Goal: Task Accomplishment & Management: Manage account settings

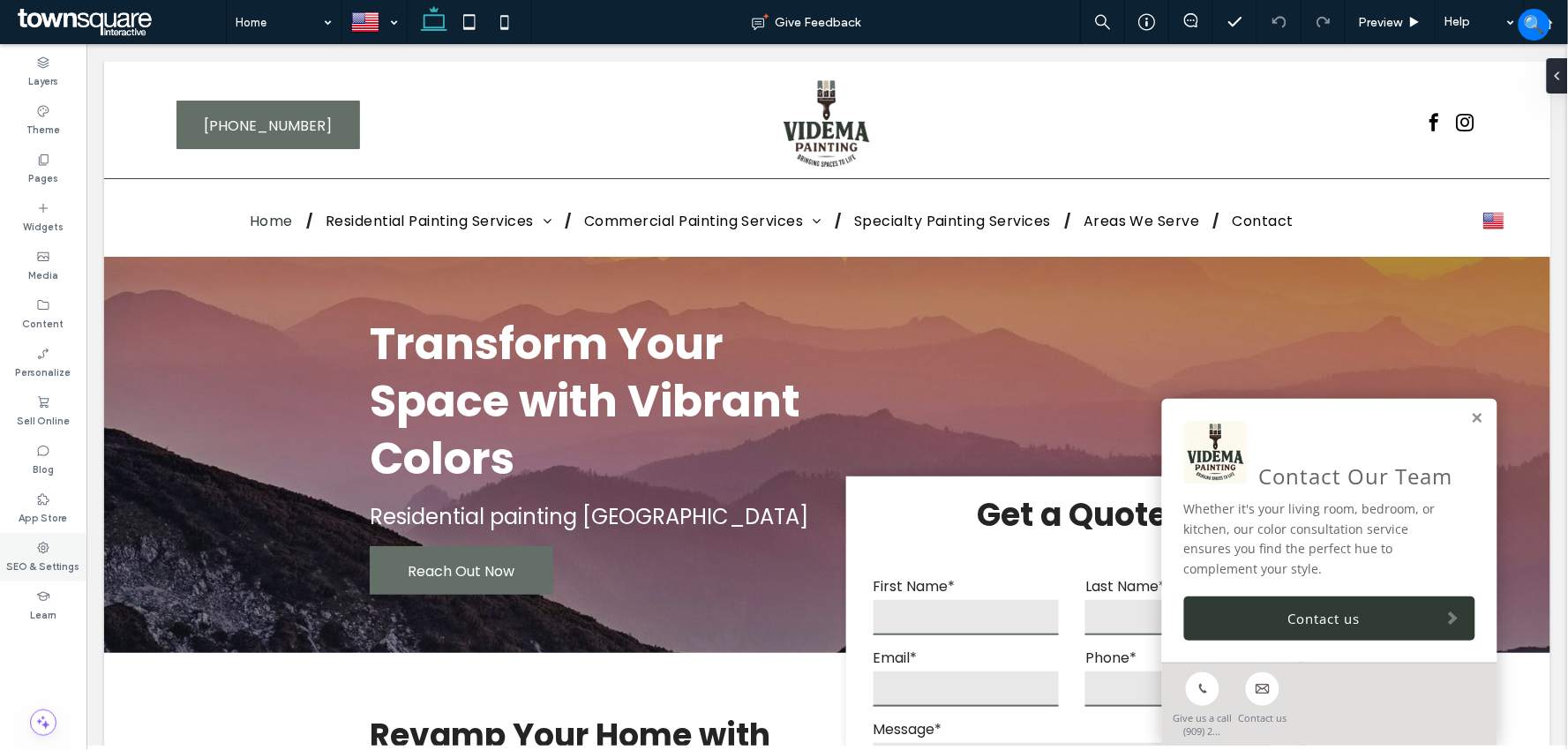
click at [48, 557] on label "SEO & Settings" at bounding box center [44, 565] width 74 height 20
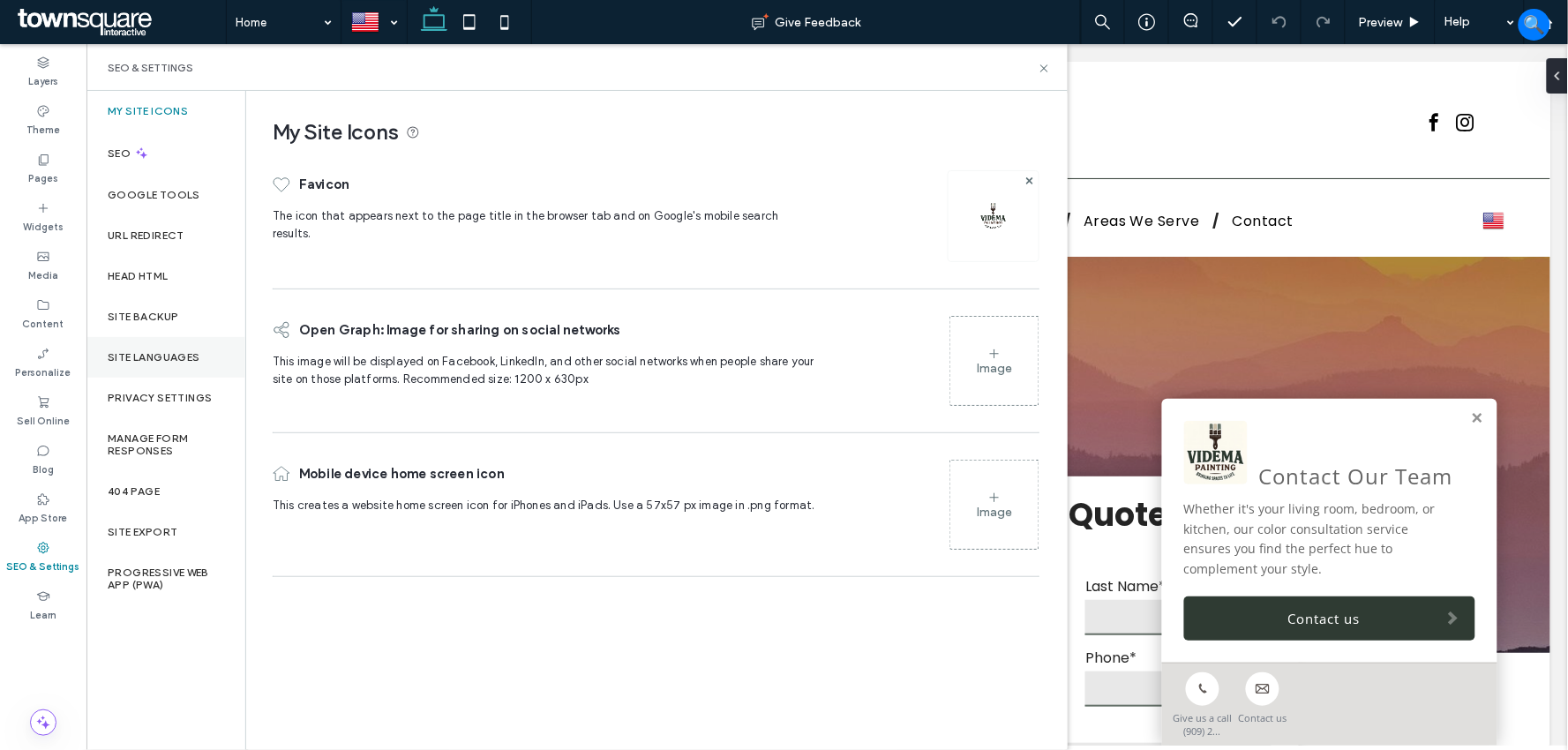
click at [166, 351] on label "Site Languages" at bounding box center [154, 357] width 92 height 12
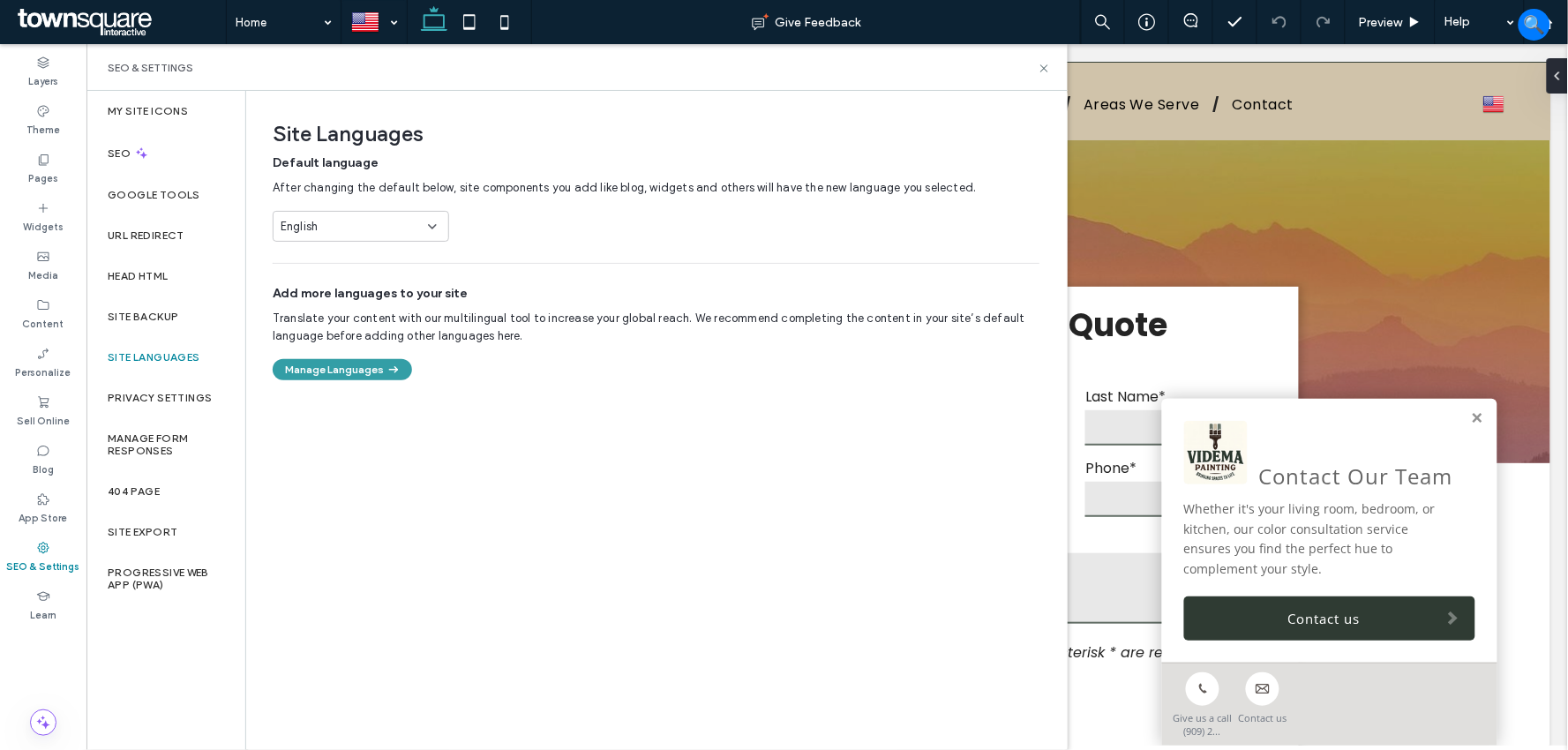
scroll to position [196, 0]
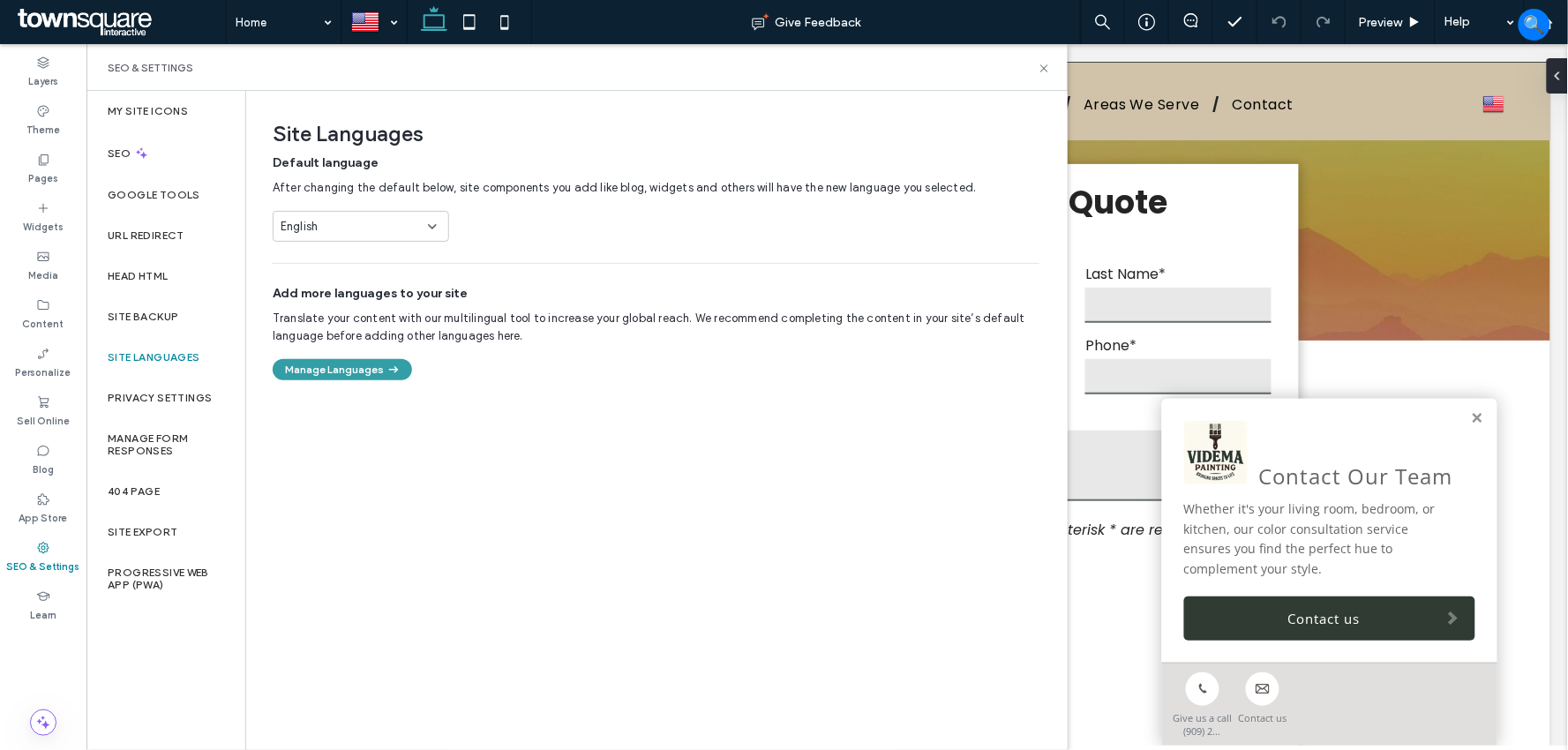
click at [384, 371] on span "button" at bounding box center [392, 369] width 18 height 20
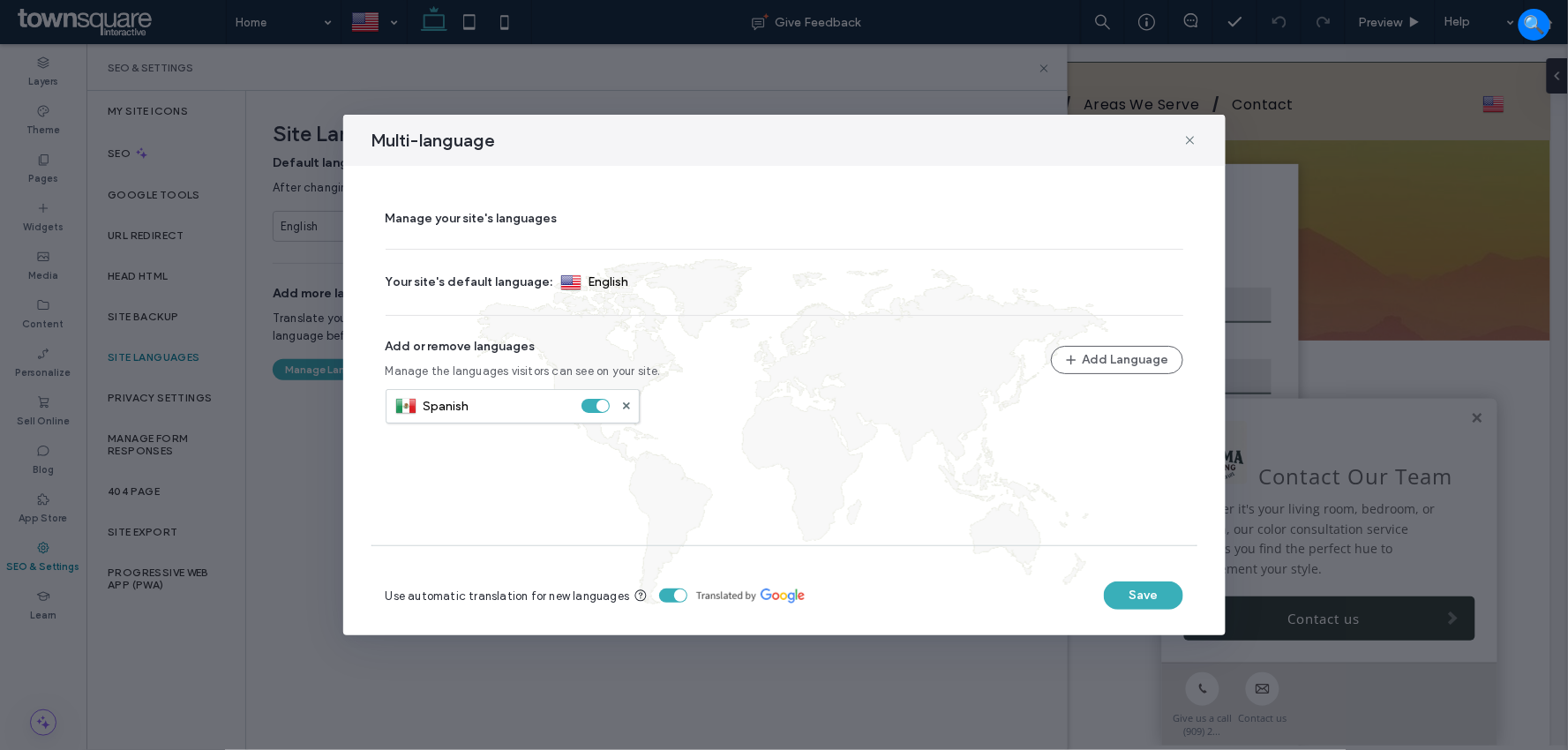
click at [632, 402] on section "Spanish" at bounding box center [512, 406] width 254 height 34
click at [627, 407] on use at bounding box center [626, 406] width 7 height 7
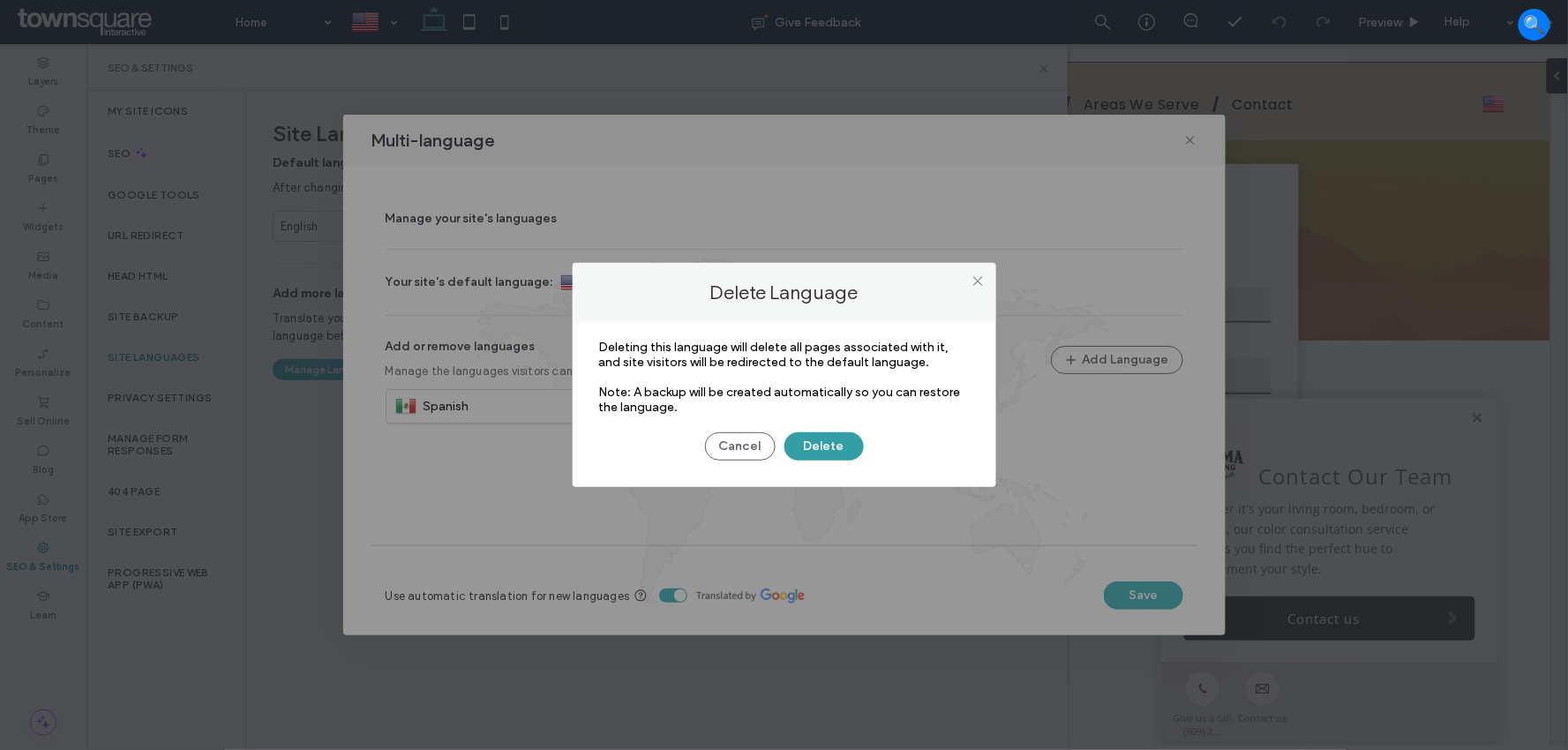
click at [822, 436] on button "Delete" at bounding box center [824, 446] width 79 height 28
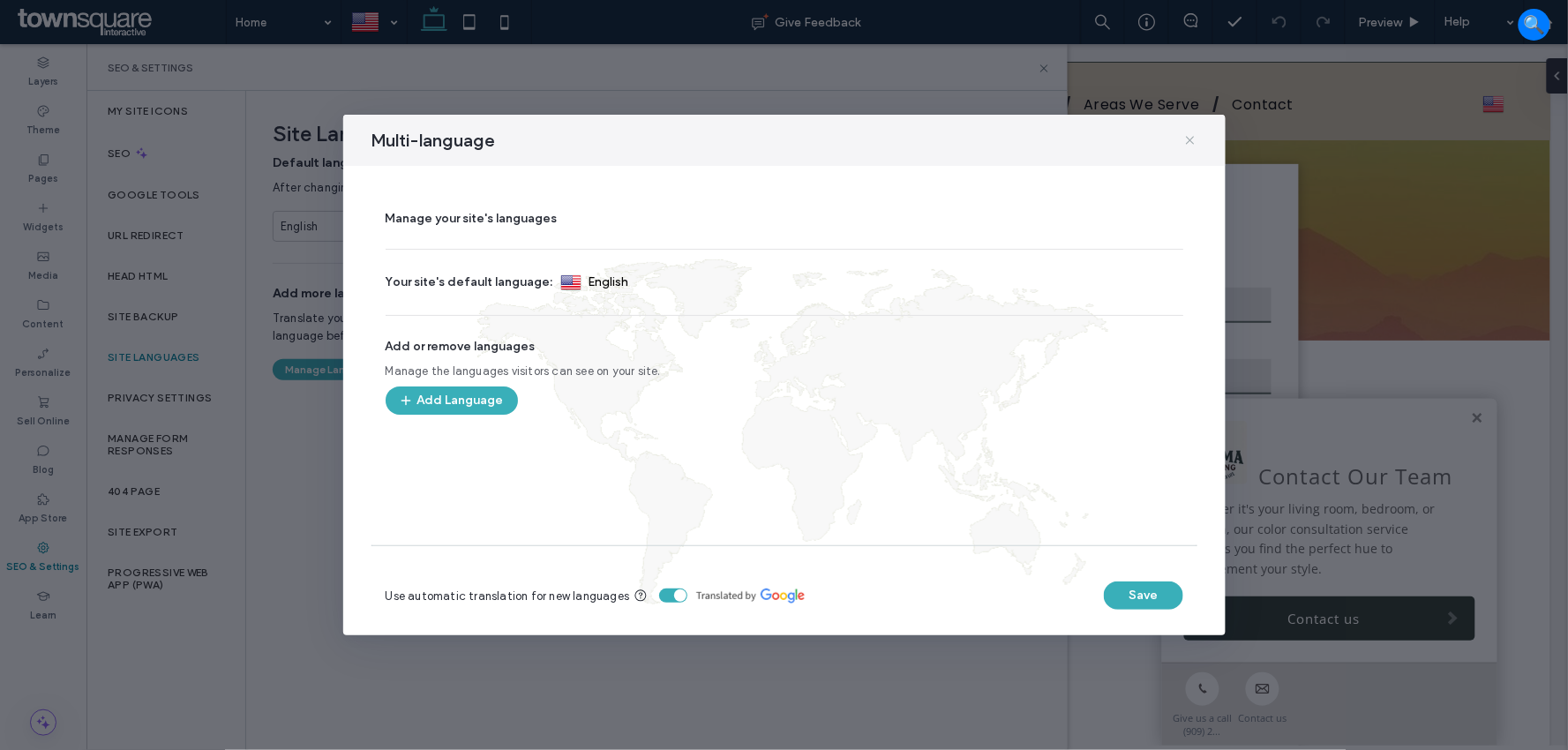
click at [1185, 137] on icon at bounding box center [1190, 140] width 14 height 14
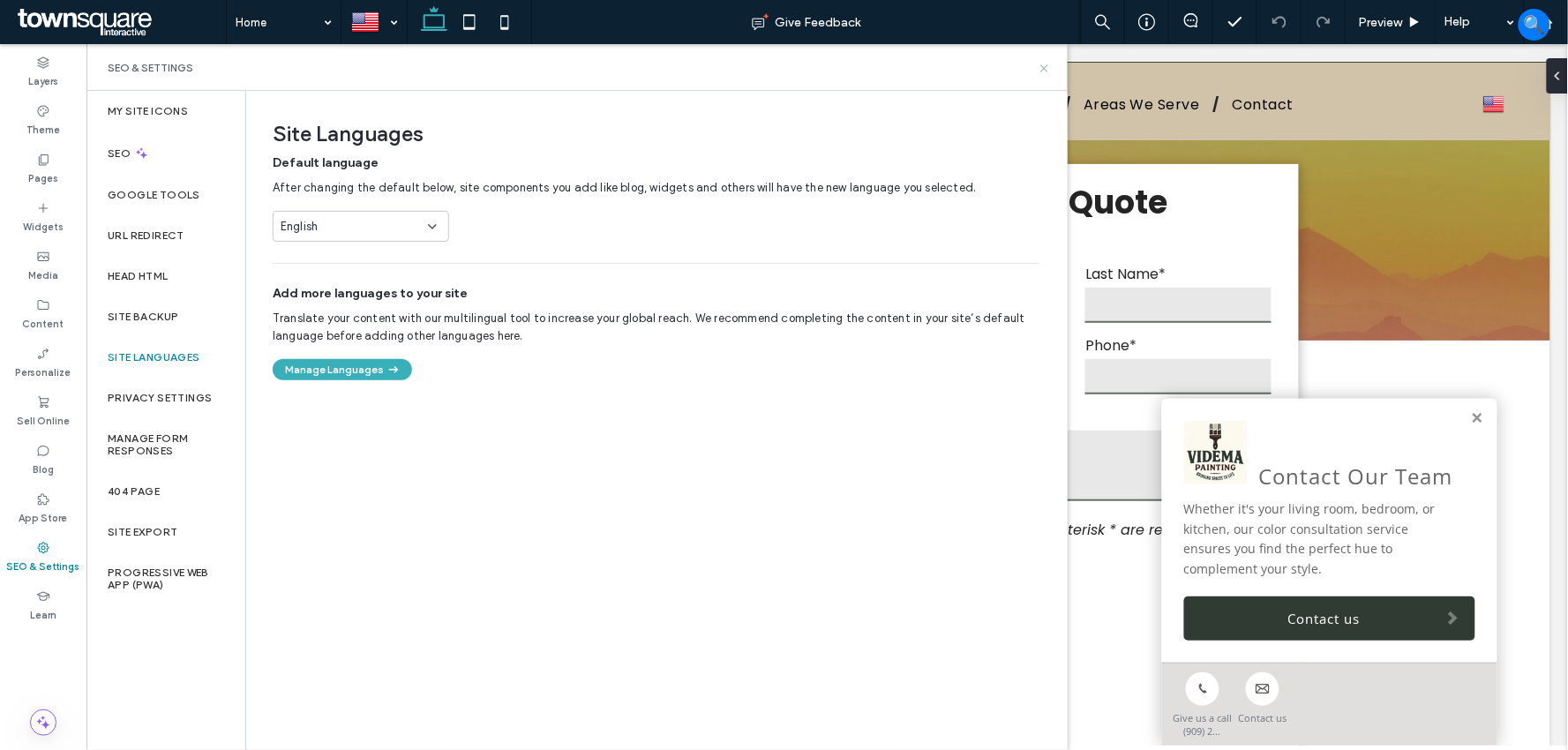
click at [1043, 75] on icon at bounding box center [1044, 68] width 13 height 13
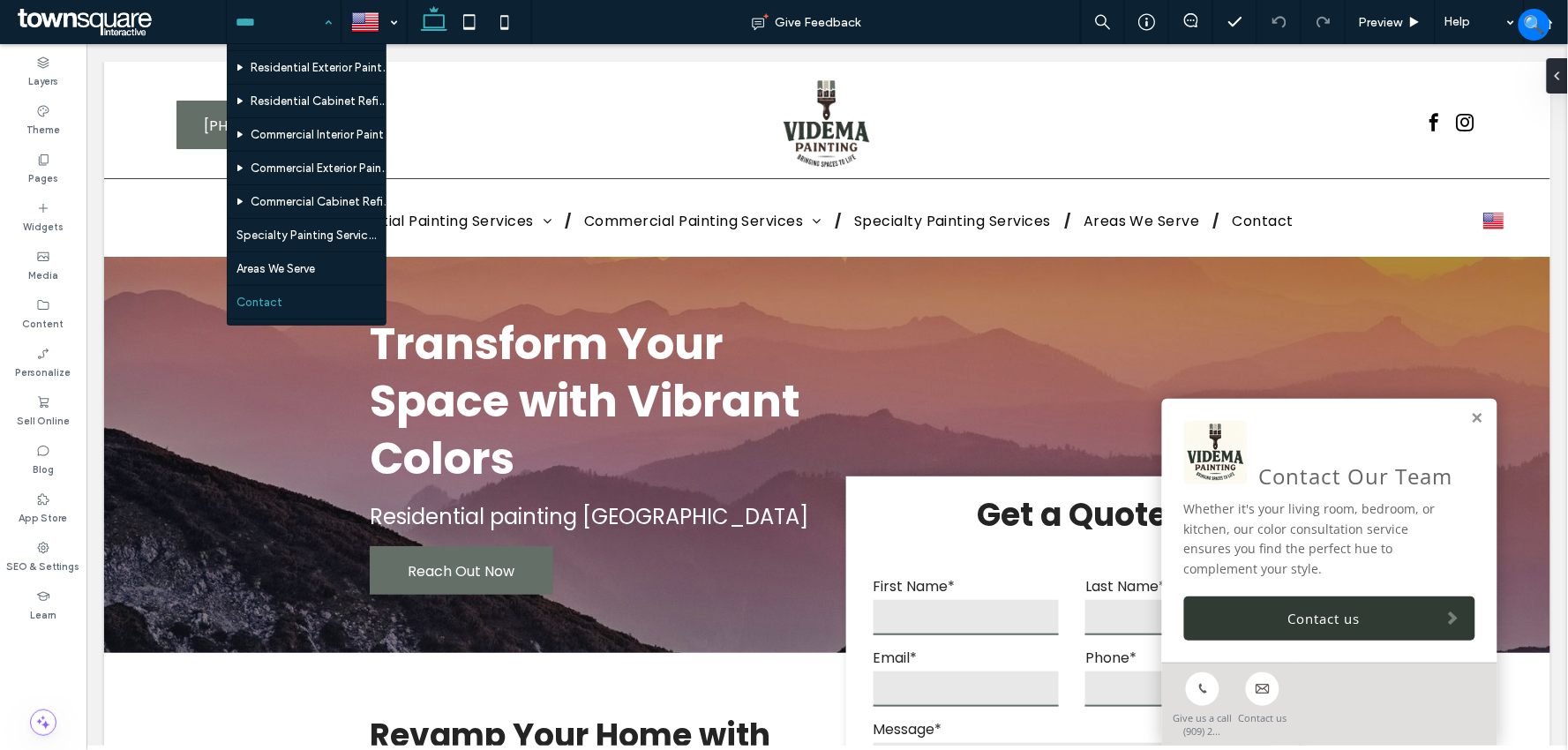
scroll to position [91, 0]
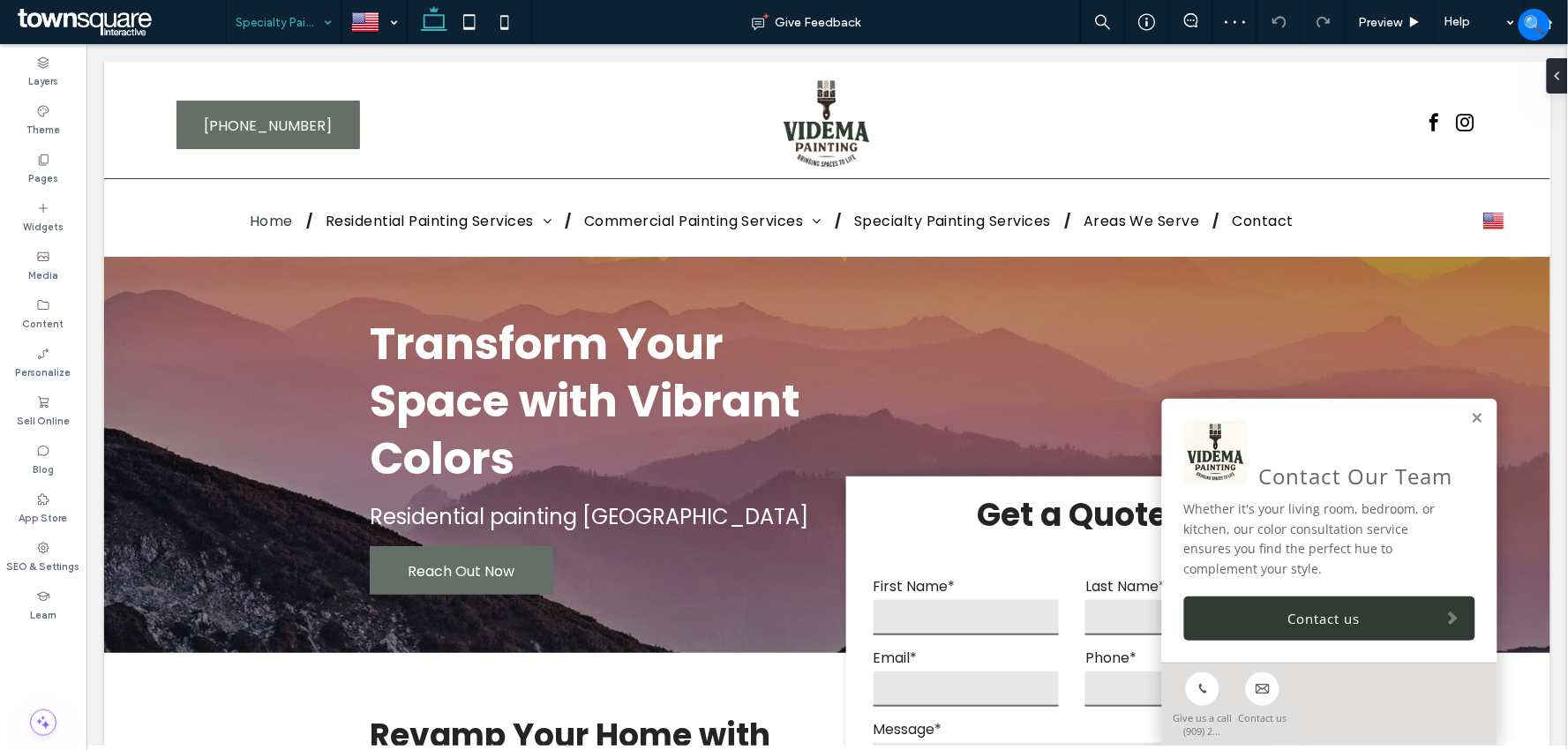
click at [306, 30] on input at bounding box center [280, 21] width 88 height 44
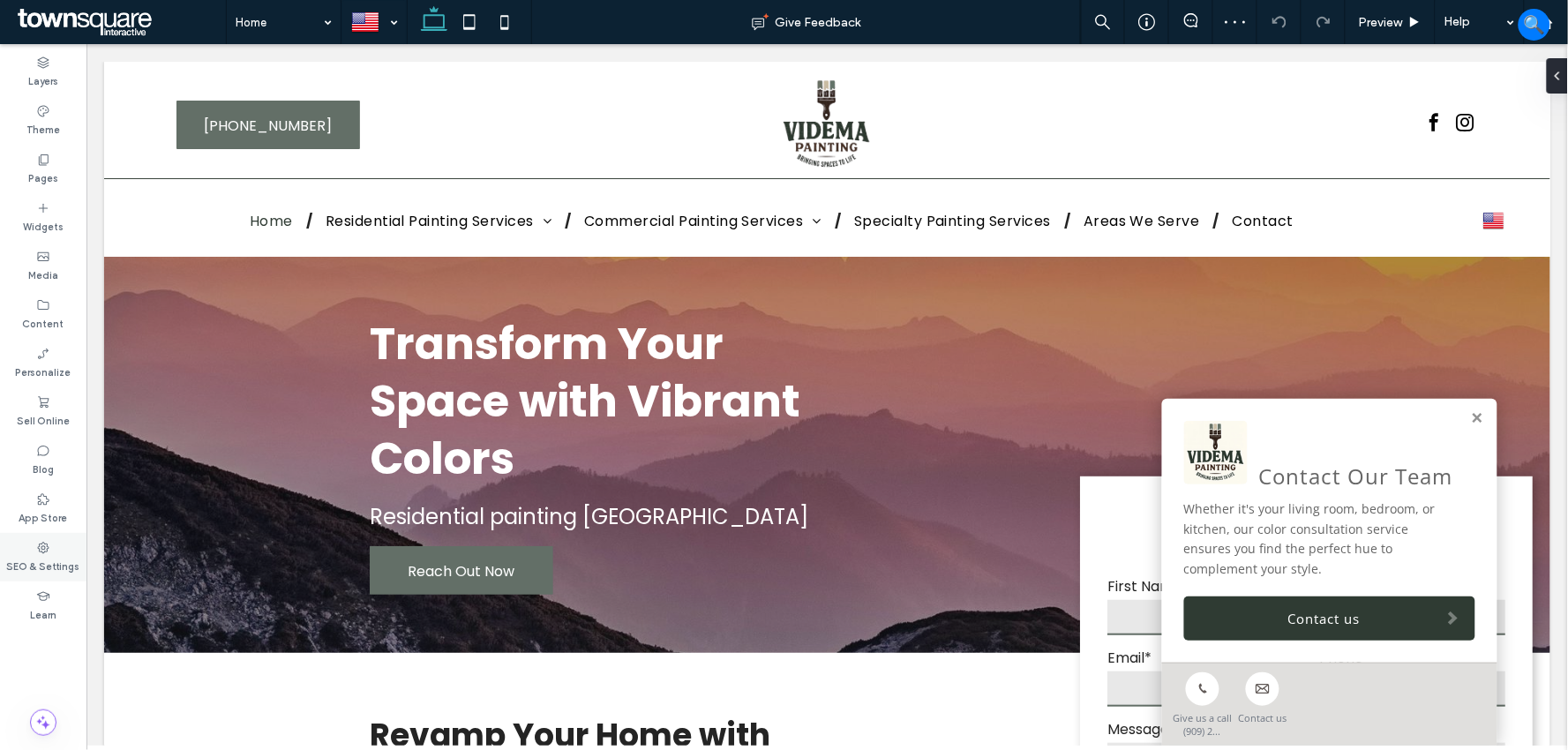
click at [42, 556] on label "SEO & Settings" at bounding box center [44, 565] width 74 height 20
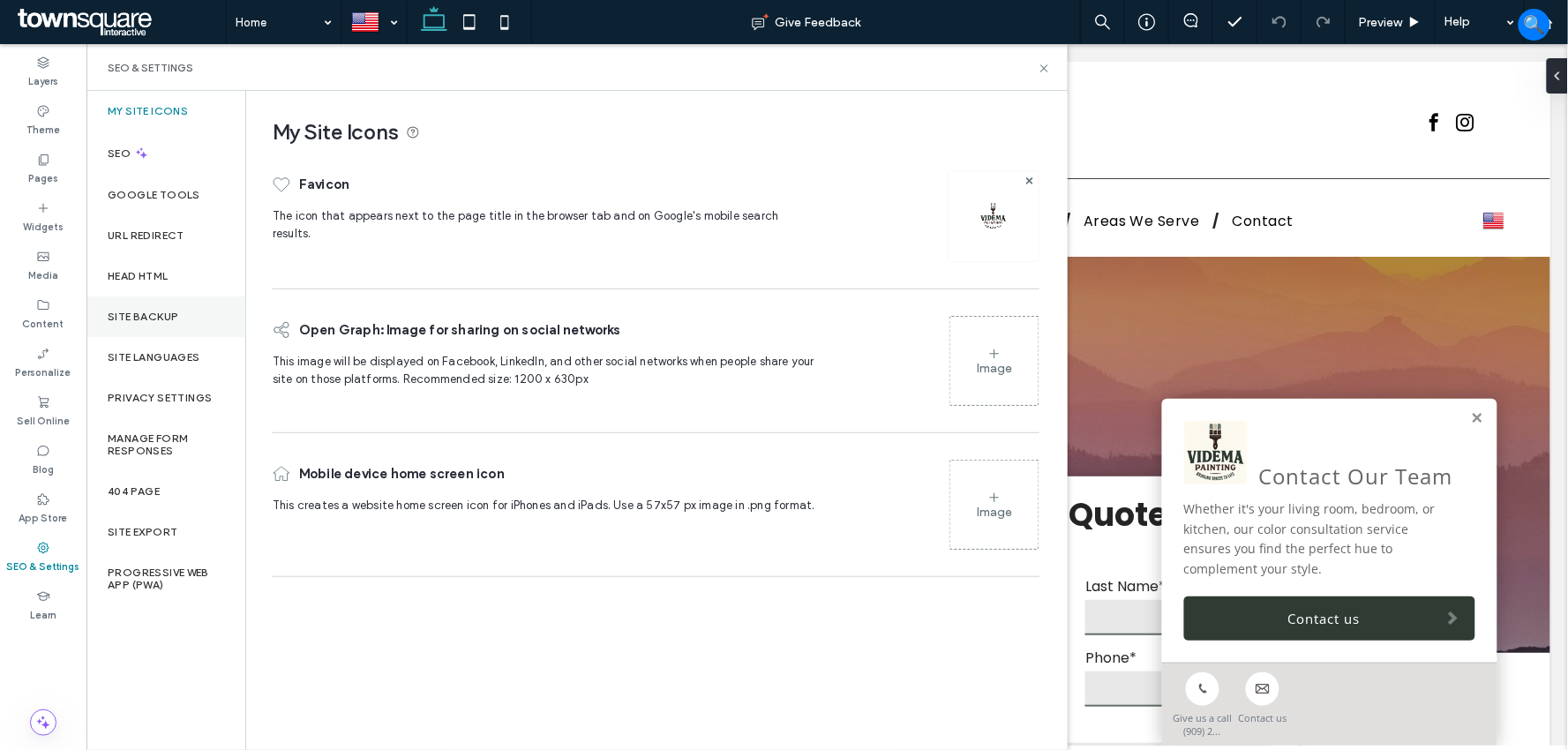
click at [133, 315] on label "Site Backup" at bounding box center [143, 316] width 71 height 12
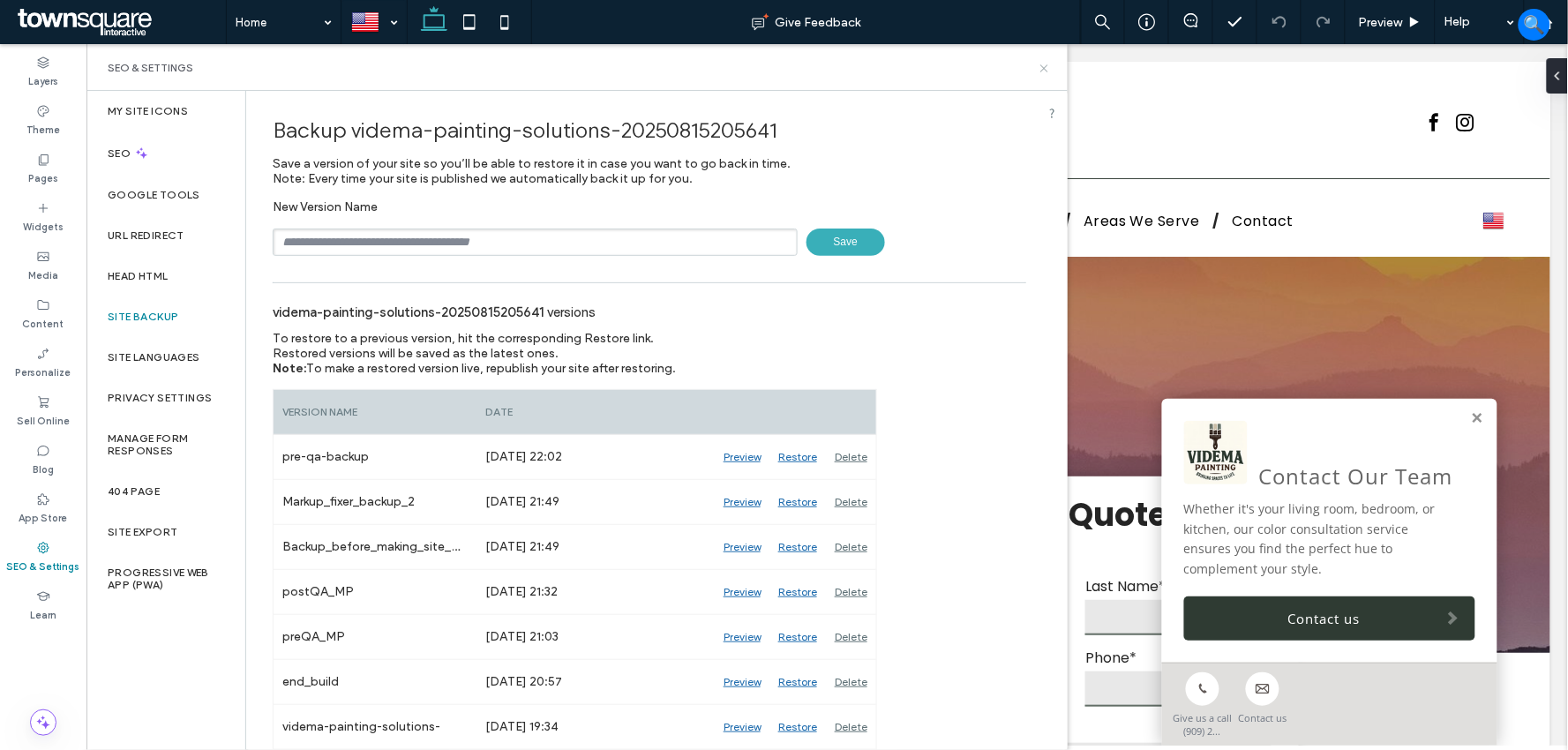
click at [1043, 67] on use at bounding box center [1043, 68] width 7 height 7
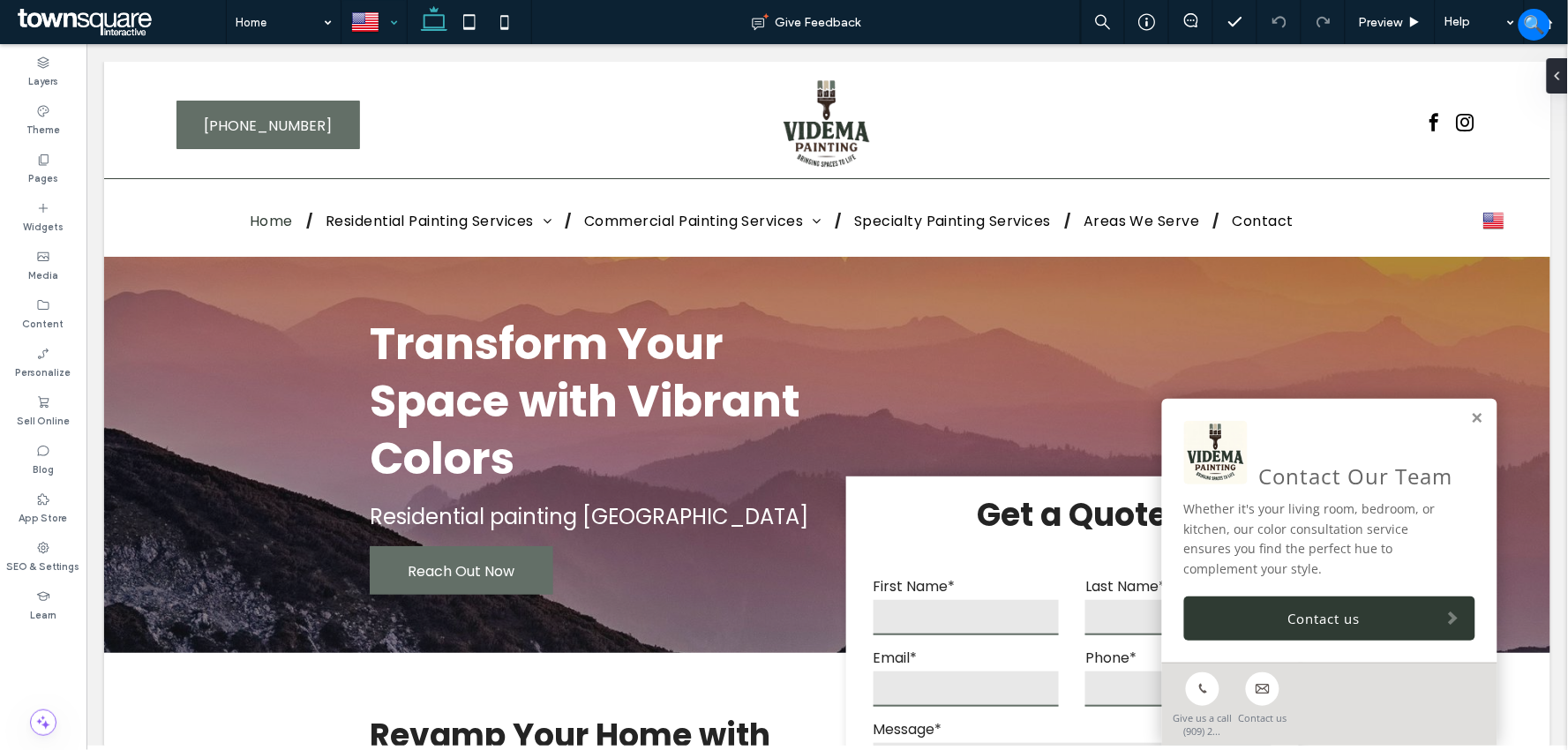
click at [397, 21] on div at bounding box center [374, 21] width 63 height 42
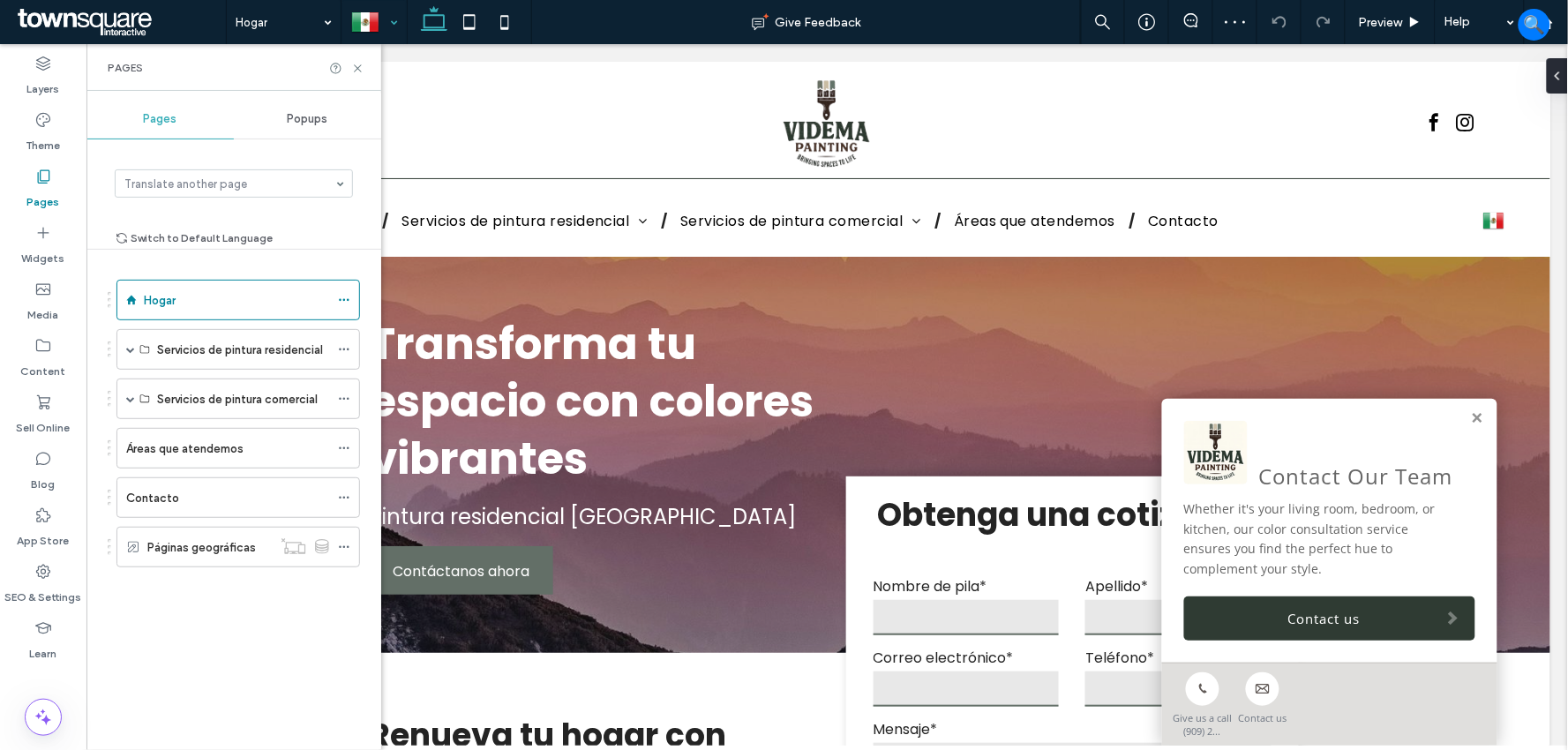
click at [367, 11] on div at bounding box center [374, 21] width 63 height 42
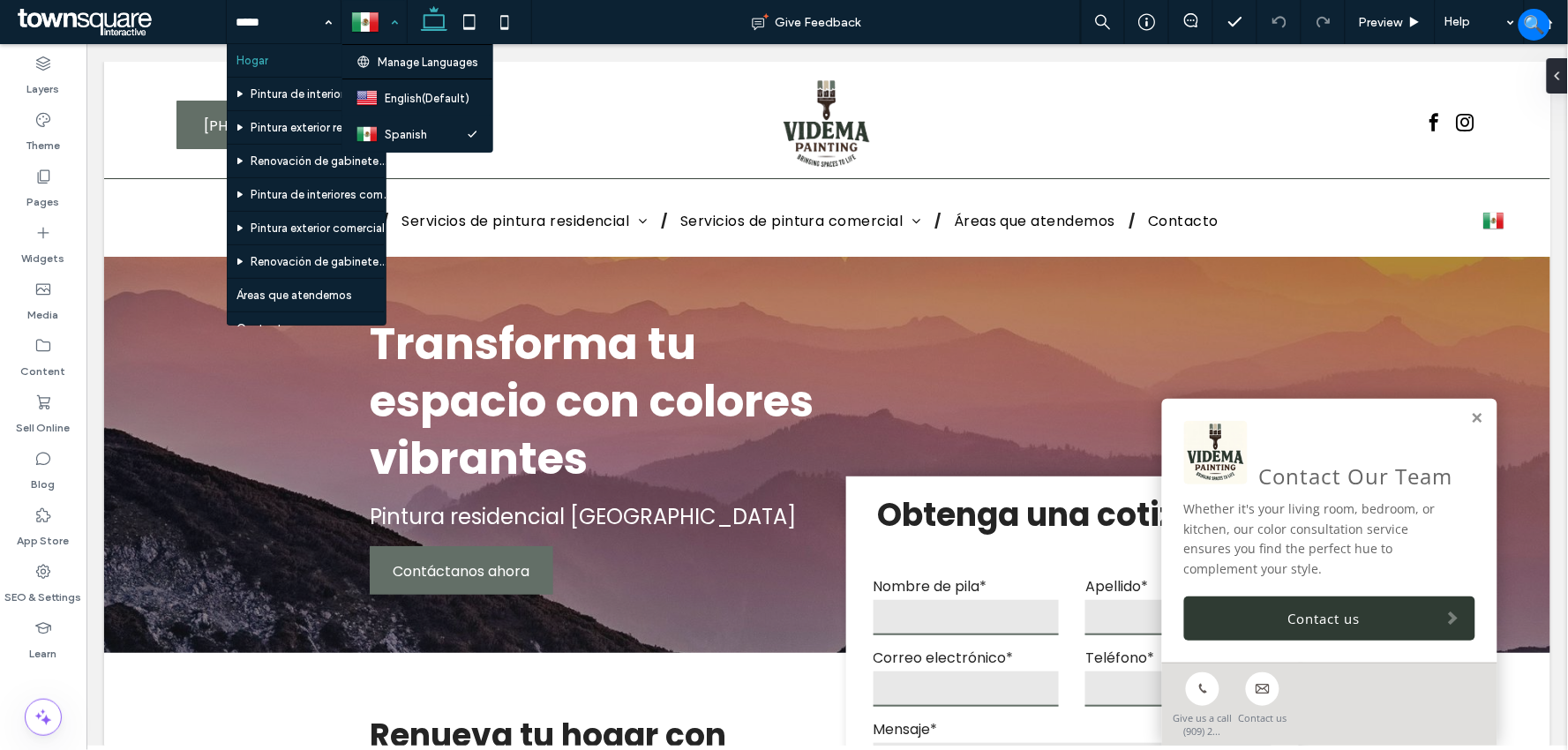
click at [391, 4] on div at bounding box center [374, 21] width 63 height 42
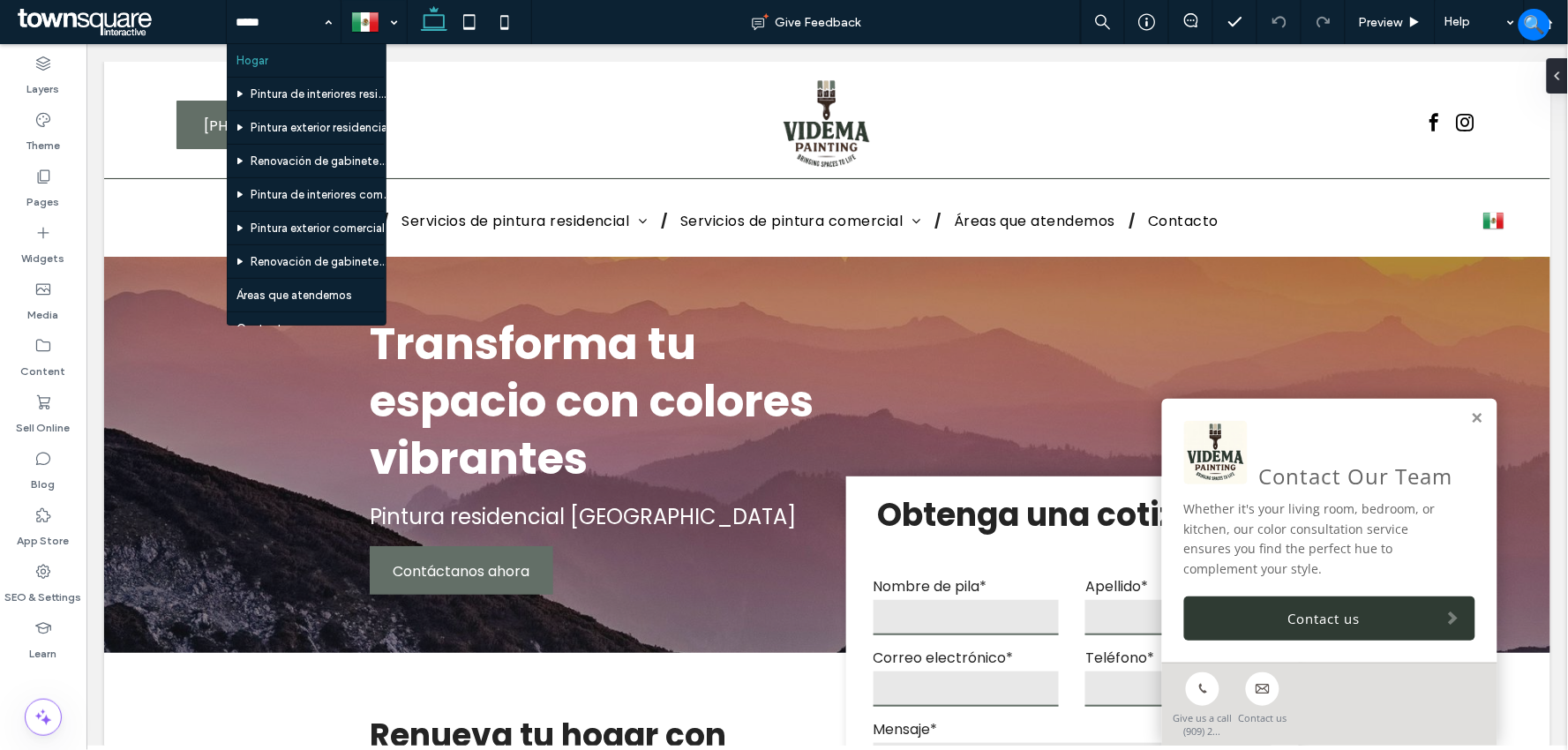
click at [427, 9] on icon at bounding box center [434, 22] width 35 height 35
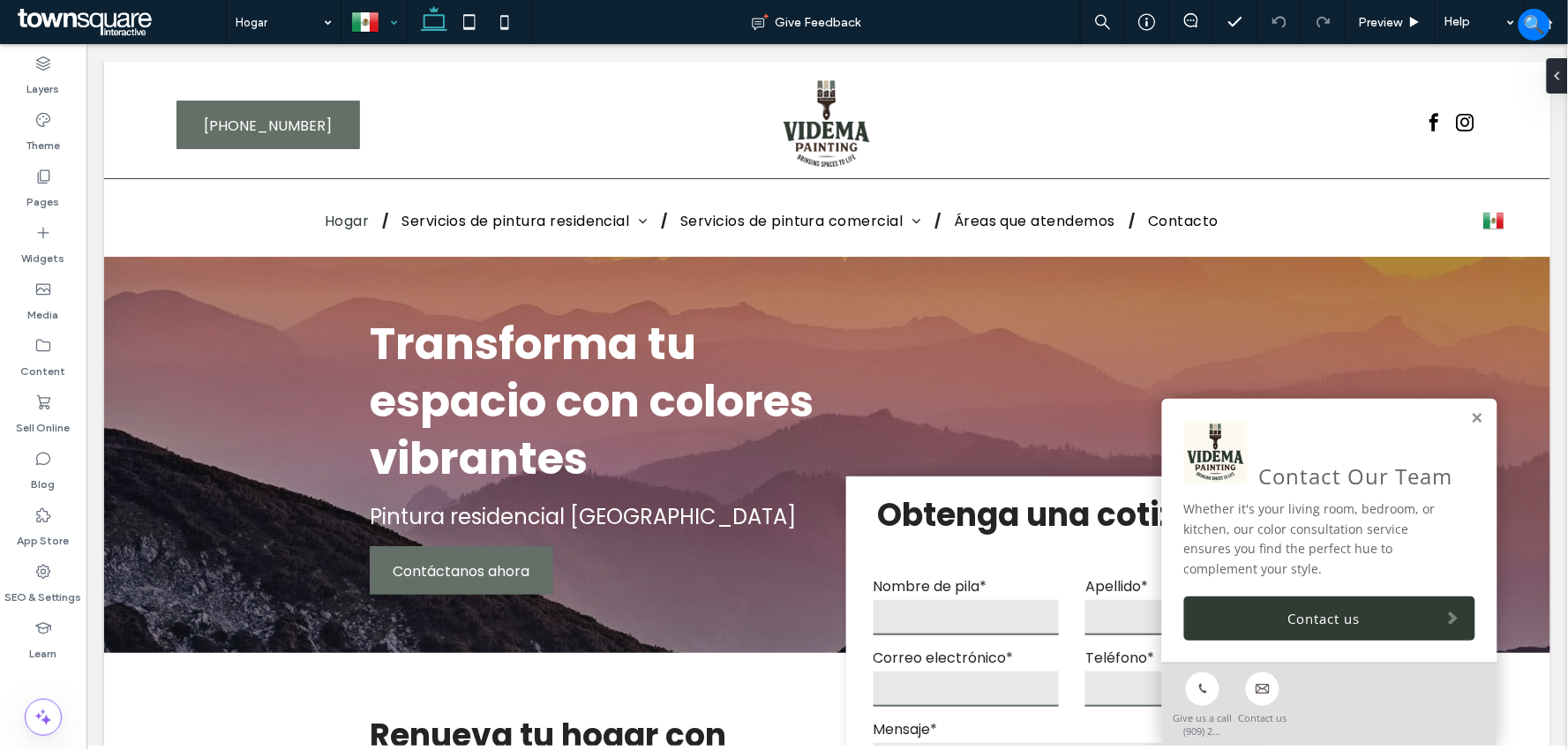
click at [363, 12] on div at bounding box center [374, 21] width 63 height 42
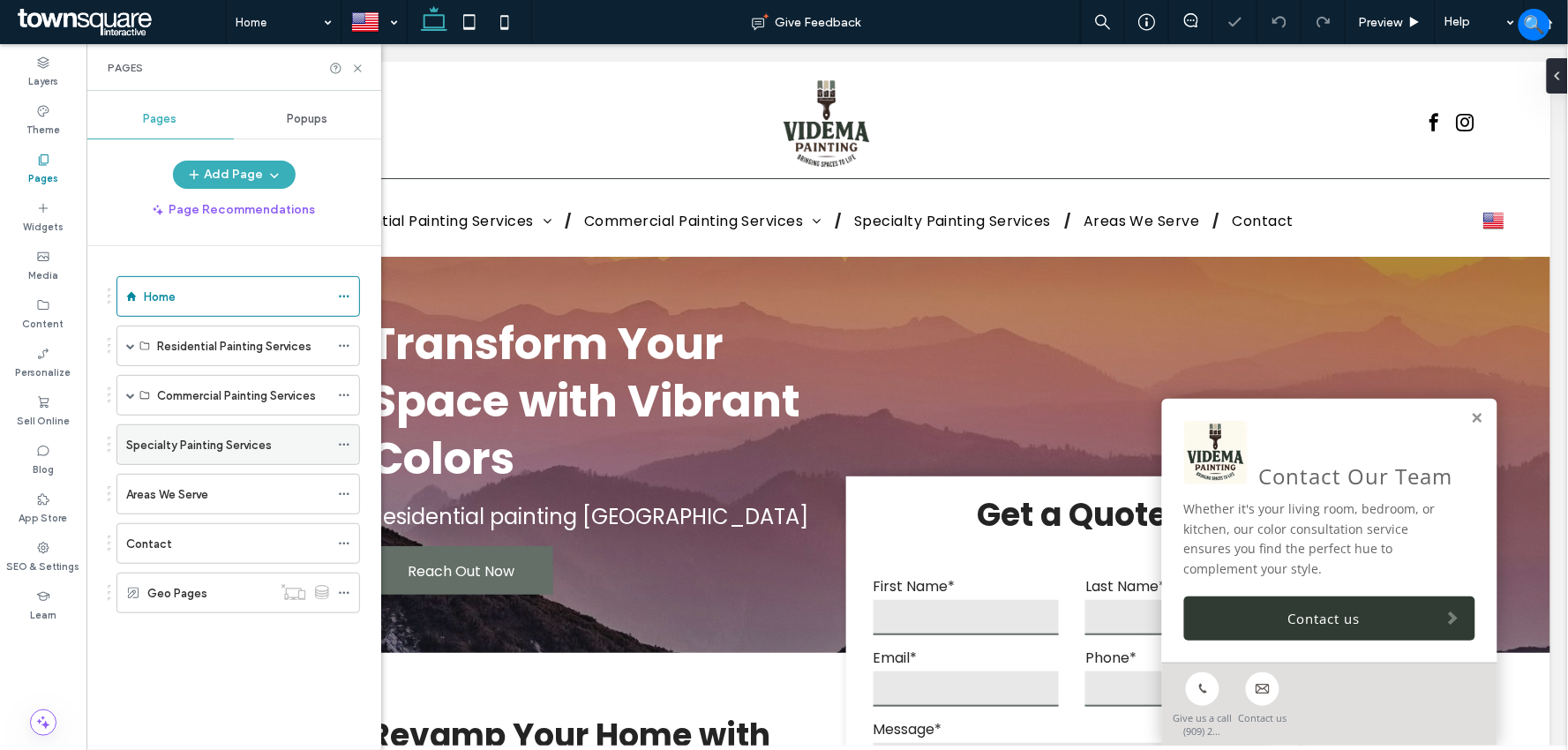
click at [205, 443] on label "Specialty Painting Services" at bounding box center [198, 444] width 145 height 31
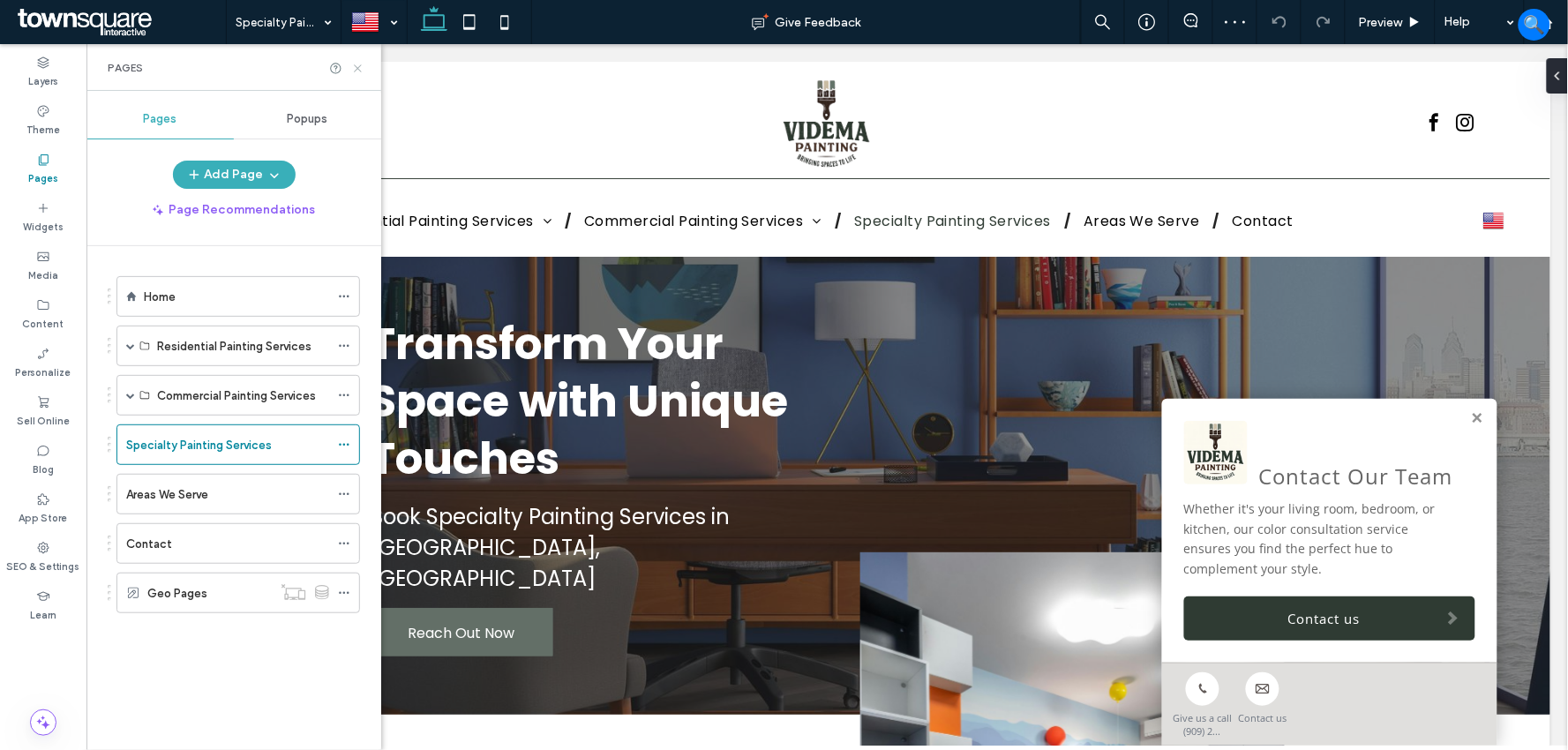
click at [356, 66] on icon at bounding box center [358, 68] width 13 height 13
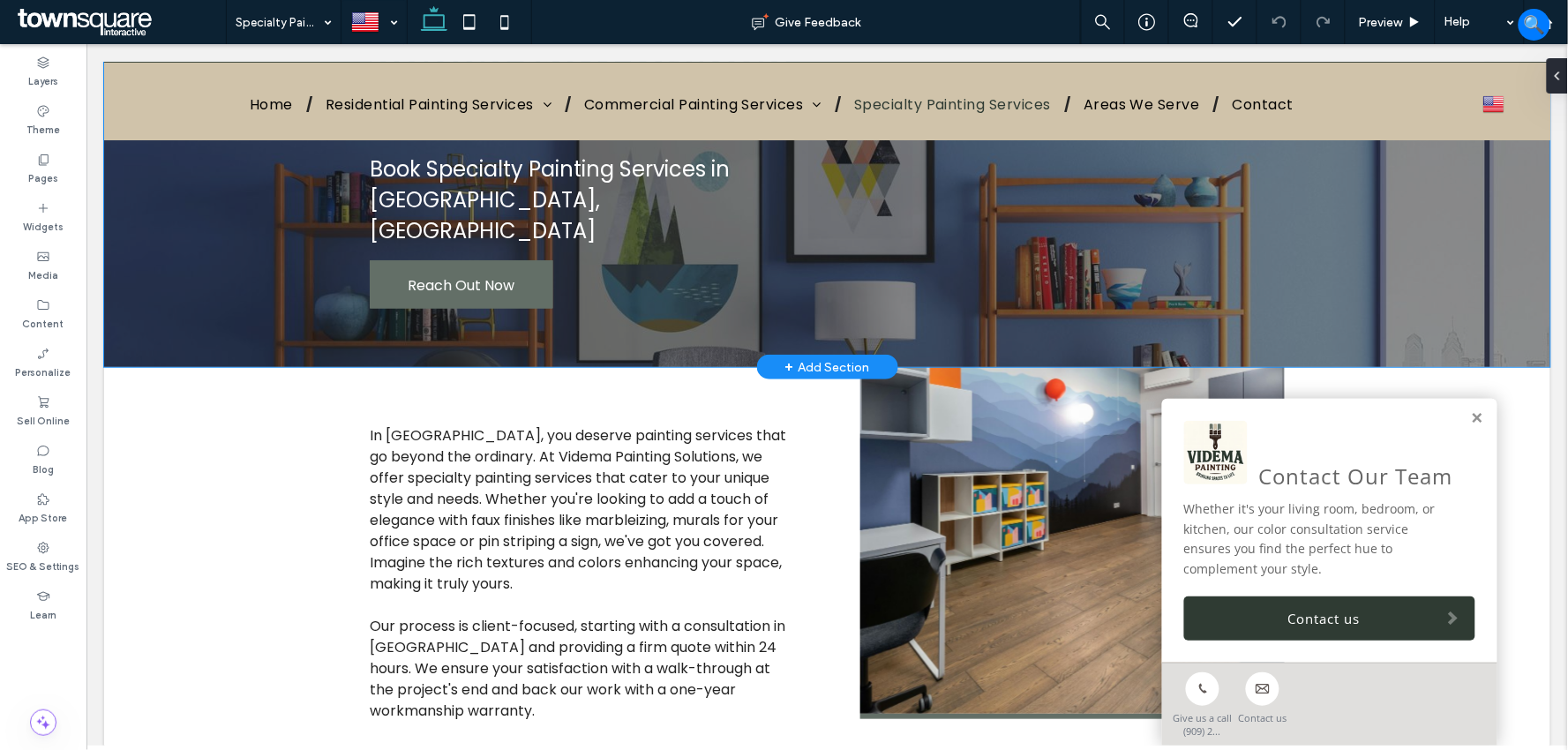
scroll to position [196, 0]
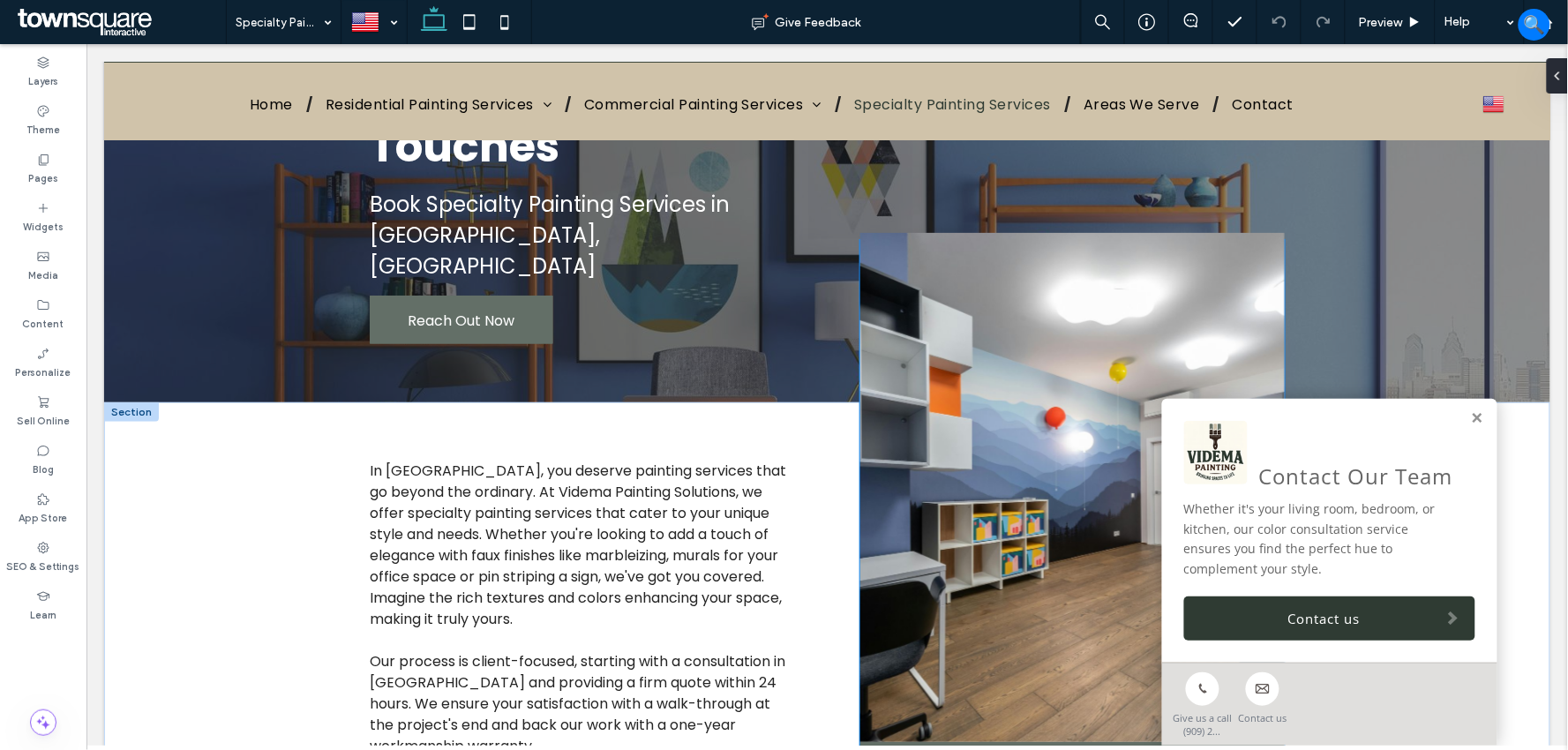
click at [998, 536] on img at bounding box center [1070, 489] width 424 height 514
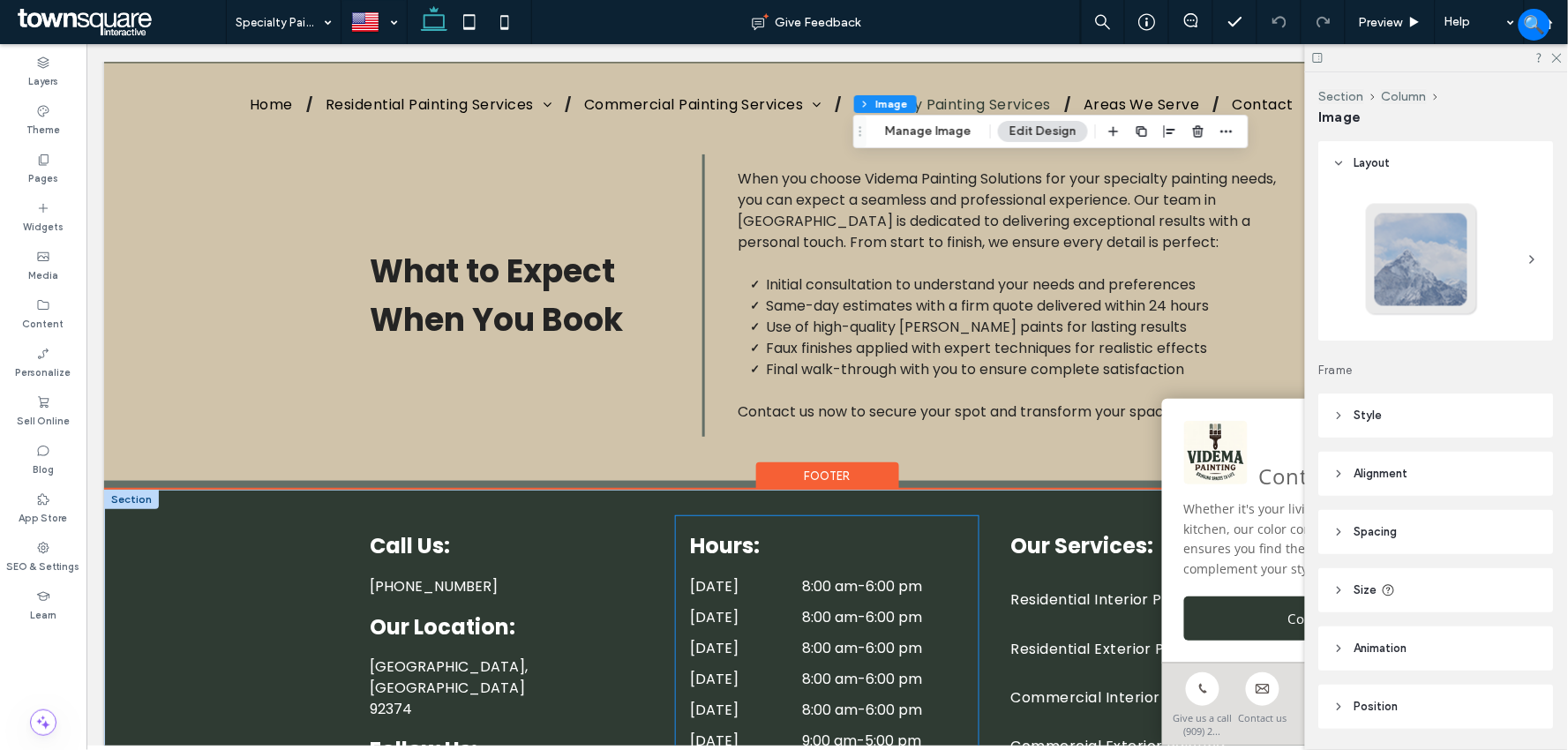
scroll to position [1078, 0]
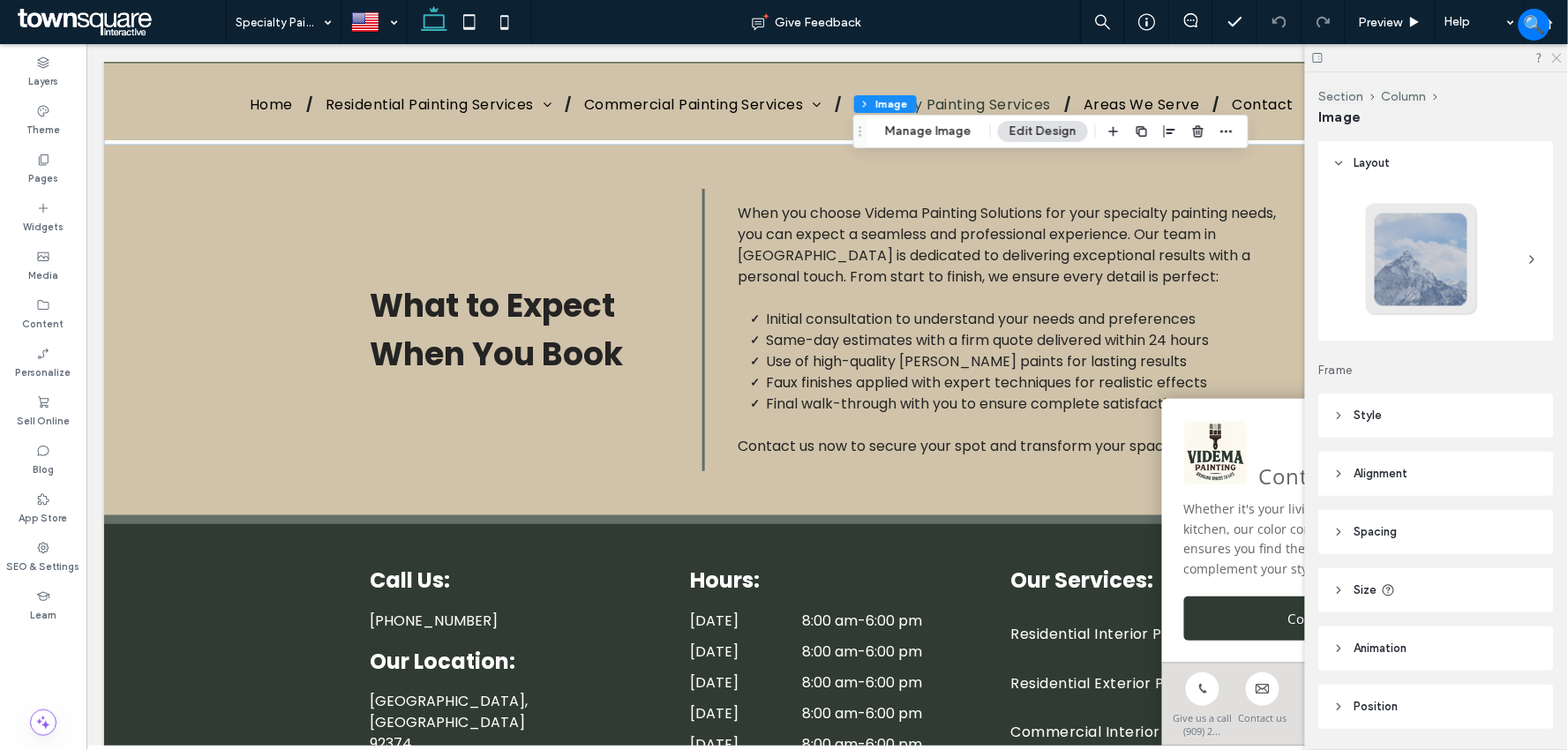
click at [1556, 56] on icon at bounding box center [1556, 57] width 11 height 11
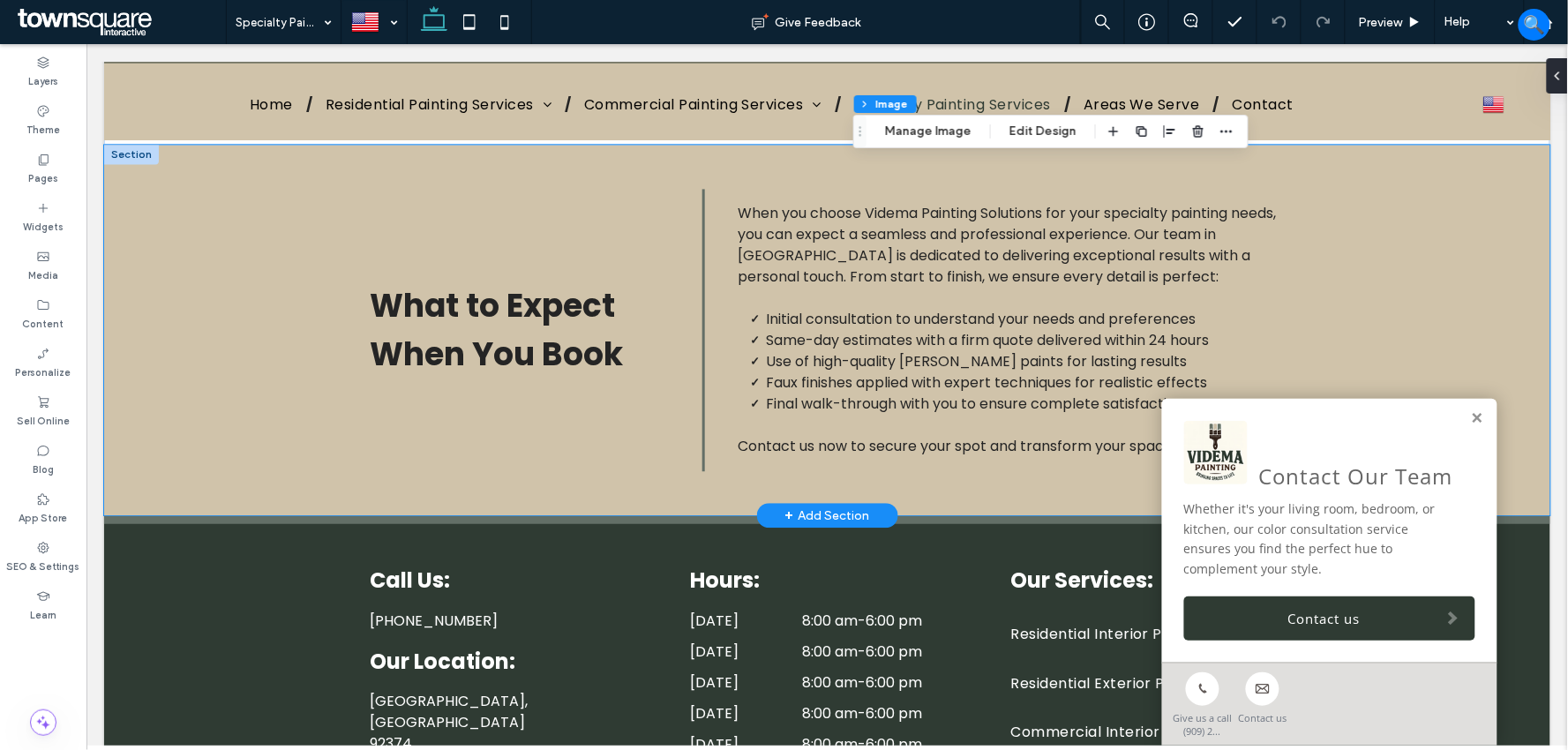
scroll to position [1176, 0]
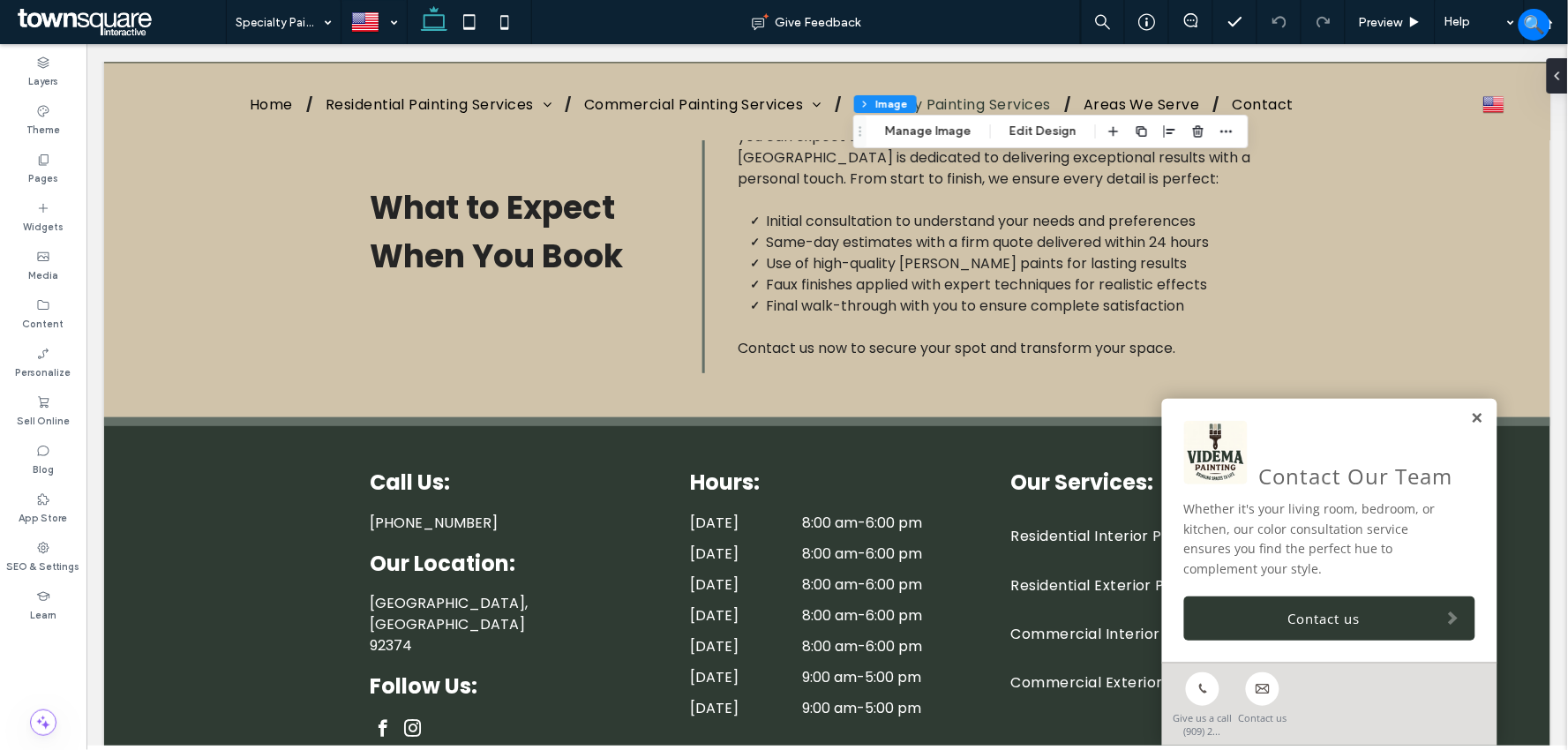
click at [1470, 416] on link at bounding box center [1477, 417] width 13 height 15
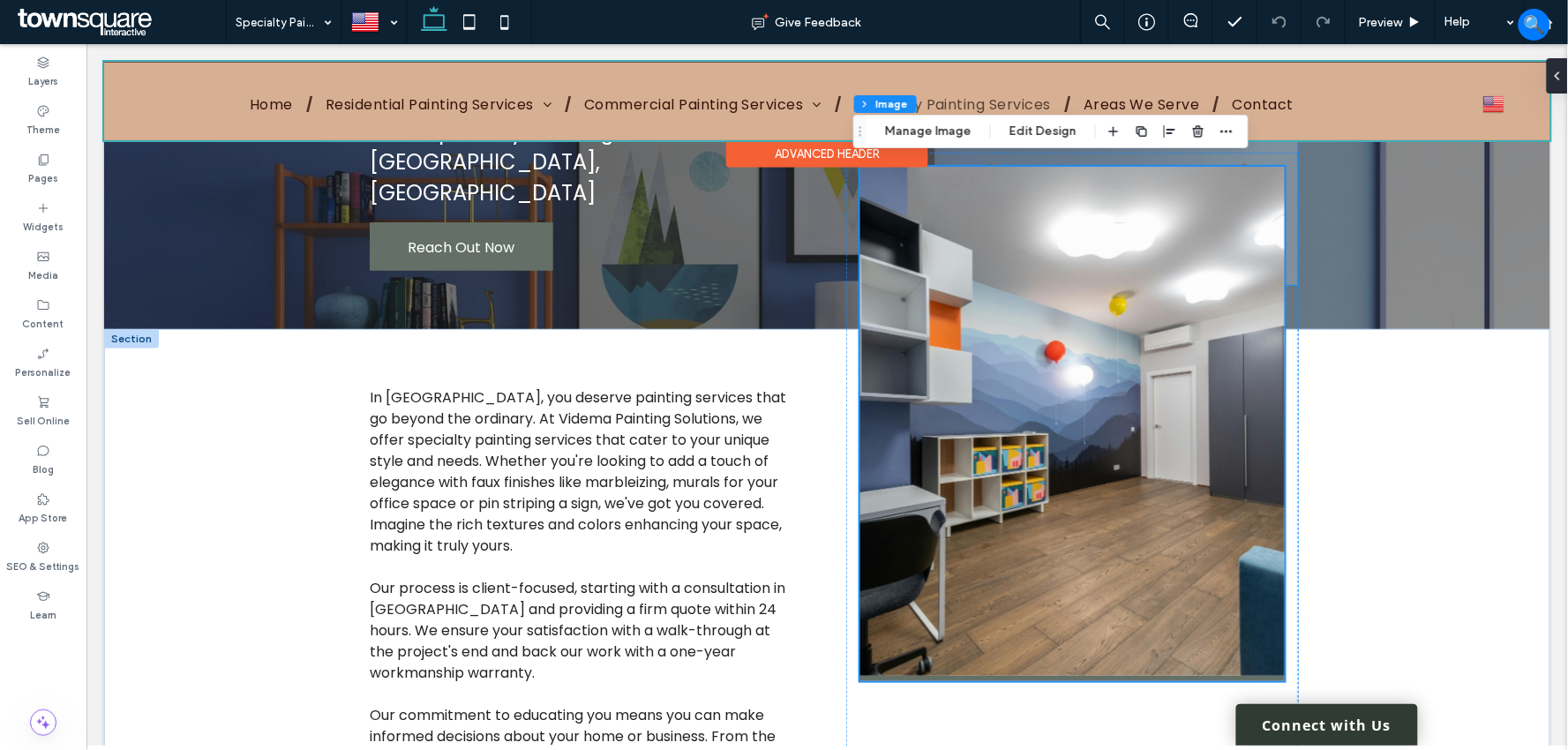
scroll to position [0, 0]
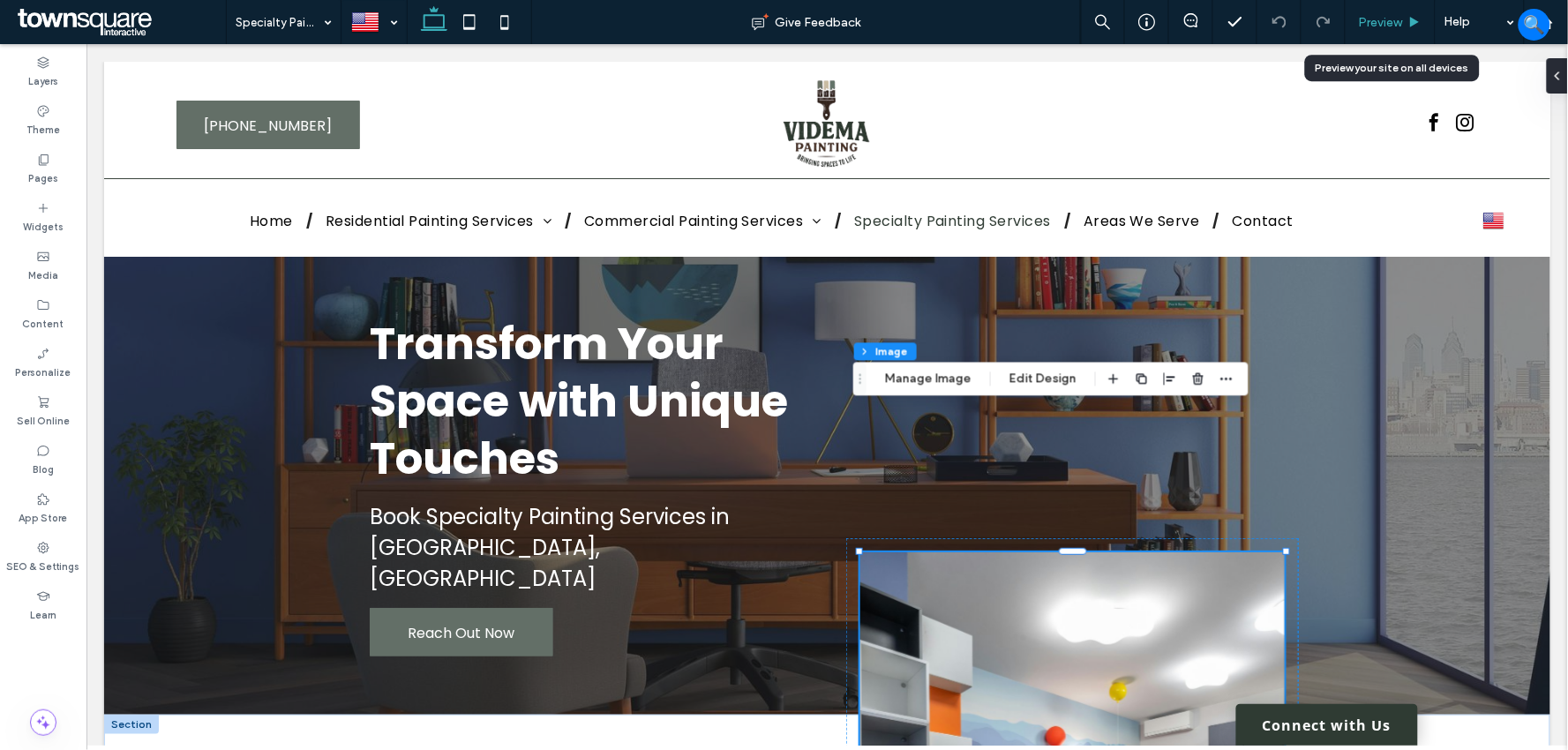
click at [1392, 27] on span "Preview" at bounding box center [1380, 22] width 44 height 15
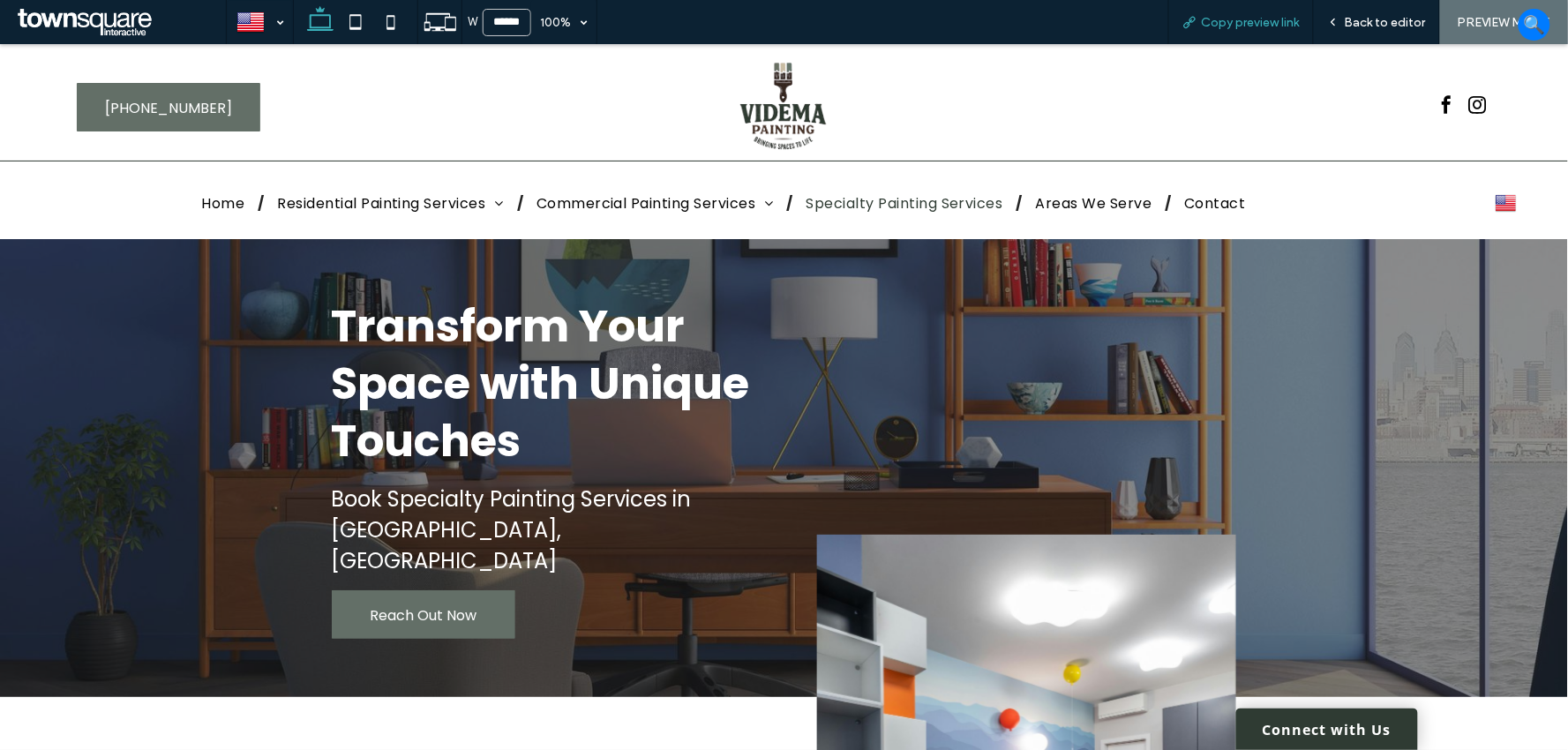
click at [1258, 23] on span "Copy preview link" at bounding box center [1250, 22] width 98 height 15
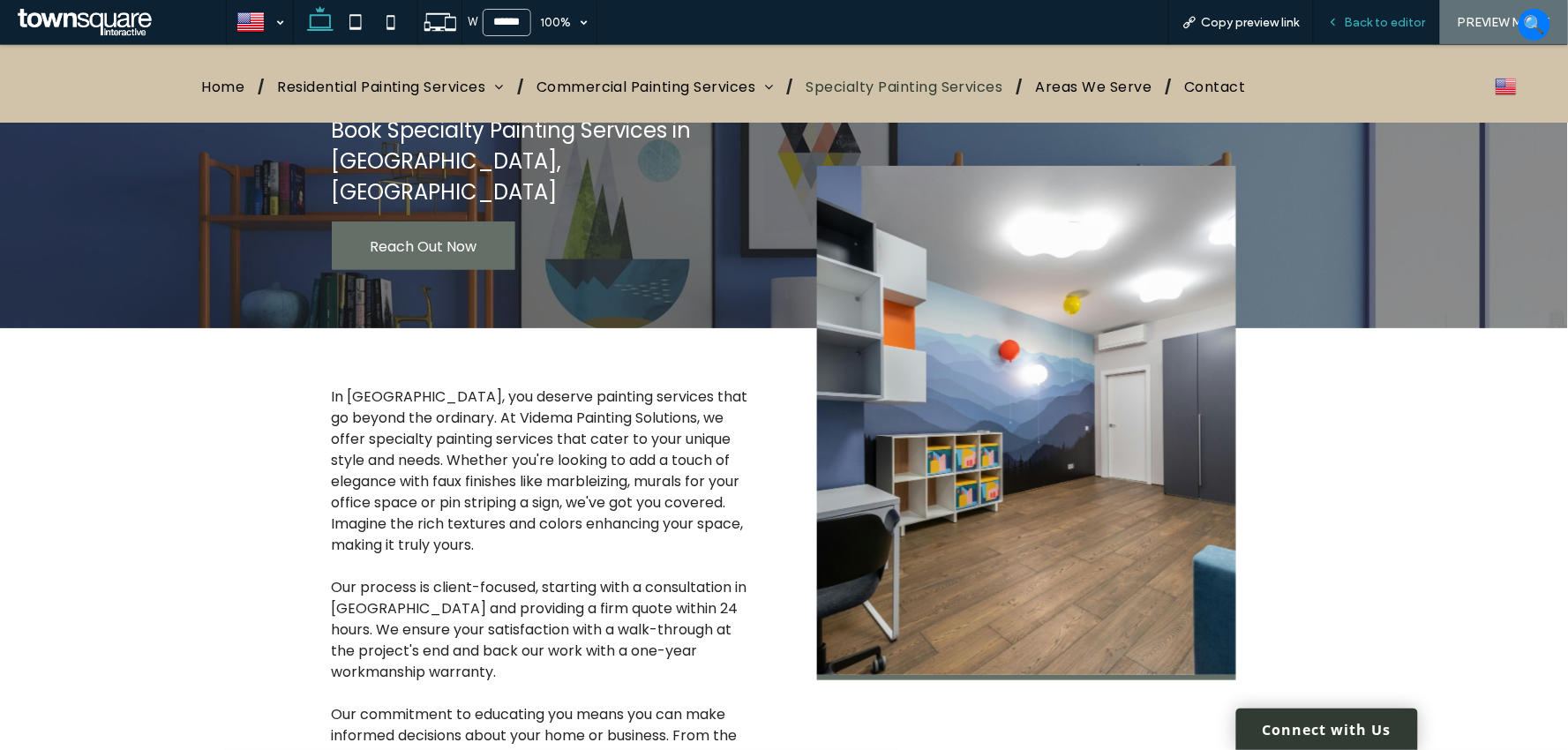
scroll to position [196, 0]
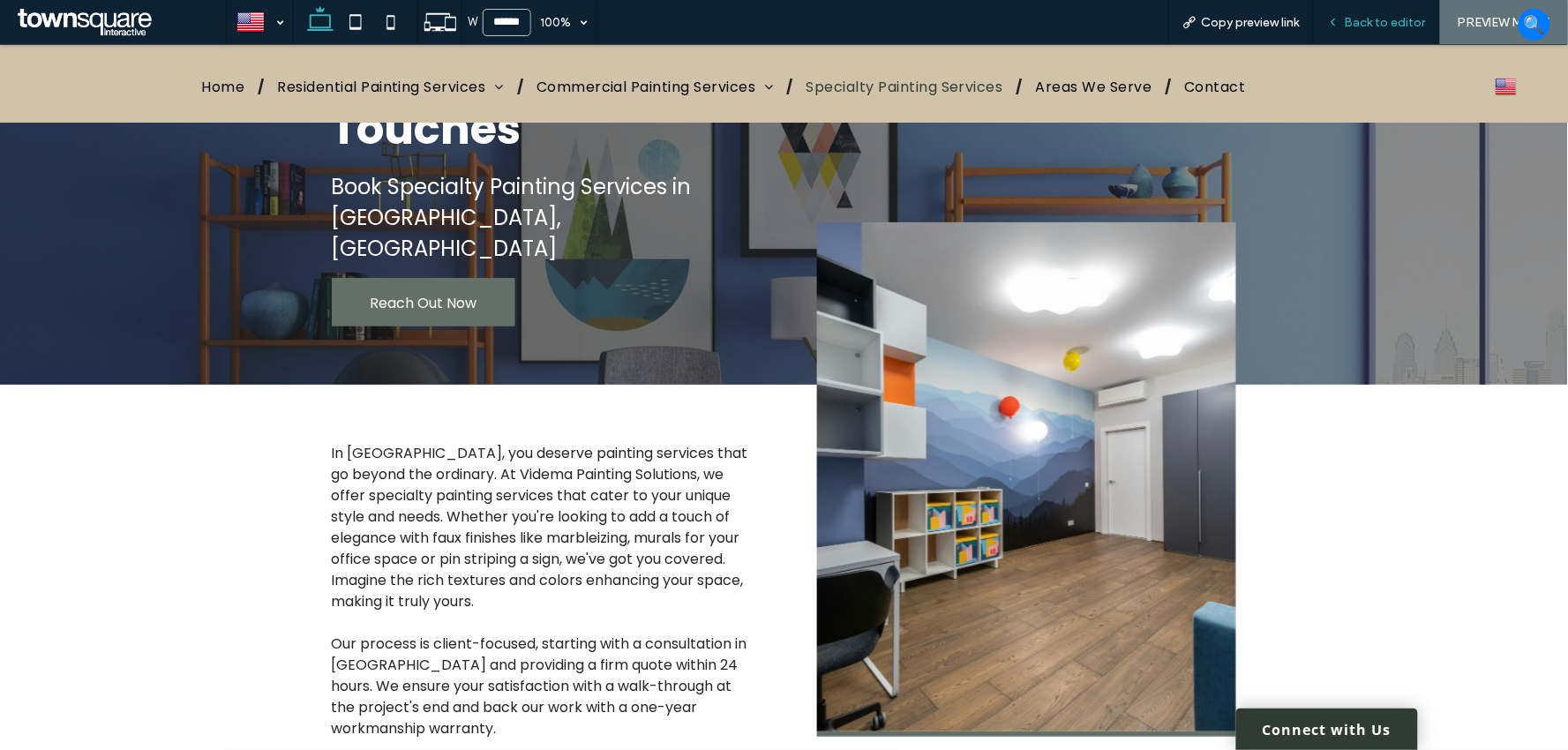
click at [1388, 31] on div "Back to editor" at bounding box center [1376, 21] width 126 height 44
click at [1372, 20] on span "Back to editor" at bounding box center [1384, 22] width 81 height 15
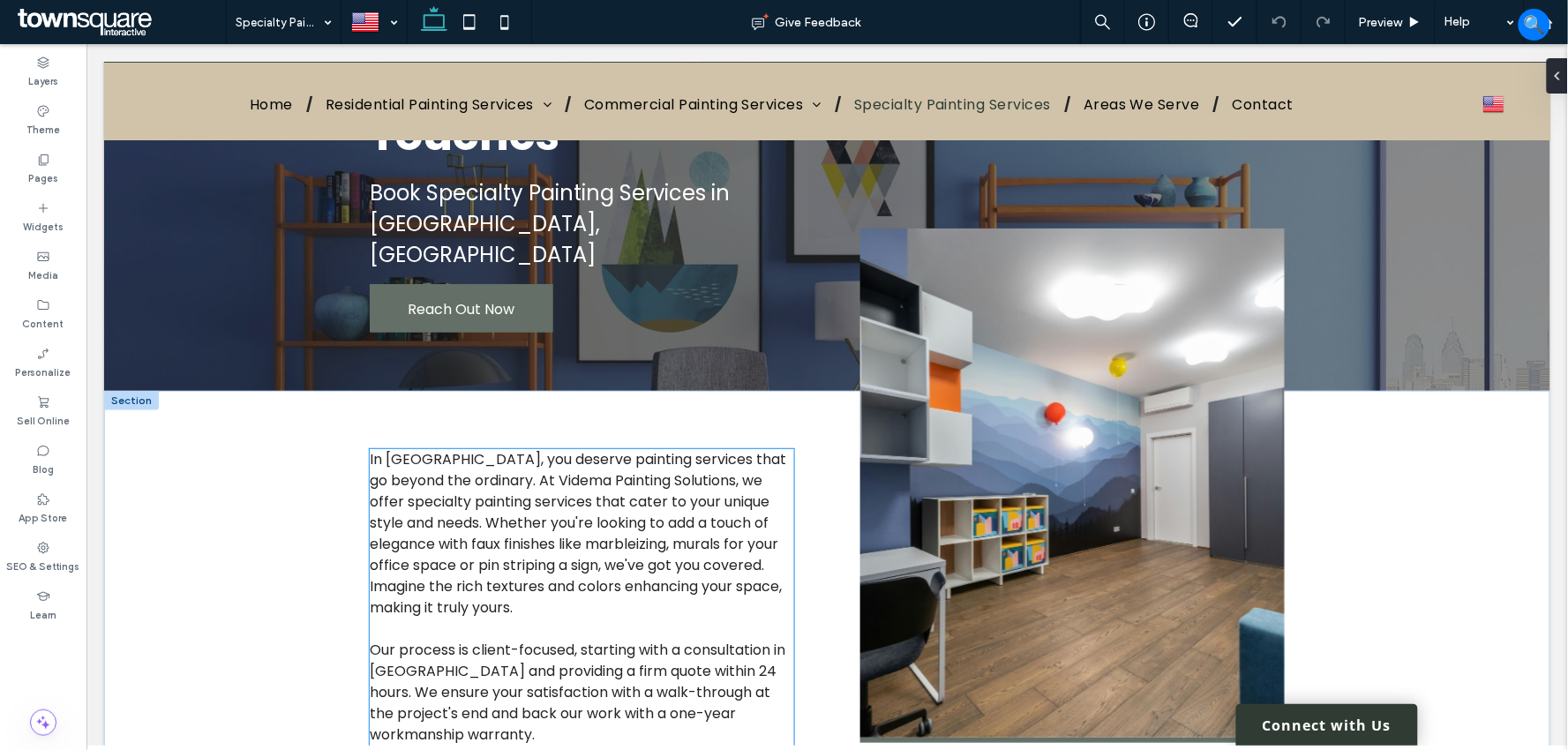
scroll to position [196, 0]
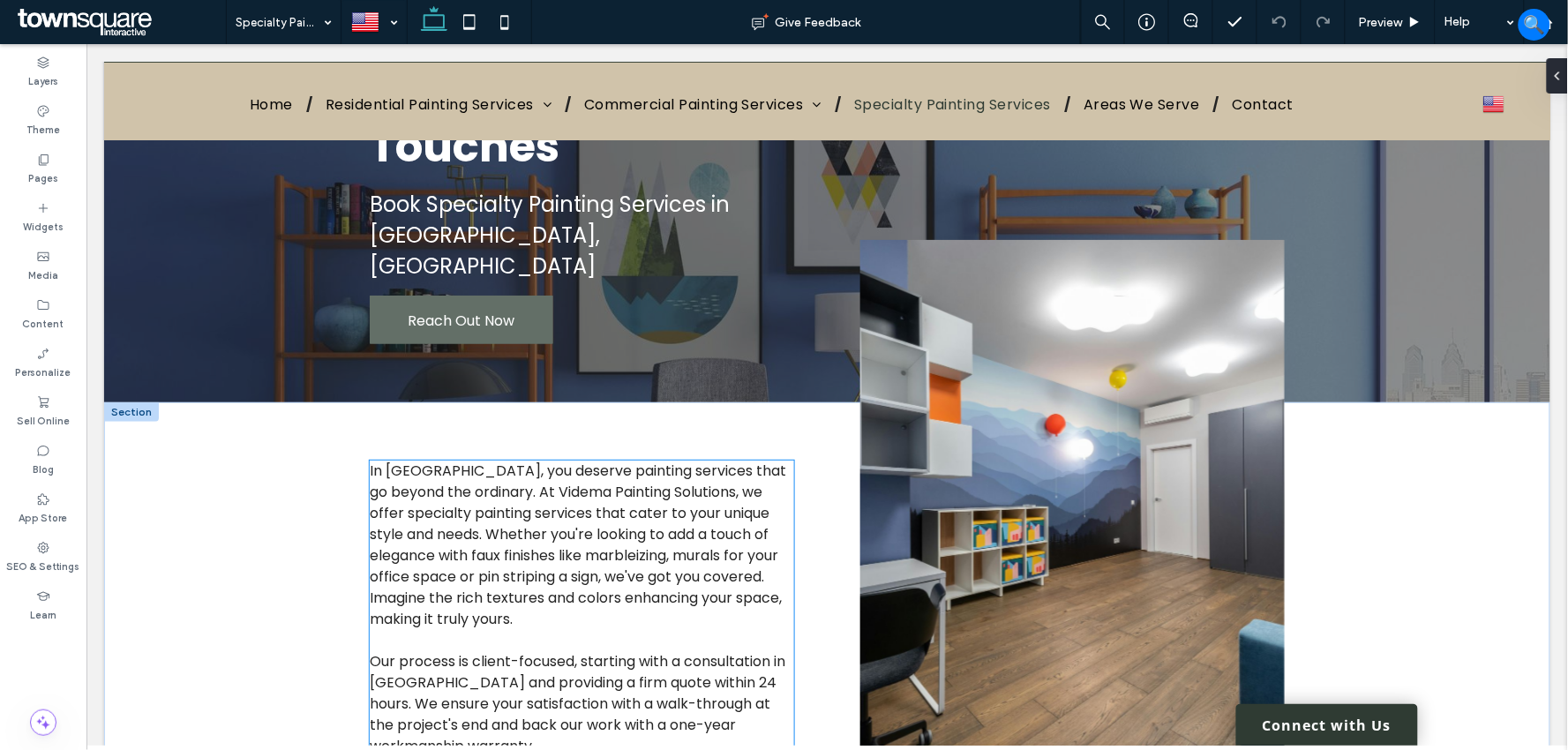
click at [525, 469] on span "In Redlands, you deserve painting services that go beyond the ordinary. At Vide…" at bounding box center [577, 543] width 416 height 169
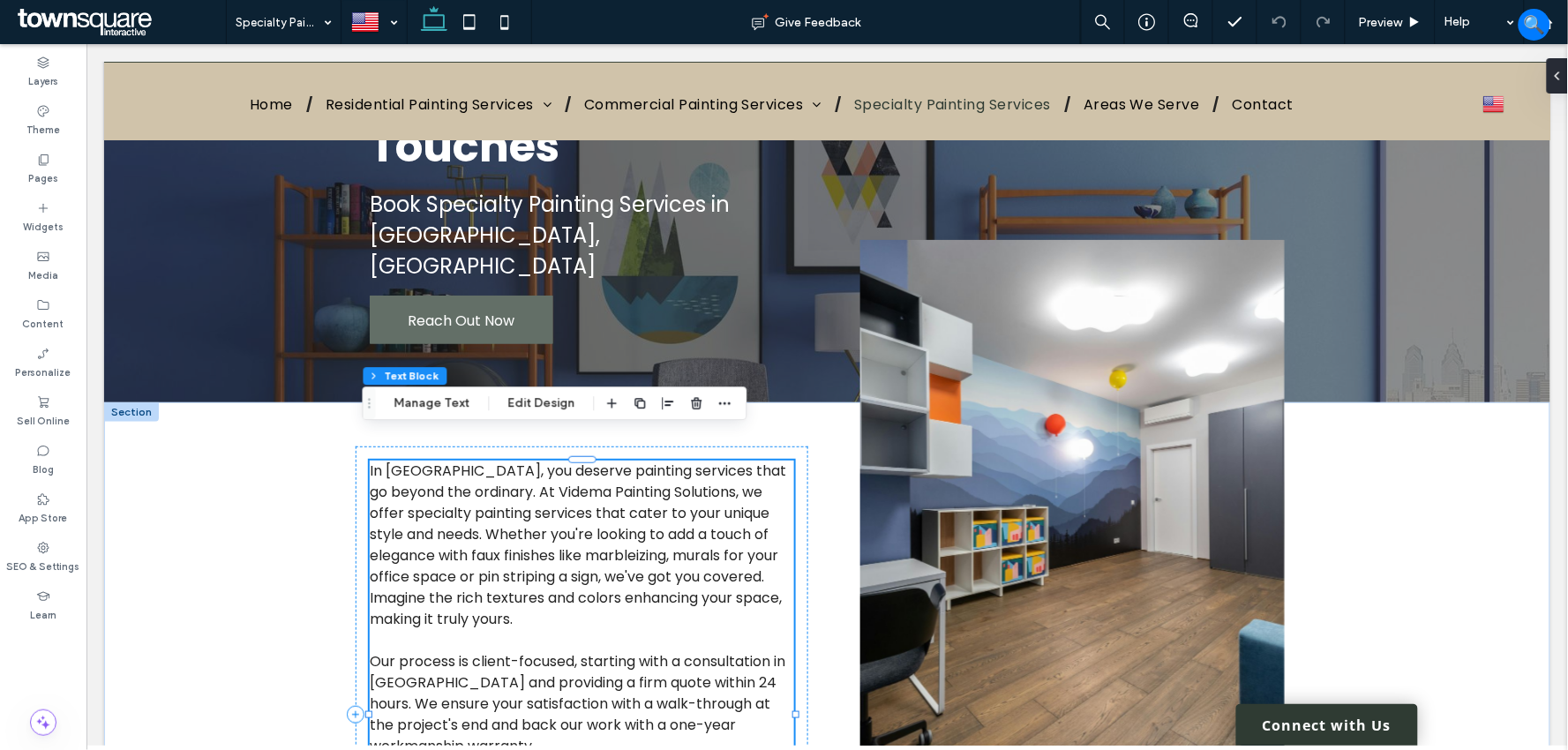
click at [514, 525] on span "In Redlands, you deserve painting services that go beyond the ordinary. At Vide…" at bounding box center [577, 543] width 416 height 169
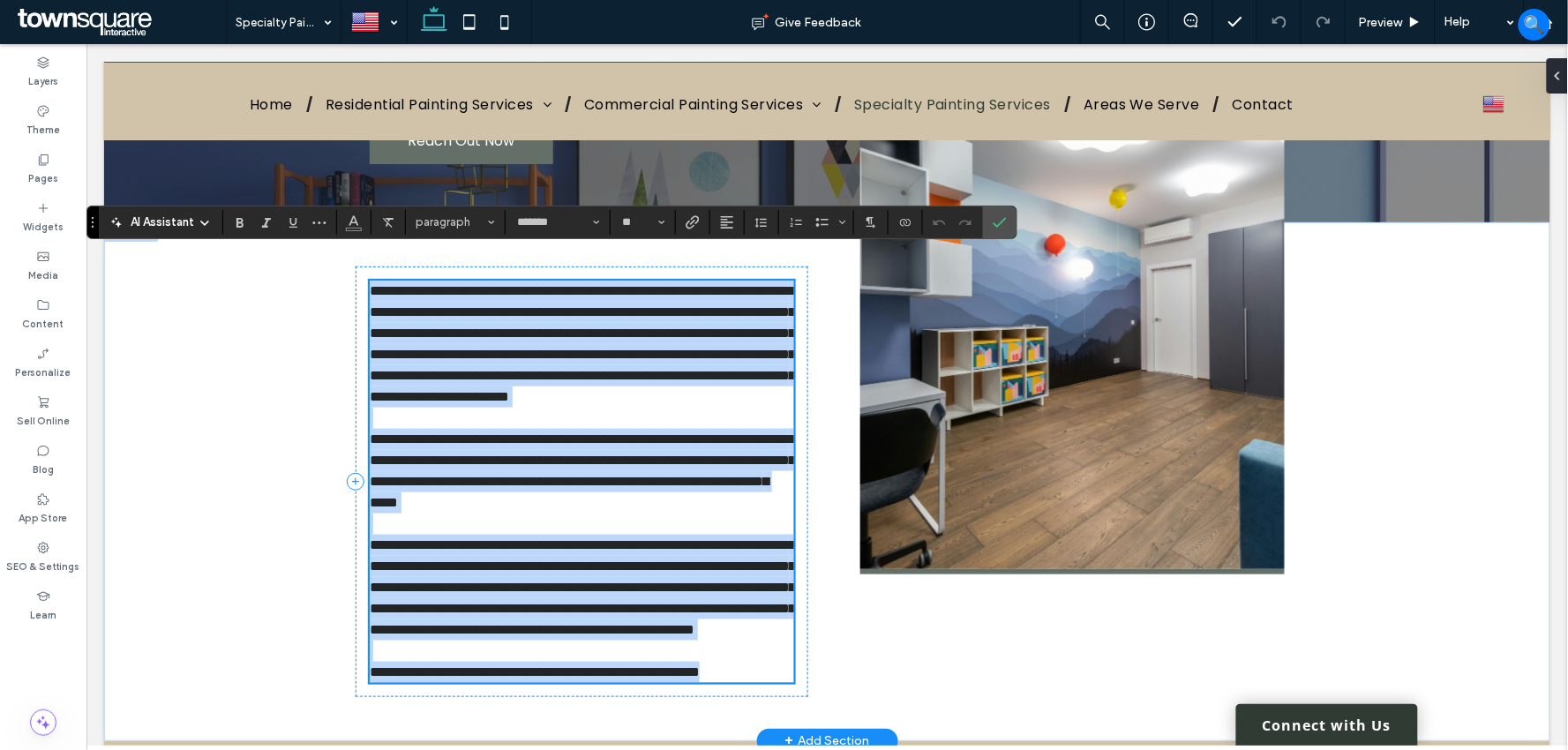
scroll to position [292, 0]
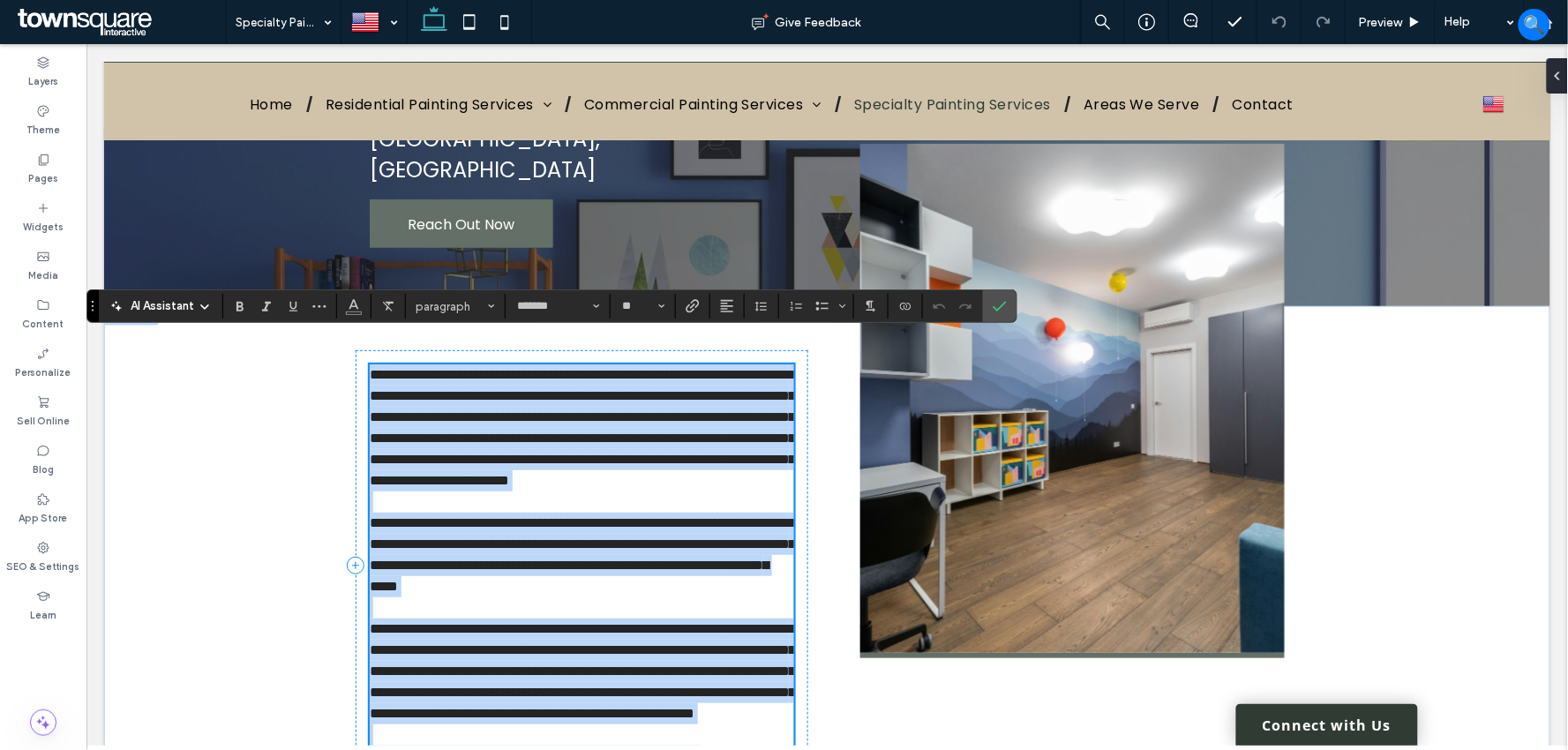
click at [509, 409] on span "**********" at bounding box center [581, 427] width 425 height 119
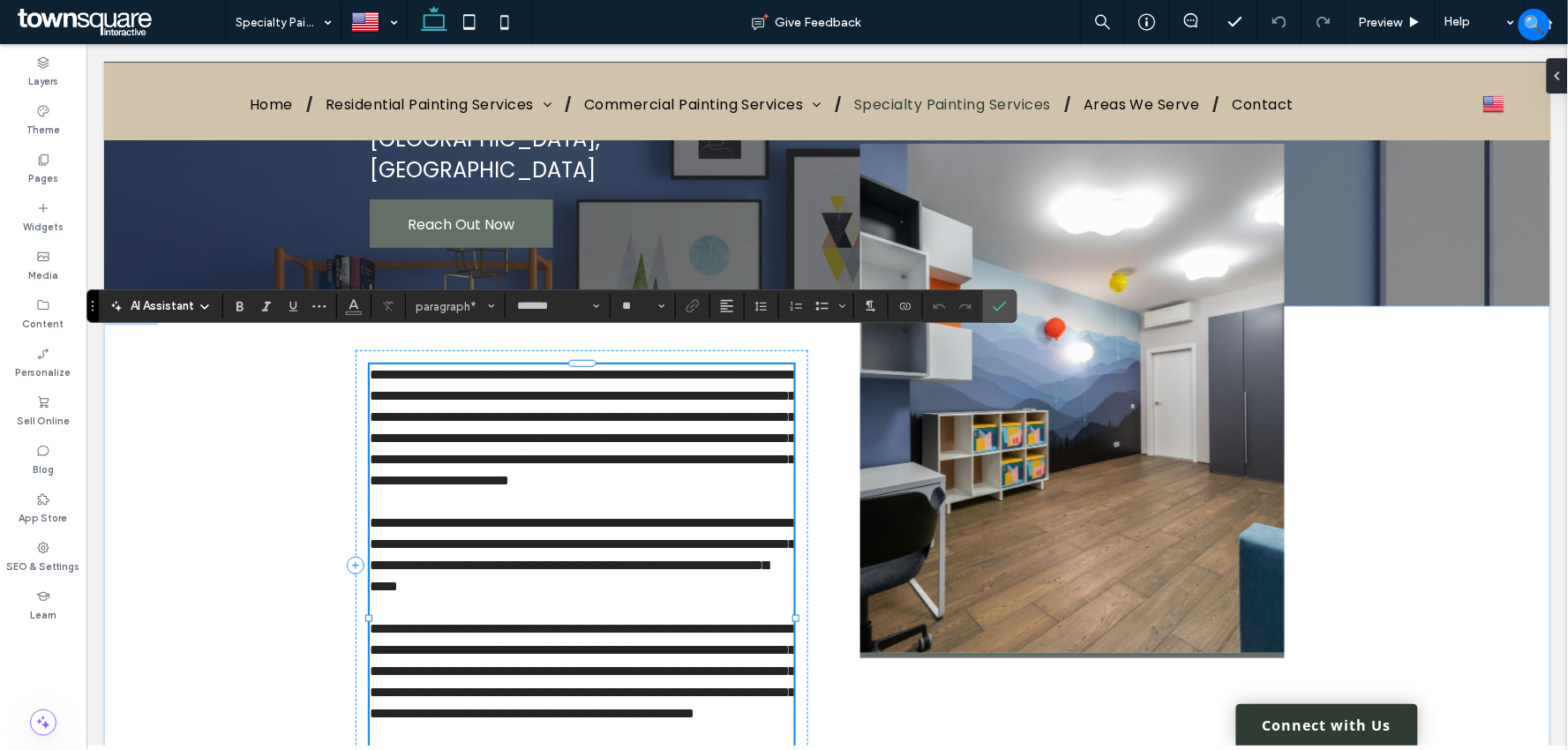
click at [441, 402] on span "**********" at bounding box center [581, 427] width 425 height 119
click at [444, 408] on span "**********" at bounding box center [581, 427] width 425 height 119
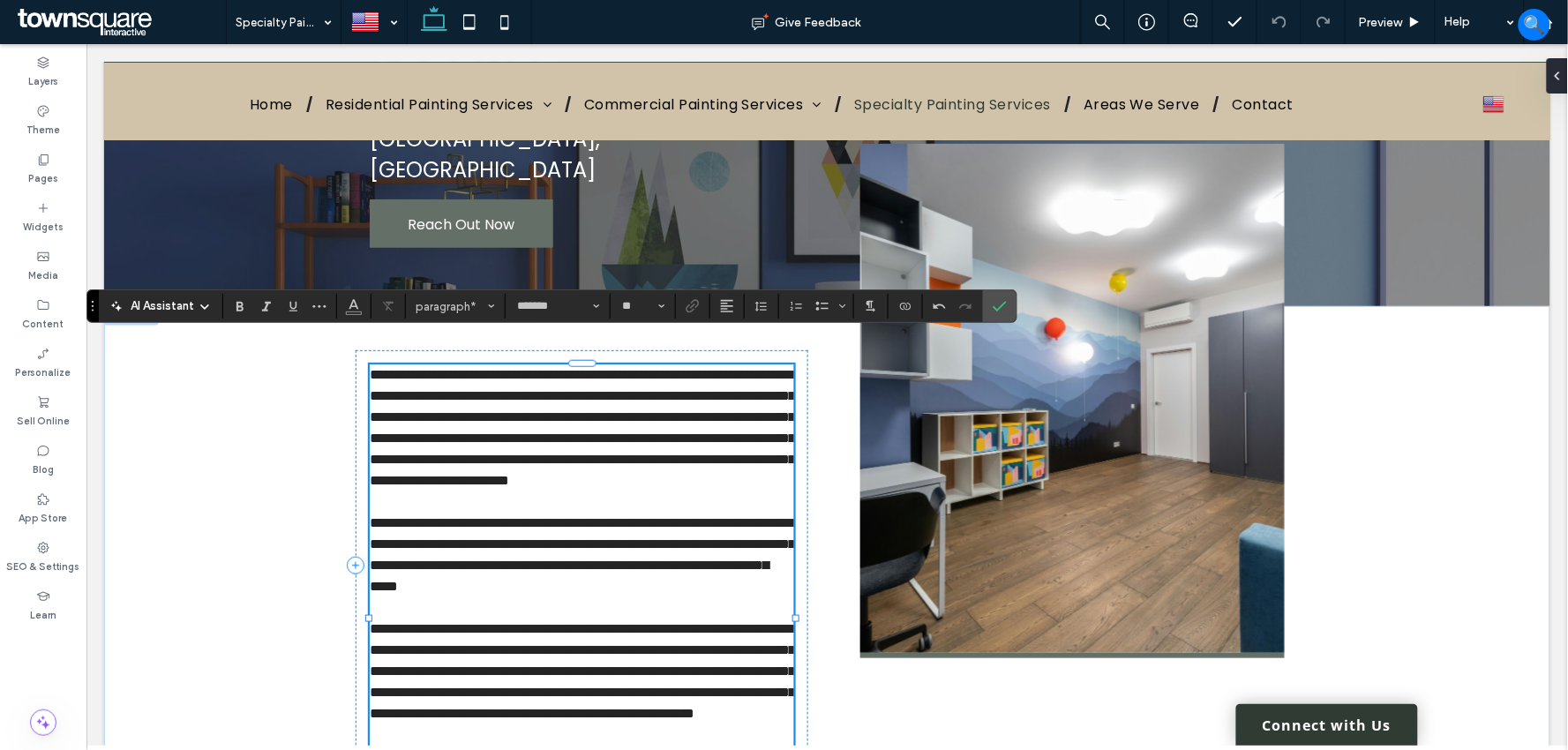
click at [517, 467] on span "**********" at bounding box center [581, 427] width 425 height 119
click at [496, 390] on span "**********" at bounding box center [581, 427] width 425 height 119
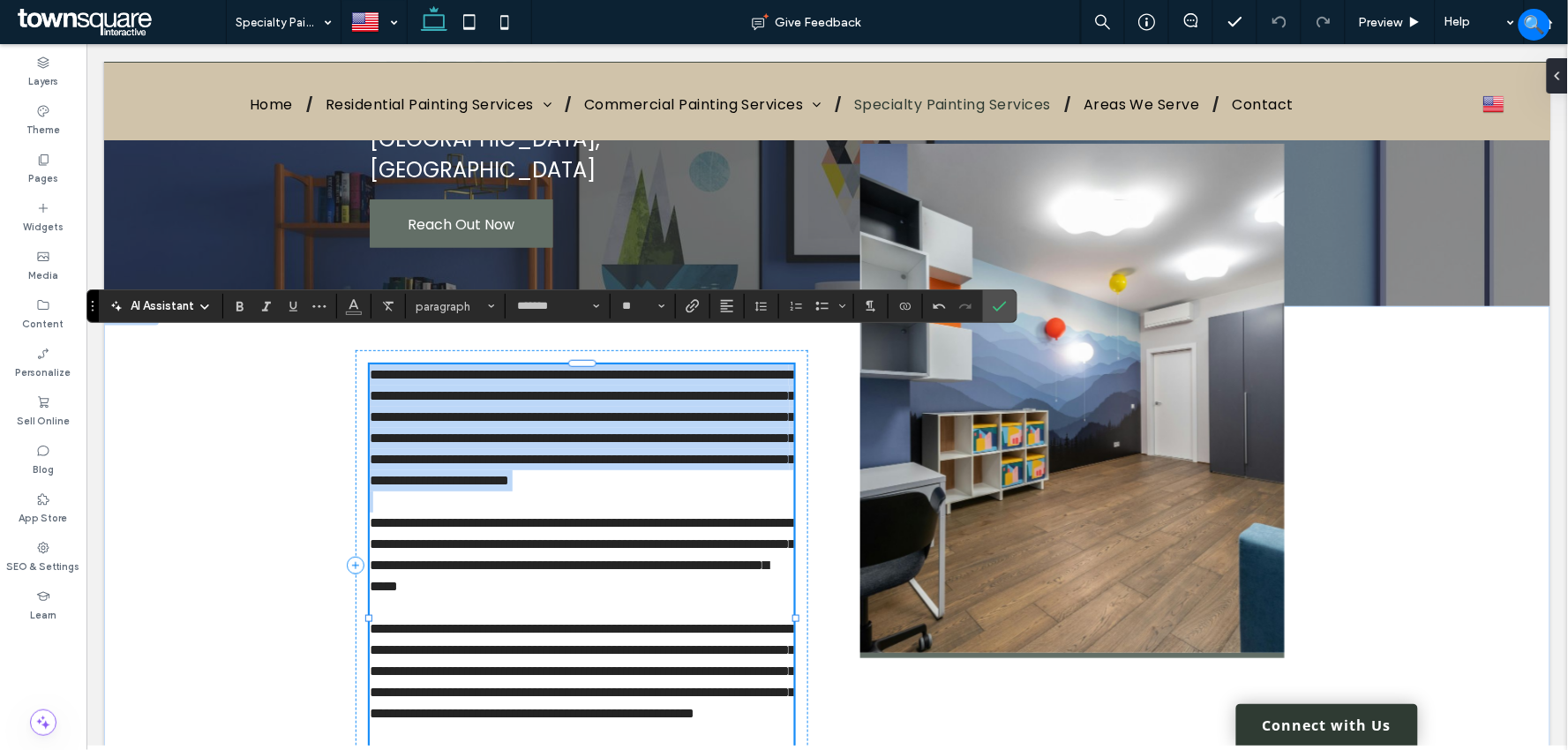
click at [496, 390] on span "**********" at bounding box center [581, 427] width 425 height 119
click at [556, 490] on p "**********" at bounding box center [580, 427] width 424 height 127
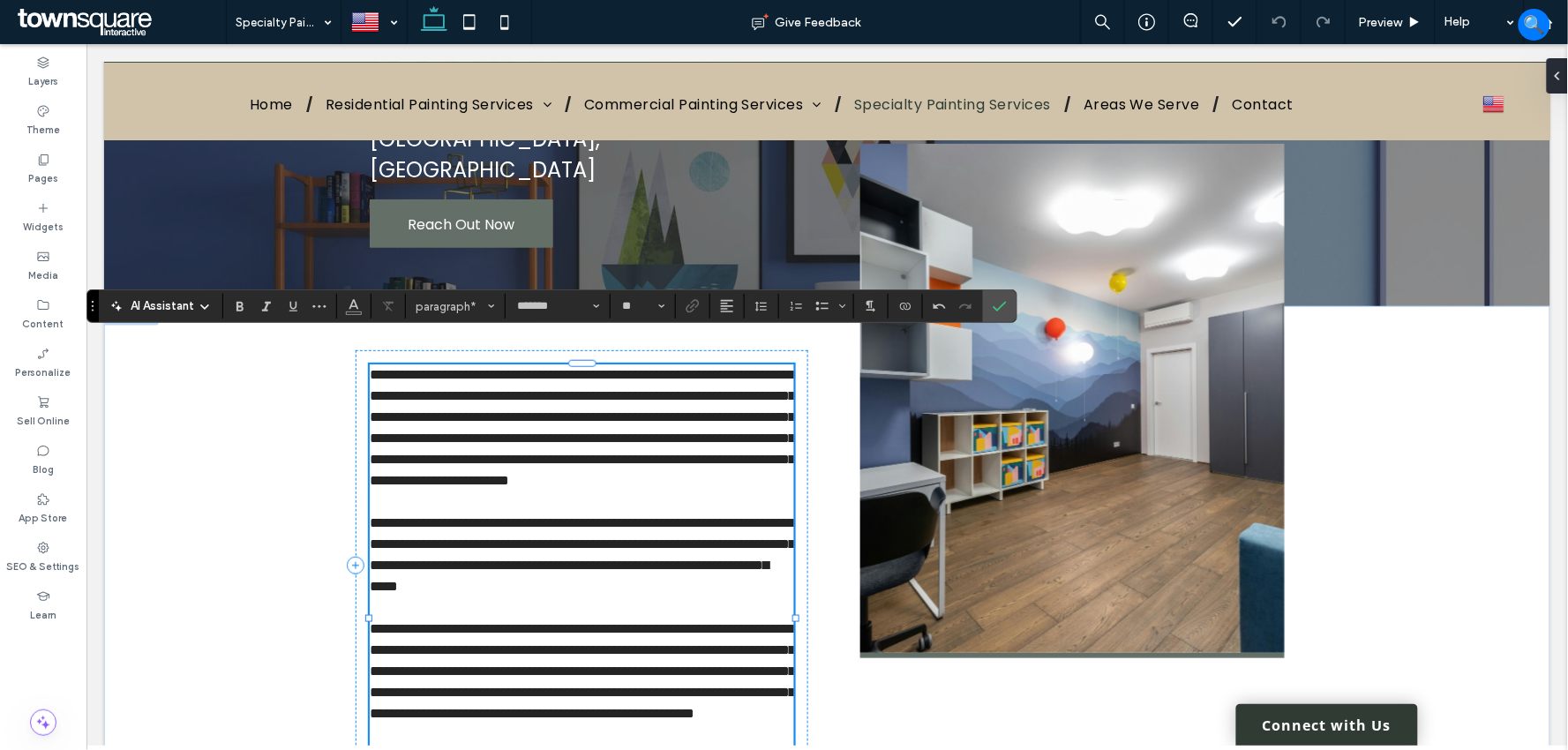
click at [369, 471] on span "**********" at bounding box center [581, 427] width 425 height 119
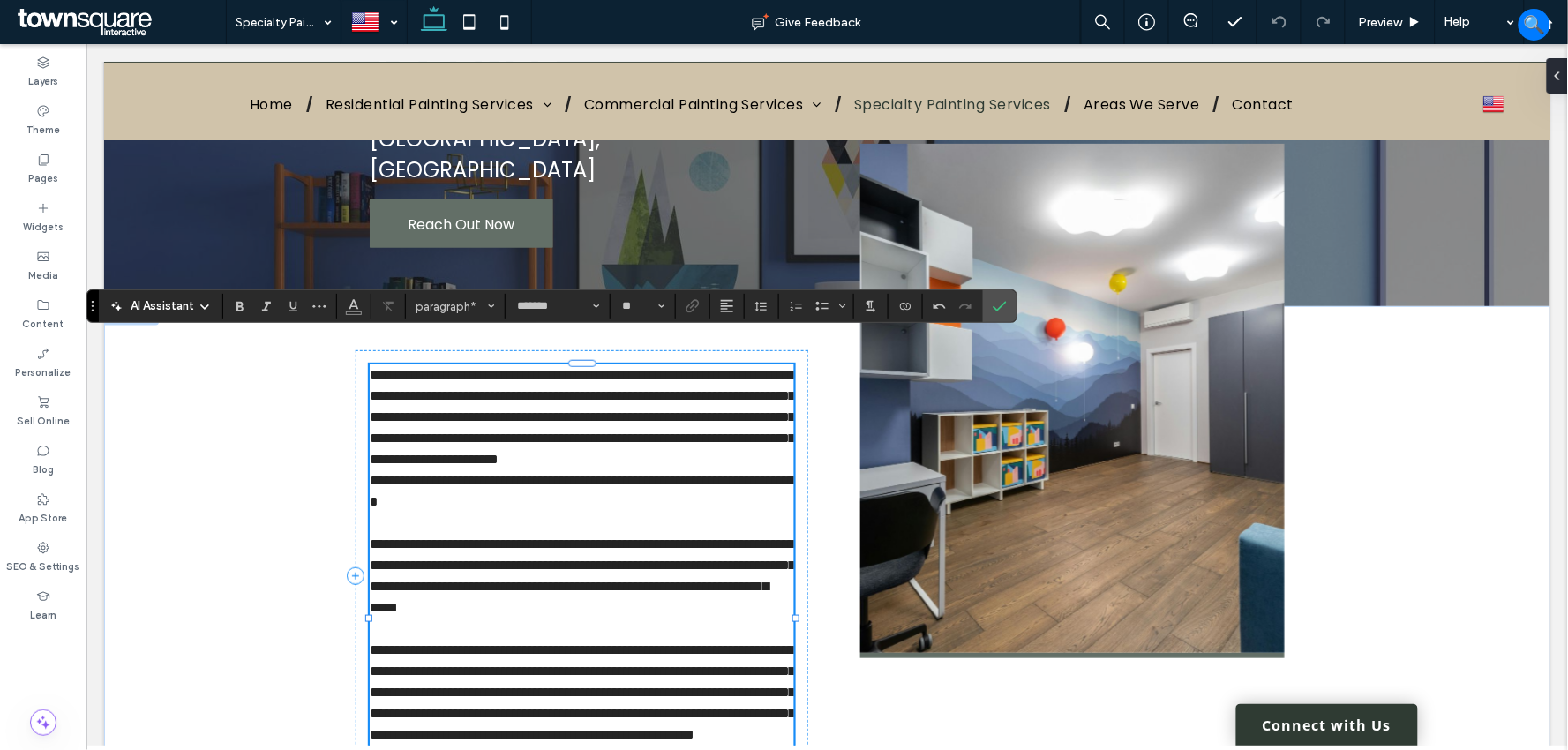
click at [605, 583] on span "**********" at bounding box center [581, 575] width 425 height 76
click at [738, 453] on span "**********" at bounding box center [581, 416] width 425 height 98
click at [731, 447] on span "**********" at bounding box center [581, 416] width 425 height 98
drag, startPoint x: 731, startPoint y: 447, endPoint x: 655, endPoint y: 583, distance: 155.8
click at [655, 583] on span "**********" at bounding box center [581, 575] width 425 height 76
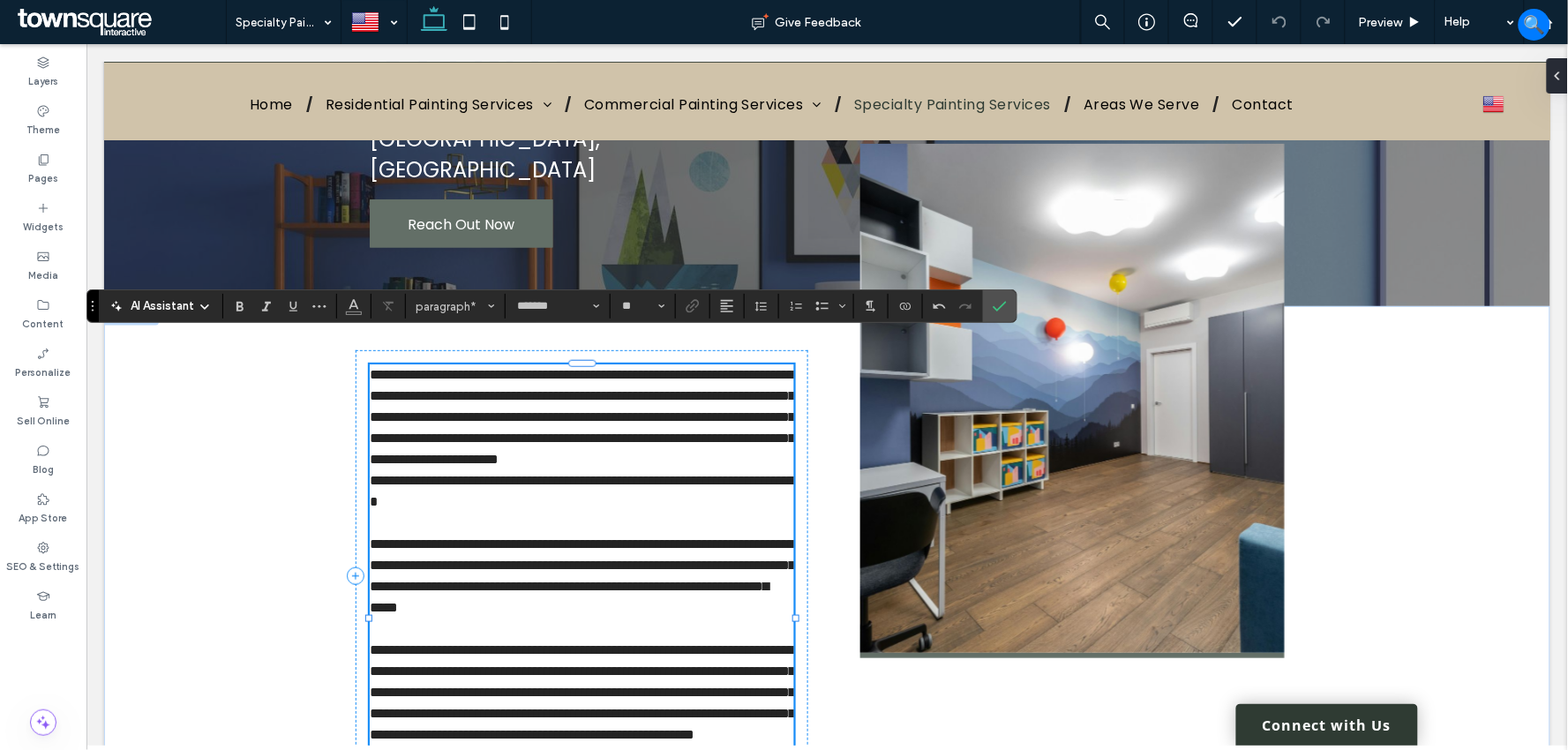
click at [641, 659] on span "**********" at bounding box center [581, 690] width 425 height 98
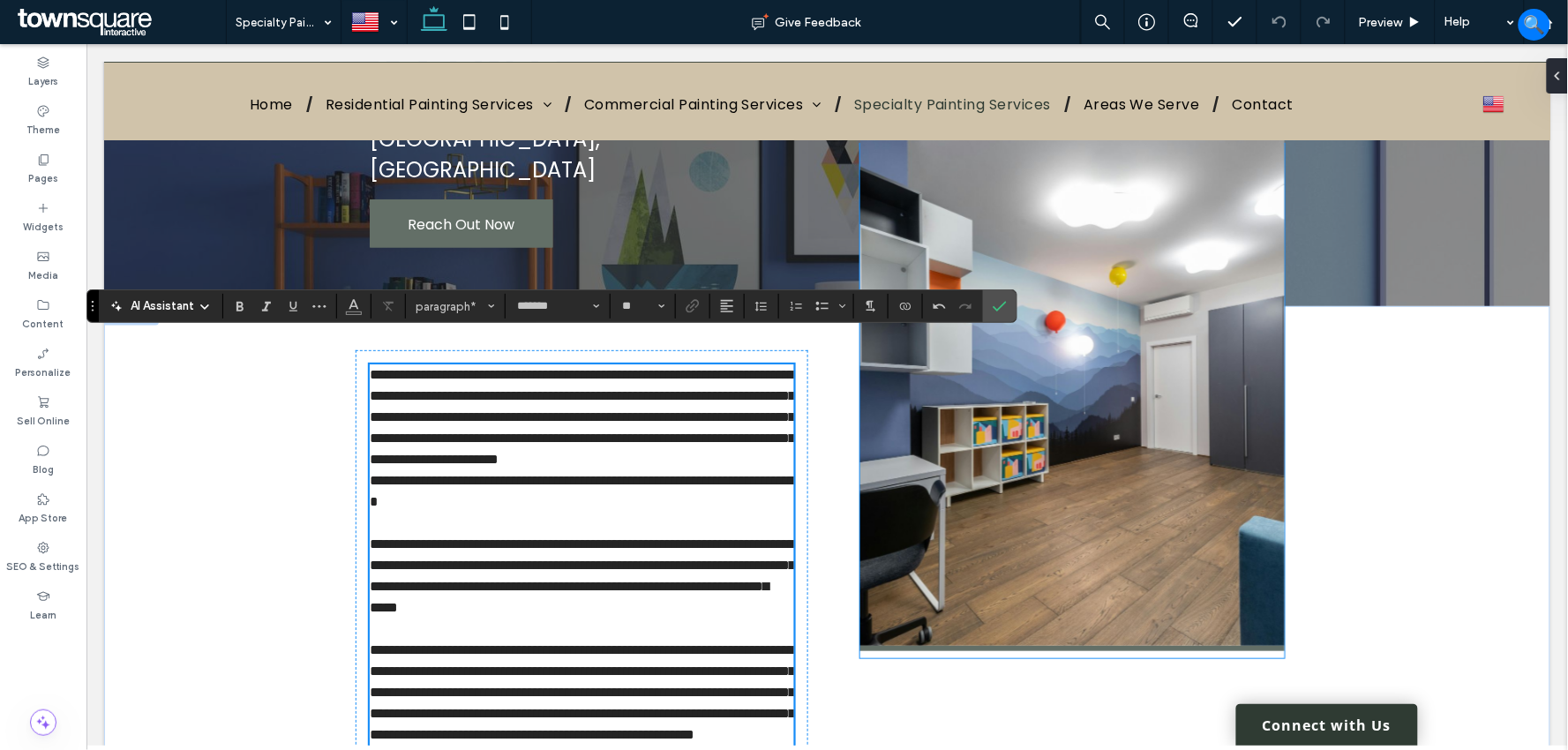
click at [935, 607] on img at bounding box center [1070, 393] width 424 height 514
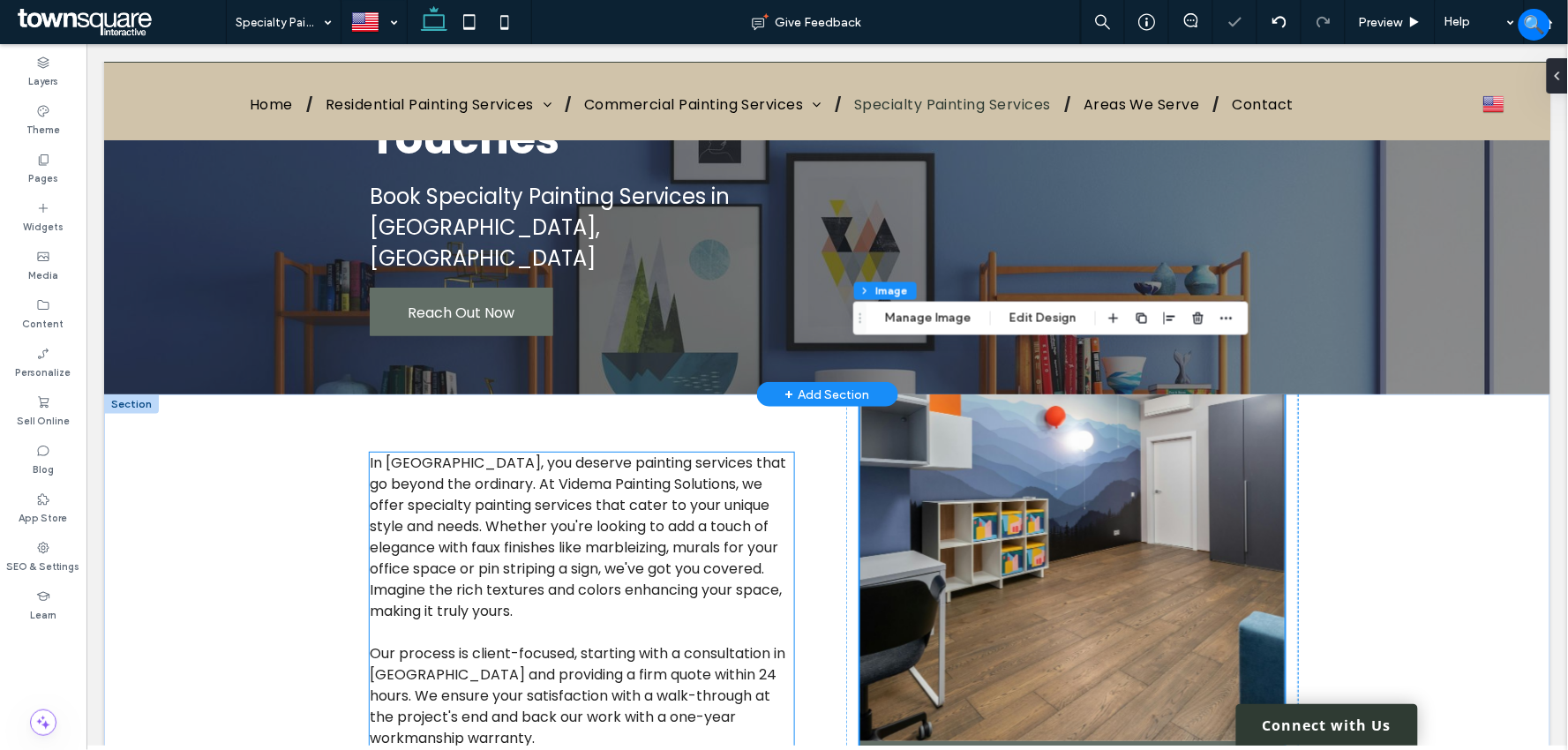
scroll to position [0, 0]
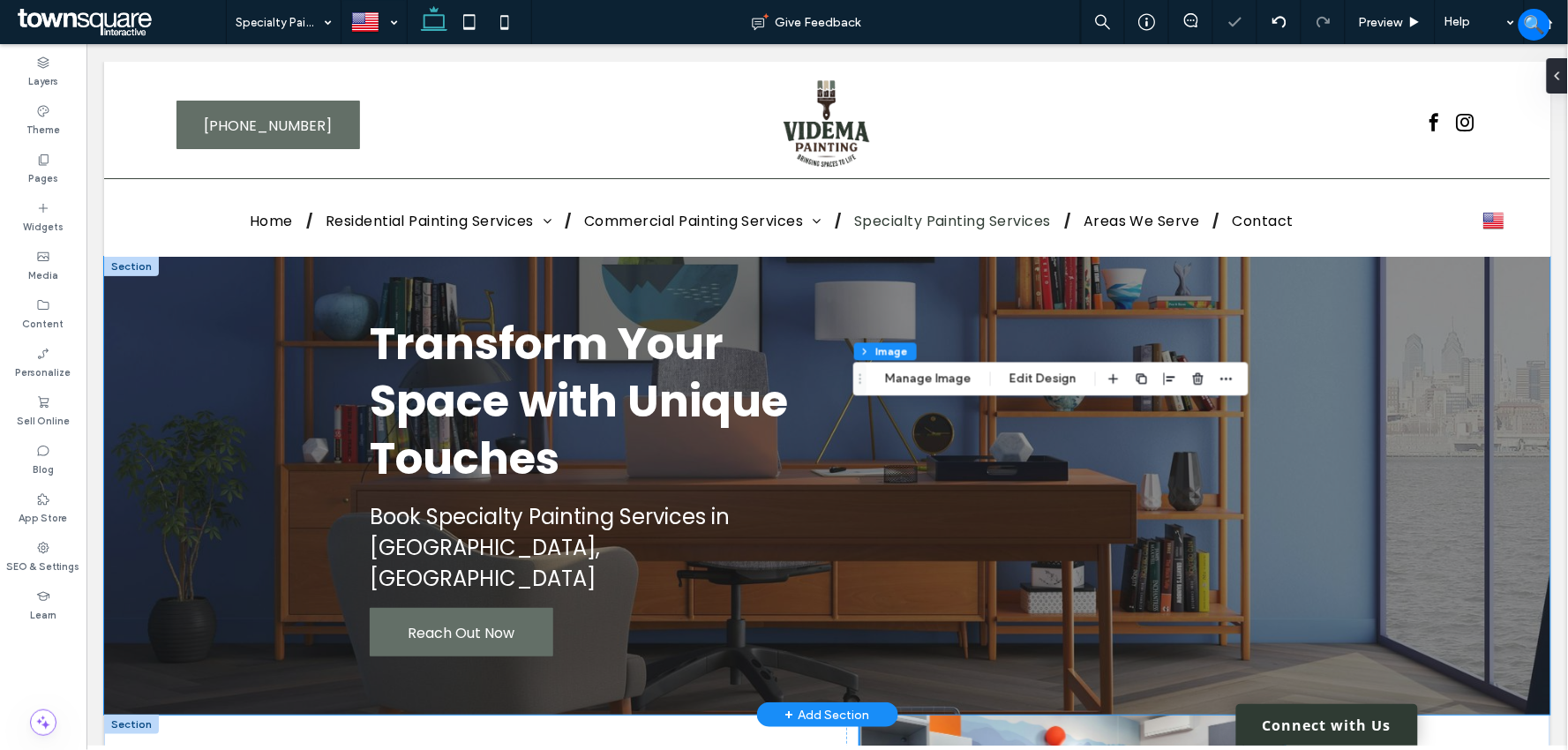
click at [234, 321] on div "Transform Your Space with Unique Touches Book Specialty Painting Services in Re…" at bounding box center [826, 484] width 1446 height 457
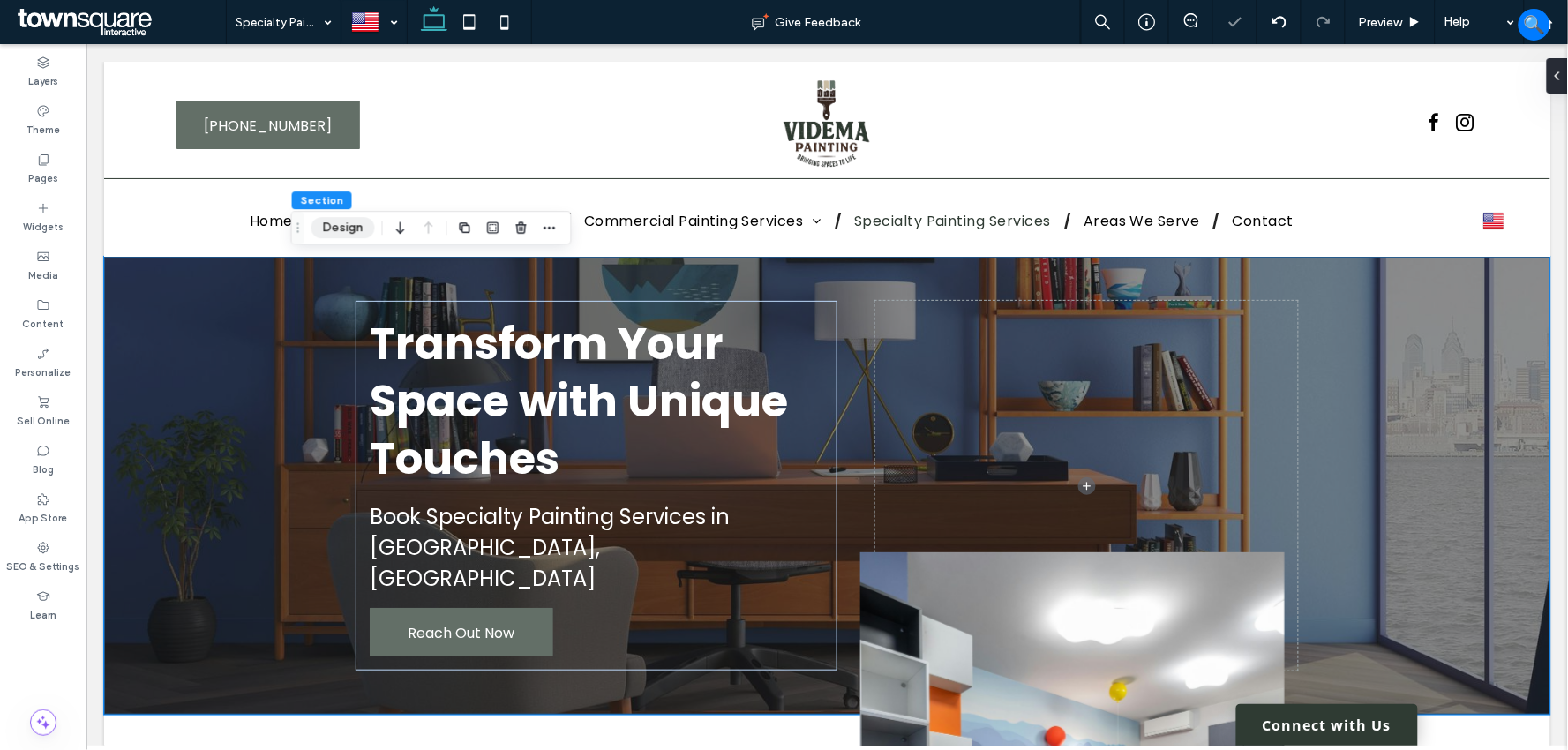
click at [329, 231] on button "Design" at bounding box center [343, 227] width 63 height 21
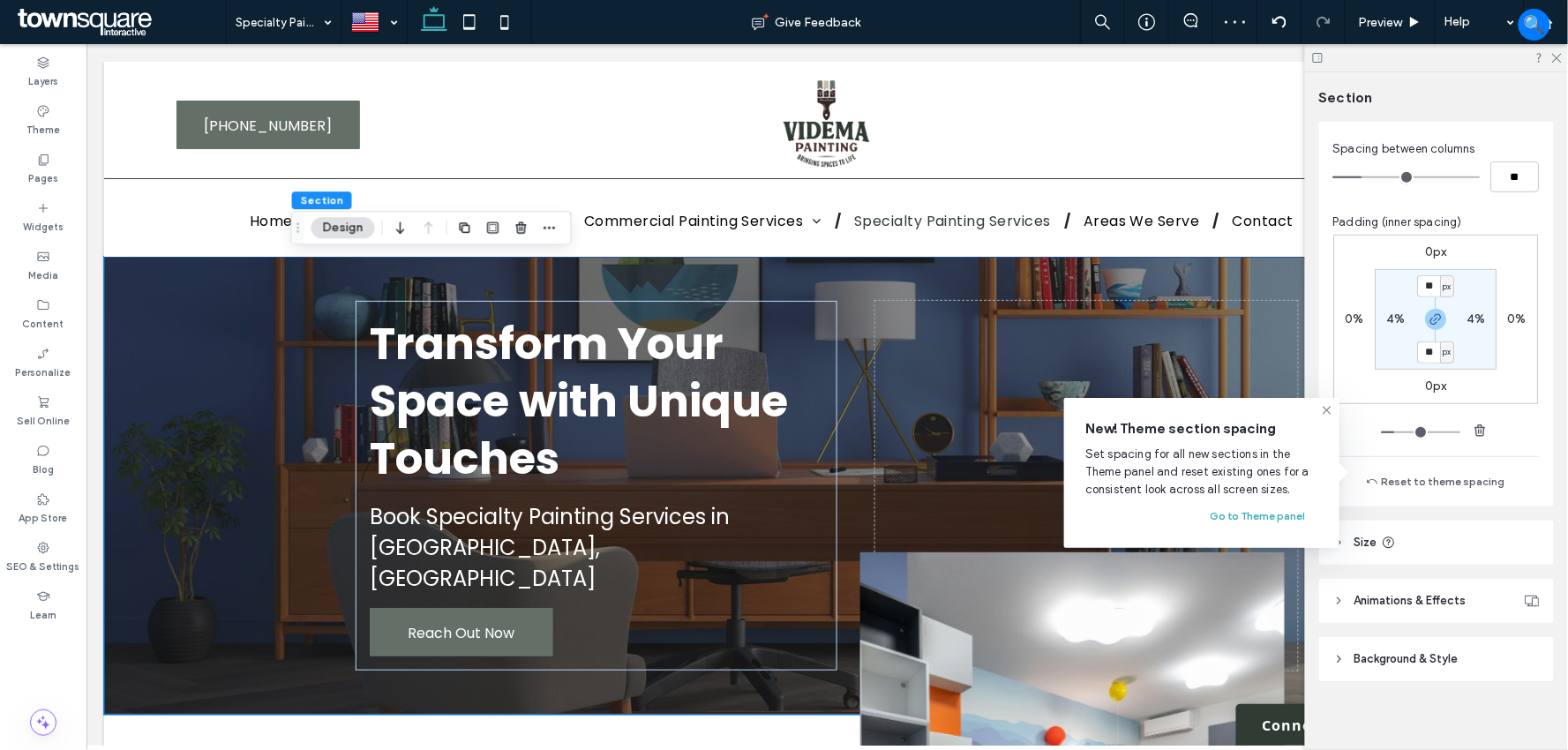
scroll to position [237, 0]
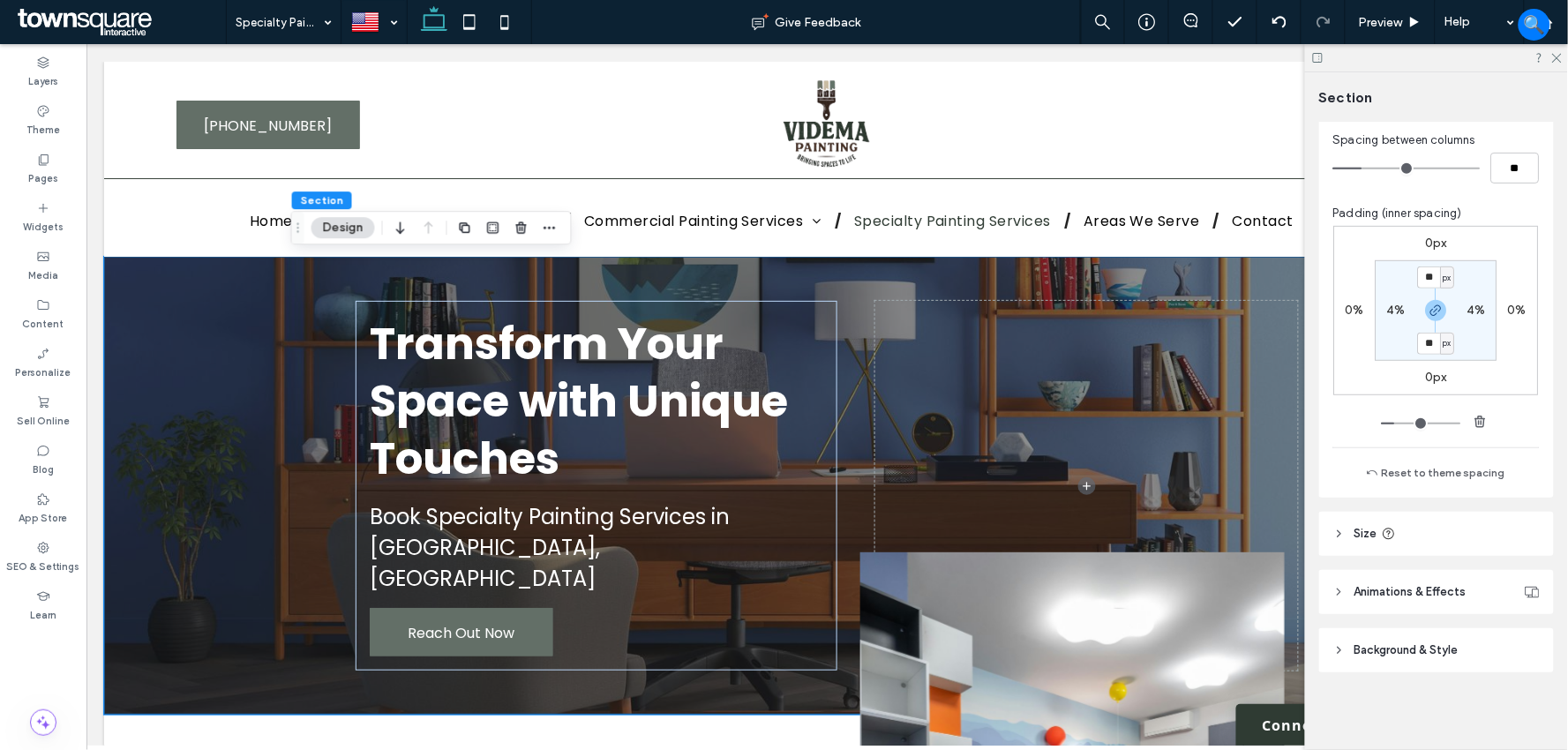
click at [1401, 649] on span "Background & Style" at bounding box center [1407, 649] width 104 height 18
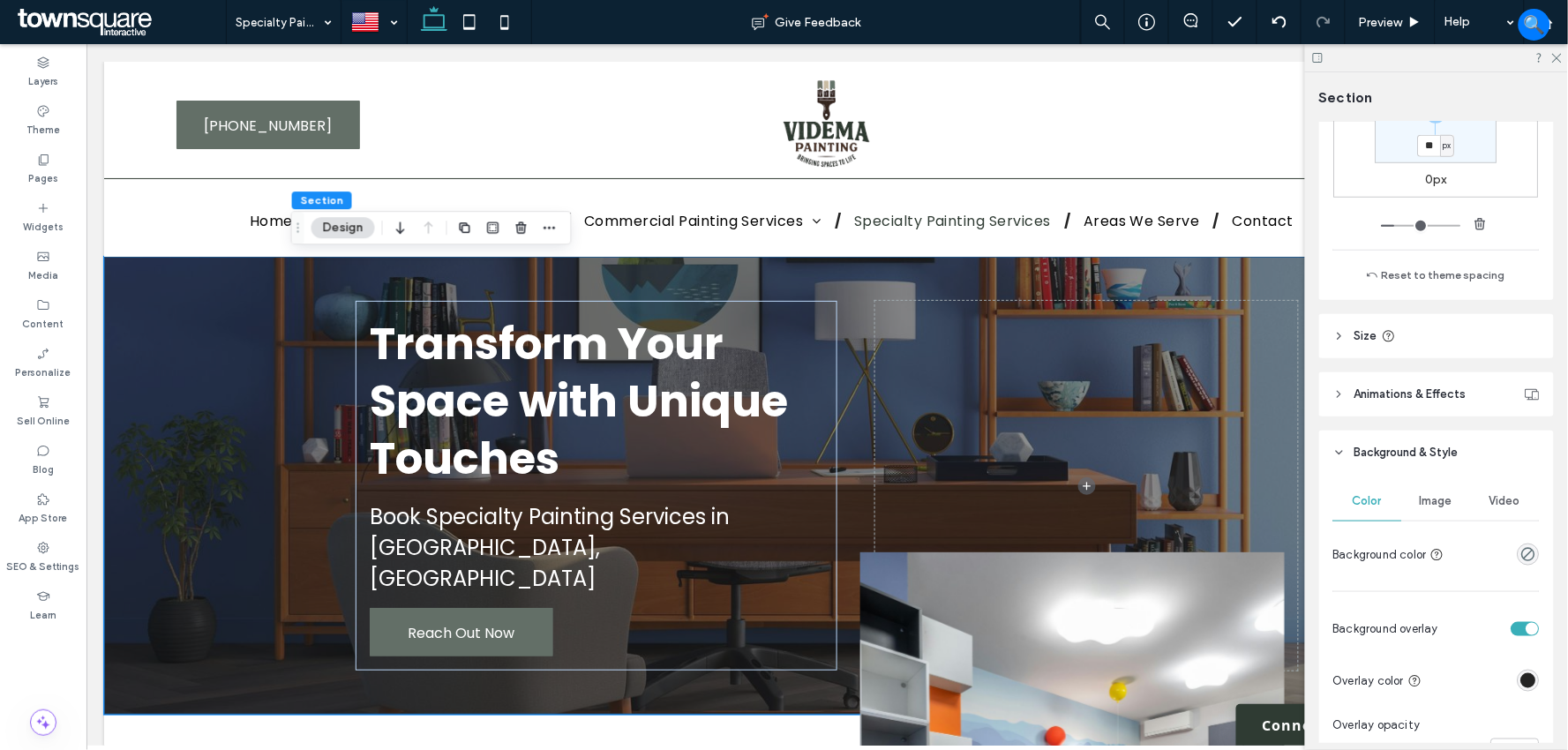
click at [1434, 516] on div "Image" at bounding box center [1437, 501] width 69 height 39
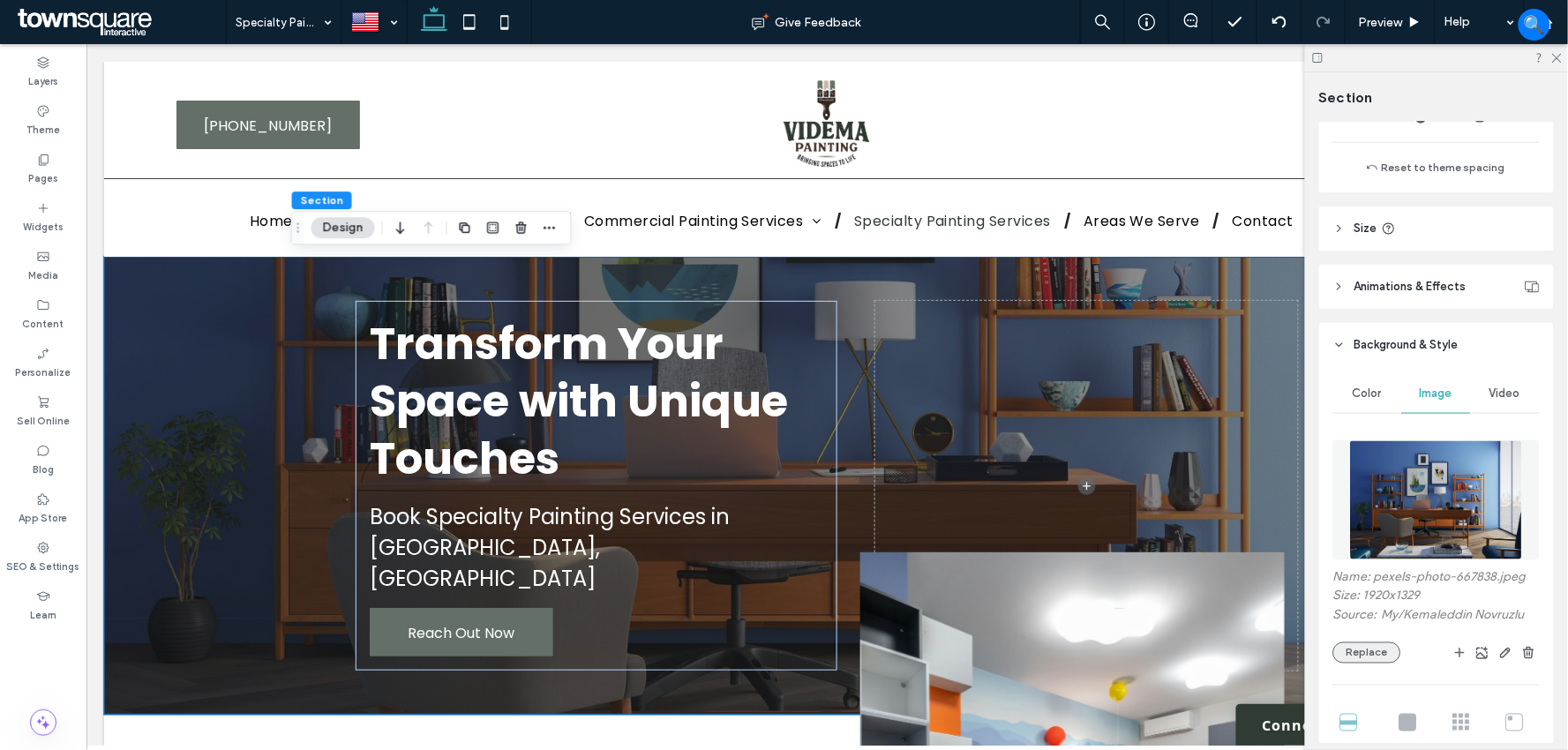
scroll to position [629, 0]
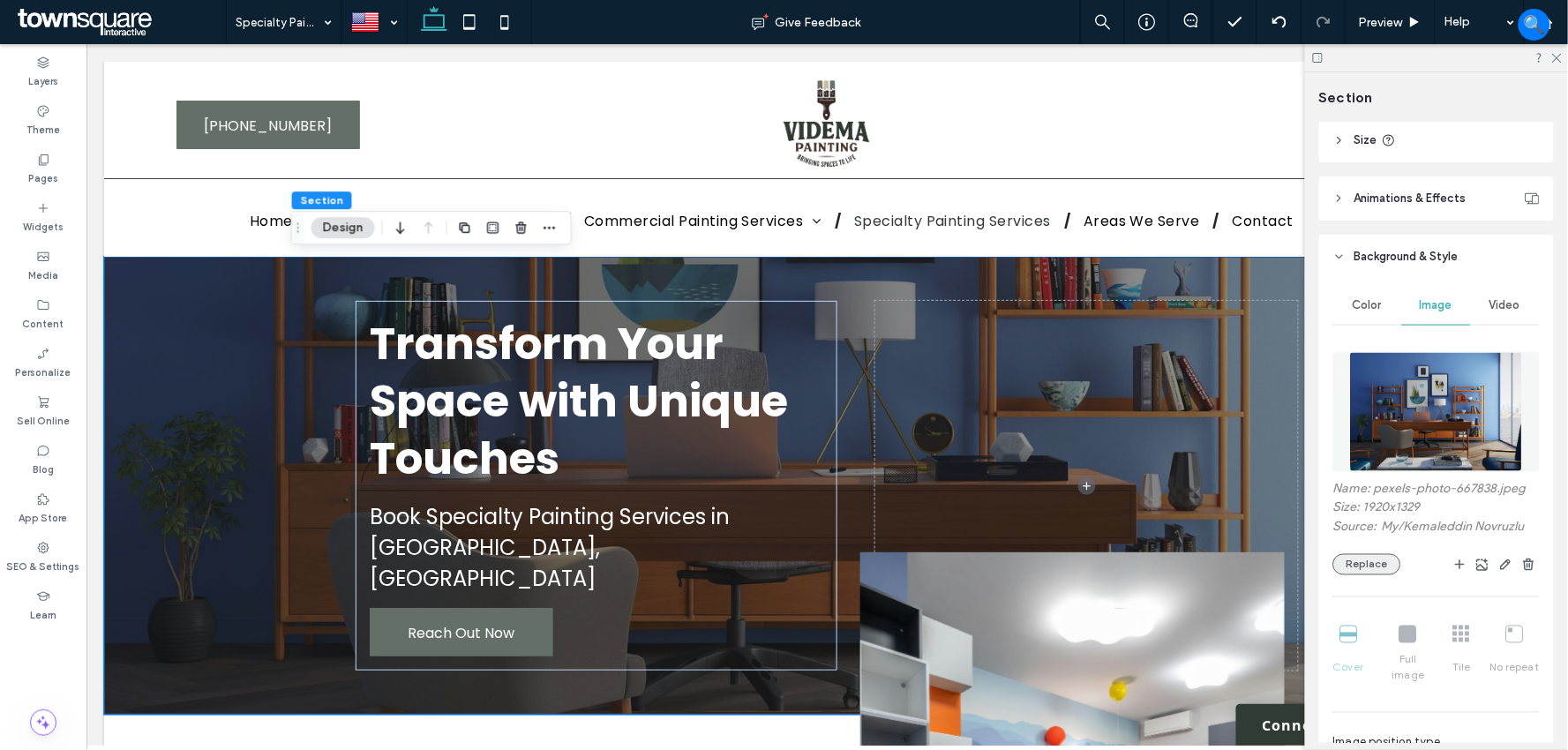
click at [1378, 554] on button "Replace" at bounding box center [1367, 565] width 68 height 21
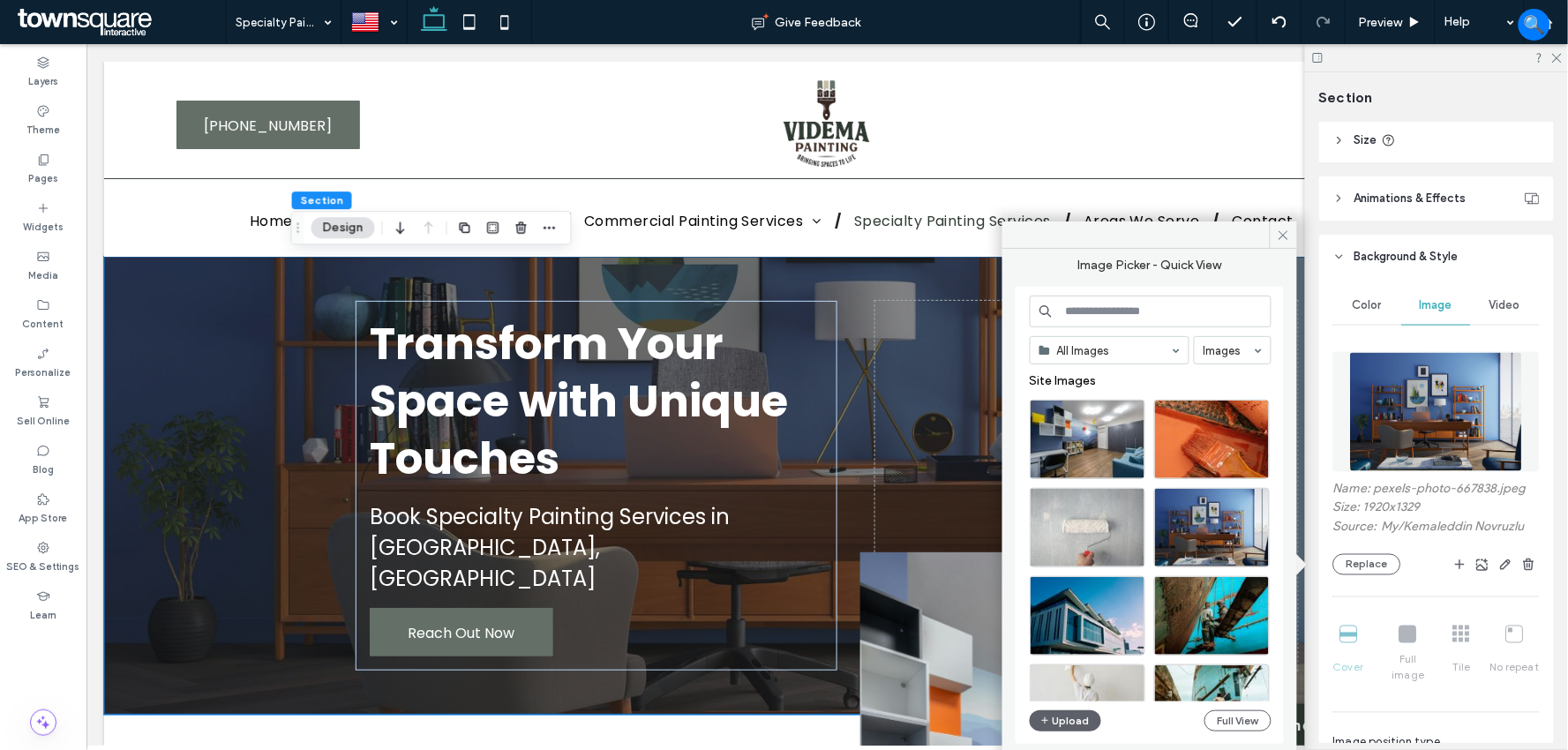
click at [1130, 321] on input at bounding box center [1150, 311] width 241 height 32
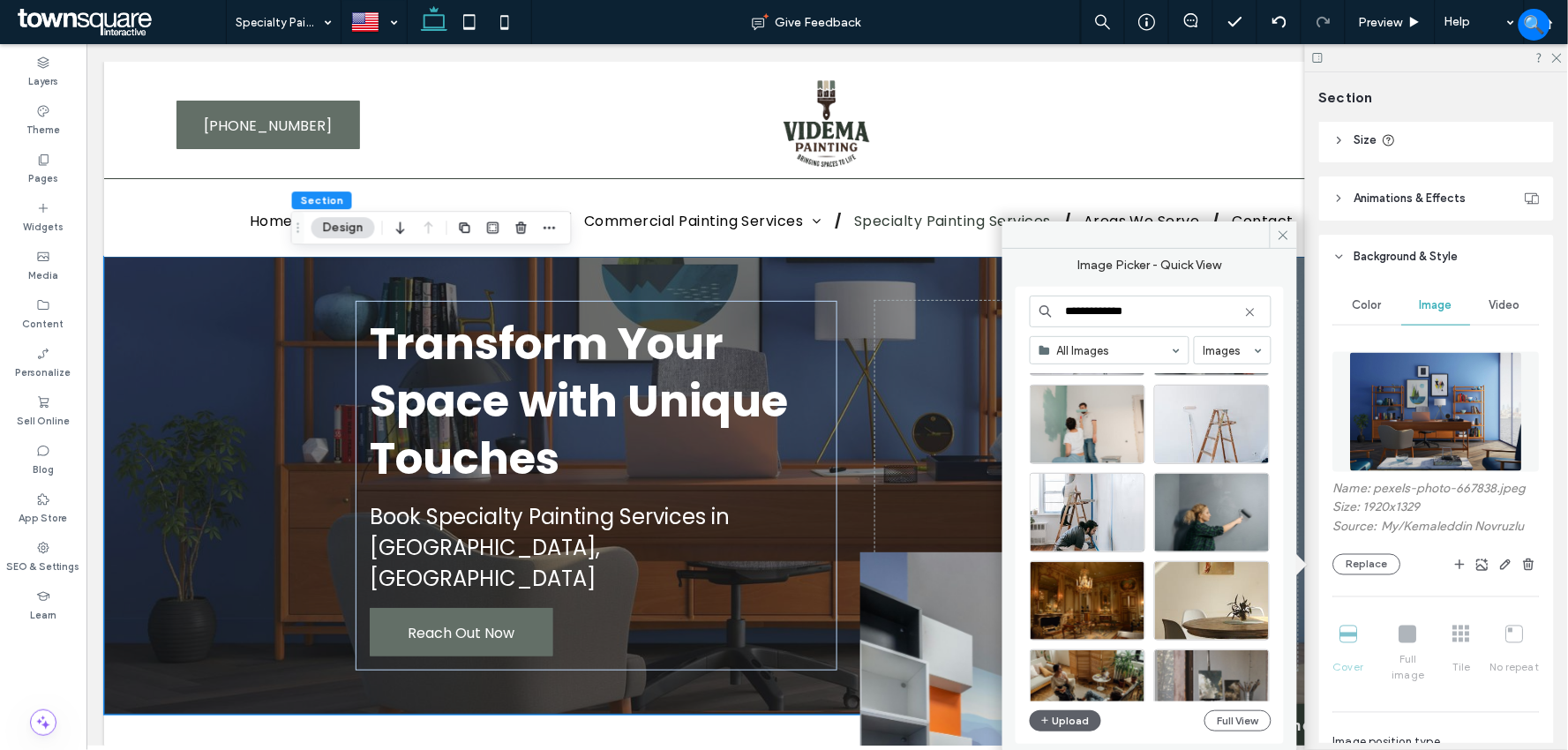
scroll to position [196, 0]
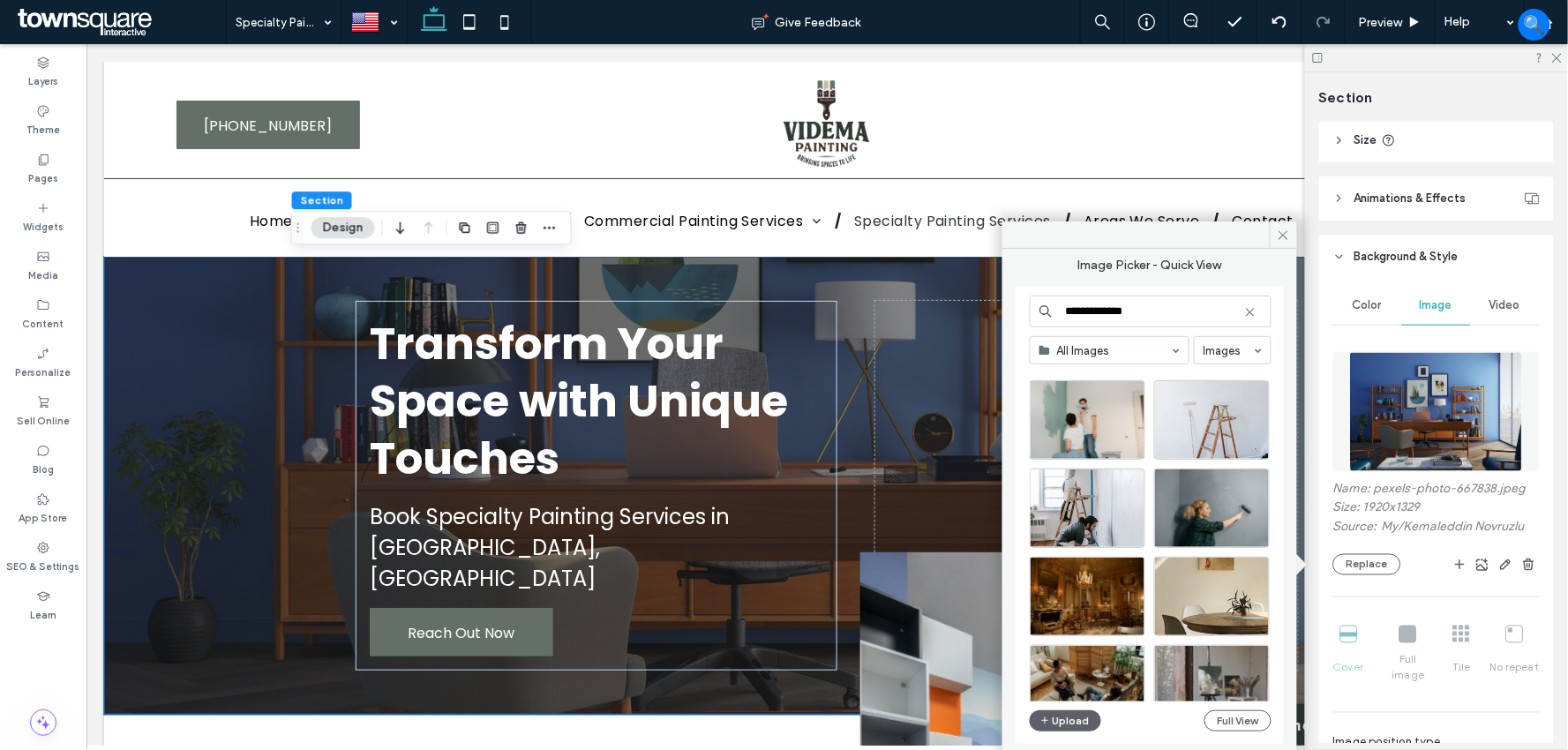
drag, startPoint x: 1090, startPoint y: 309, endPoint x: 1022, endPoint y: 310, distance: 68.0
click at [1022, 310] on div "**********" at bounding box center [1150, 515] width 268 height 457
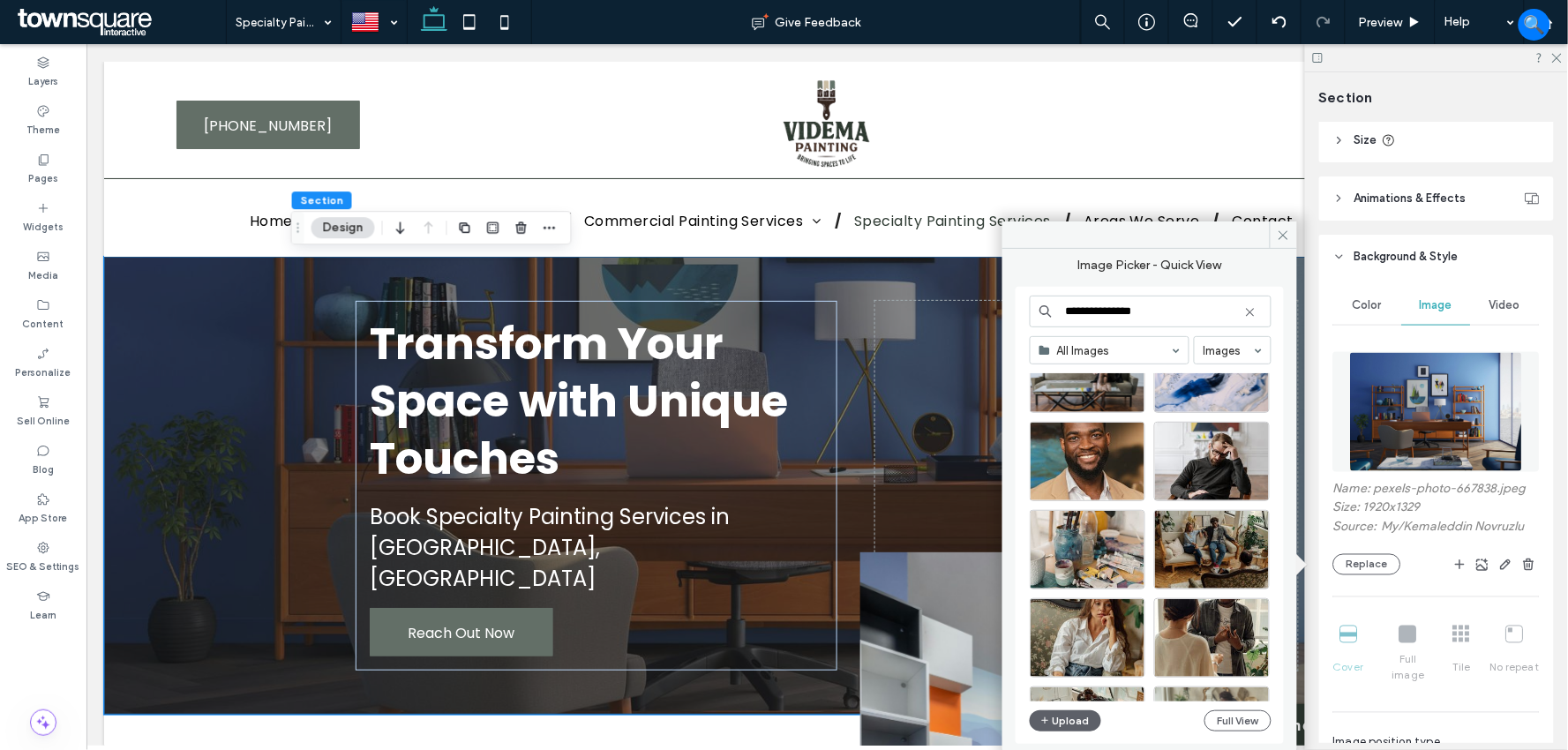
scroll to position [772, 0]
drag, startPoint x: 1095, startPoint y: 310, endPoint x: 1034, endPoint y: 312, distance: 61.0
click at [1034, 312] on input "**********" at bounding box center [1150, 311] width 241 height 32
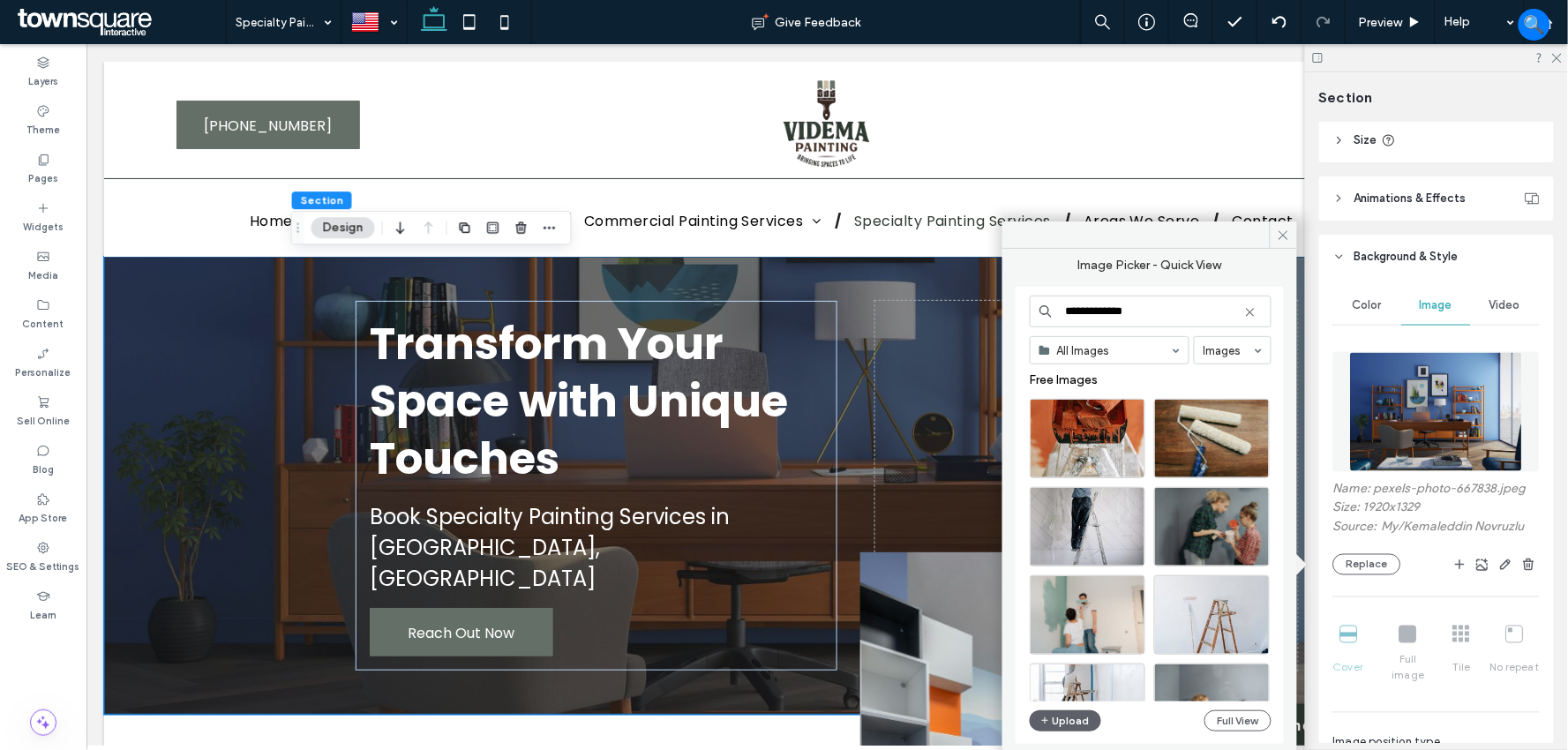
scroll to position [0, 0]
type input "**********"
click at [1207, 434] on div "Select" at bounding box center [1212, 439] width 116 height 79
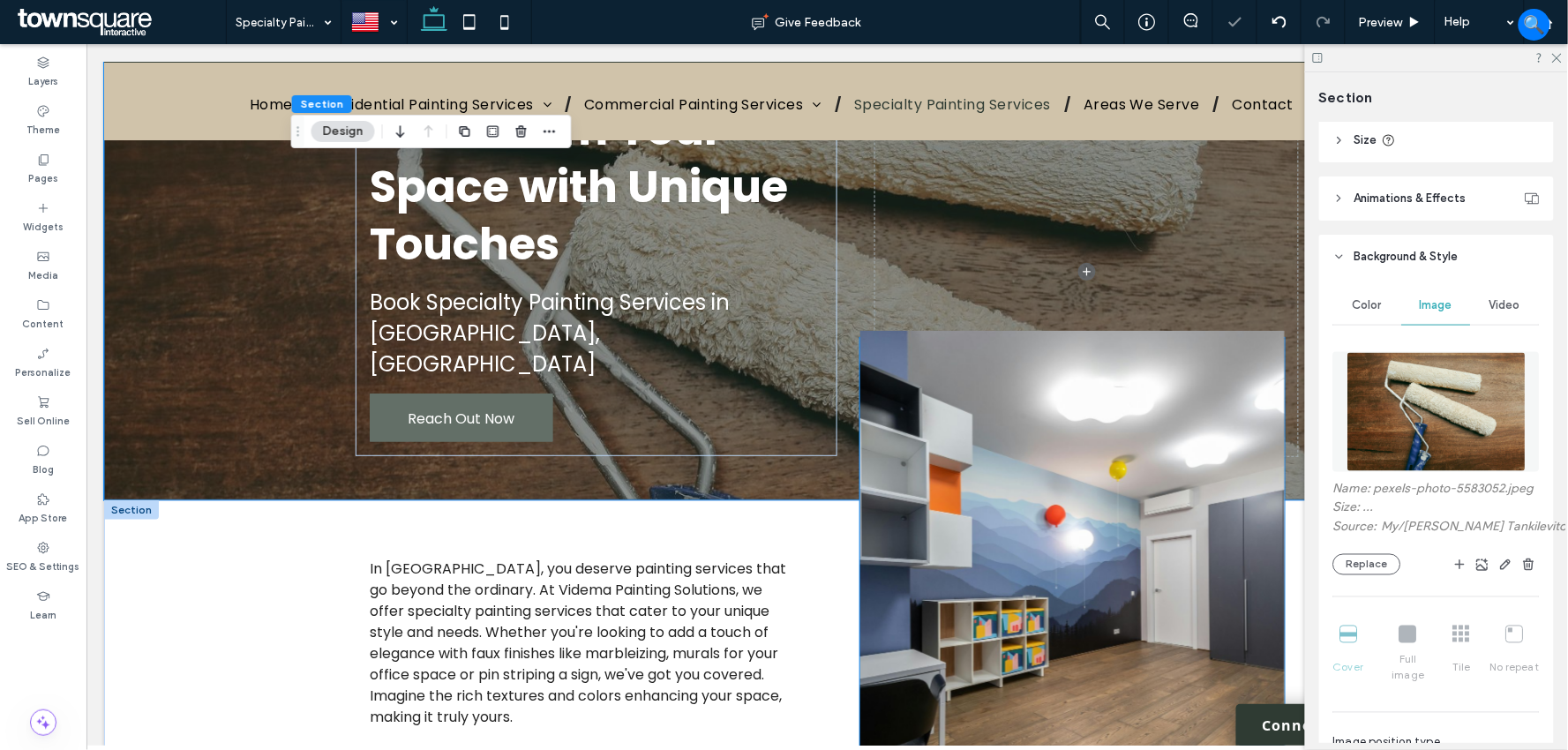
scroll to position [293, 0]
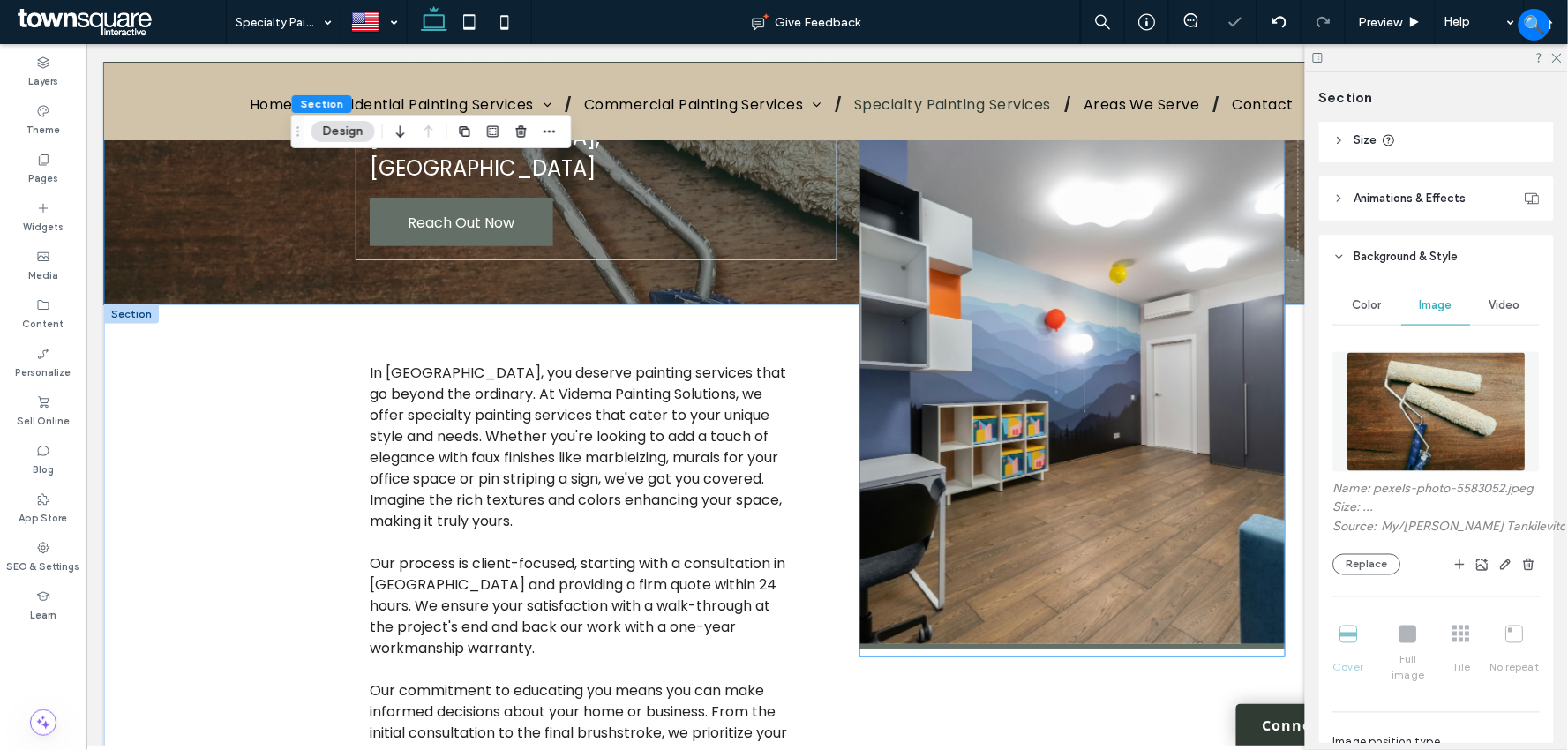
click at [1065, 364] on img at bounding box center [1070, 391] width 424 height 514
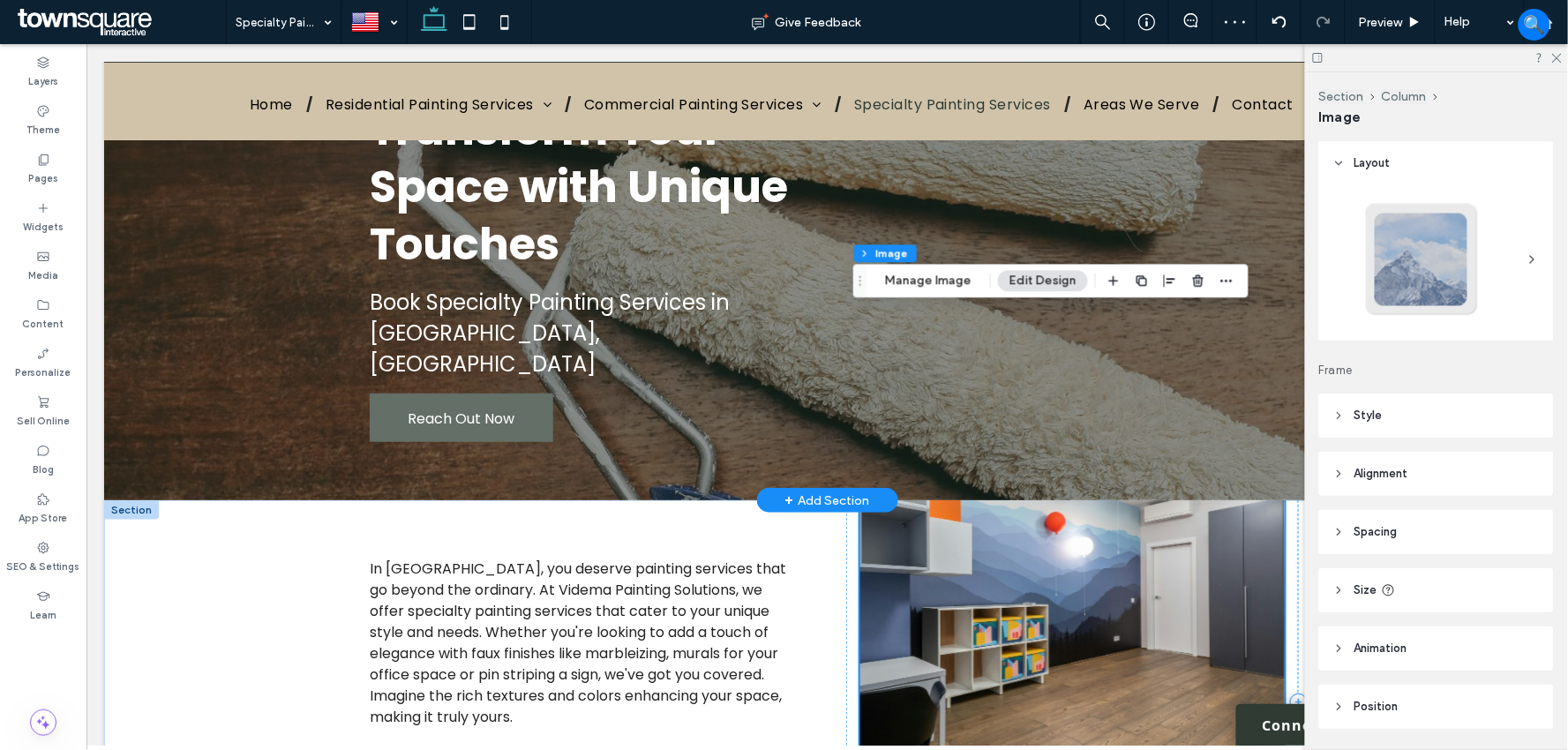
scroll to position [0, 0]
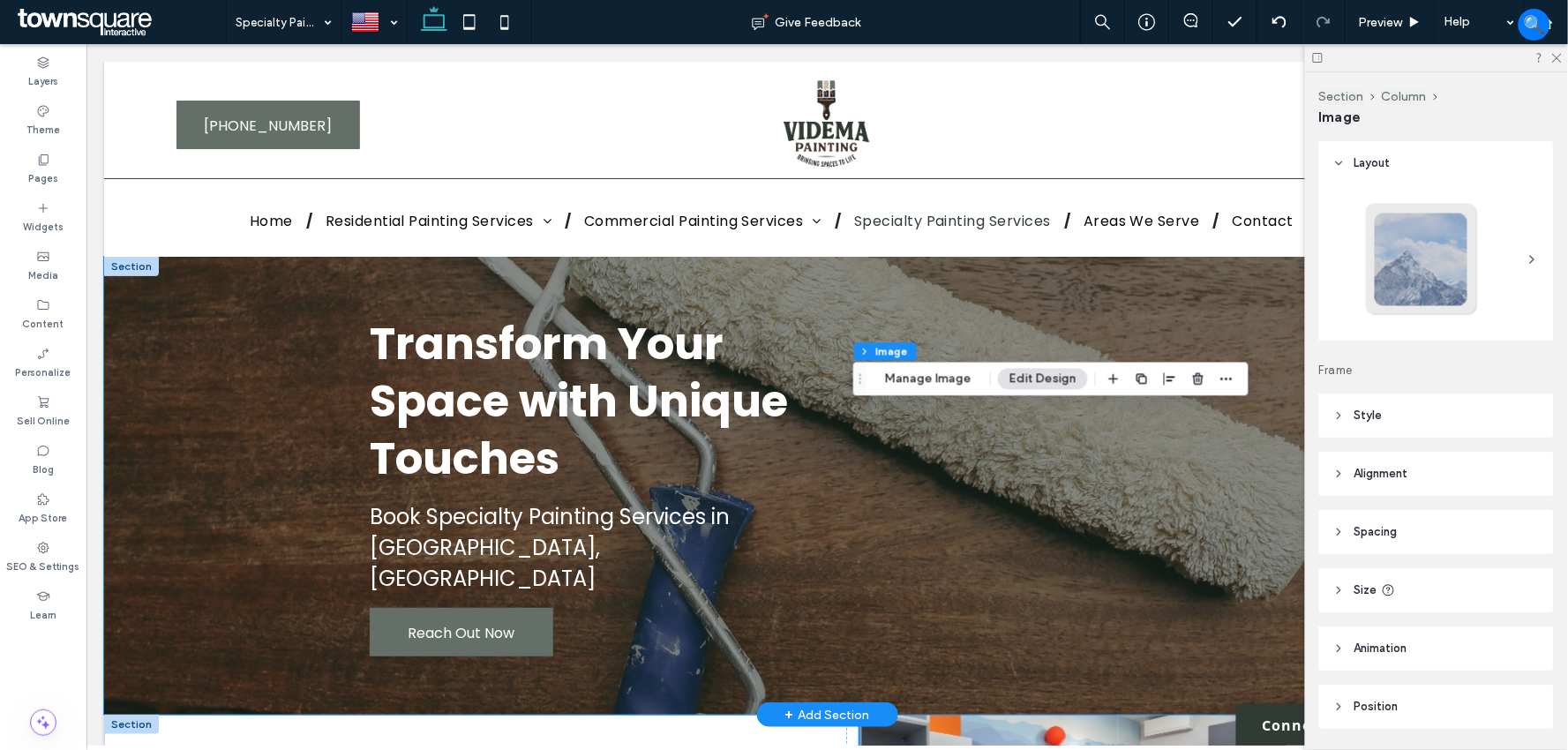
click at [223, 407] on div "Transform Your Space with Unique Touches Book Specialty Painting Services in Re…" at bounding box center [826, 484] width 1446 height 457
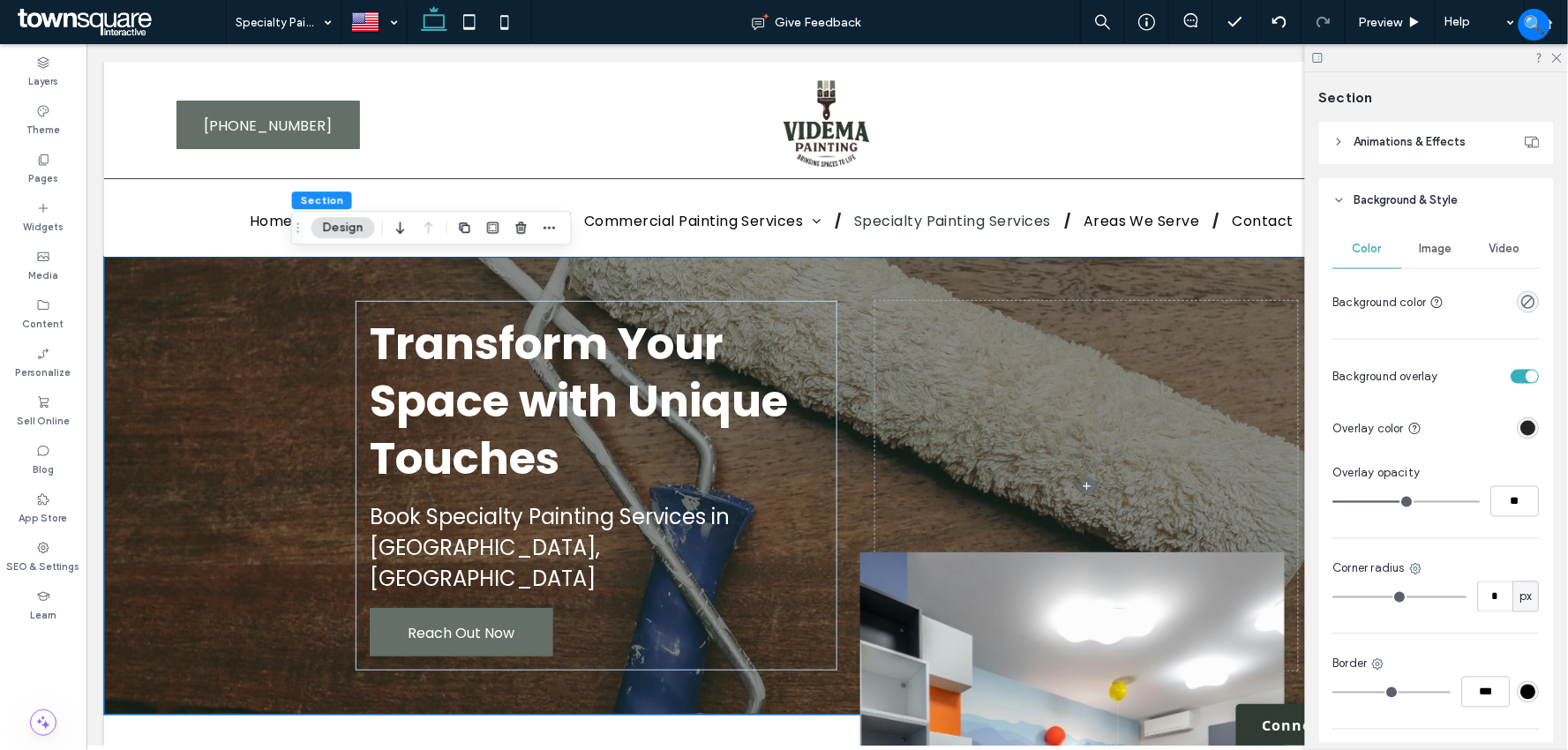
click at [1440, 256] on span "Image" at bounding box center [1437, 248] width 33 height 14
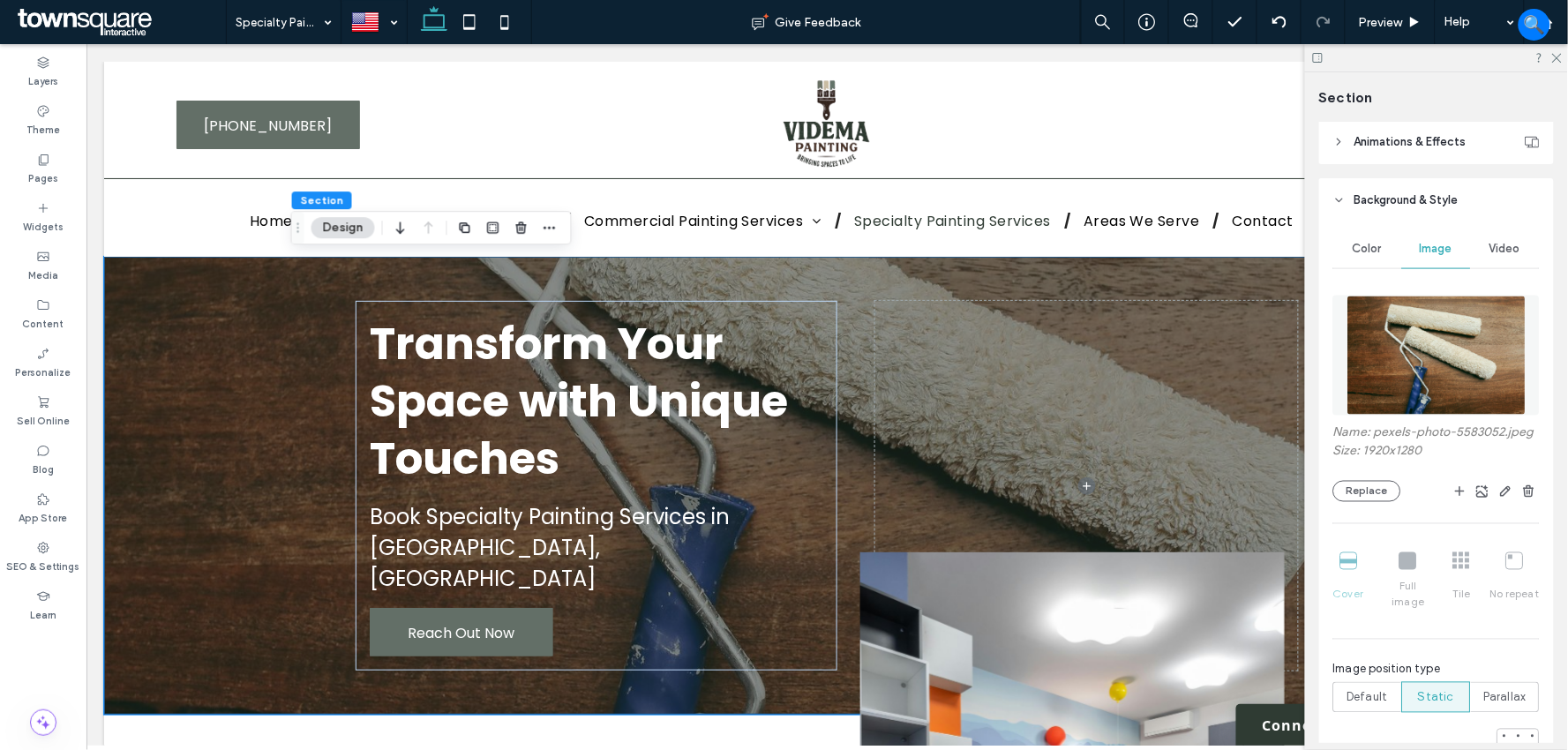
scroll to position [882, 0]
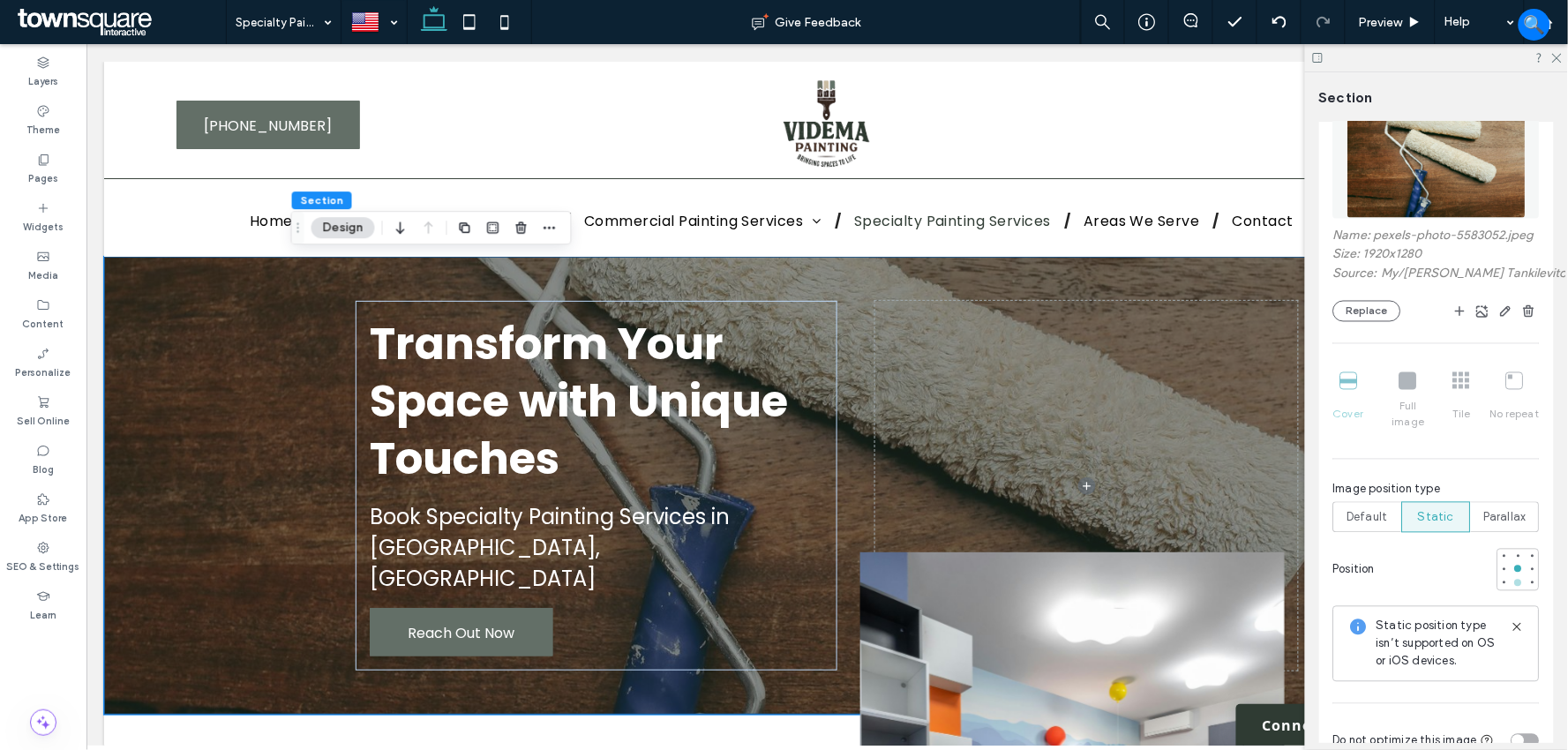
click at [1512, 579] on div at bounding box center [1518, 582] width 12 height 12
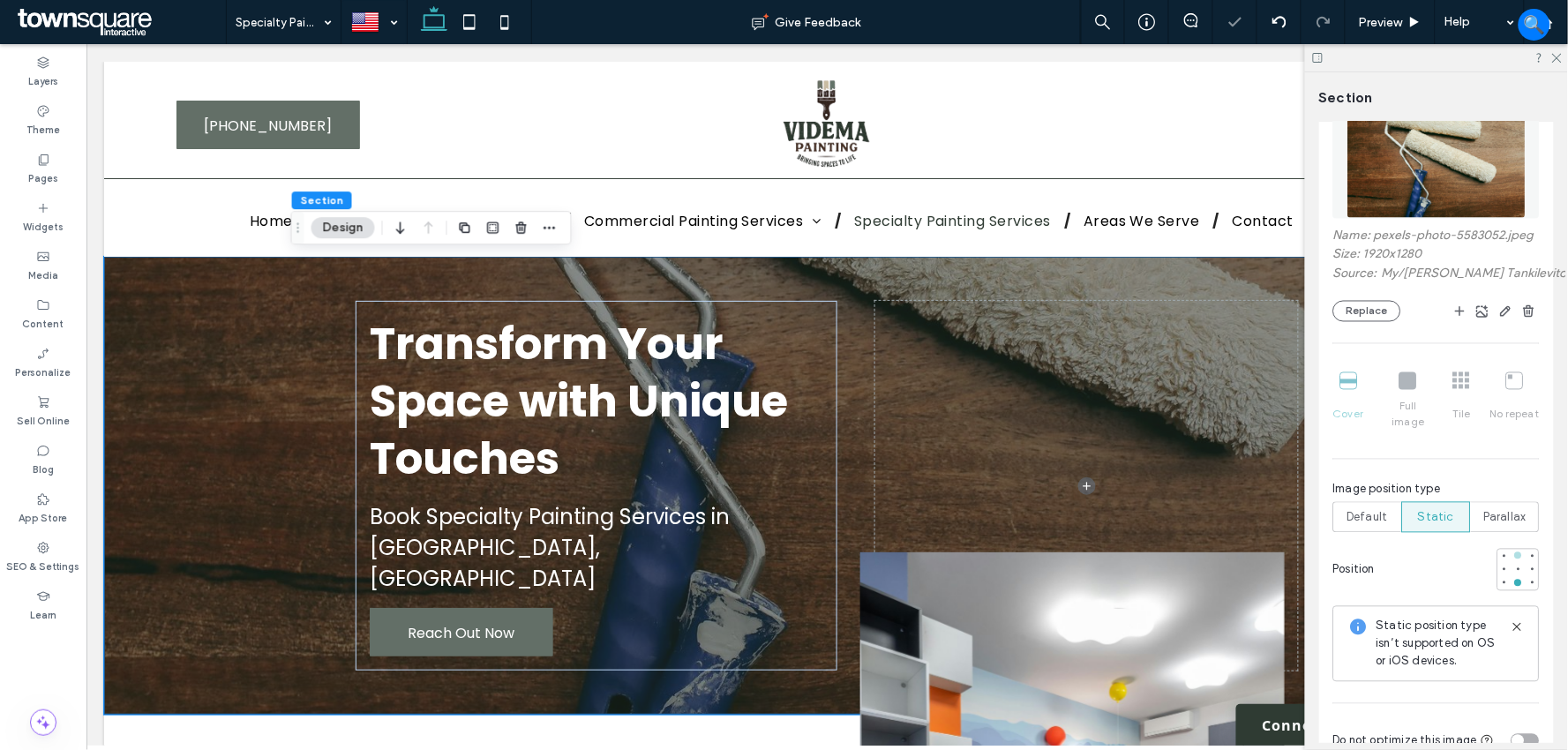
click at [1512, 552] on div at bounding box center [1518, 555] width 12 height 12
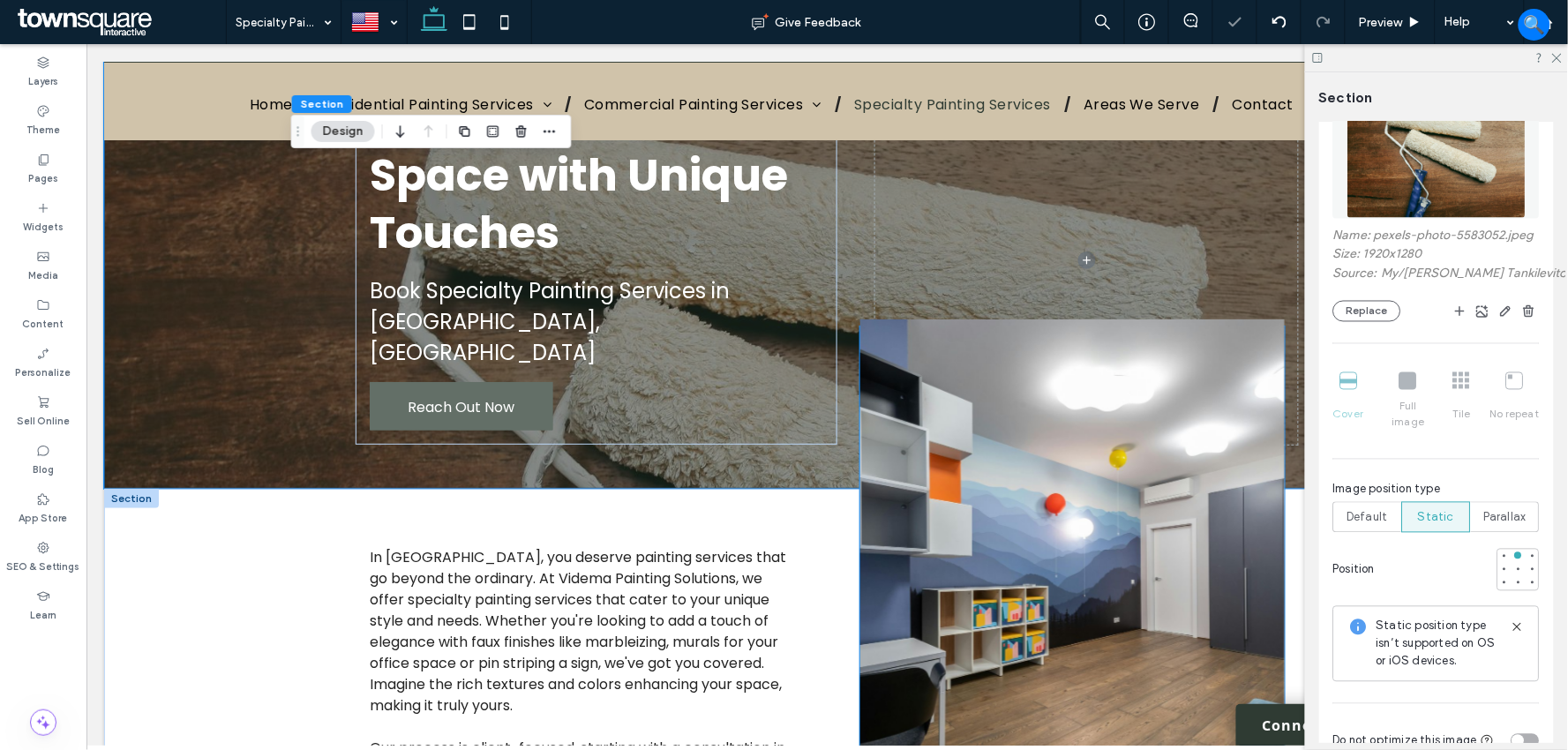
scroll to position [391, 0]
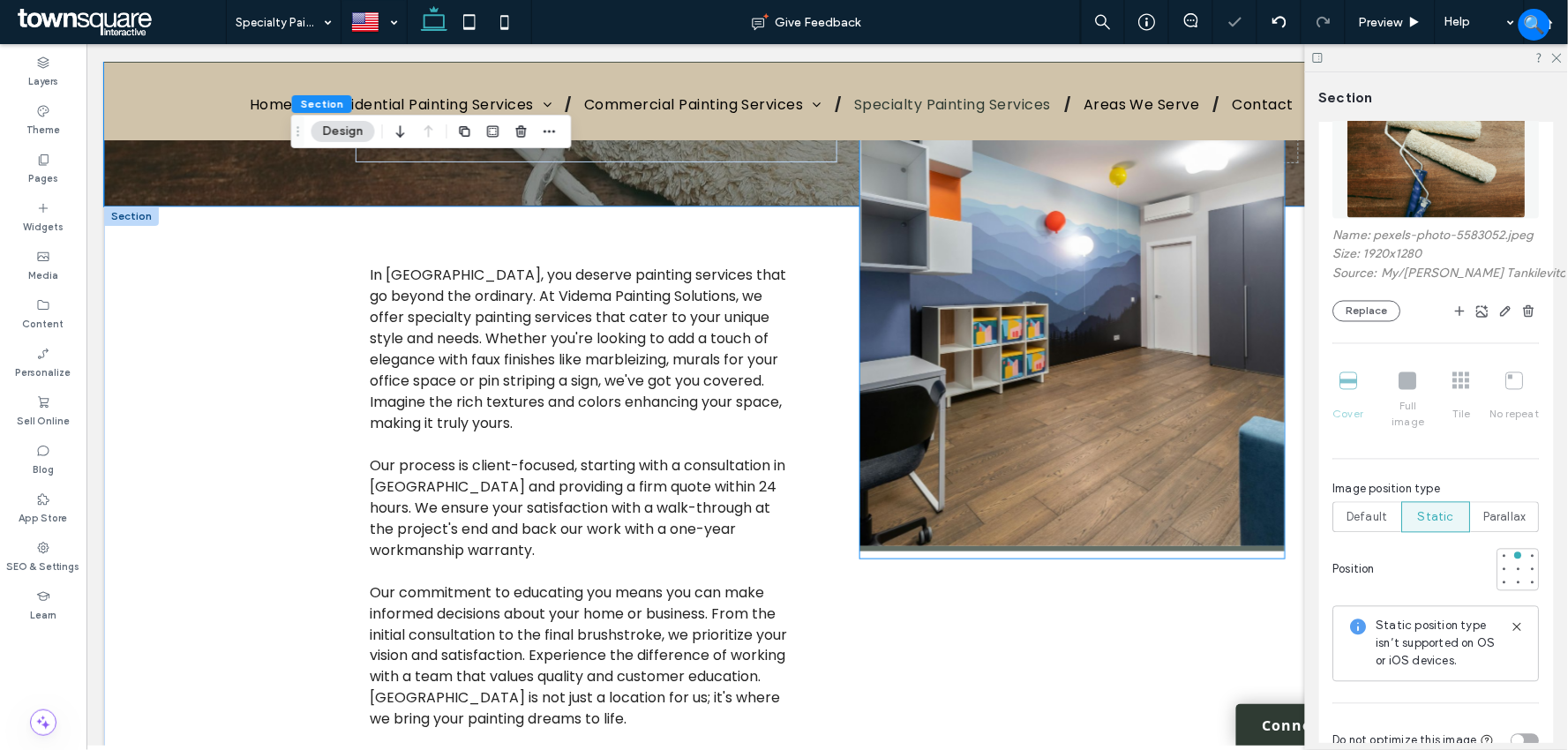
click at [1002, 464] on img at bounding box center [1070, 293] width 424 height 514
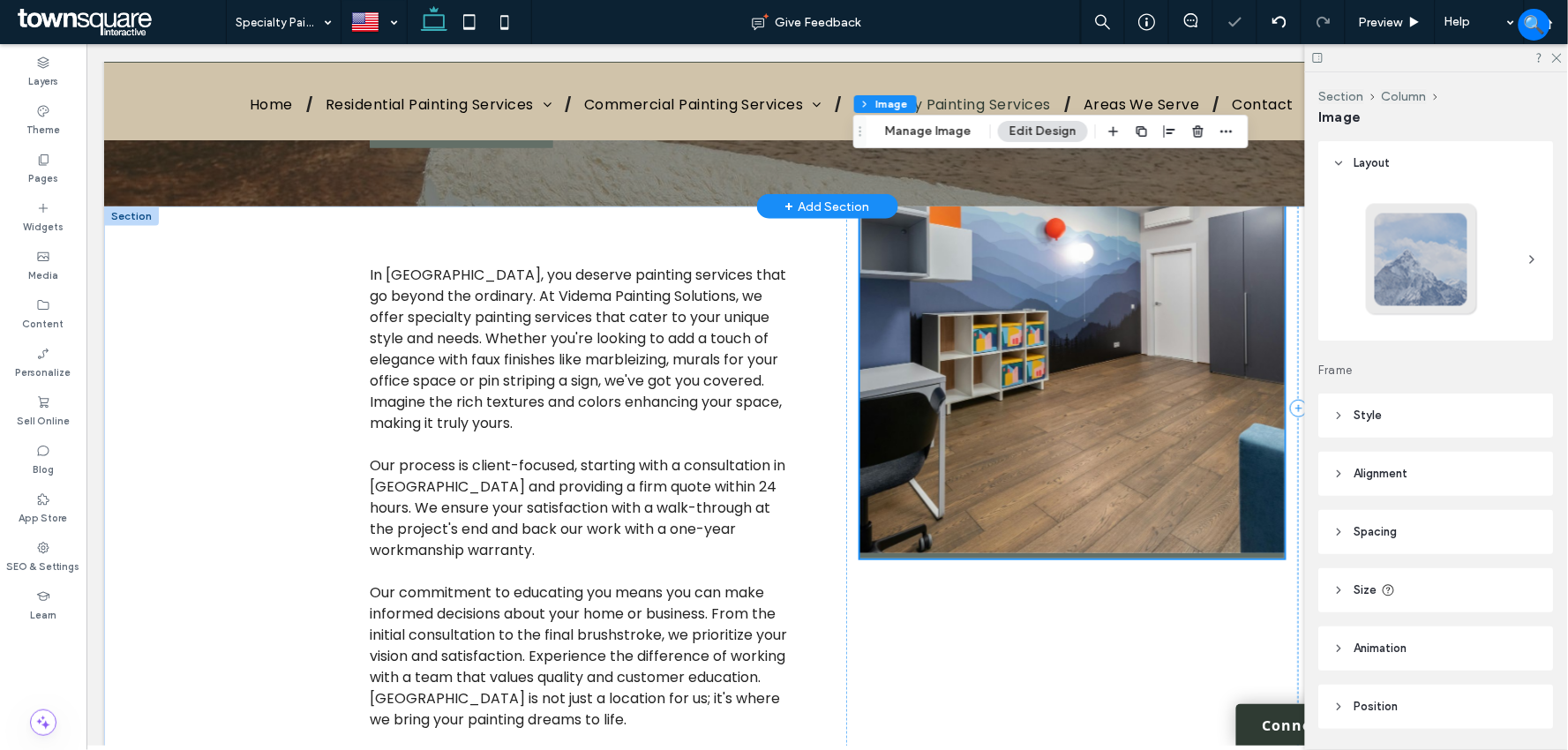
scroll to position [0, 0]
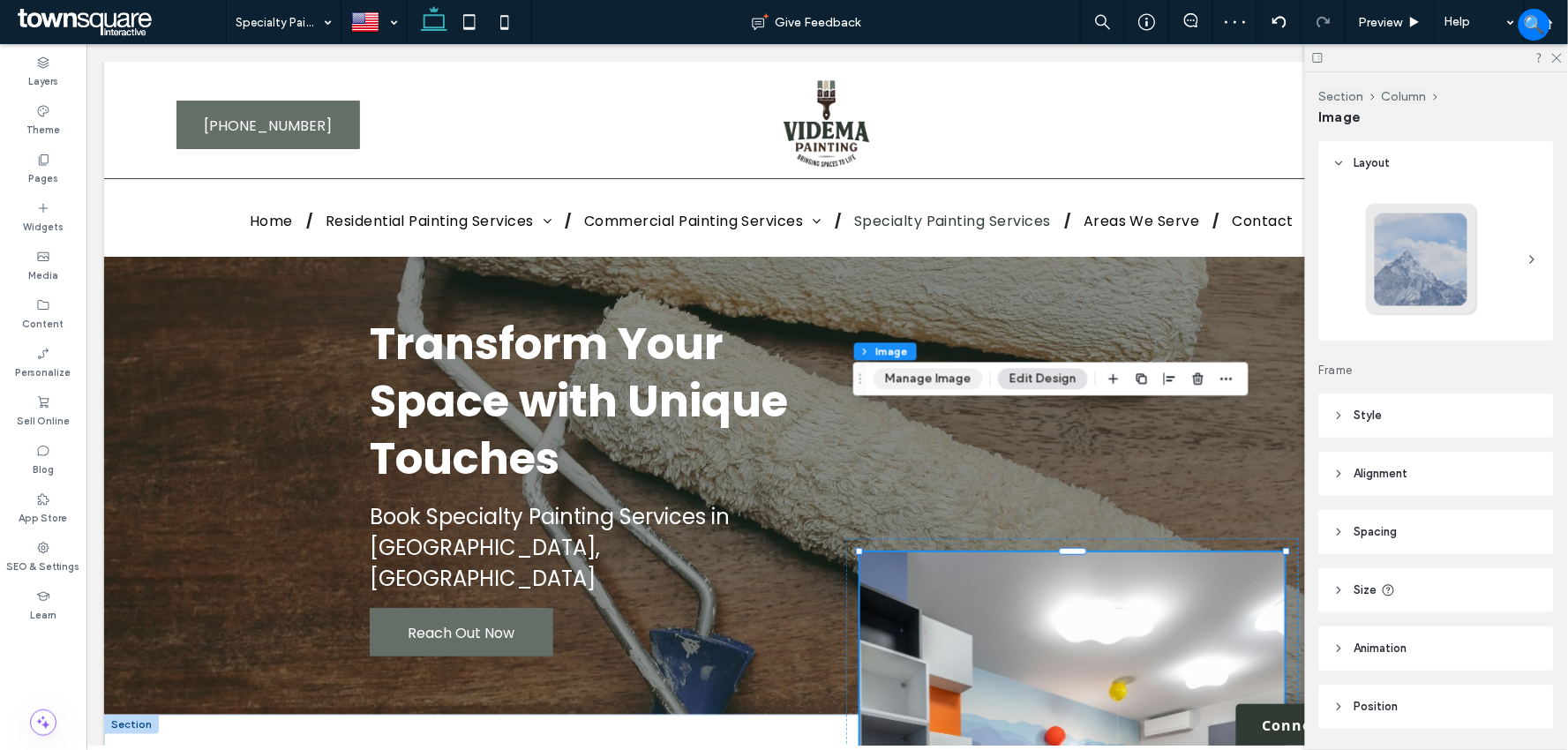
click at [933, 385] on button "Manage Image" at bounding box center [927, 379] width 109 height 21
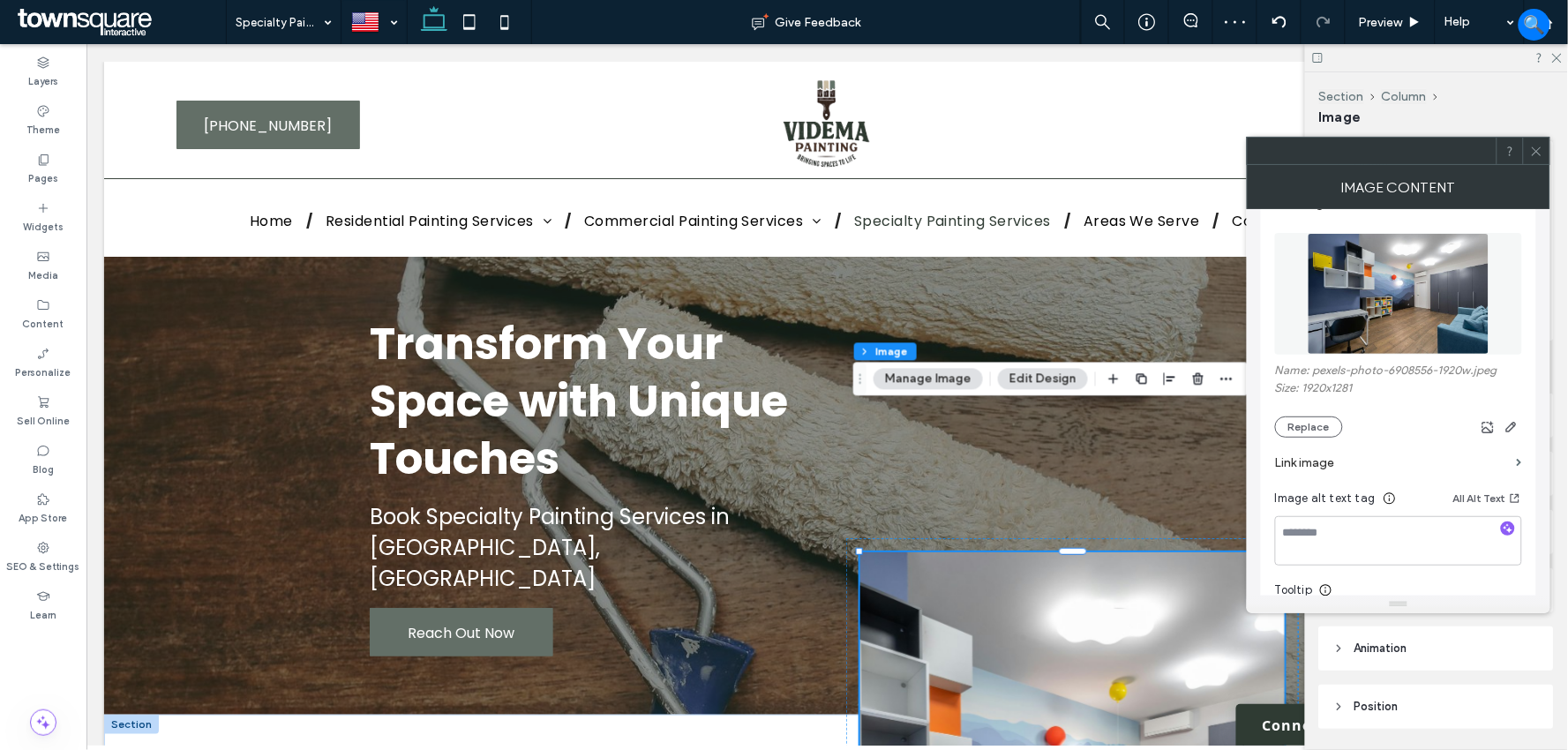
scroll to position [196, 0]
click at [1318, 420] on button "Replace" at bounding box center [1308, 425] width 68 height 21
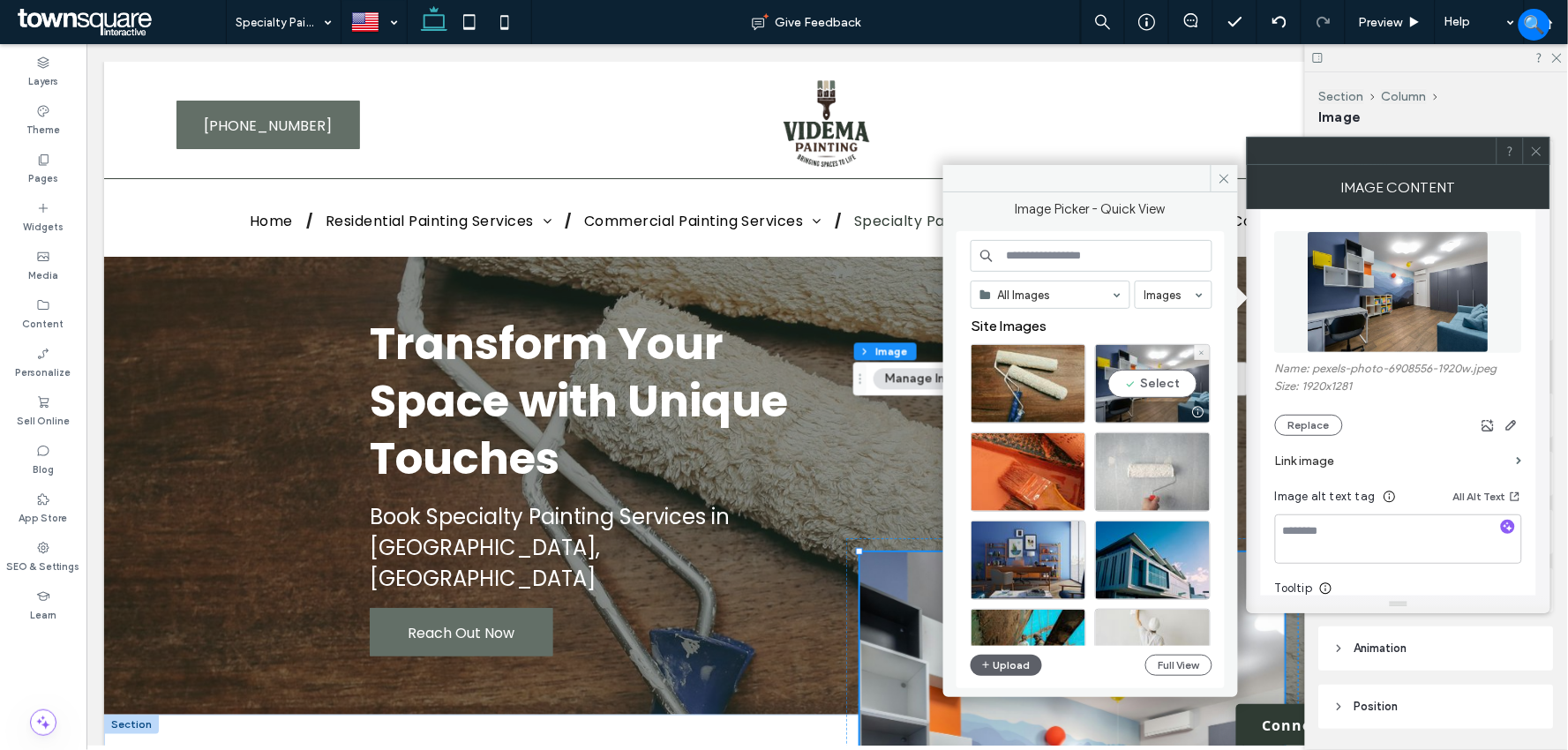
click at [1127, 381] on div "Select" at bounding box center [1152, 383] width 116 height 79
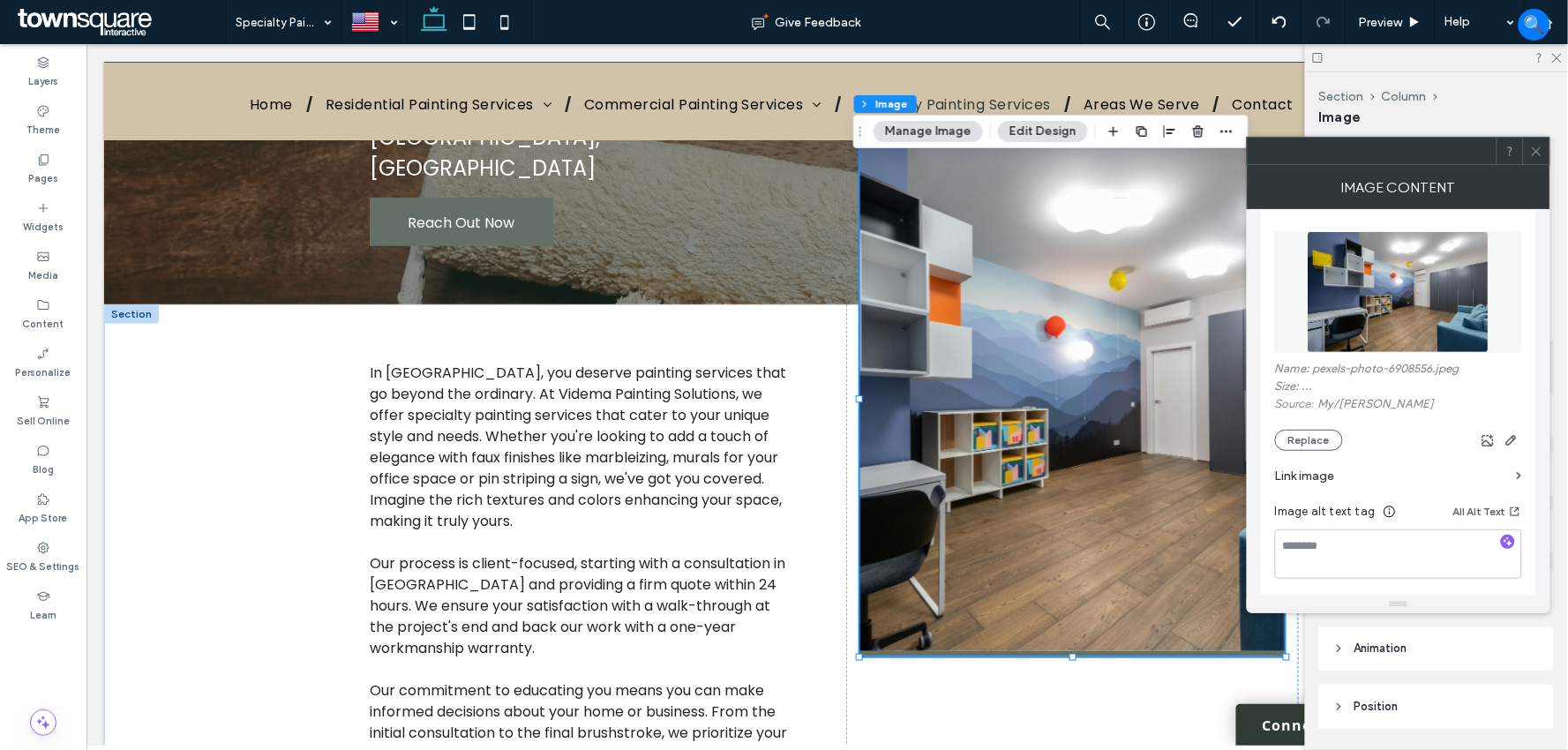
scroll to position [98, 0]
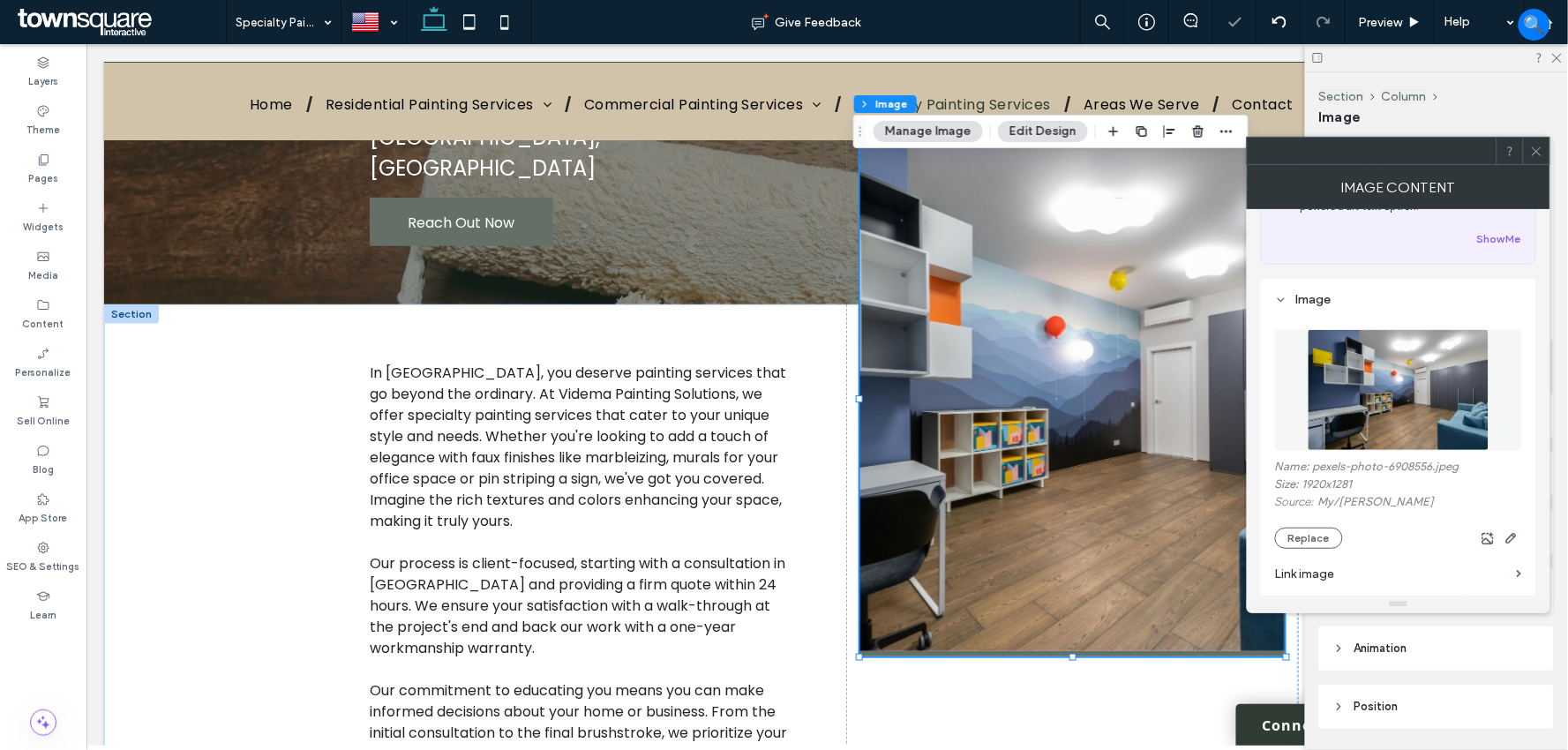
click at [1535, 152] on icon at bounding box center [1536, 151] width 13 height 13
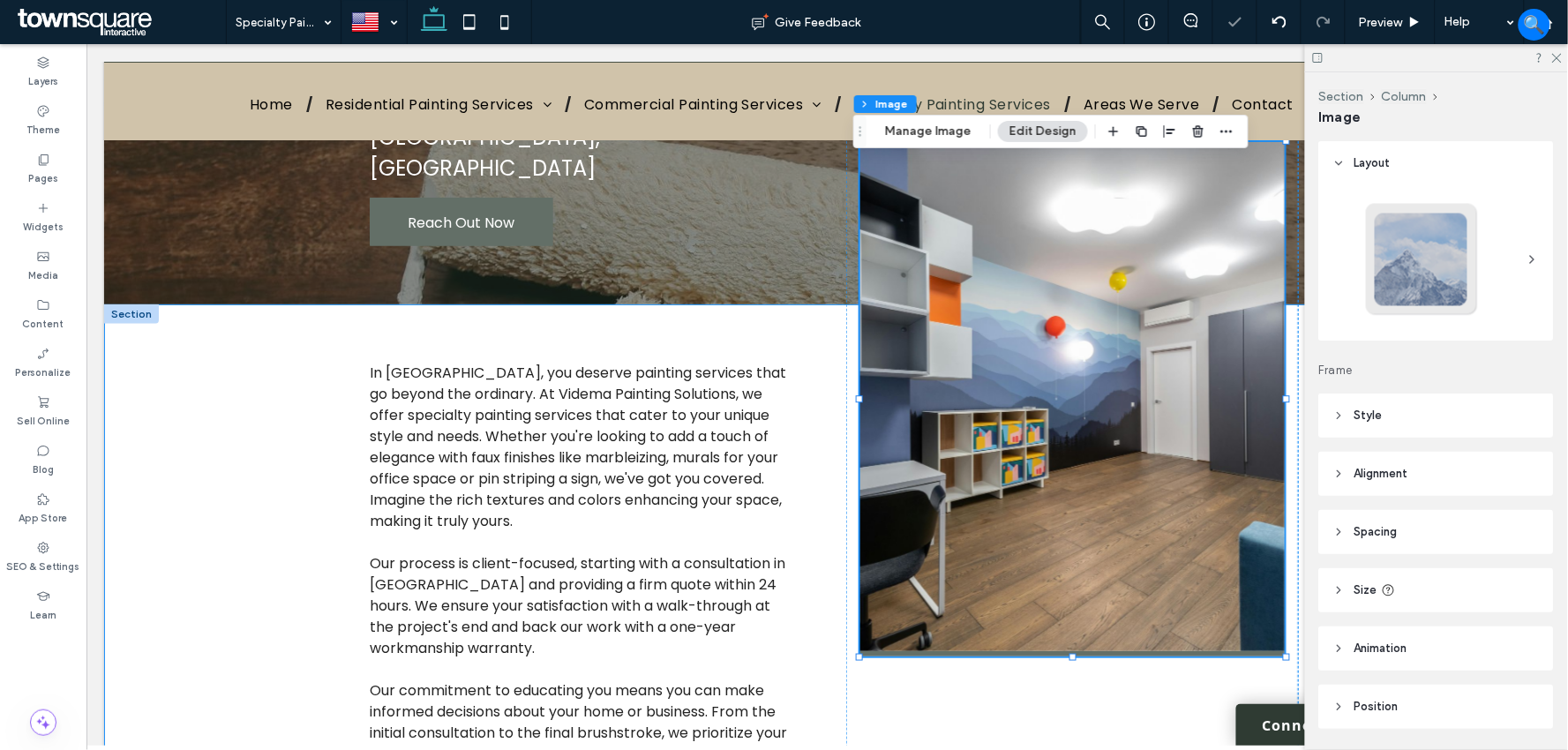
click at [165, 460] on div "In Redlands, you deserve painting services that go beyond the ordinary. At Vide…" at bounding box center [826, 616] width 1446 height 624
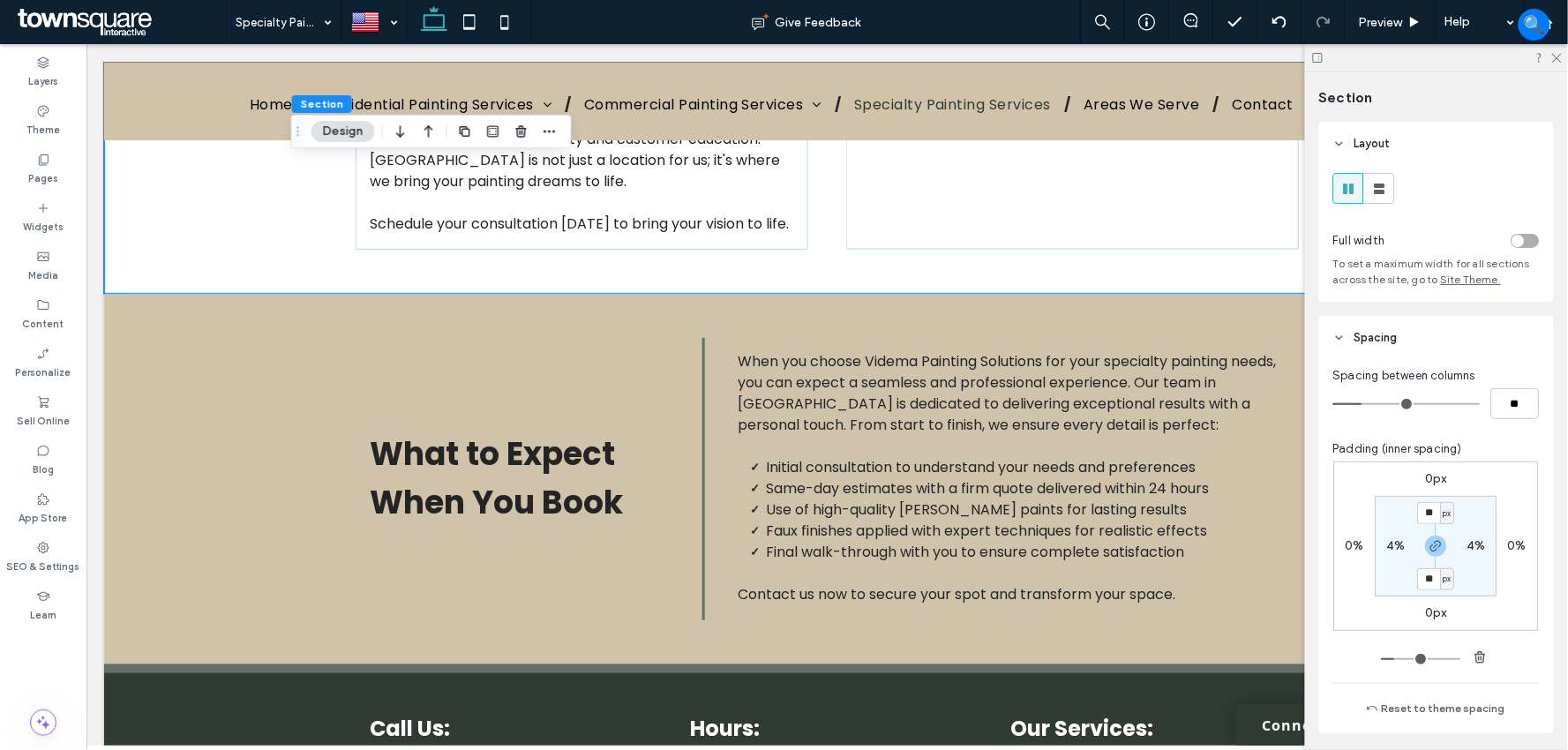
scroll to position [784, 0]
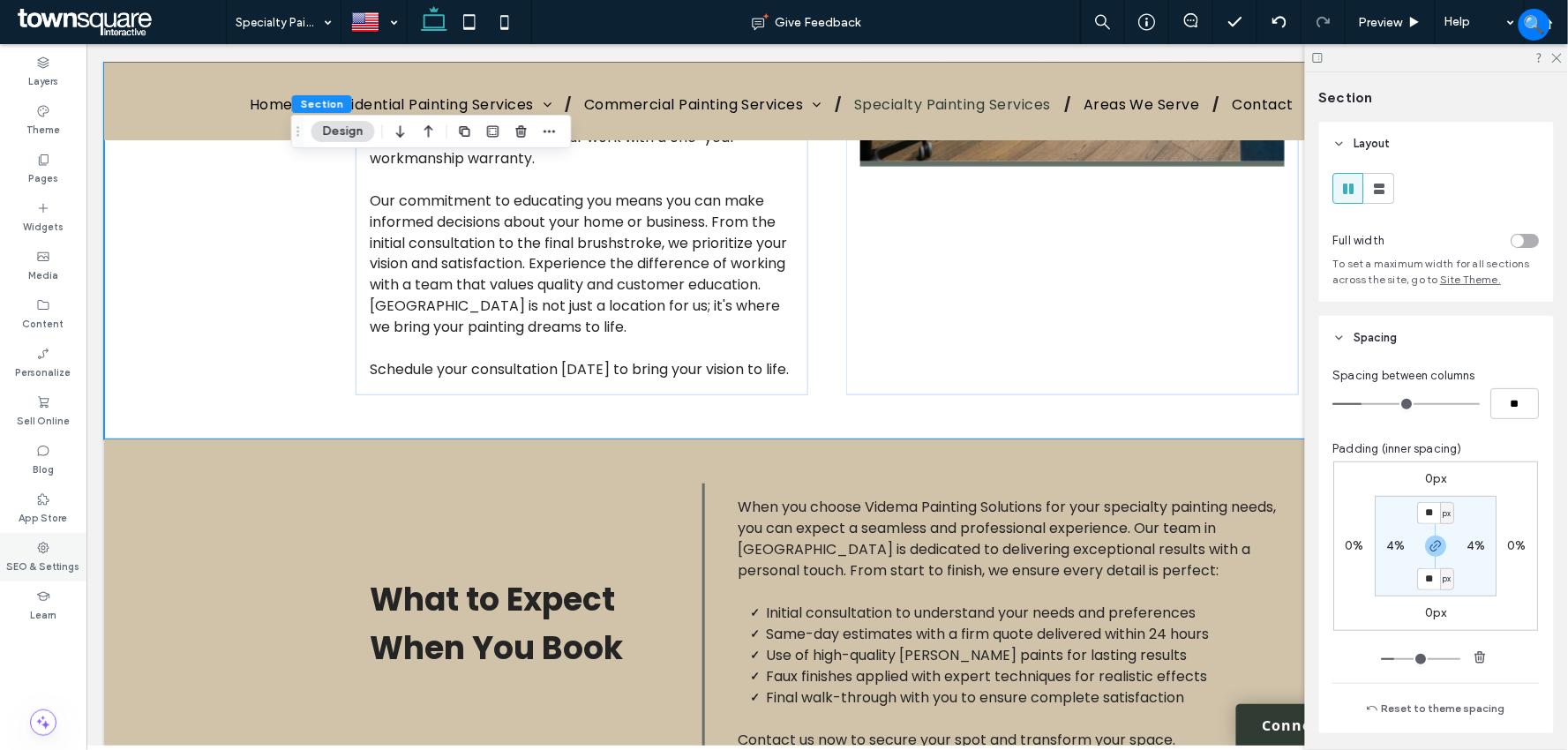
click at [54, 545] on div "SEO & Settings" at bounding box center [43, 557] width 87 height 48
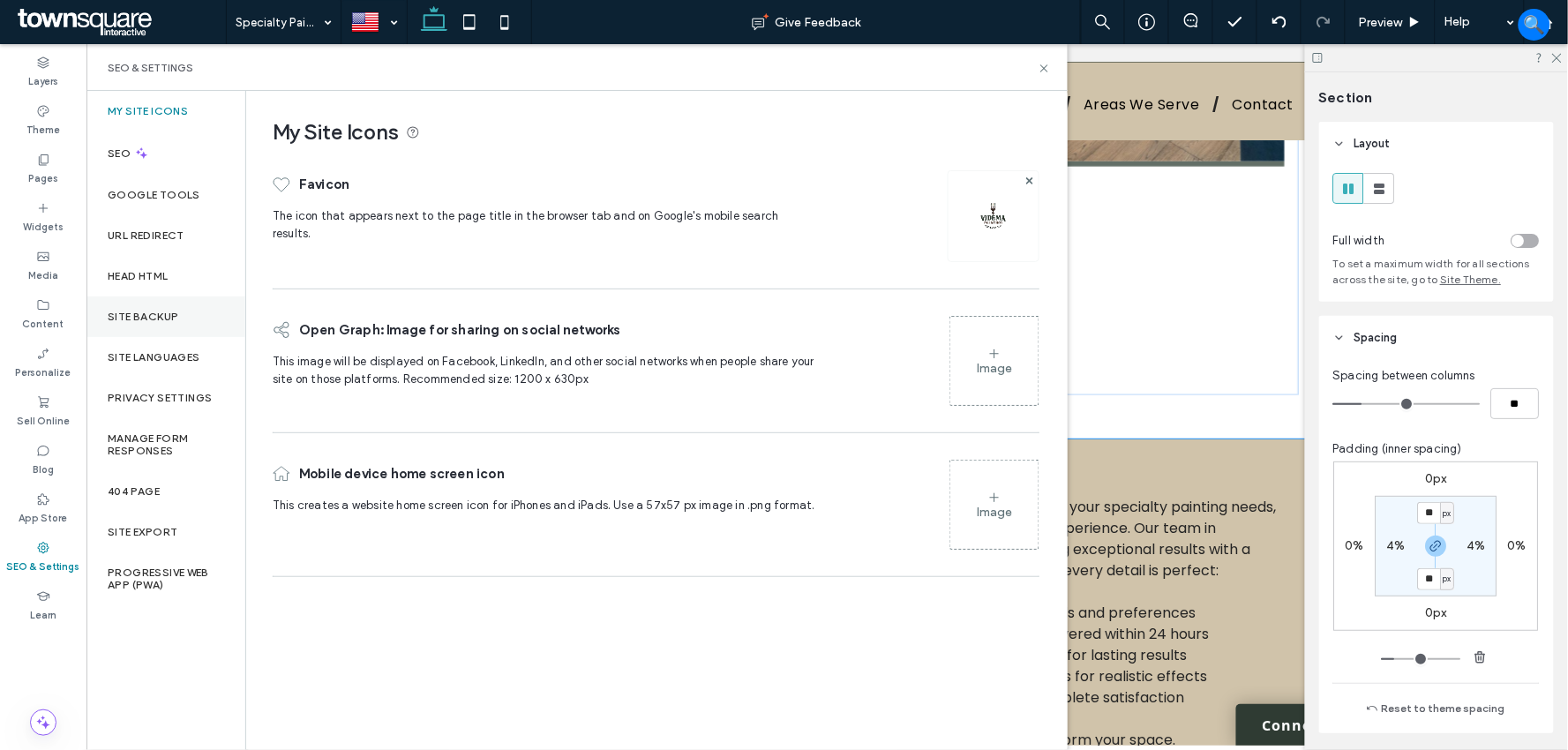
click at [154, 319] on label "Site Backup" at bounding box center [143, 316] width 71 height 12
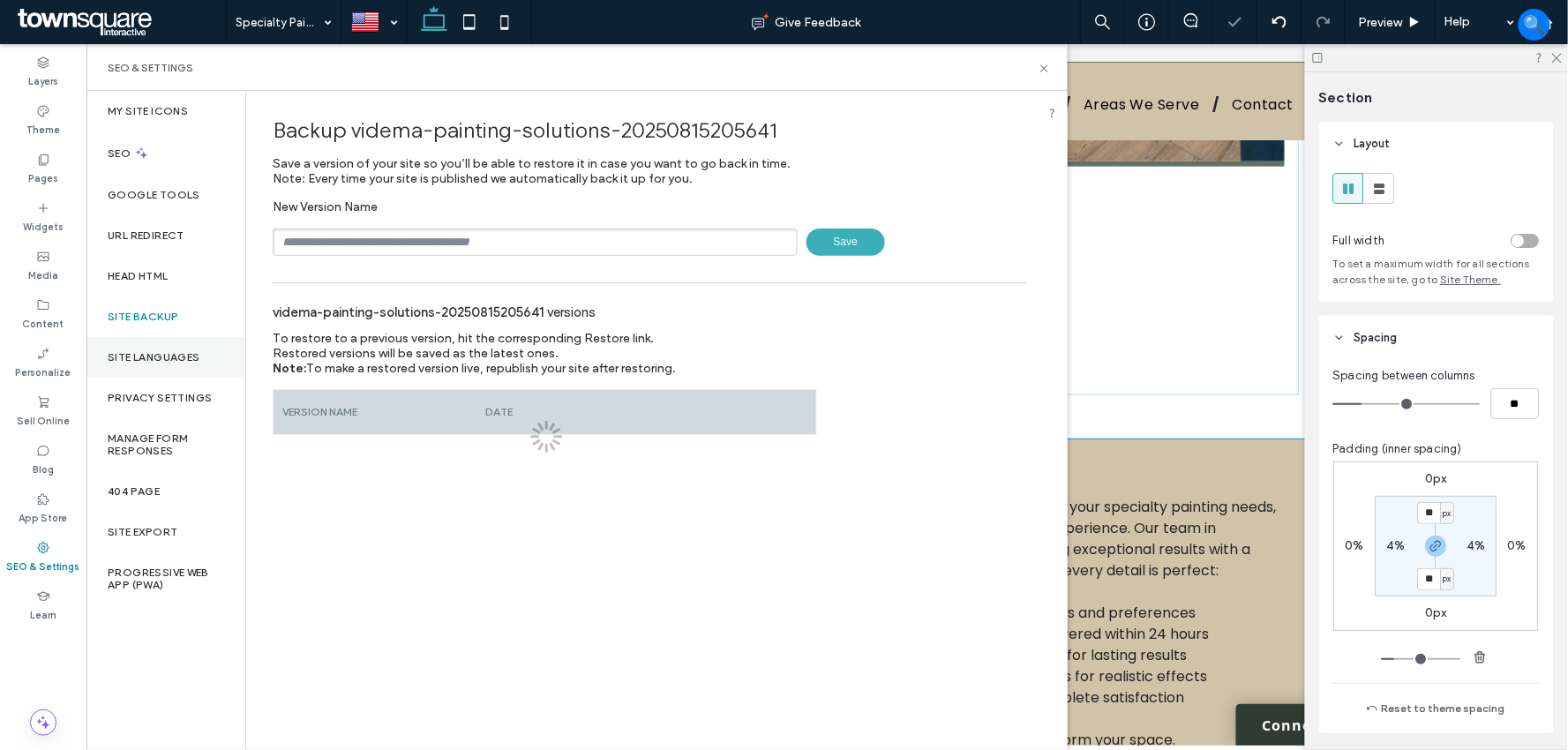
click at [151, 351] on label "Site Languages" at bounding box center [154, 357] width 92 height 12
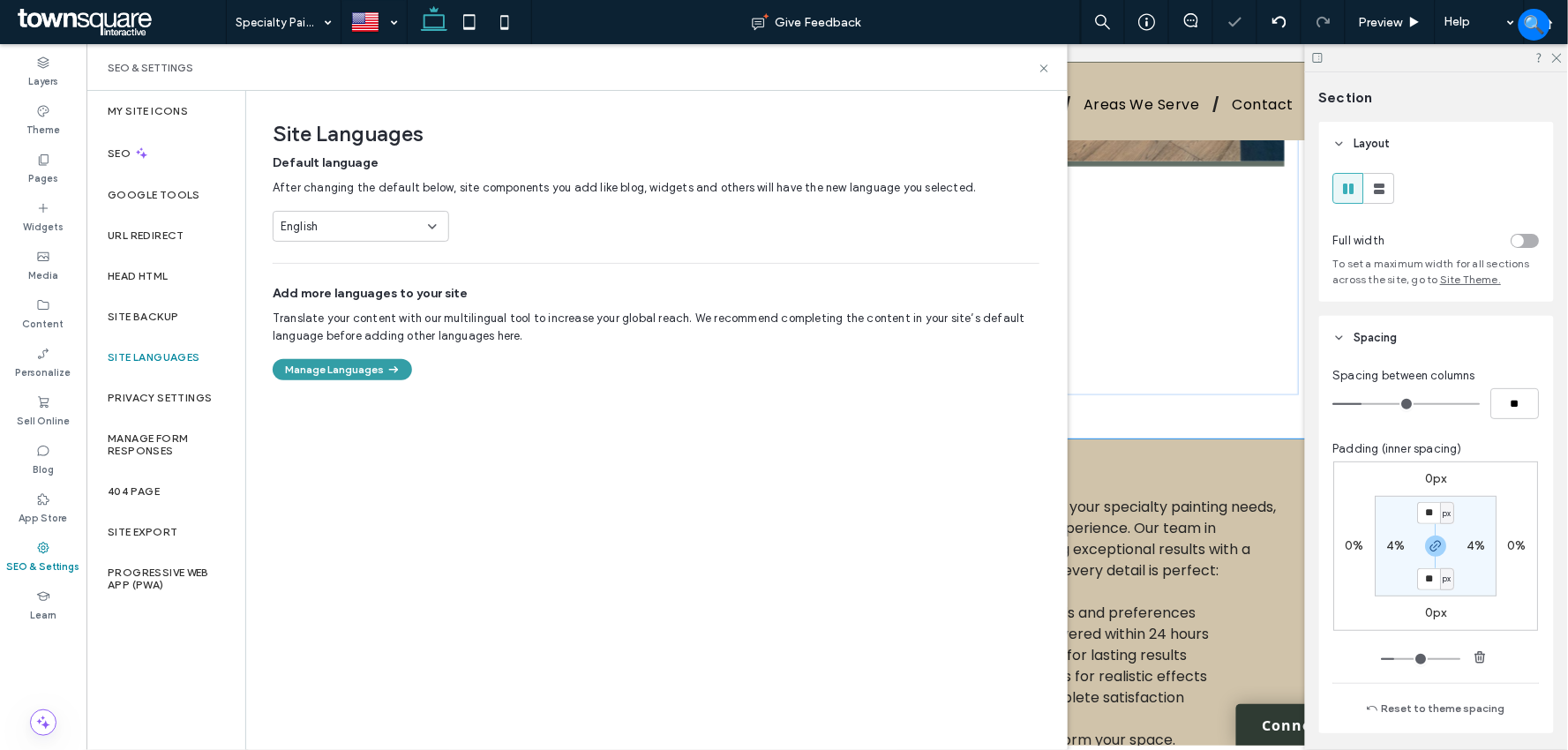
click at [397, 375] on icon "button" at bounding box center [393, 369] width 16 height 16
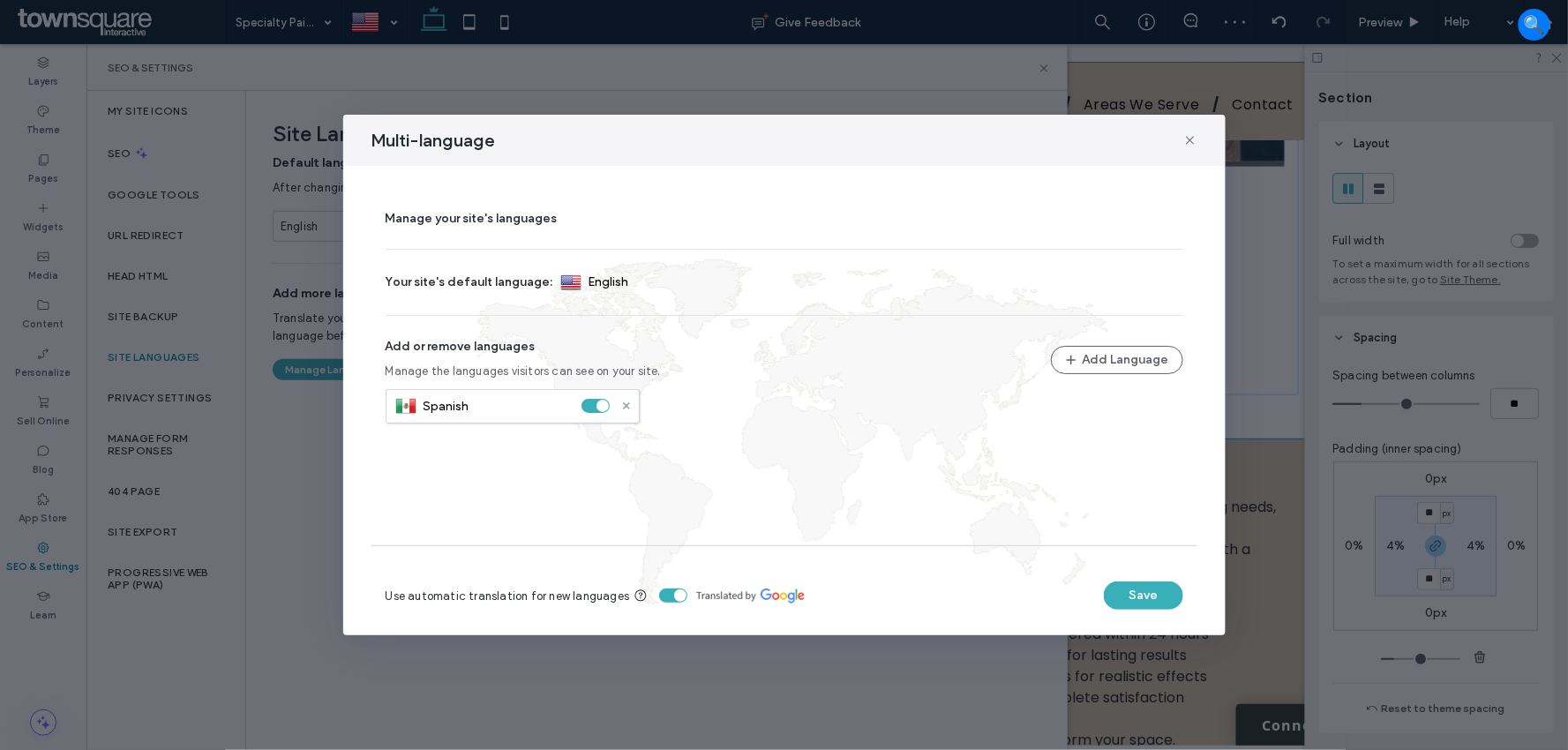
click at [623, 403] on icon at bounding box center [627, 406] width 7 height 7
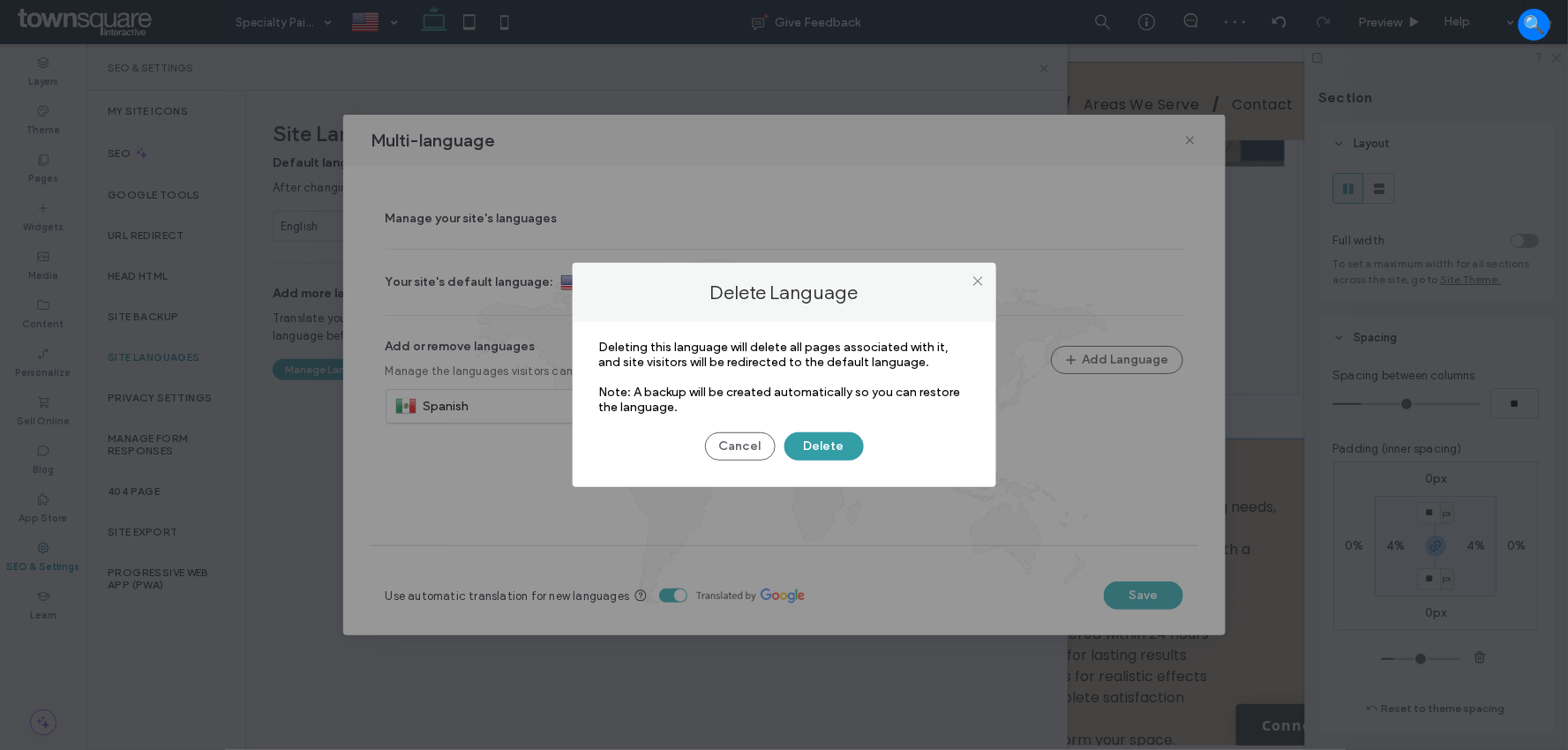
click at [810, 446] on button "Delete" at bounding box center [824, 446] width 79 height 28
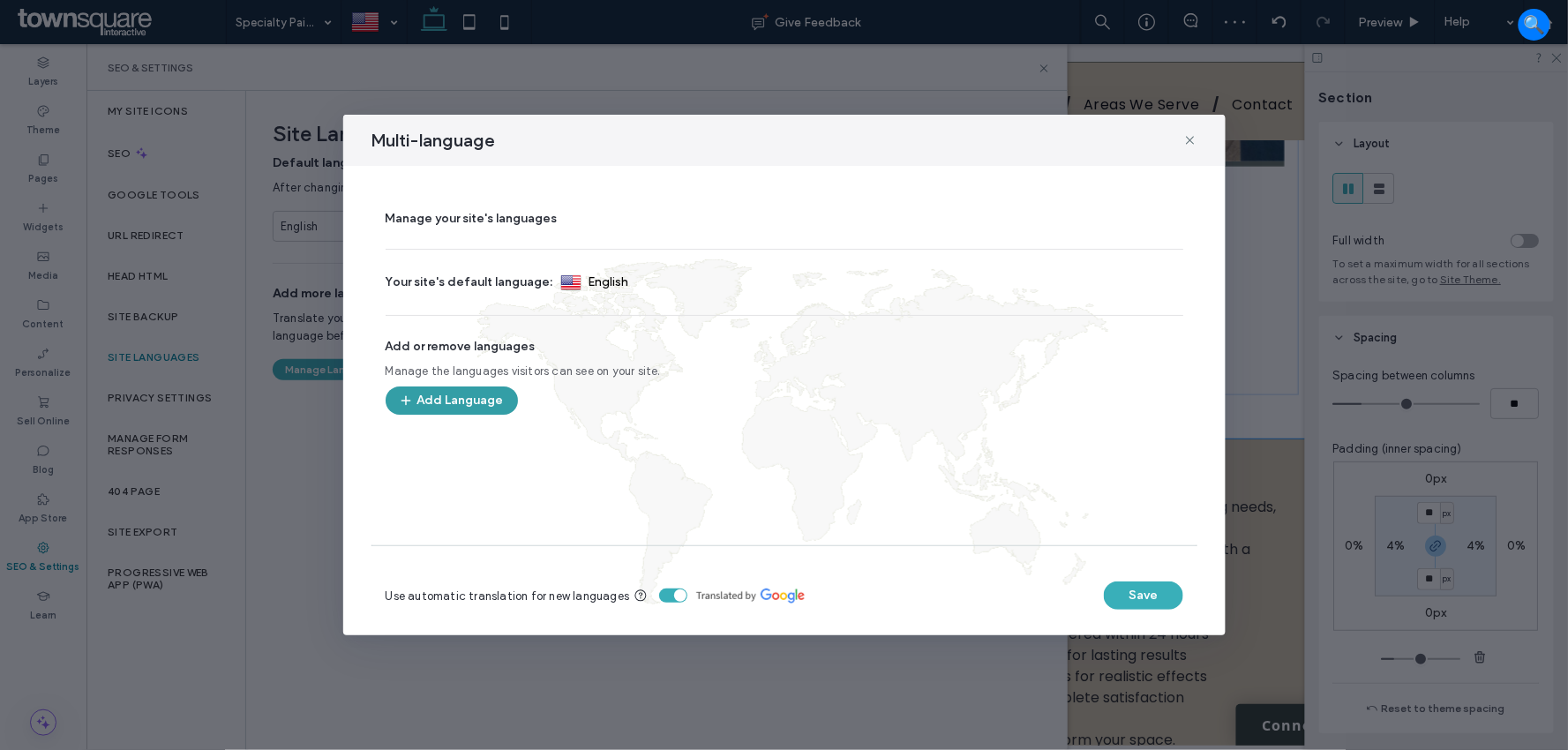
click at [466, 397] on button "Add Language" at bounding box center [452, 401] width 132 height 28
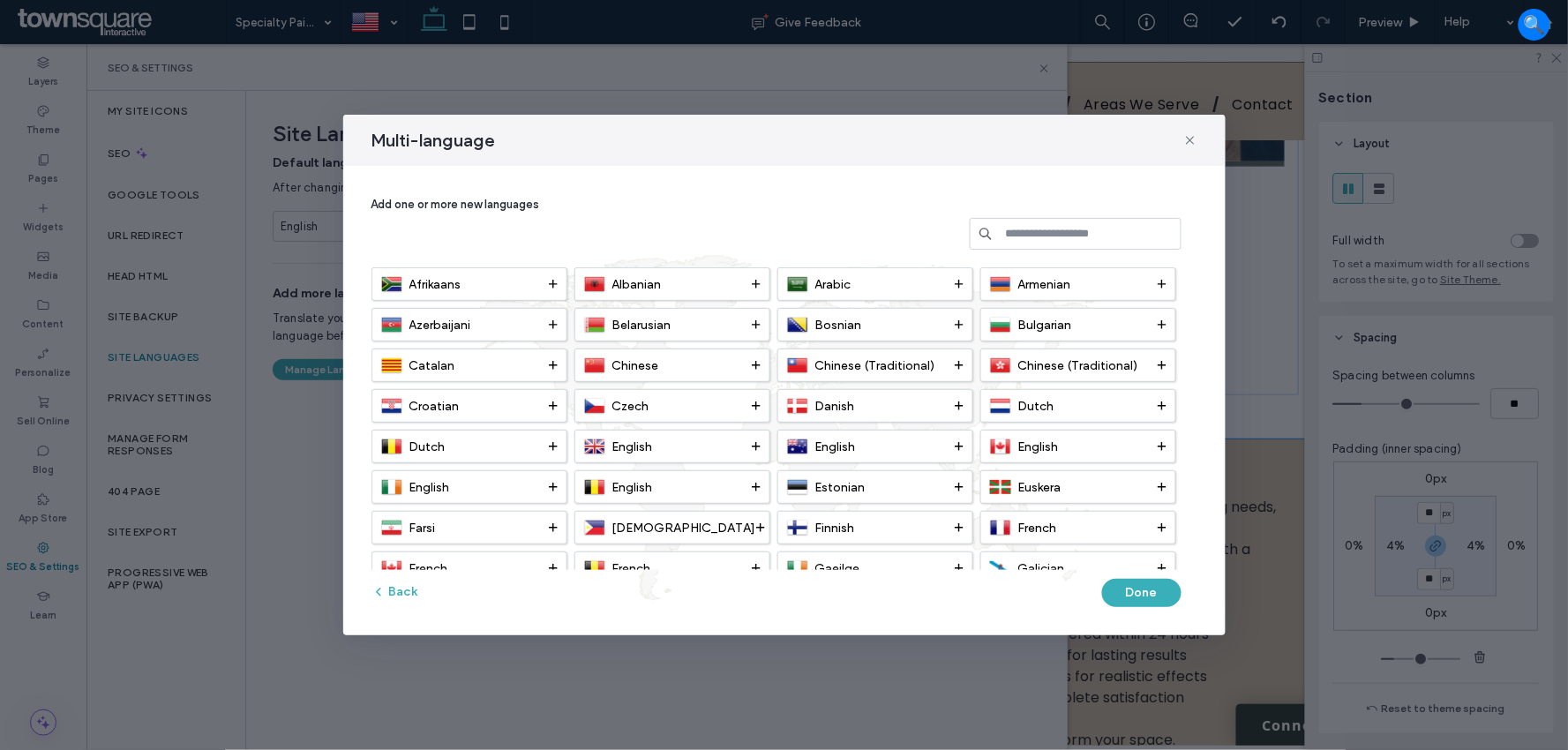
click at [1043, 233] on input at bounding box center [1075, 234] width 211 height 32
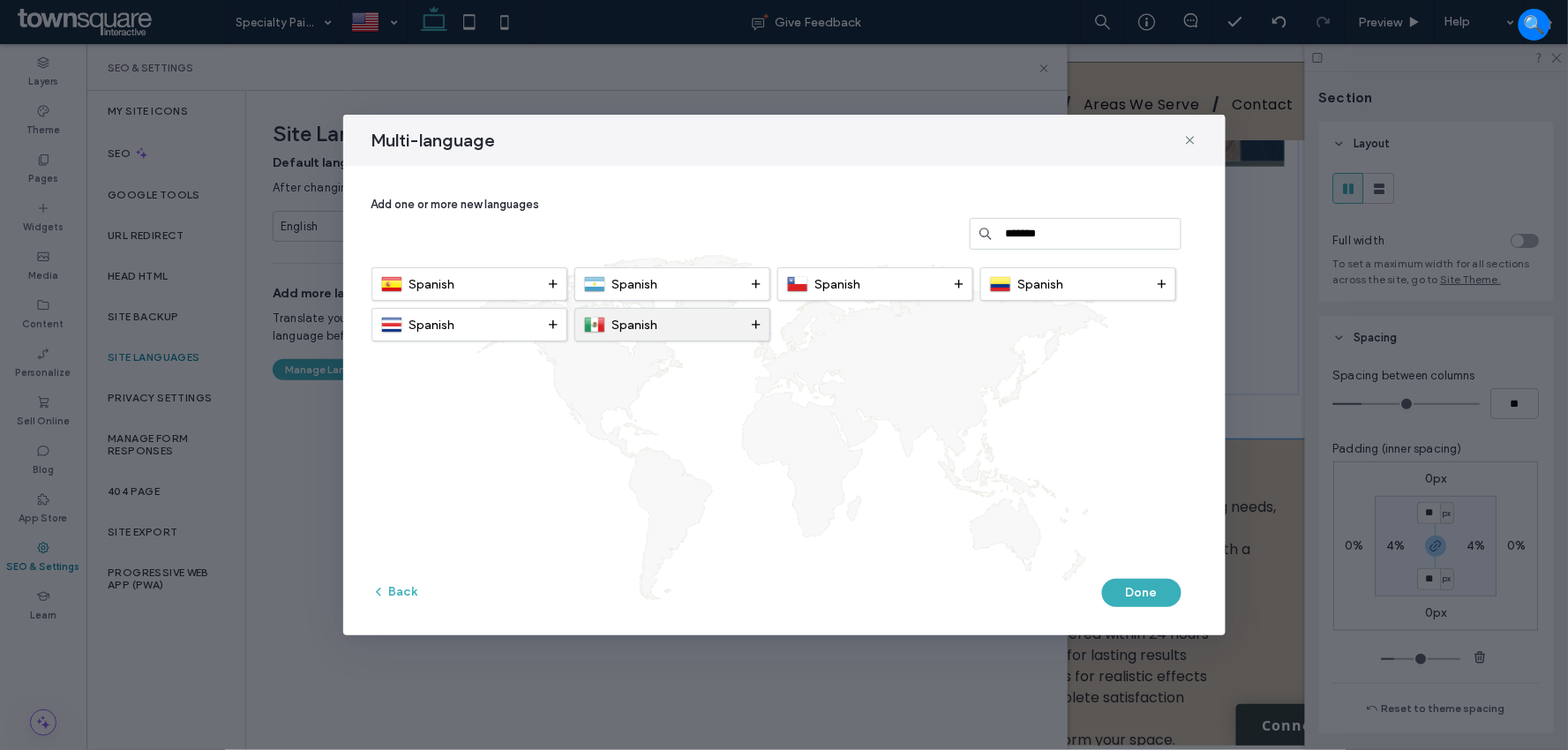
type input "*******"
click at [753, 322] on icon at bounding box center [756, 324] width 8 height 8
click at [754, 312] on span at bounding box center [756, 324] width 8 height 32
click at [747, 321] on div "Spanish" at bounding box center [668, 324] width 168 height 21
click at [1154, 596] on button "Done" at bounding box center [1141, 593] width 79 height 28
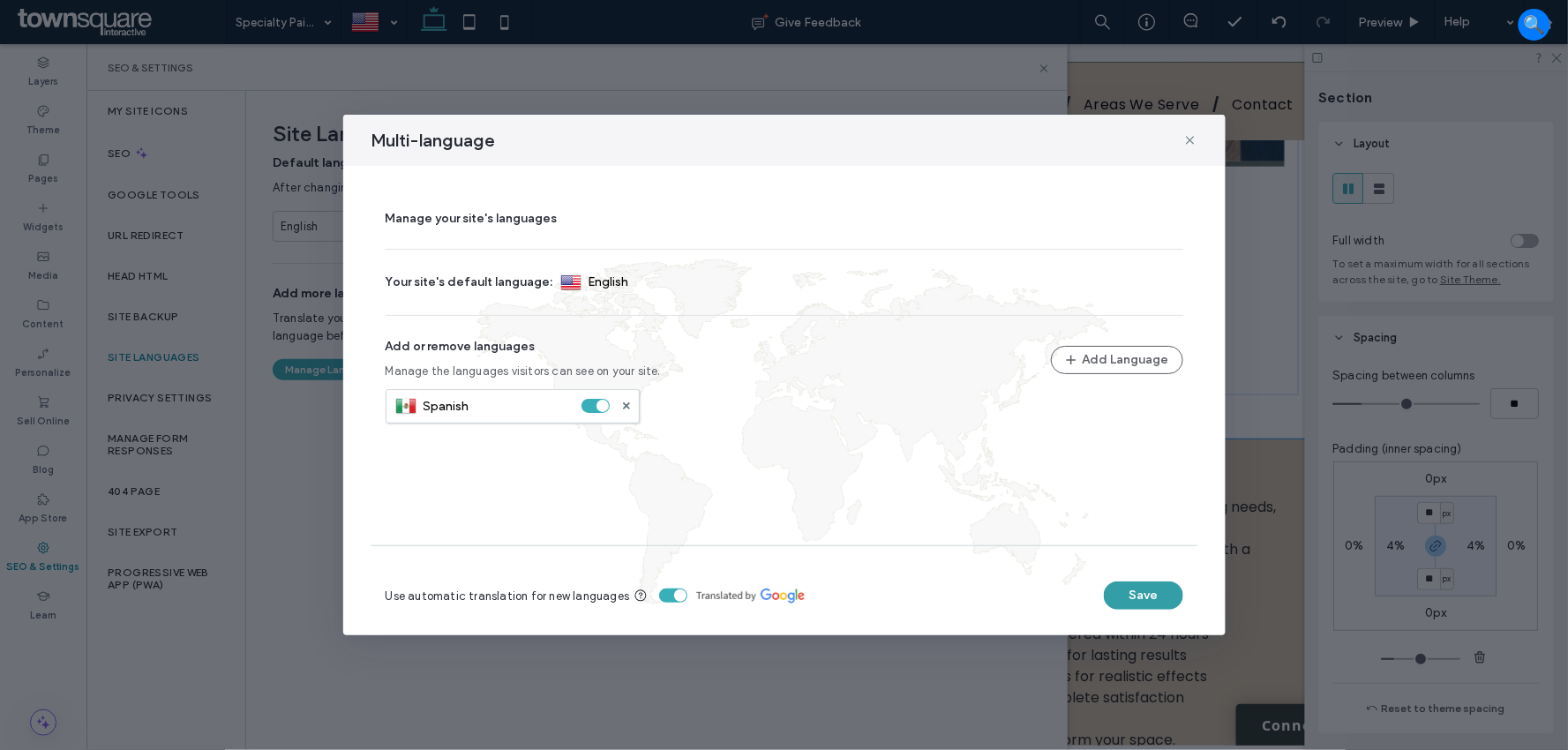
click at [1125, 590] on button "Save" at bounding box center [1143, 595] width 79 height 28
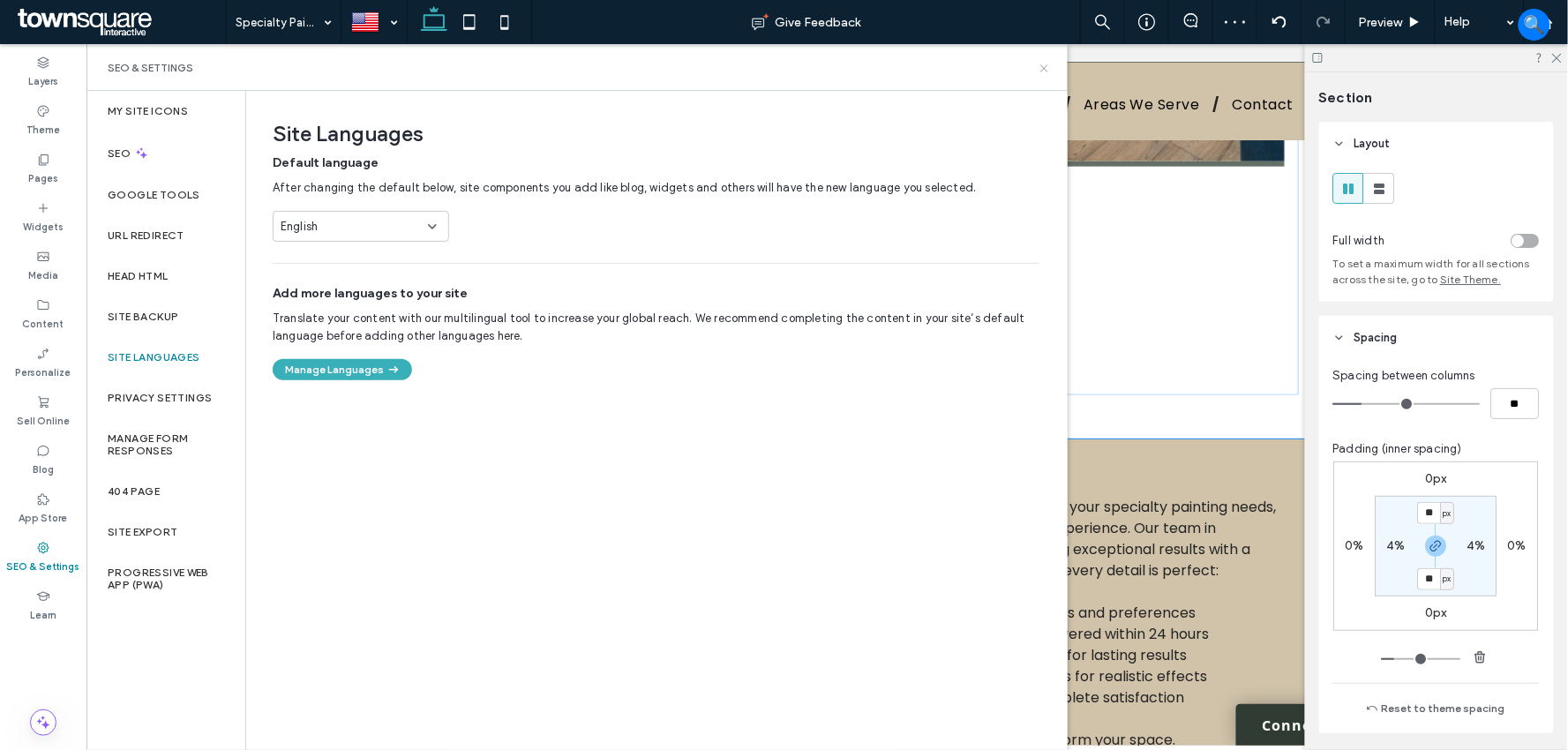
click at [1043, 65] on icon at bounding box center [1044, 68] width 13 height 13
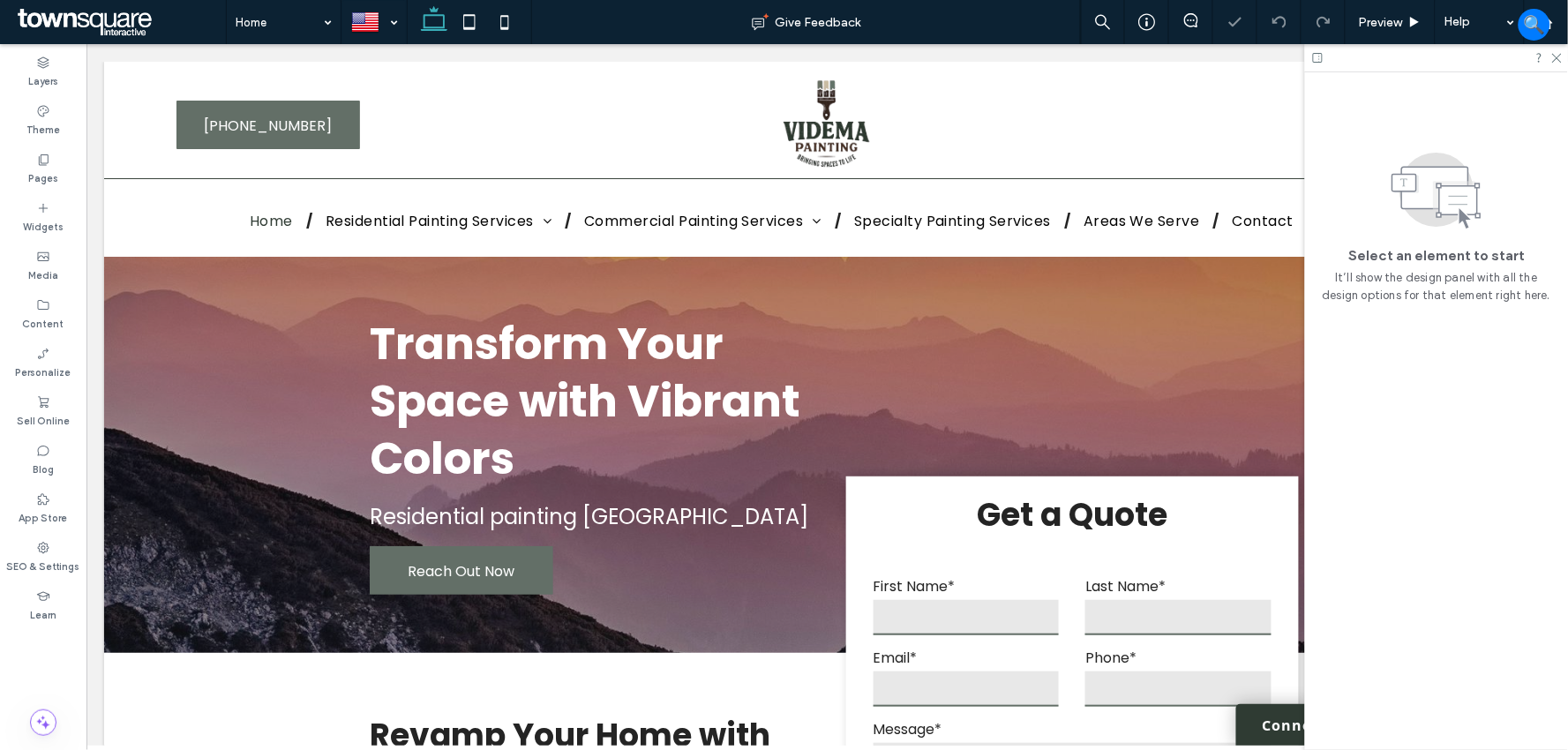
click at [1554, 63] on div at bounding box center [1436, 57] width 263 height 27
click at [1554, 58] on icon at bounding box center [1556, 57] width 11 height 11
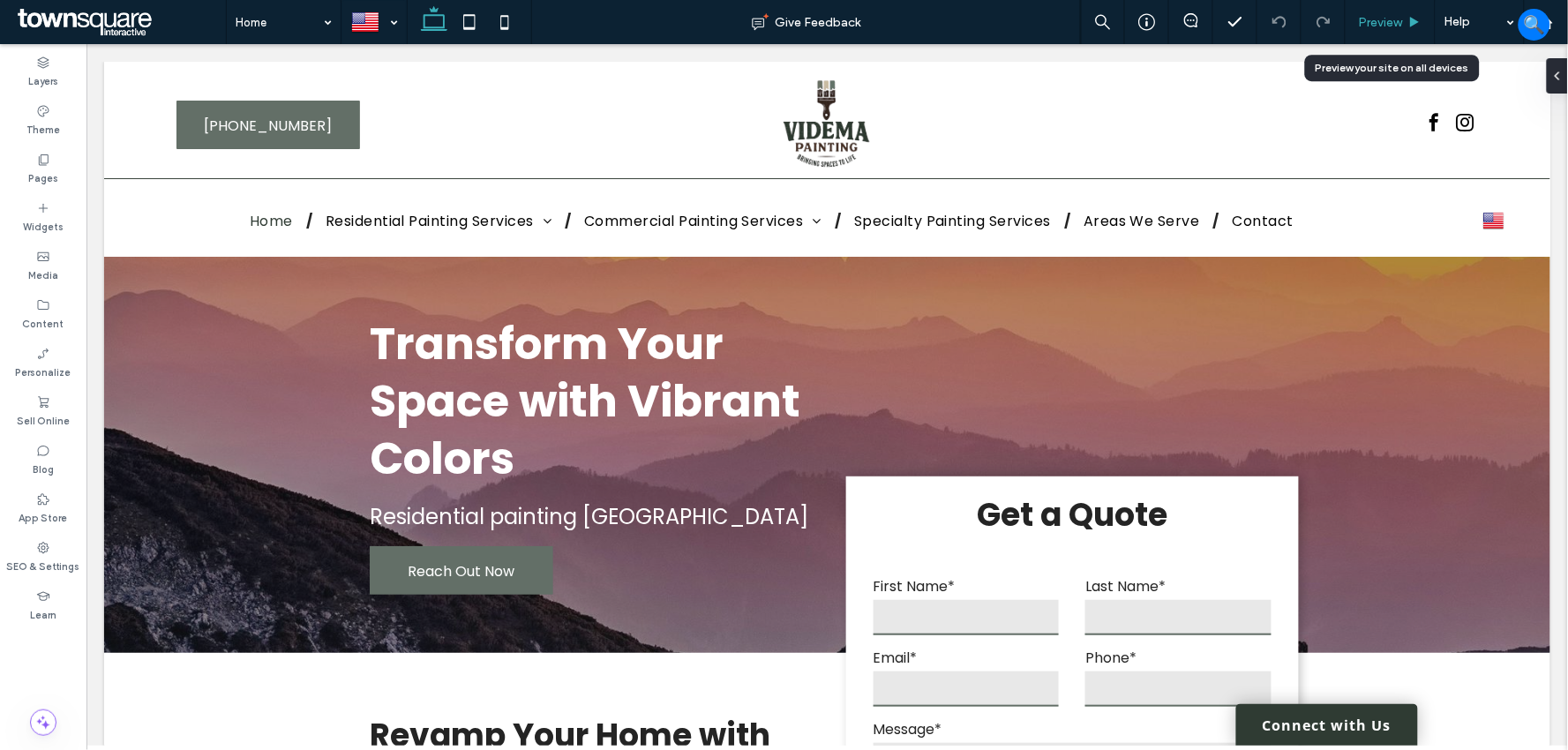
drag, startPoint x: 1395, startPoint y: 23, endPoint x: 1384, endPoint y: 31, distance: 13.6
click at [1395, 23] on span "Preview" at bounding box center [1380, 22] width 44 height 15
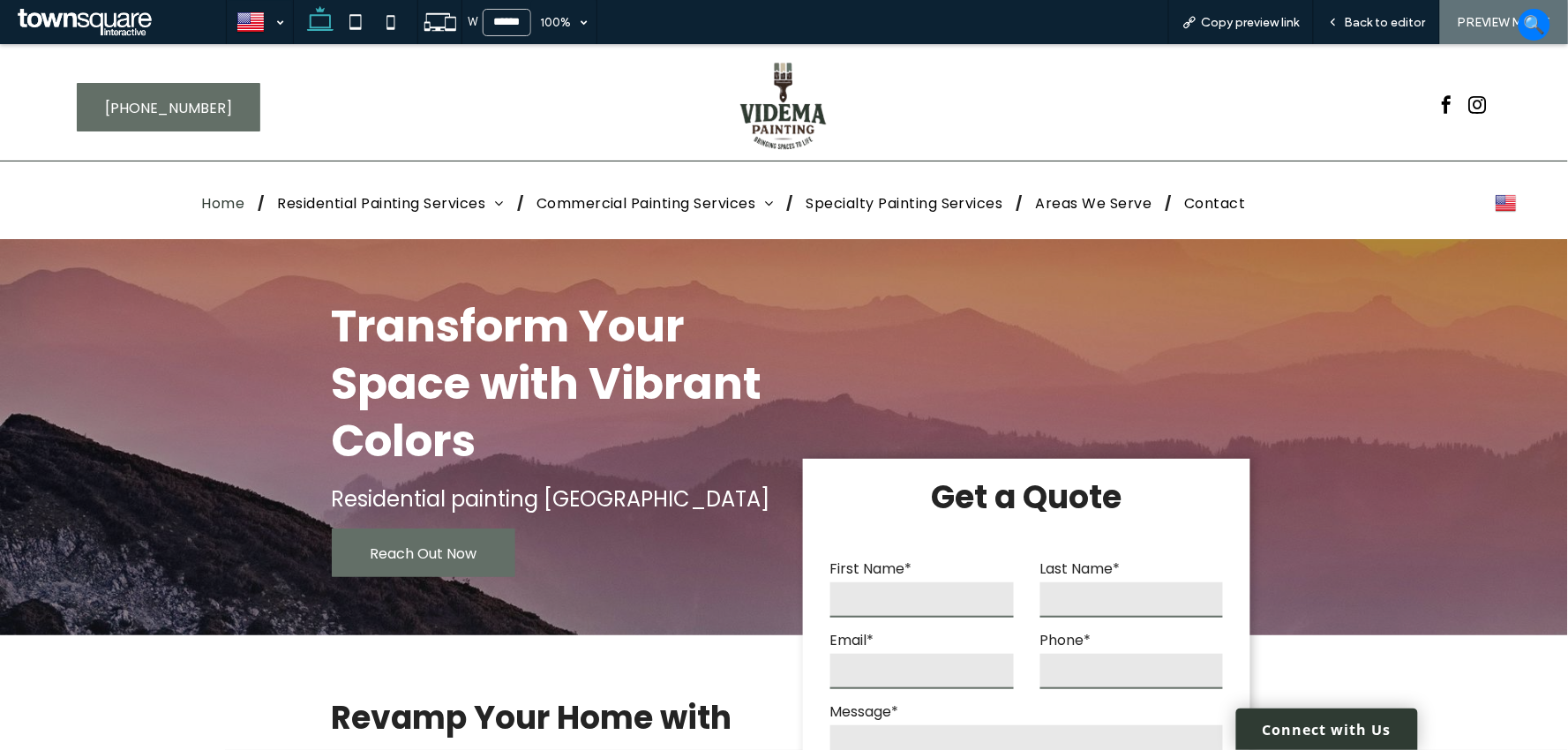
click at [1496, 198] on img at bounding box center [1506, 202] width 21 height 23
click at [1495, 231] on img at bounding box center [1506, 227] width 21 height 23
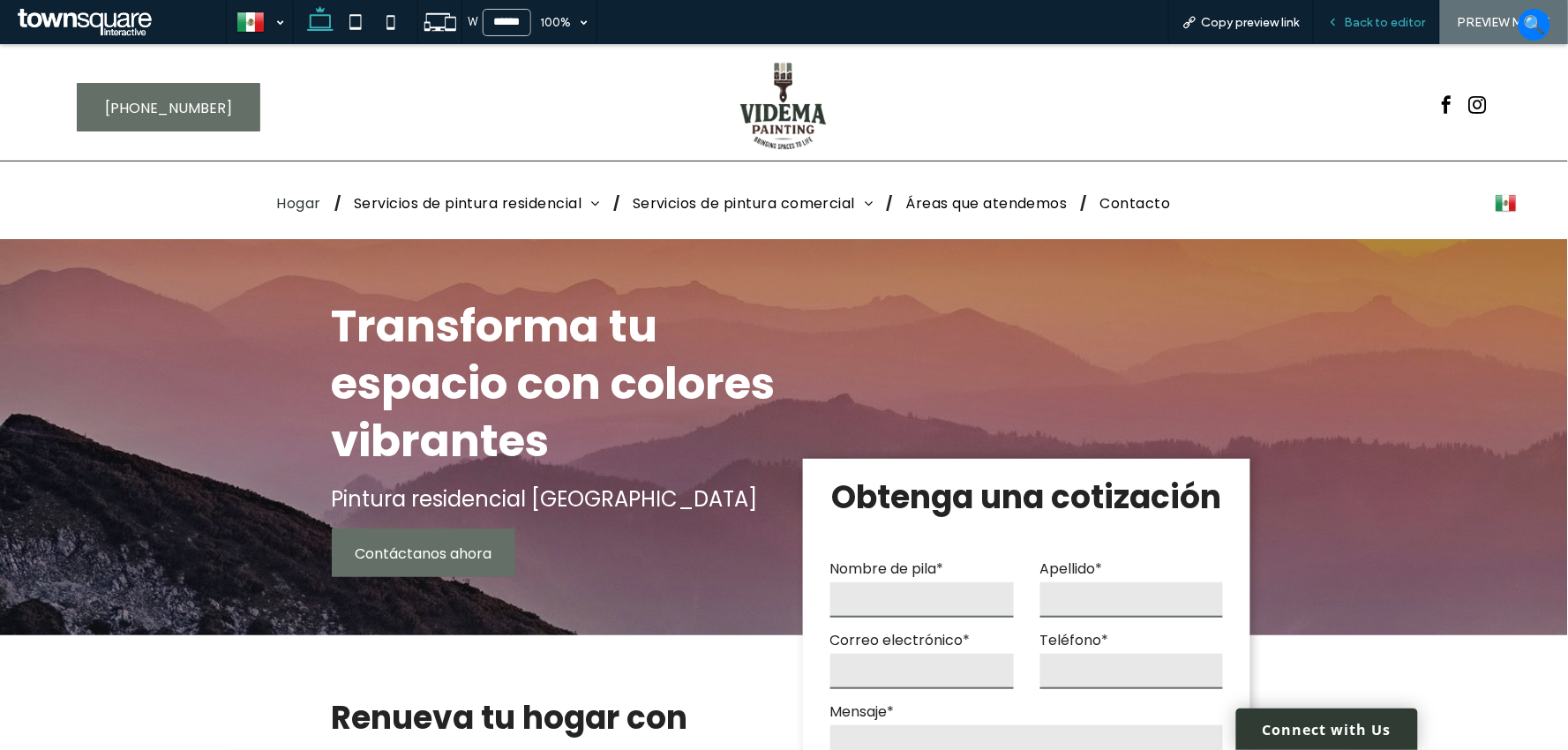
click at [1417, 22] on span "Back to editor" at bounding box center [1384, 22] width 81 height 15
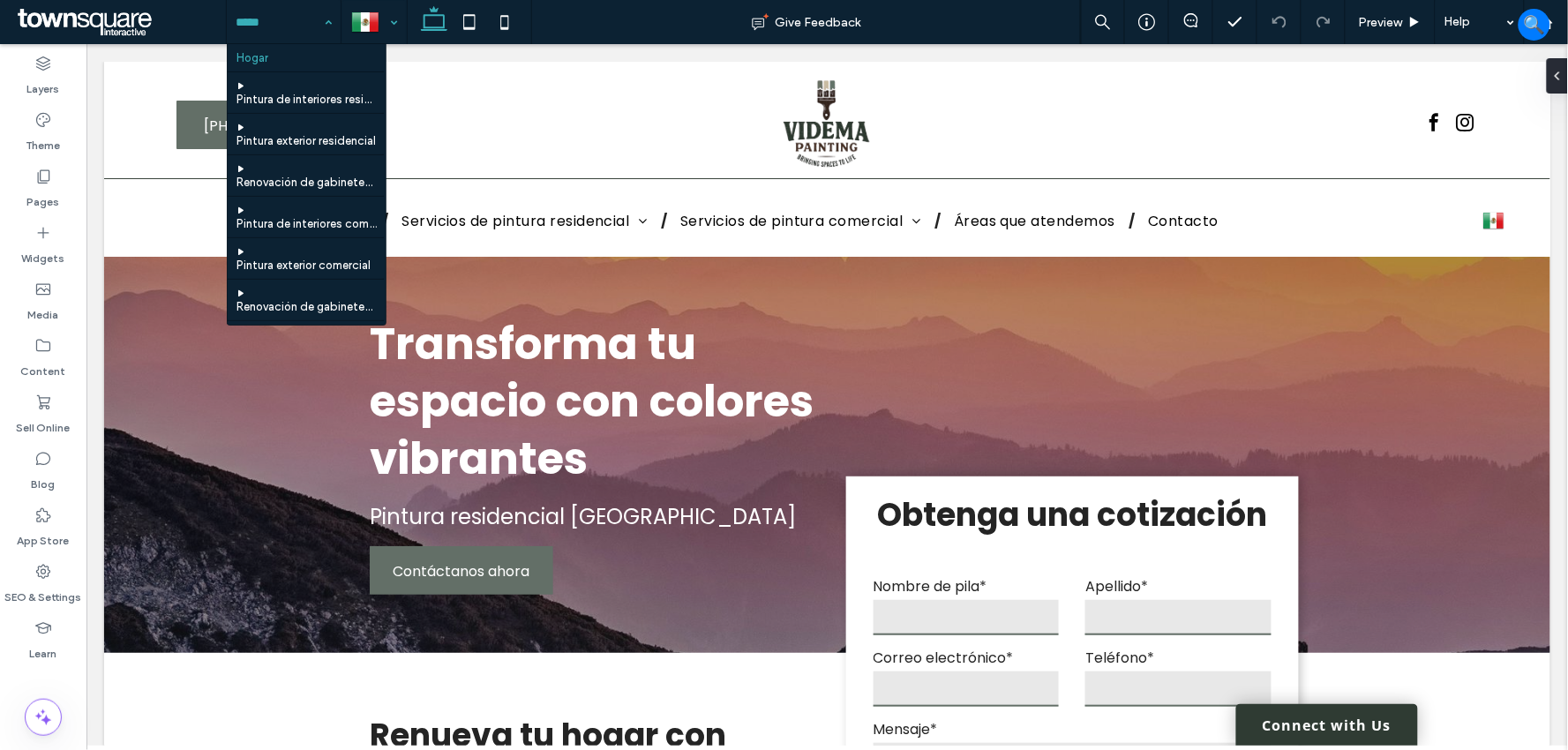
click at [375, 32] on div at bounding box center [374, 21] width 63 height 42
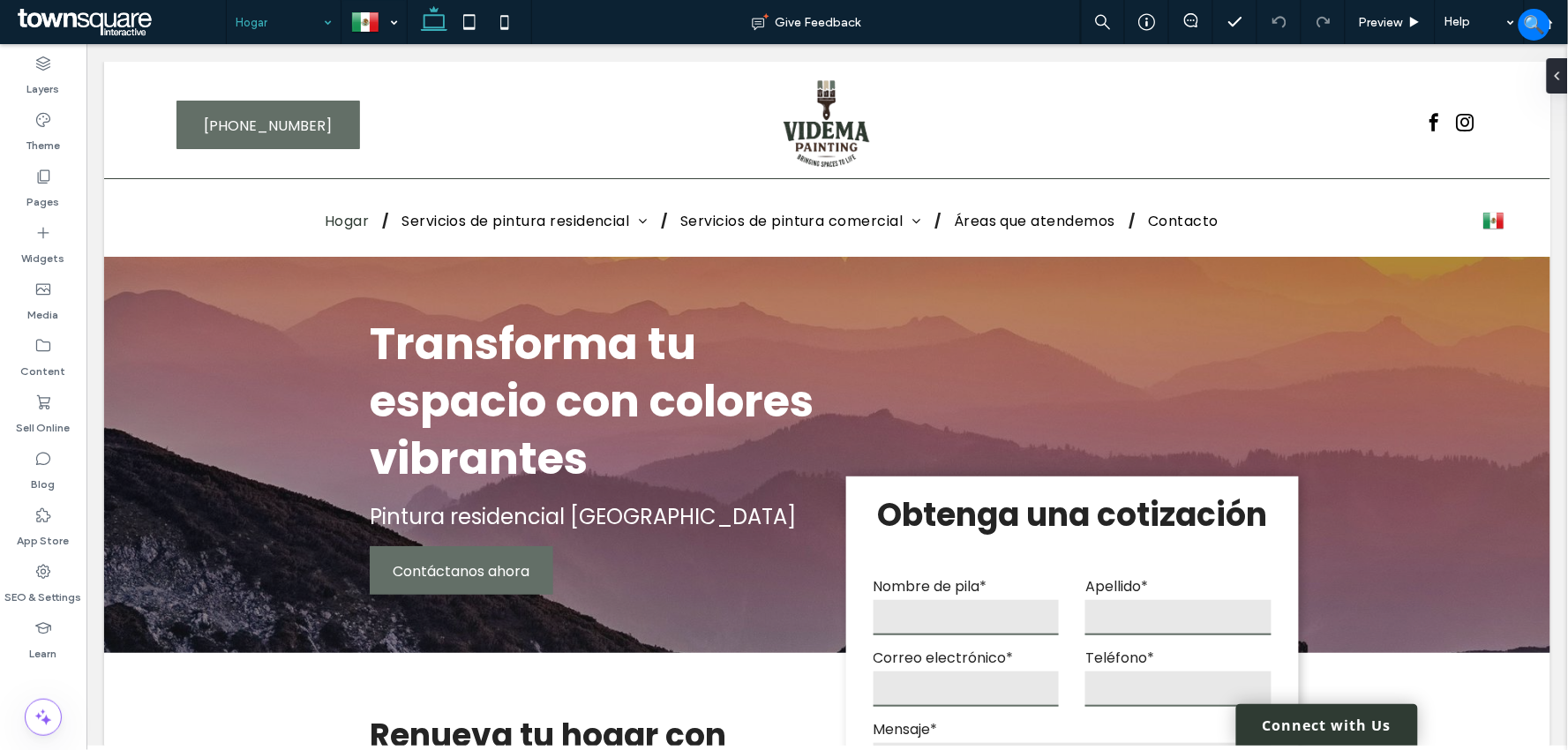
click at [42, 588] on div at bounding box center [784, 375] width 1568 height 750
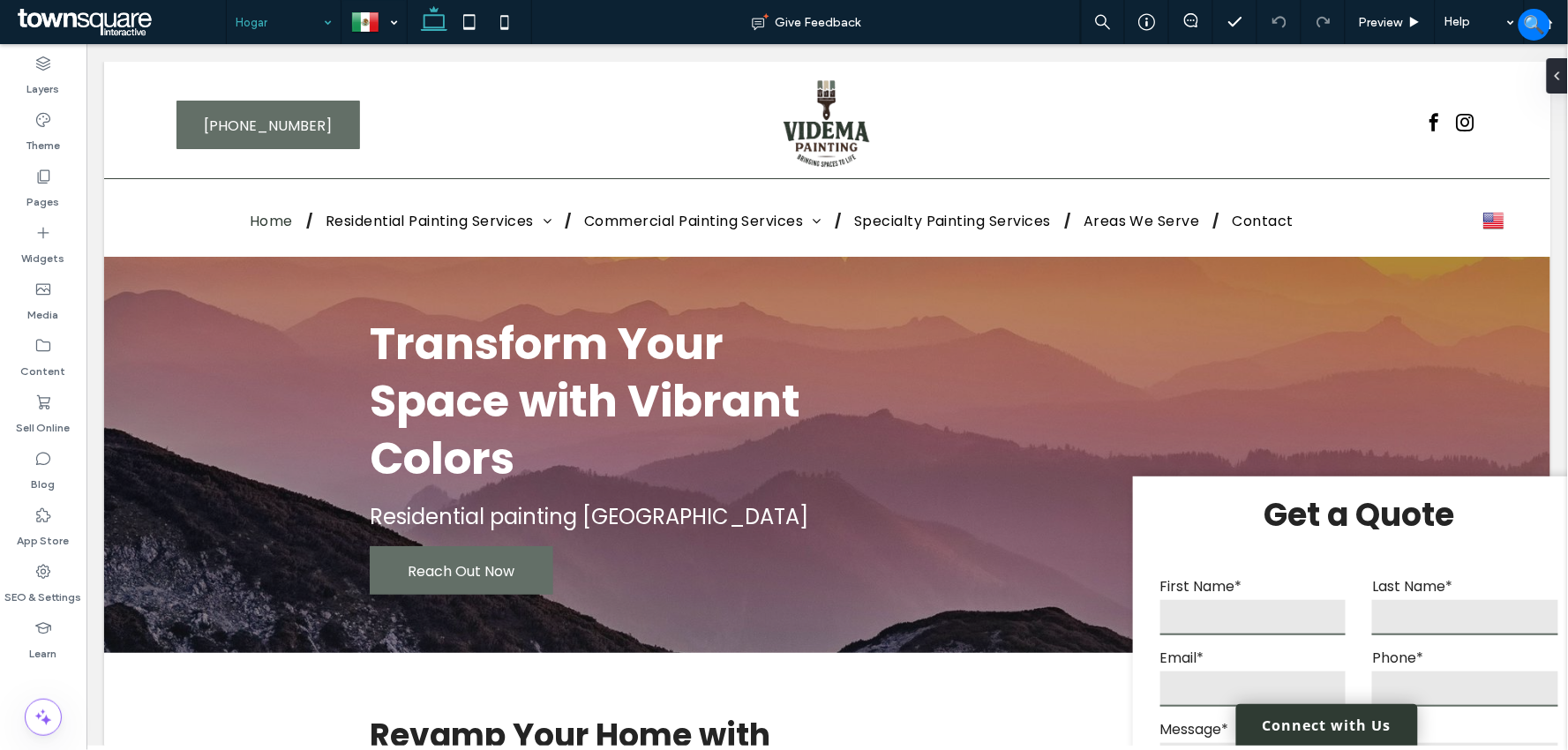
click at [42, 588] on div "Hogar Give Feedback Preview Help Design Panel Site Comments Team & Clients Auto…" at bounding box center [784, 375] width 1568 height 750
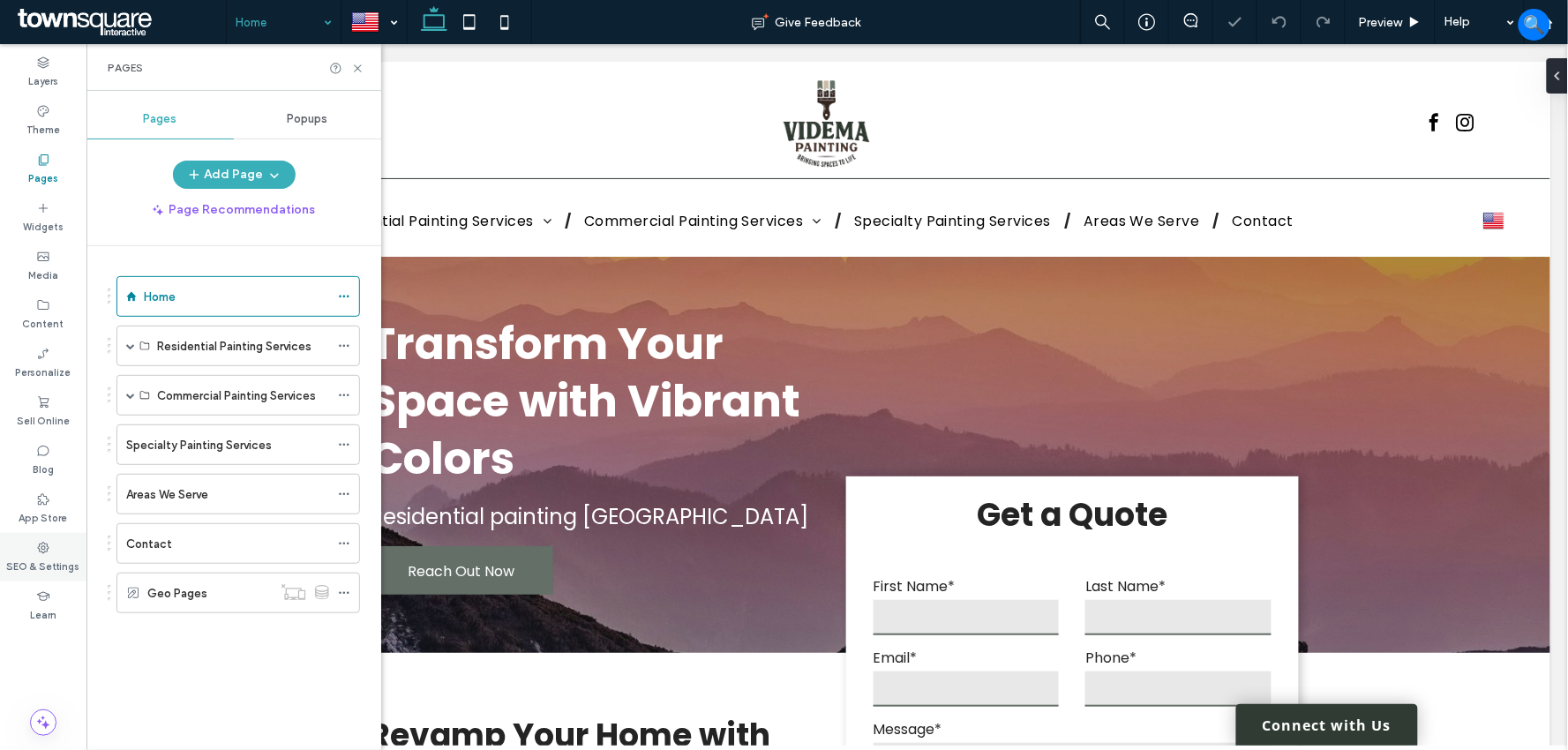
click at [45, 560] on label "SEO & Settings" at bounding box center [44, 565] width 74 height 20
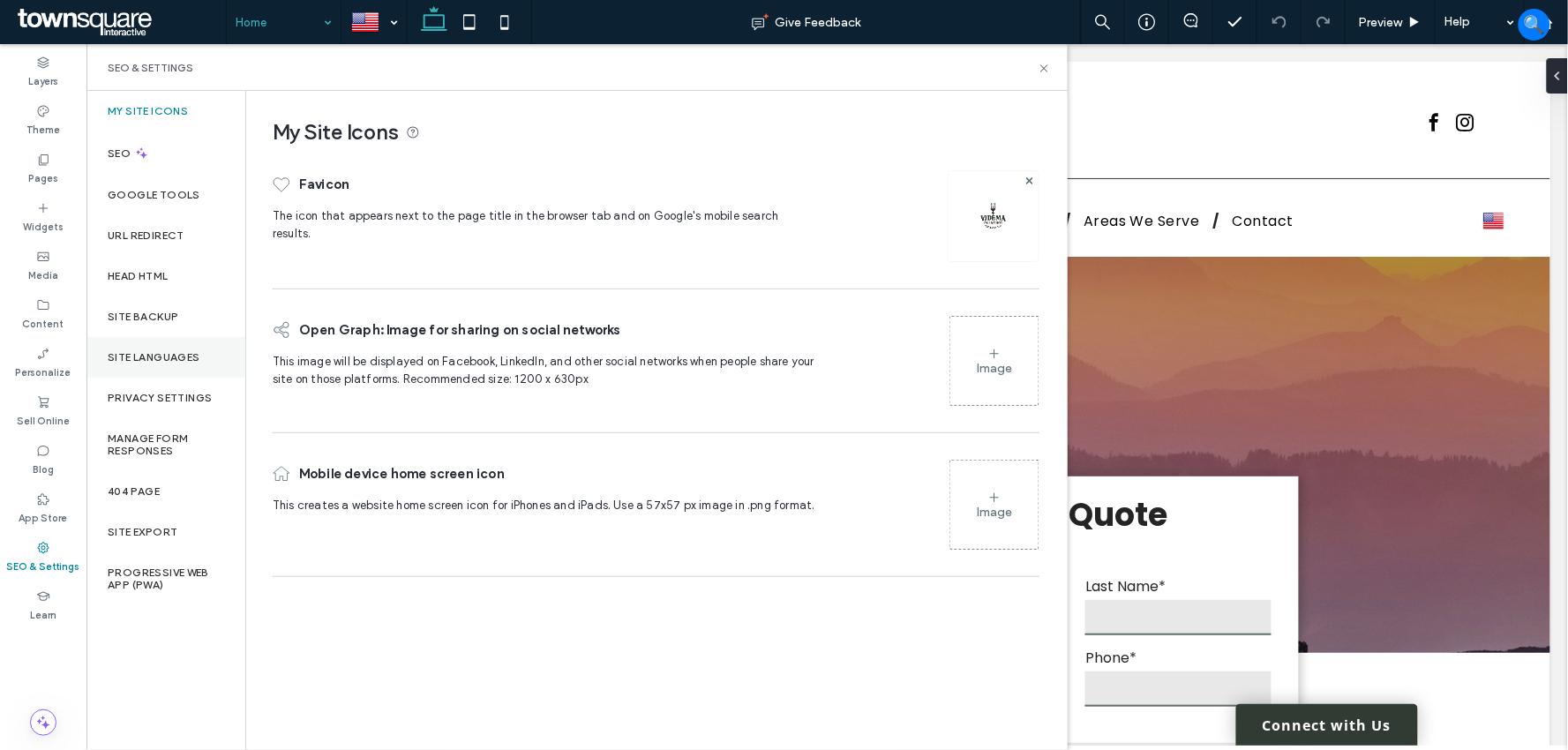
click at [148, 348] on div "Site Languages" at bounding box center [166, 358] width 158 height 41
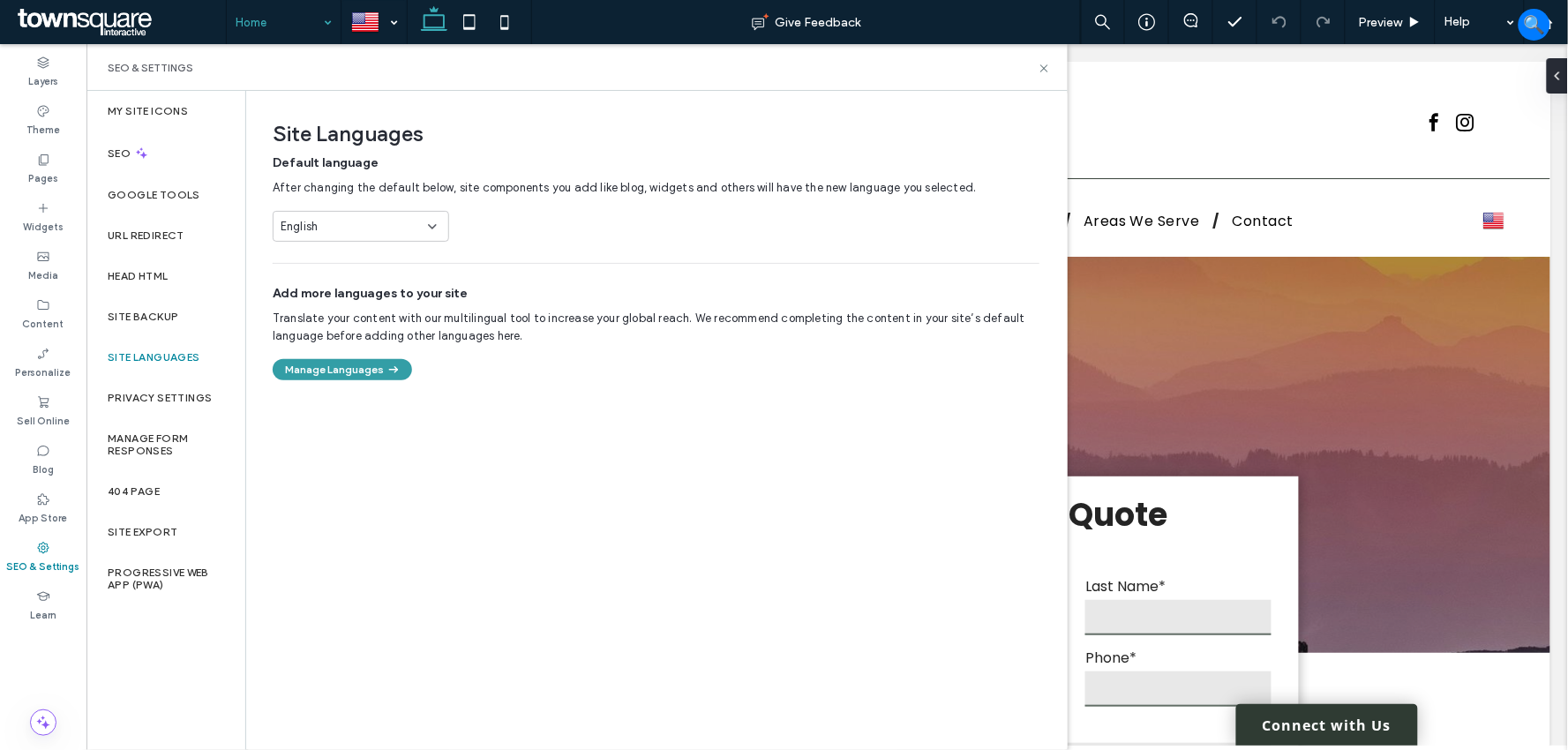
click at [389, 364] on icon "button" at bounding box center [393, 369] width 16 height 16
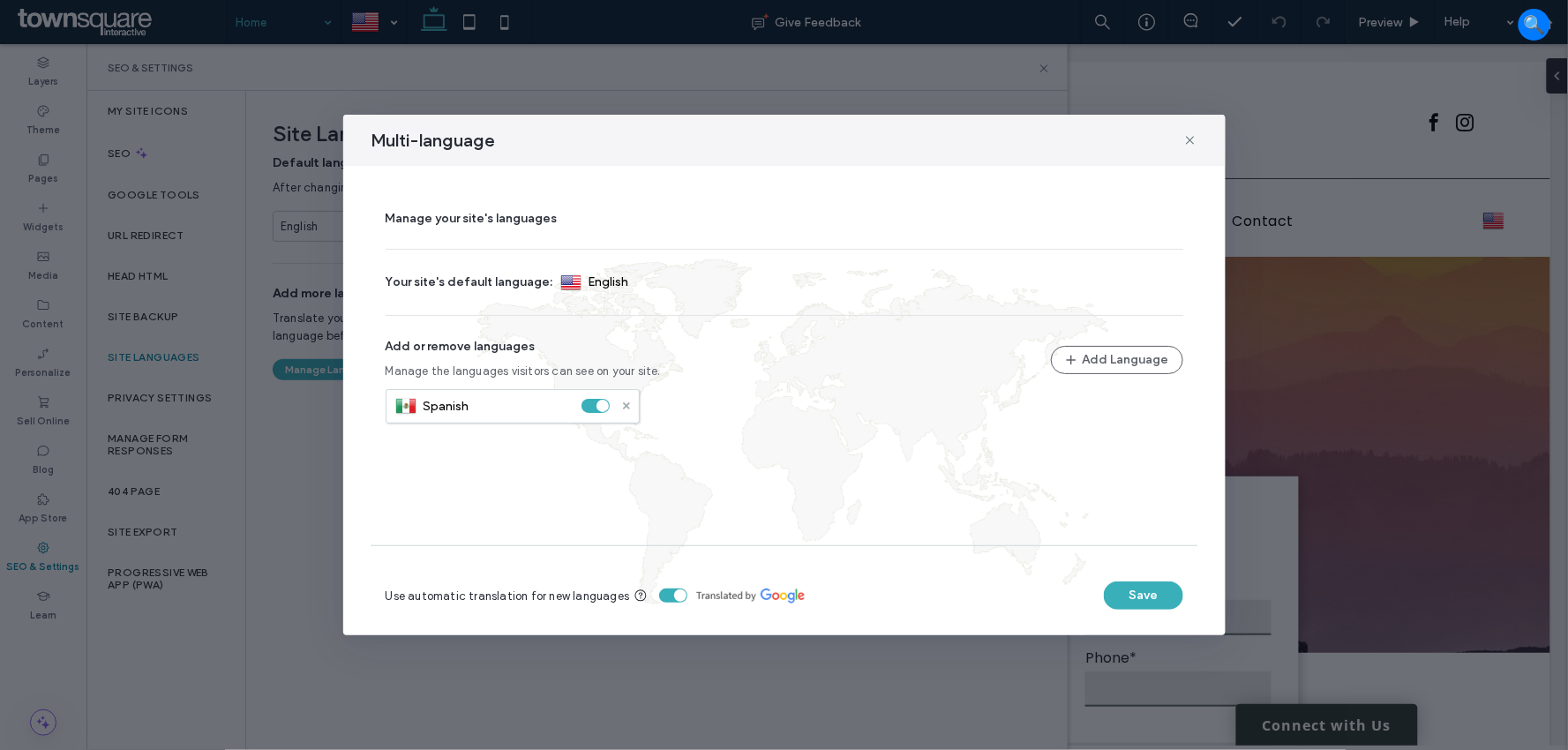
click at [628, 403] on use at bounding box center [626, 406] width 7 height 7
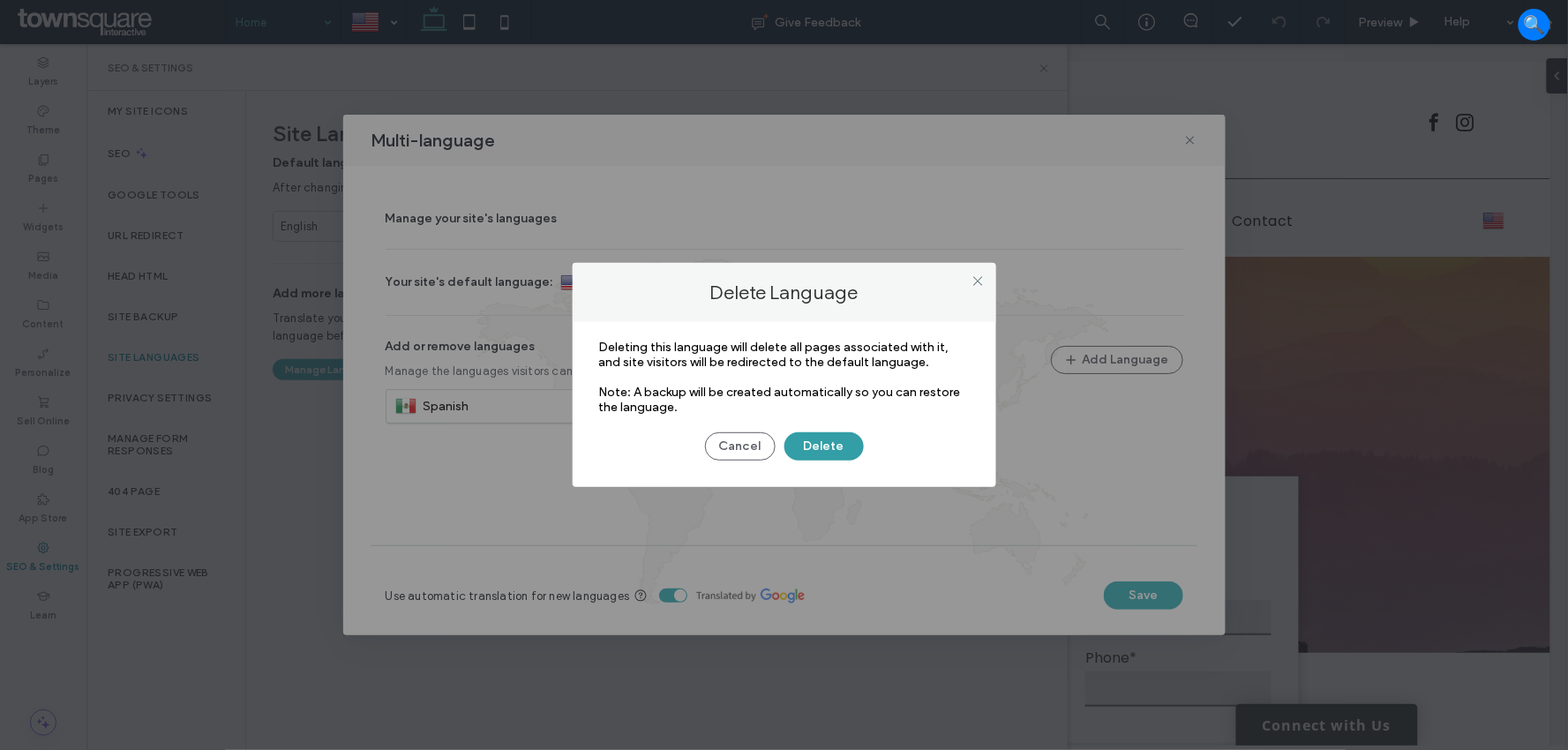
click at [840, 442] on button "Delete" at bounding box center [824, 446] width 79 height 28
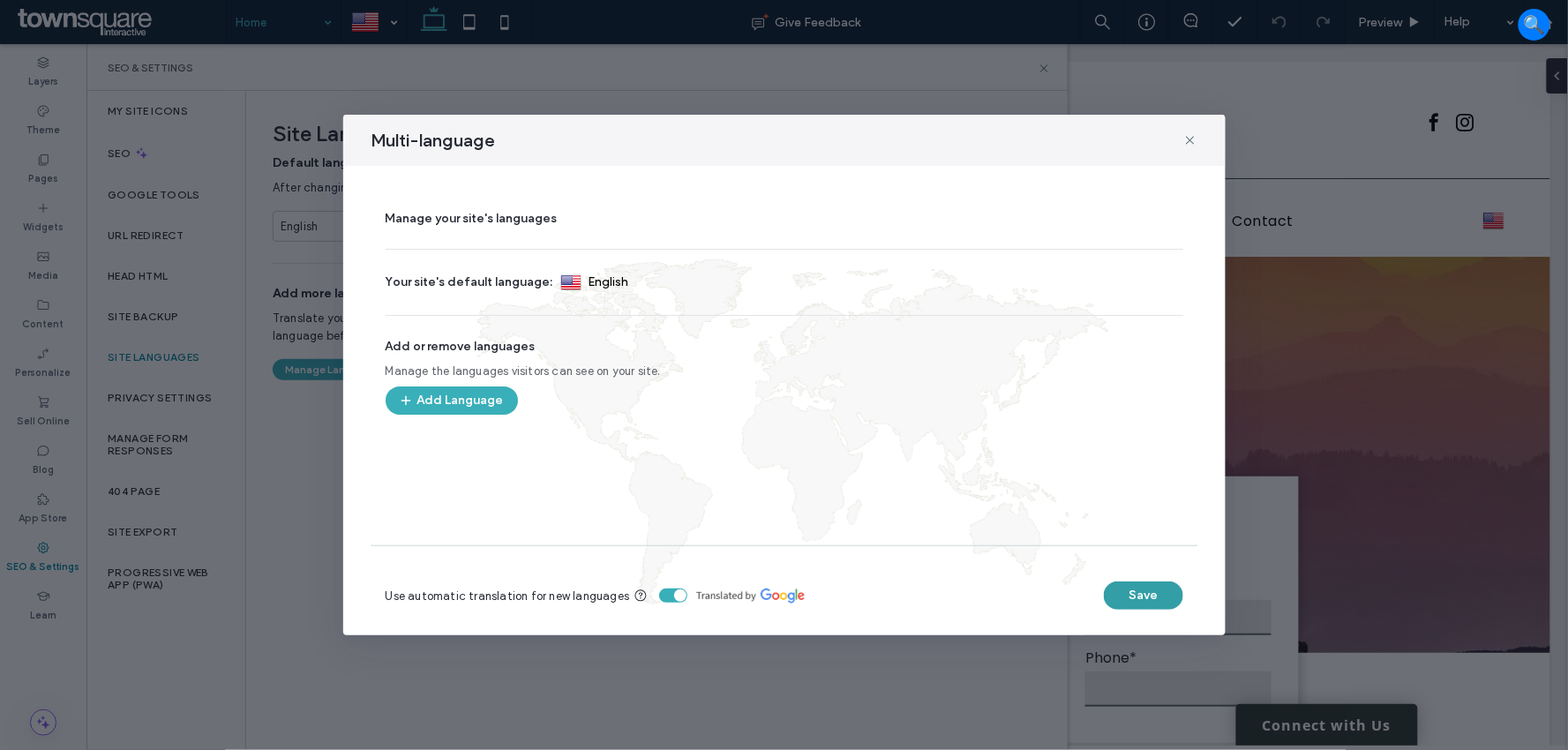
click at [1139, 604] on button "Save" at bounding box center [1143, 595] width 79 height 28
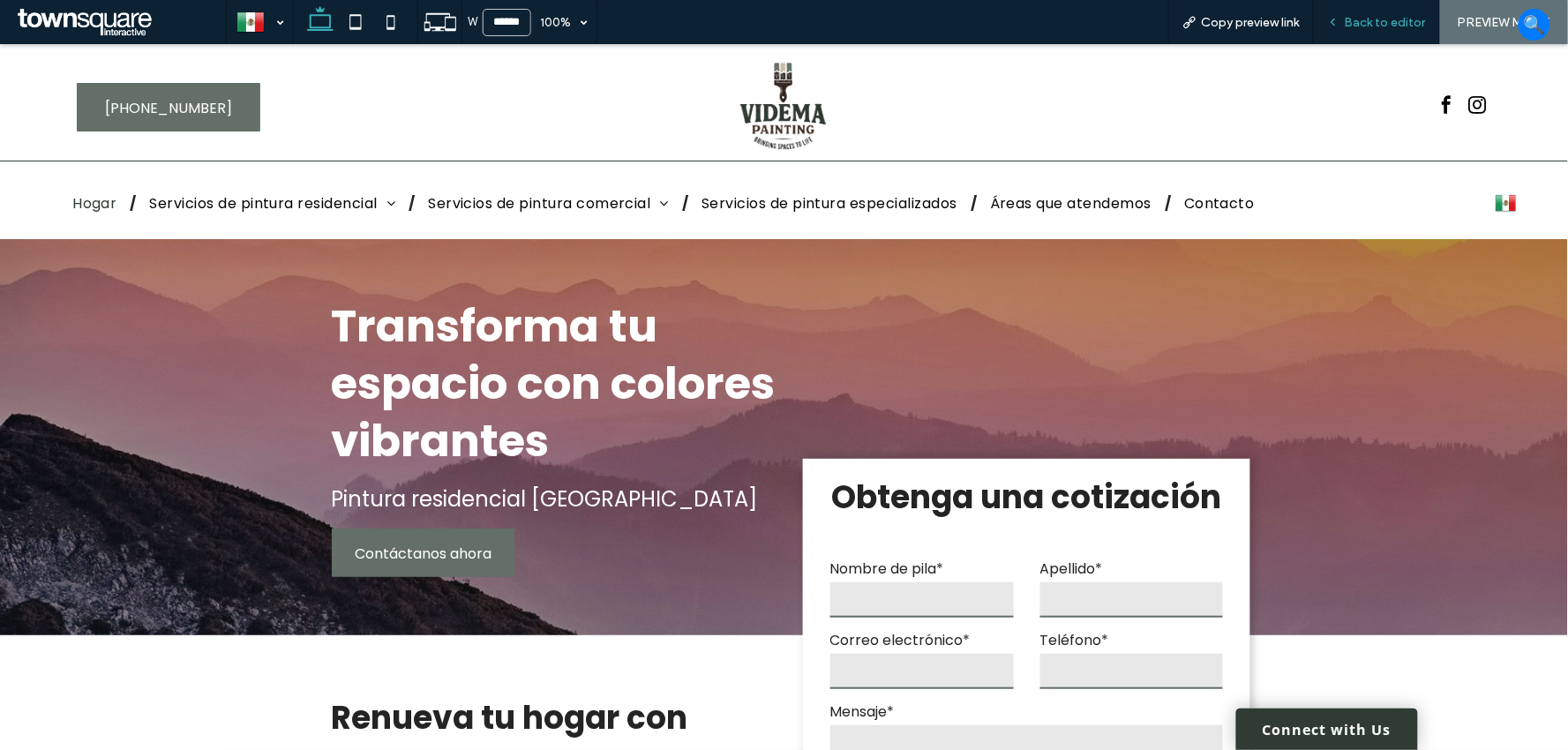
click at [1371, 23] on span "Back to editor" at bounding box center [1384, 22] width 81 height 15
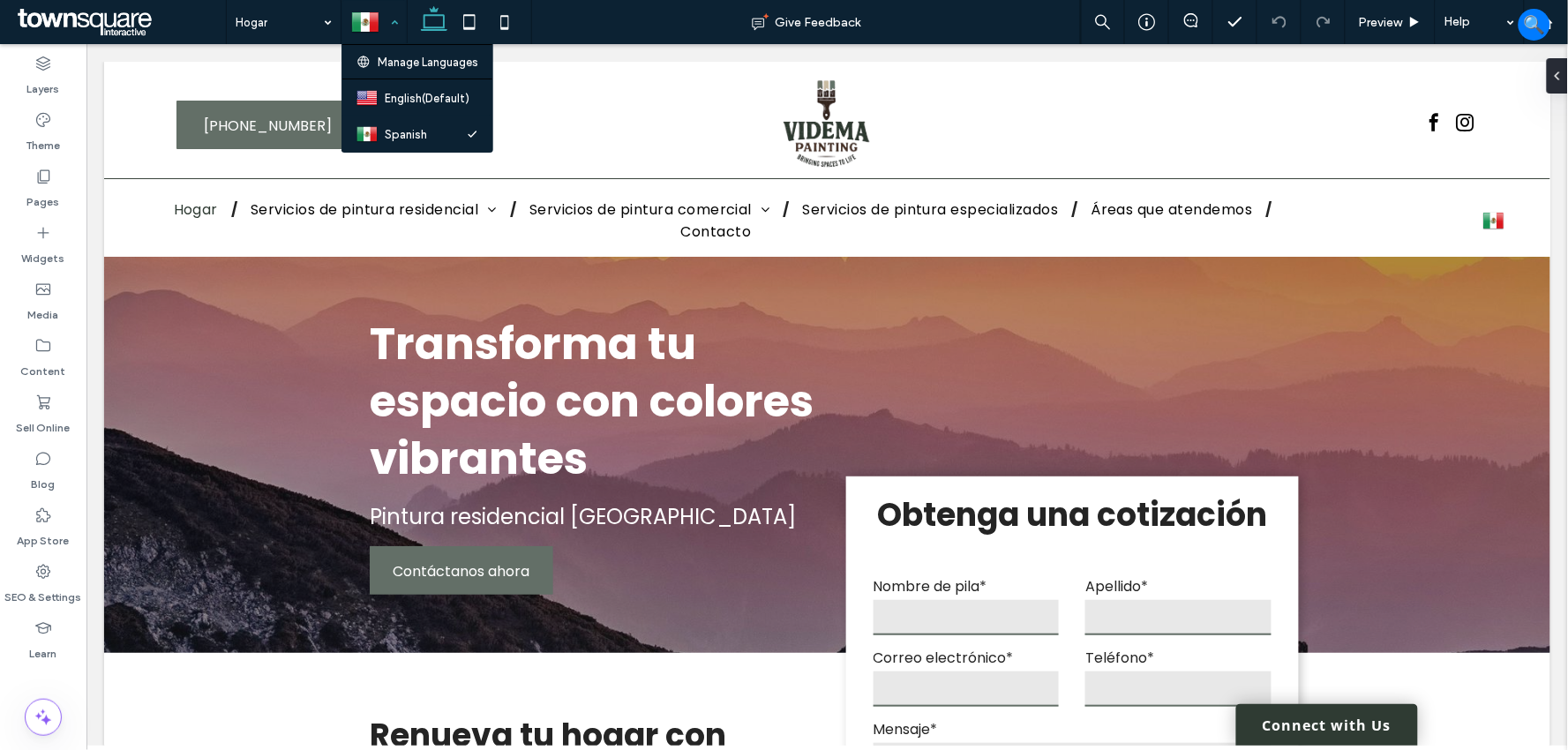
click at [360, 22] on div at bounding box center [374, 21] width 63 height 42
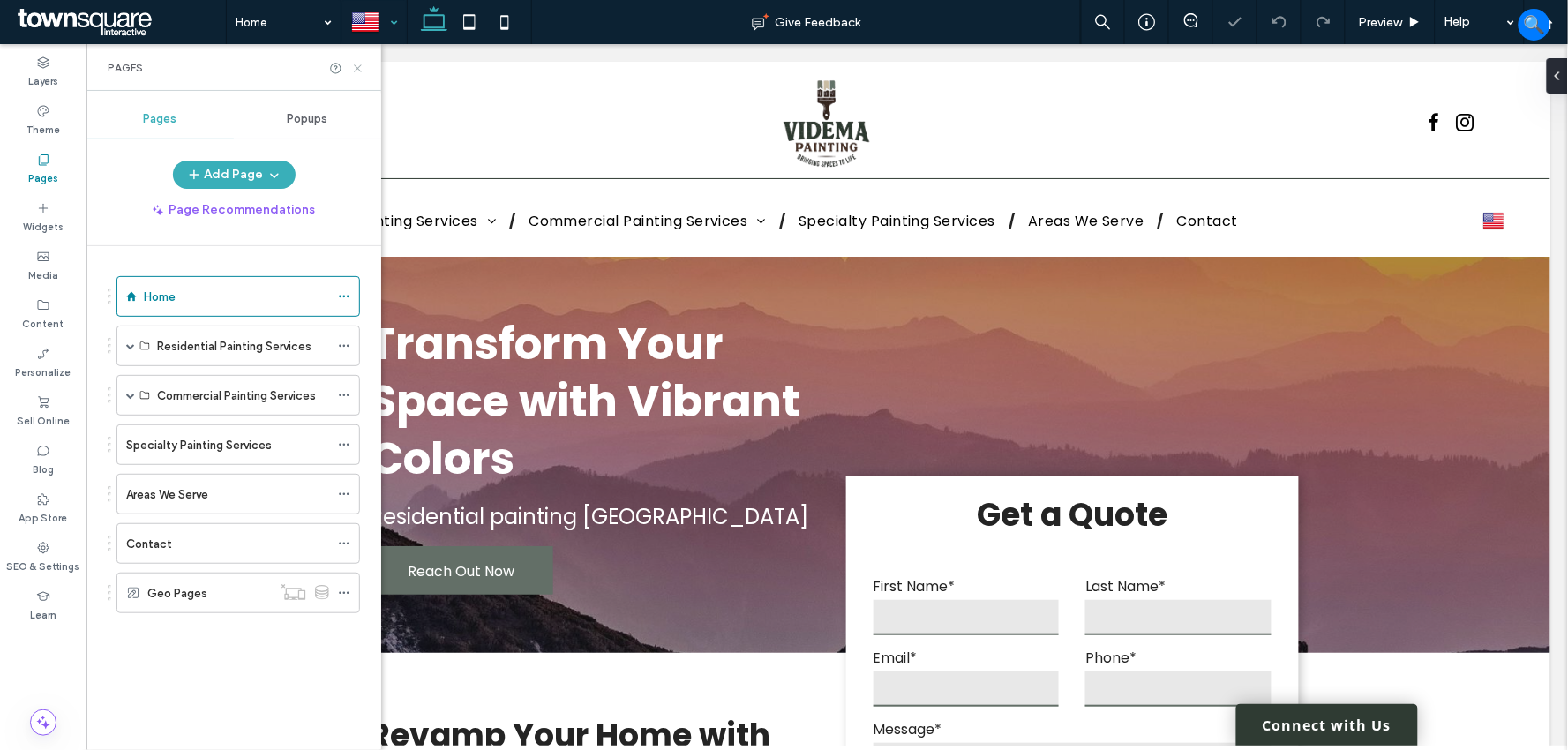
click at [359, 68] on icon at bounding box center [358, 68] width 13 height 13
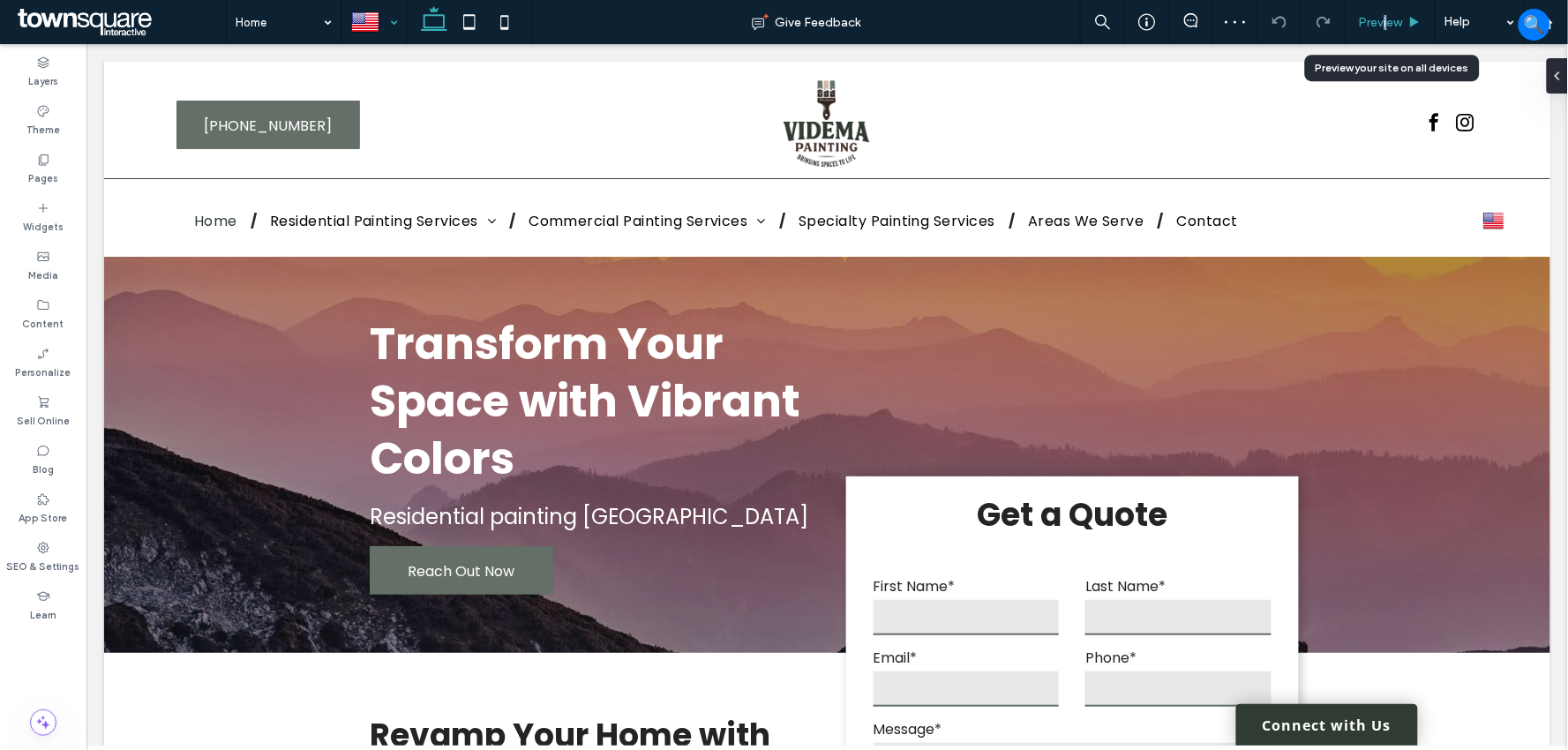
click at [1385, 23] on span "Preview" at bounding box center [1380, 22] width 44 height 15
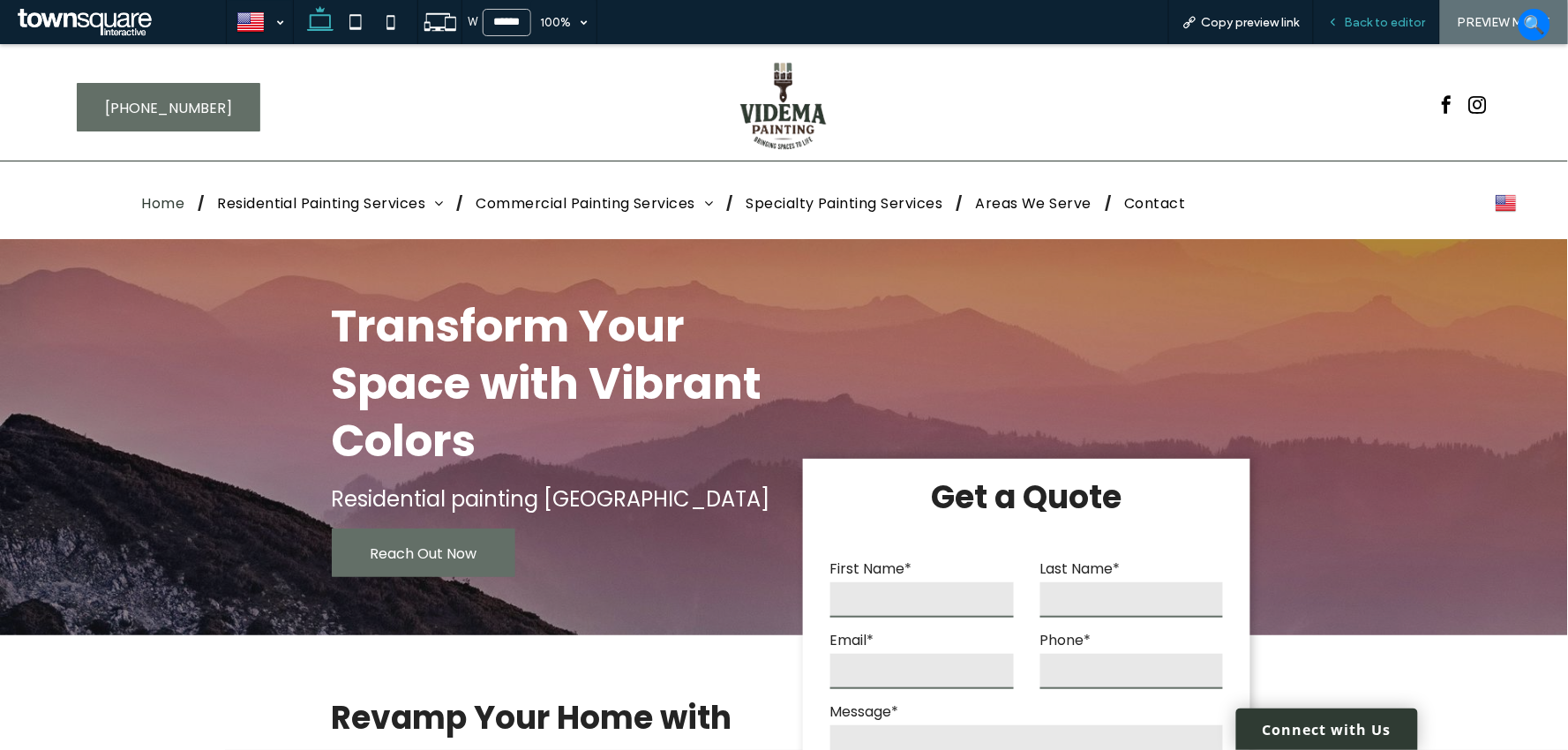
click at [1388, 21] on span "Back to editor" at bounding box center [1384, 22] width 81 height 15
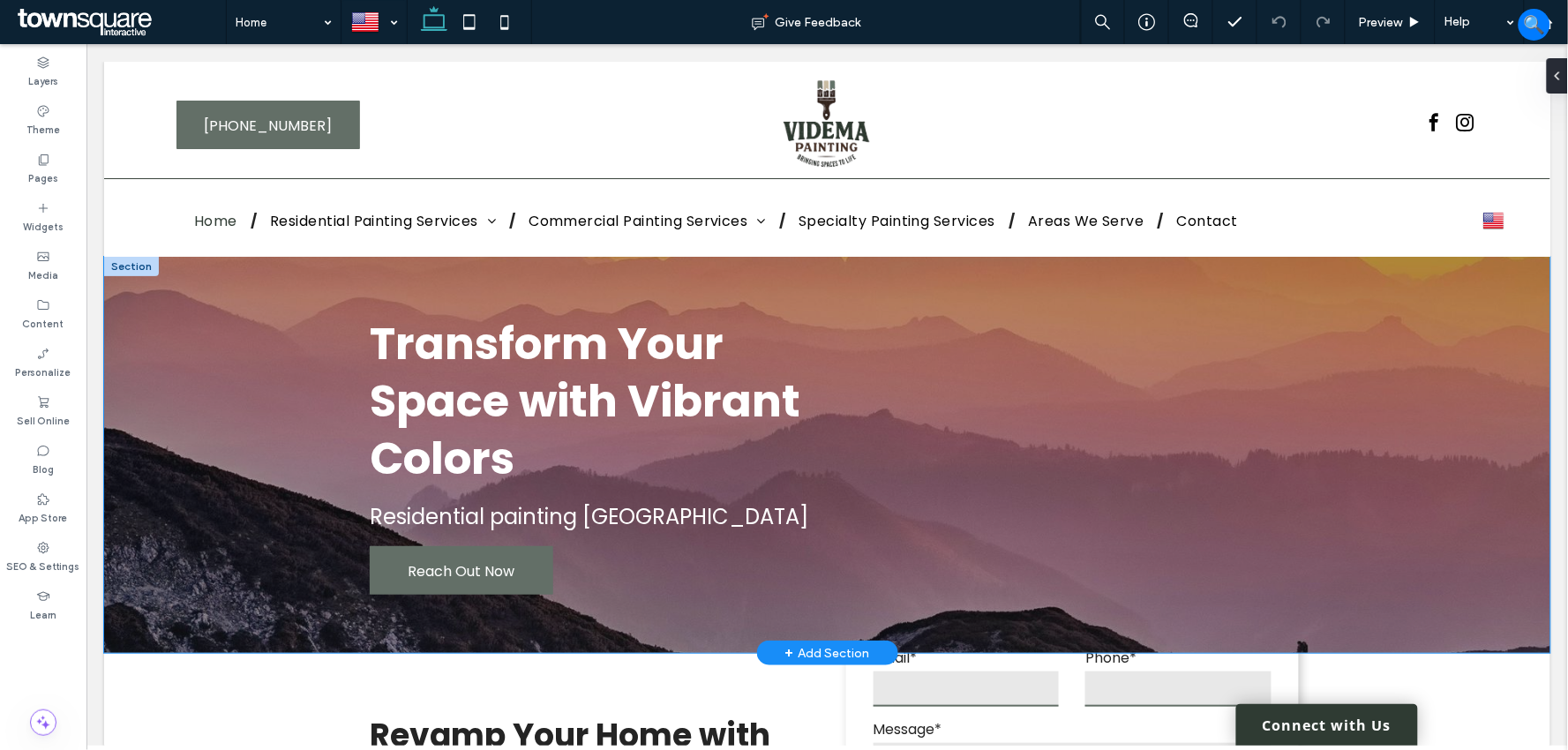
click at [1326, 258] on div "Transform Your Space with Vibrant Colors Residential painting [GEOGRAPHIC_DATA]…" at bounding box center [826, 454] width 1058 height 396
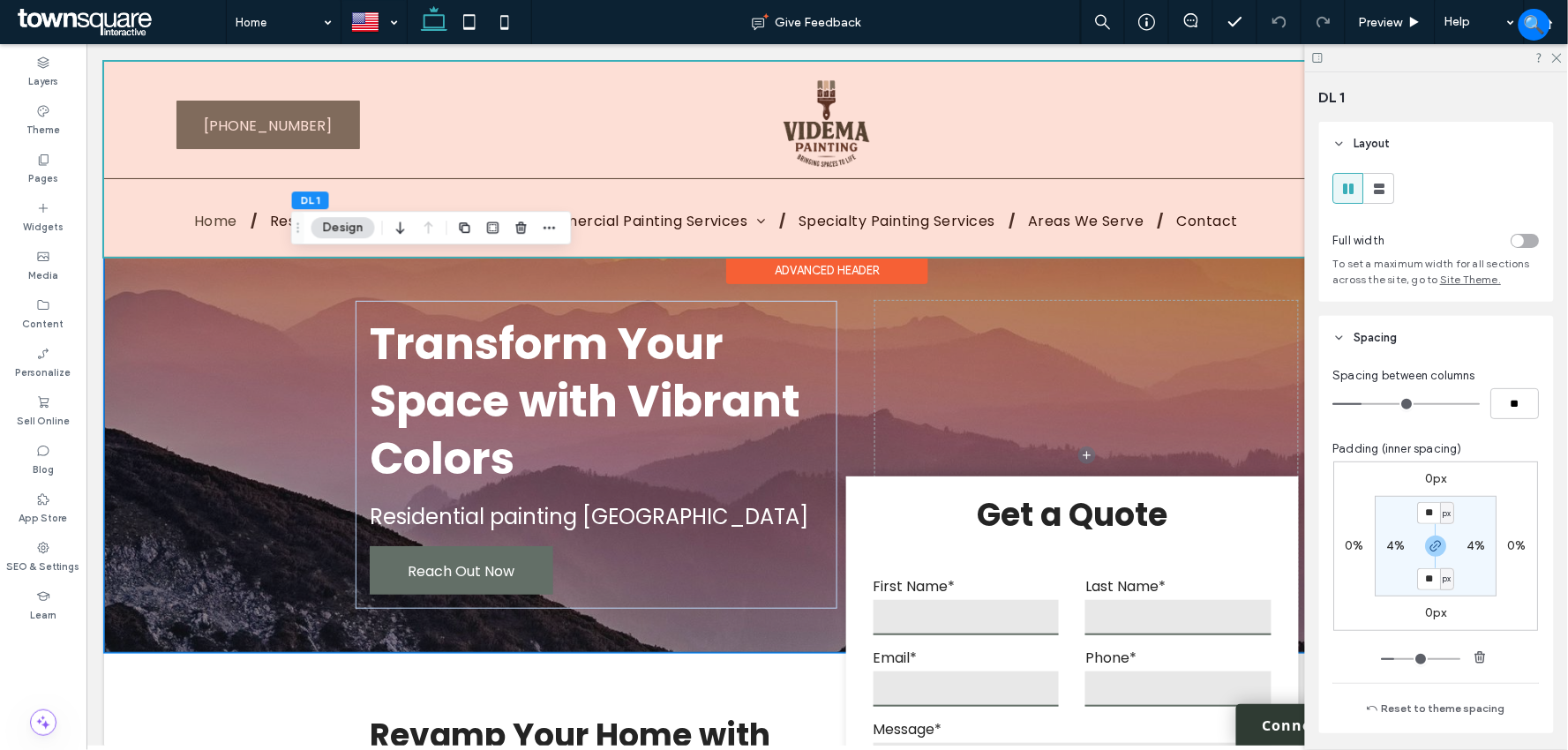
click at [1238, 213] on div at bounding box center [826, 157] width 1446 height 195
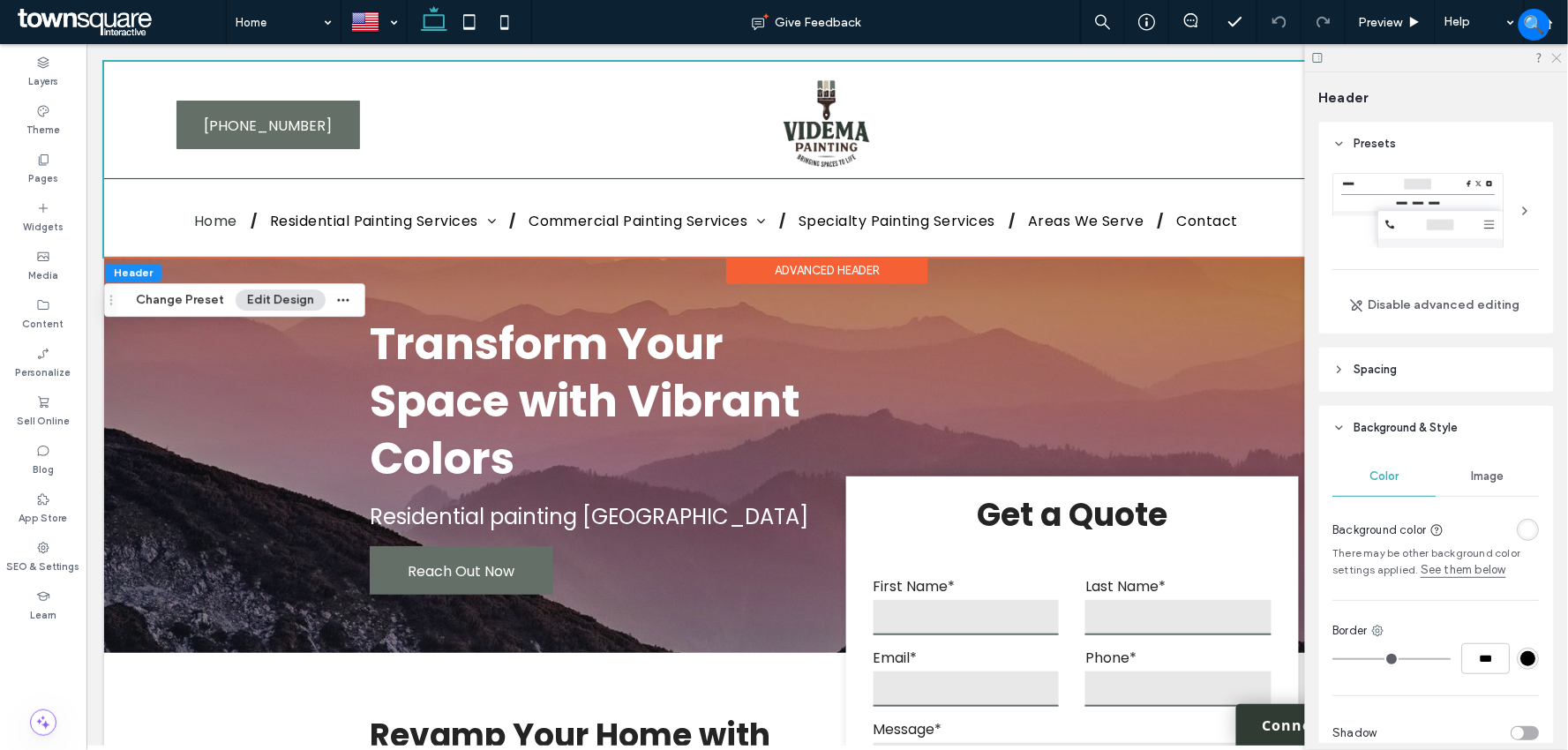
click at [1555, 53] on icon at bounding box center [1556, 57] width 11 height 11
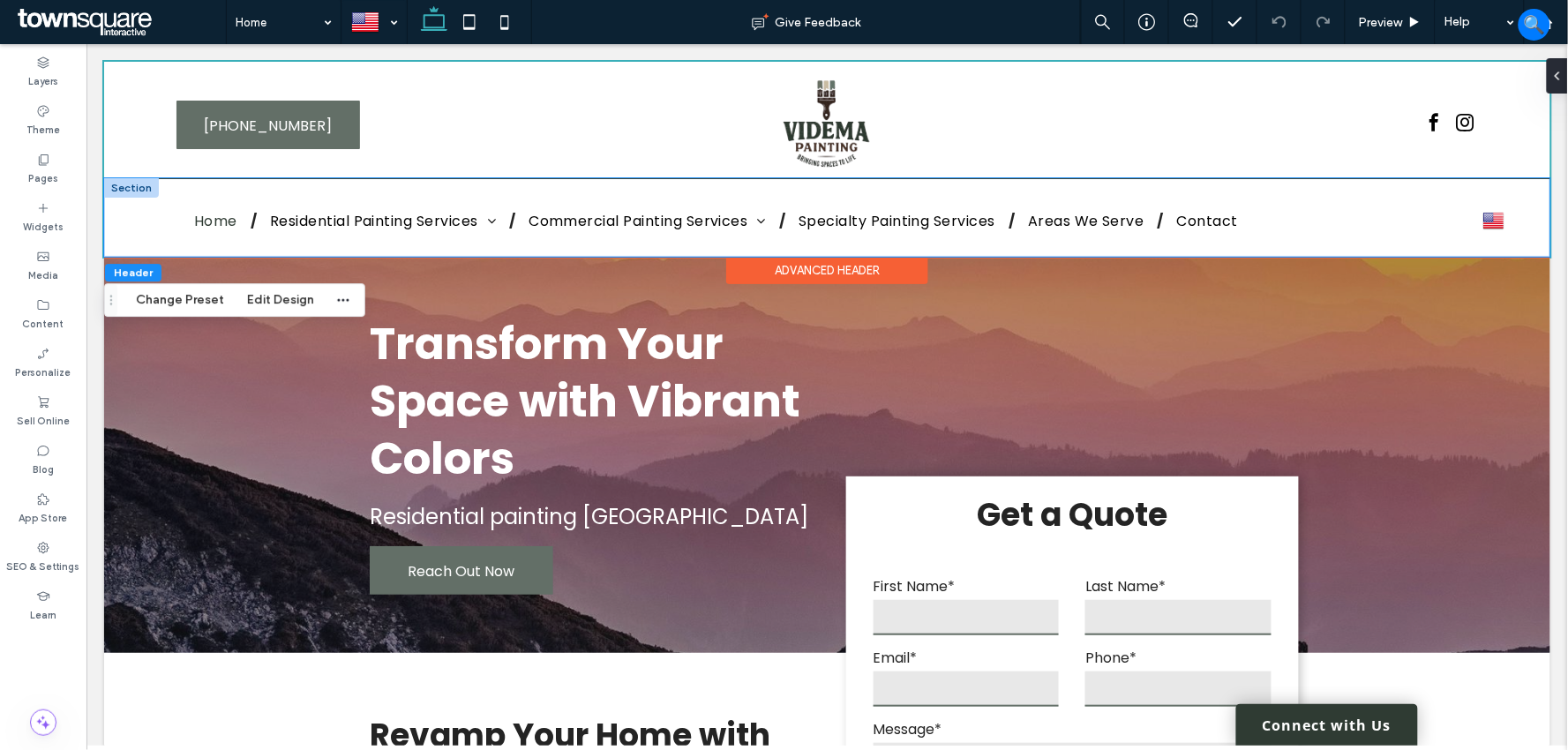
click at [129, 204] on div "Home Residential Painting Services Residential Interior Painting Residential Ex…" at bounding box center [826, 216] width 1446 height 77
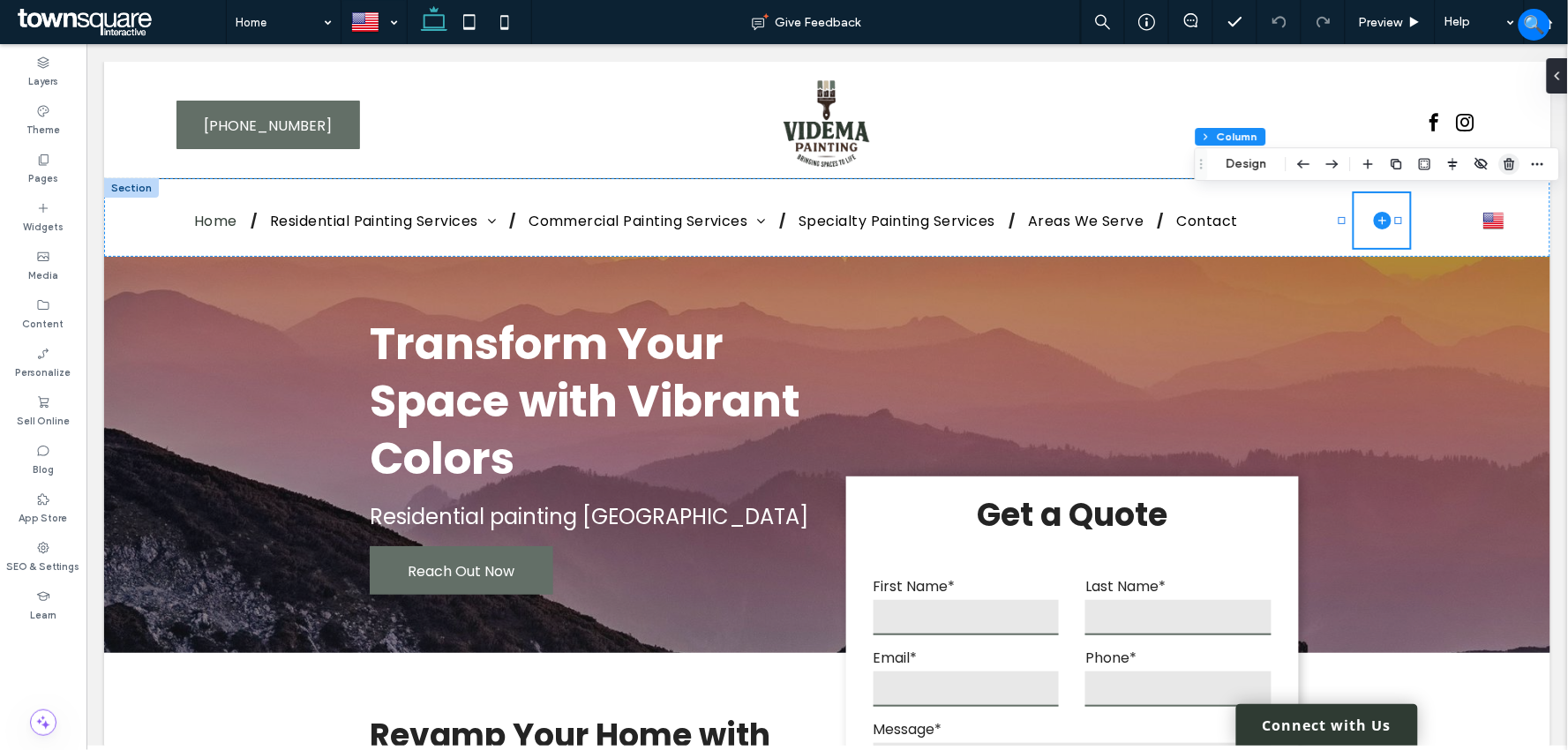
click at [1503, 164] on icon "button" at bounding box center [1509, 164] width 14 height 14
type input "***"
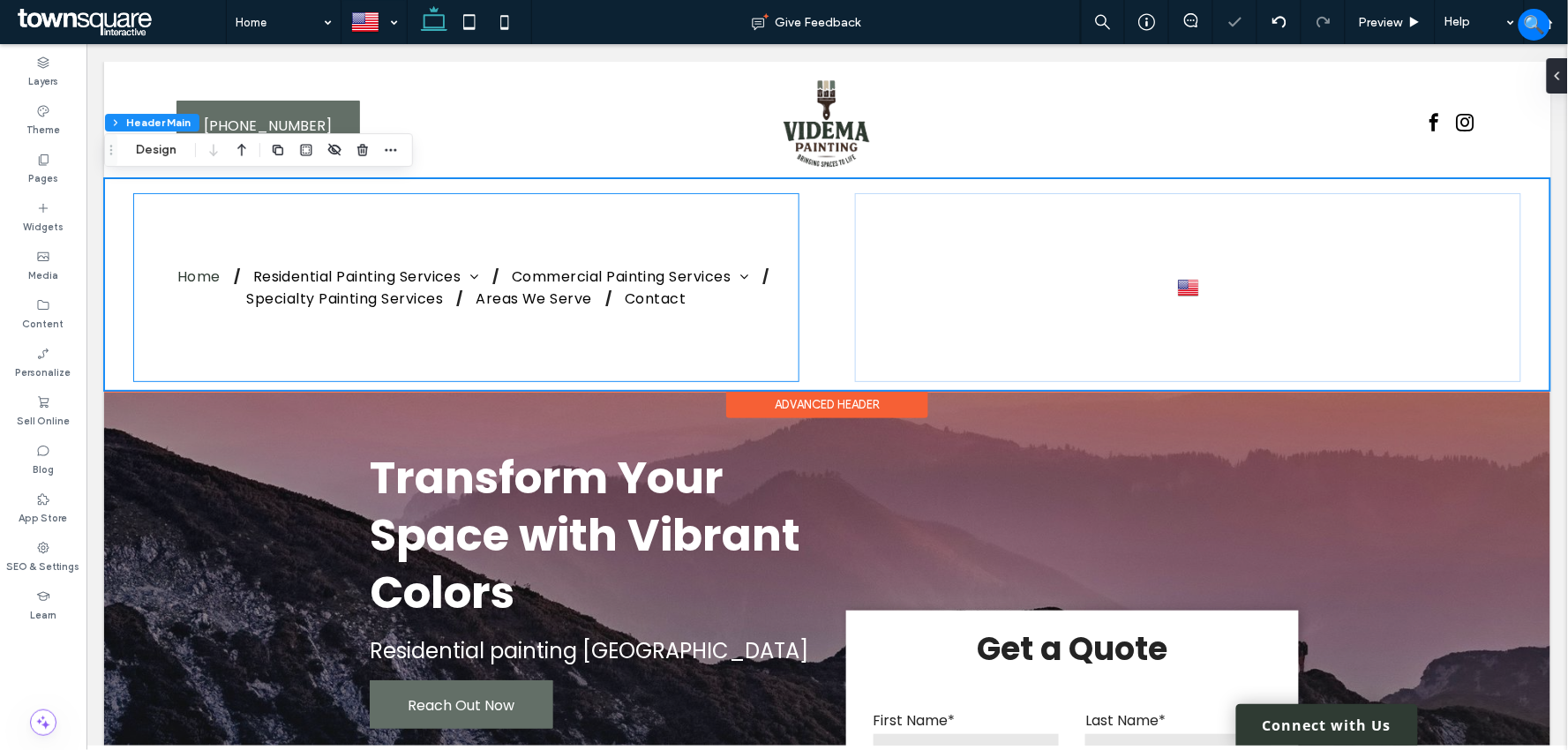
click at [772, 319] on div "Home Residential Painting Services Residential Interior Painting Residential Ex…" at bounding box center [465, 286] width 666 height 189
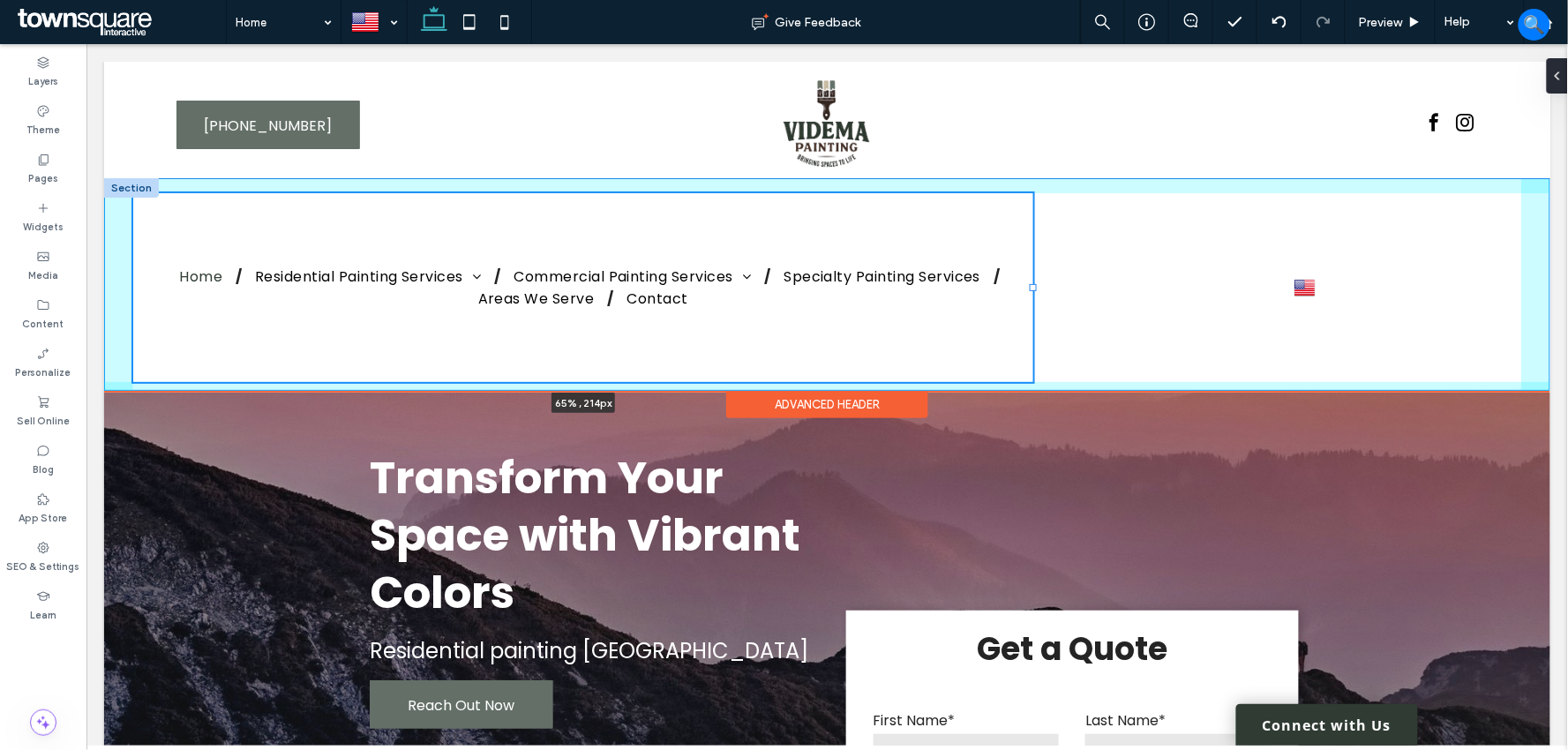
drag, startPoint x: 794, startPoint y: 282, endPoint x: 1034, endPoint y: 273, distance: 240.2
click at [1034, 273] on div "Home Residential Painting Services Residential Interior Painting Residential Ex…" at bounding box center [826, 283] width 1446 height 211
type input "**"
type input "*****"
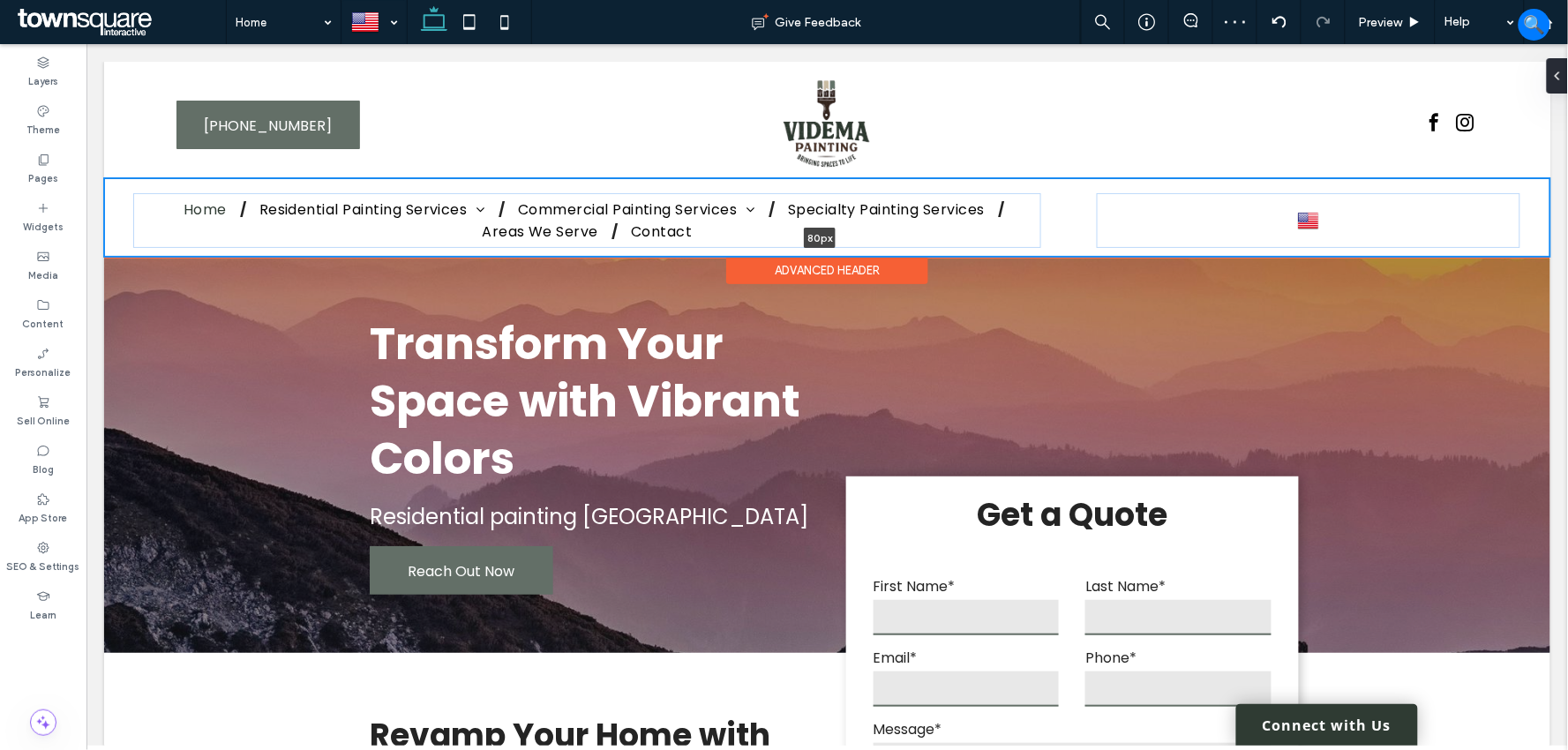
drag, startPoint x: 948, startPoint y: 389, endPoint x: 975, endPoint y: 248, distance: 143.6
click at [975, 248] on div "Home Residential Painting Services Residential Interior Painting Residential Ex…" at bounding box center [826, 216] width 1446 height 78
type input "**"
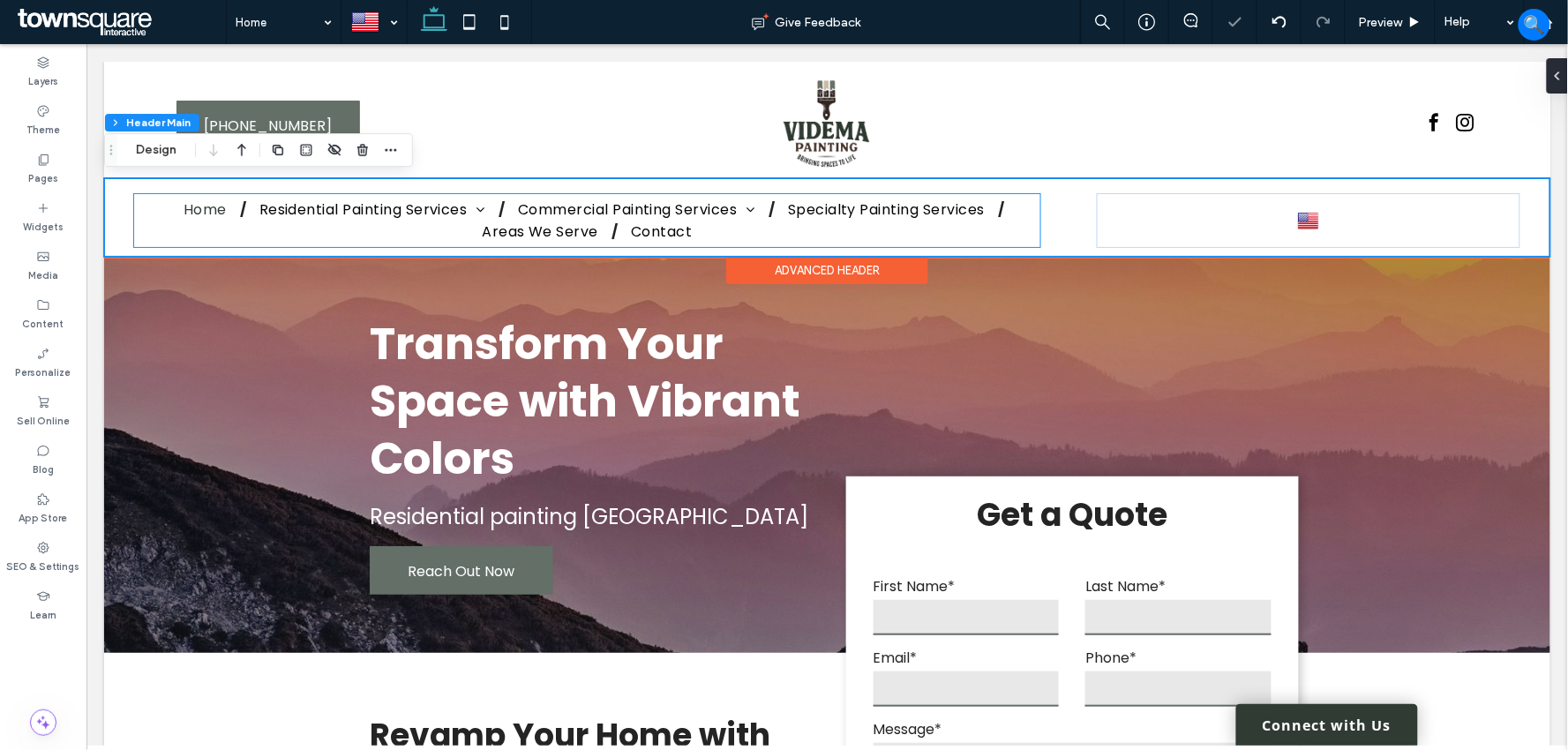
click at [1029, 230] on div "Home Residential Painting Services Residential Interior Painting Residential Ex…" at bounding box center [586, 219] width 907 height 55
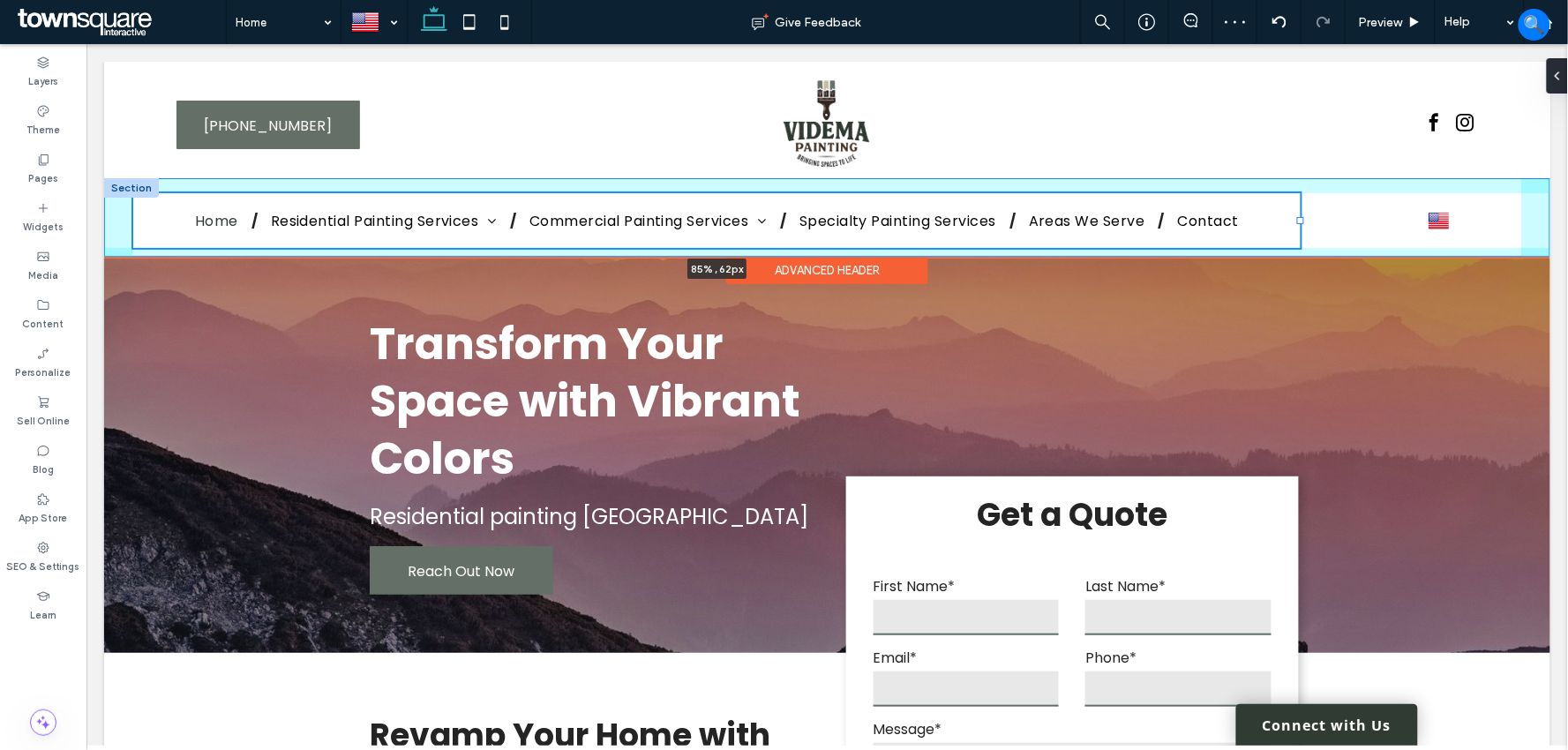
drag, startPoint x: 1029, startPoint y: 218, endPoint x: 1298, endPoint y: 200, distance: 269.6
click at [132, 193] on div at bounding box center [131, 192] width 1 height 1
type input "**"
type input "*****"
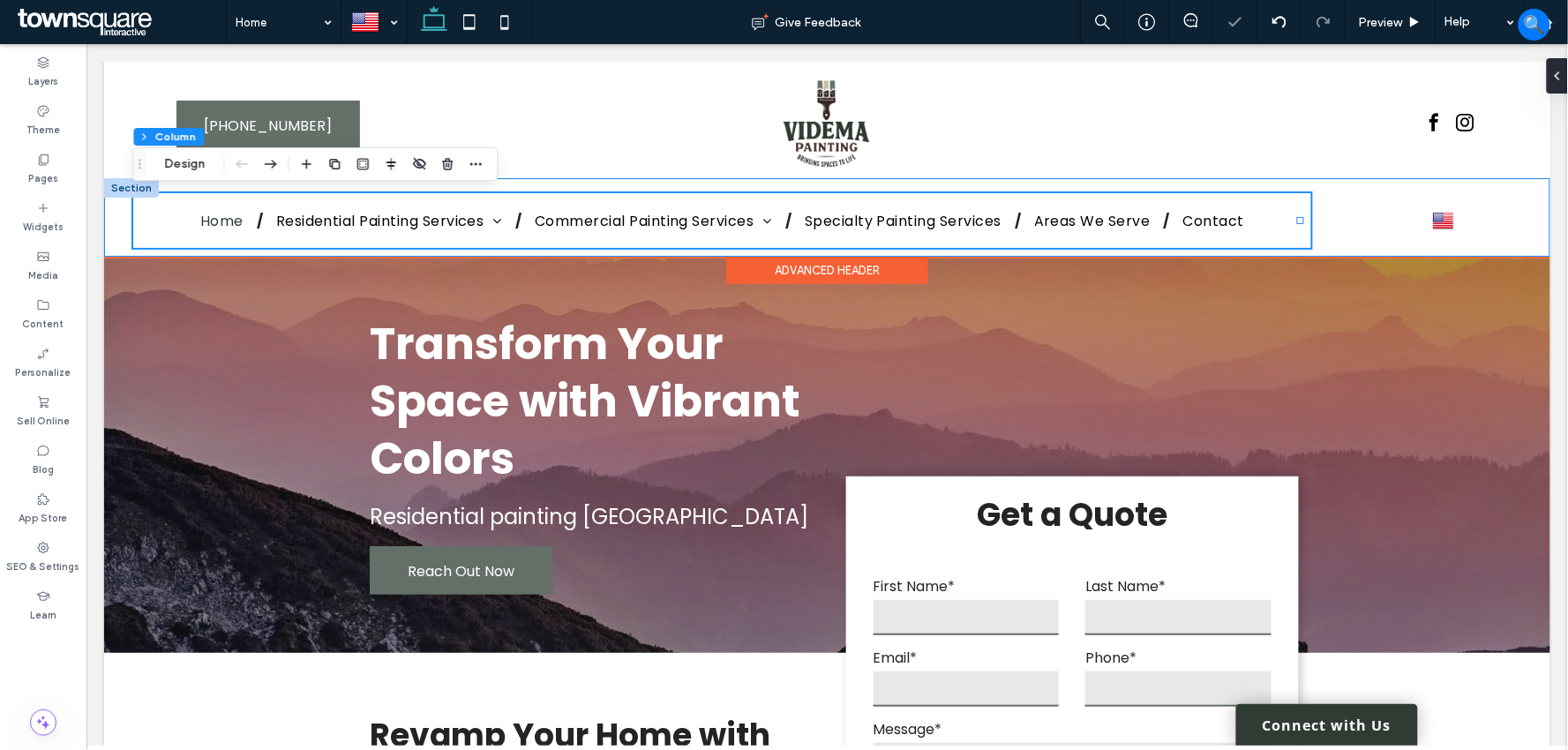
click at [121, 226] on div "Home Residential Painting Services Residential Interior Painting Residential Ex…" at bounding box center [826, 216] width 1446 height 77
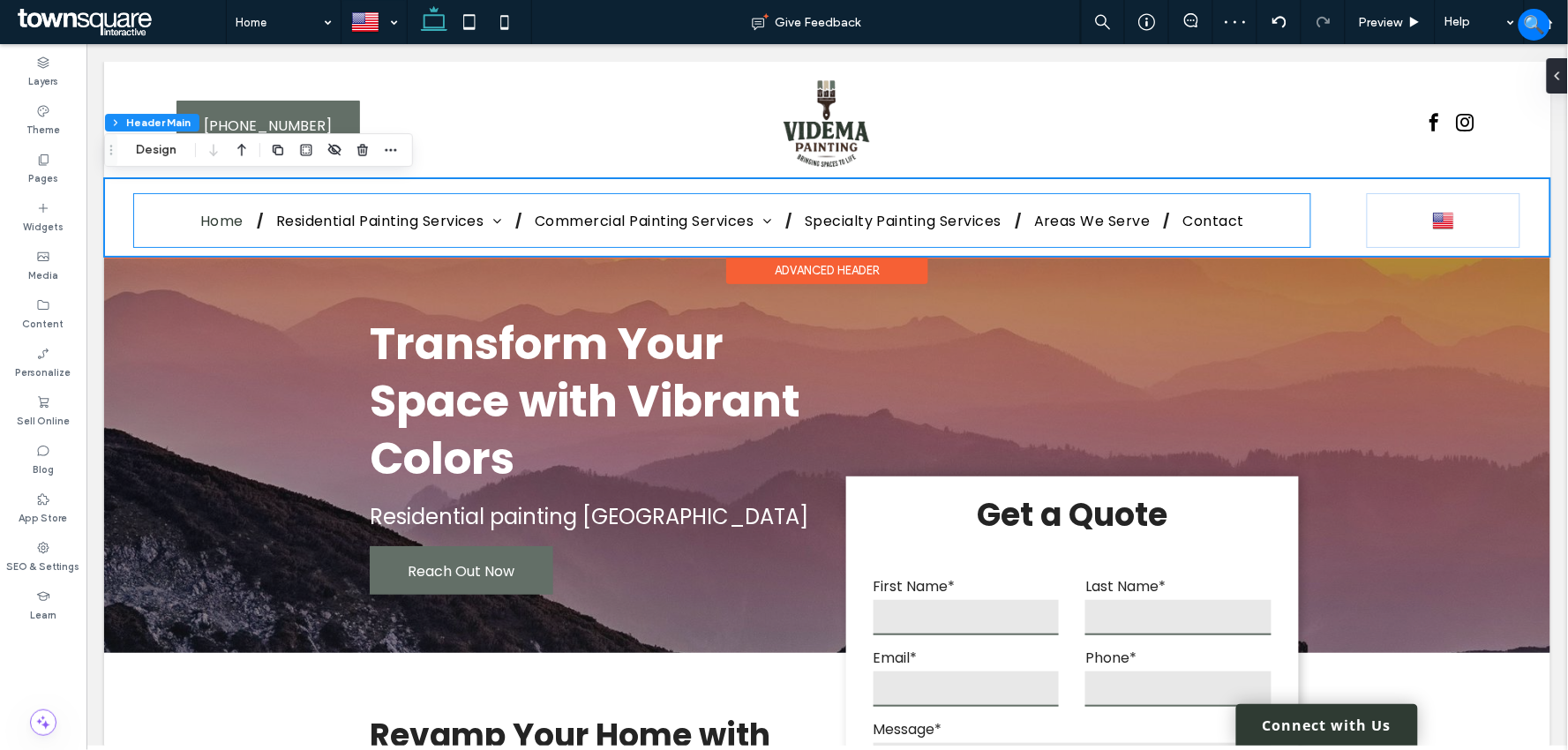
click at [1292, 221] on div "Home Residential Painting Services Residential Interior Painting Residential Ex…" at bounding box center [721, 219] width 1178 height 55
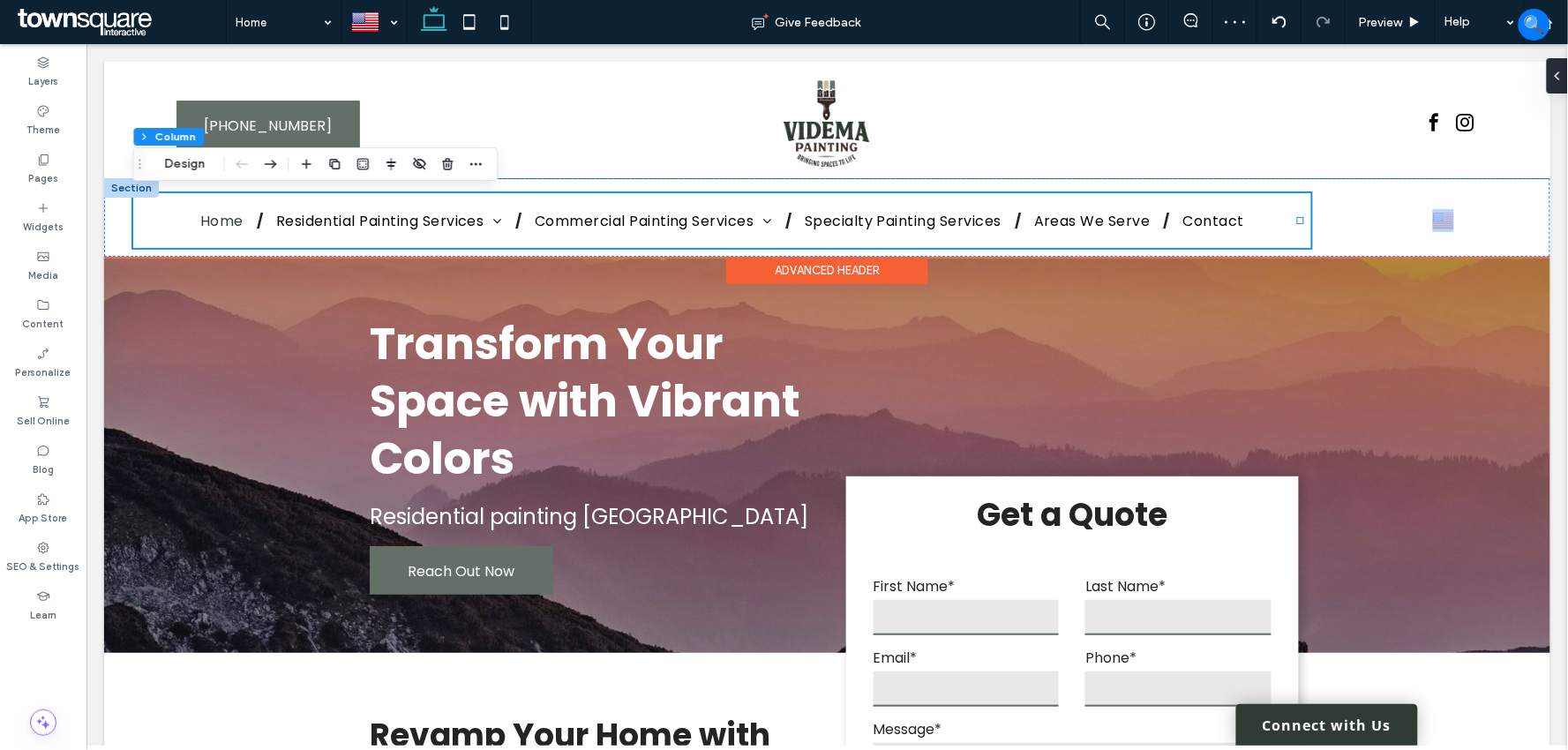
click at [1298, 223] on div "Home Residential Painting Services Residential Interior Painting Residential Ex…" at bounding box center [826, 216] width 1446 height 77
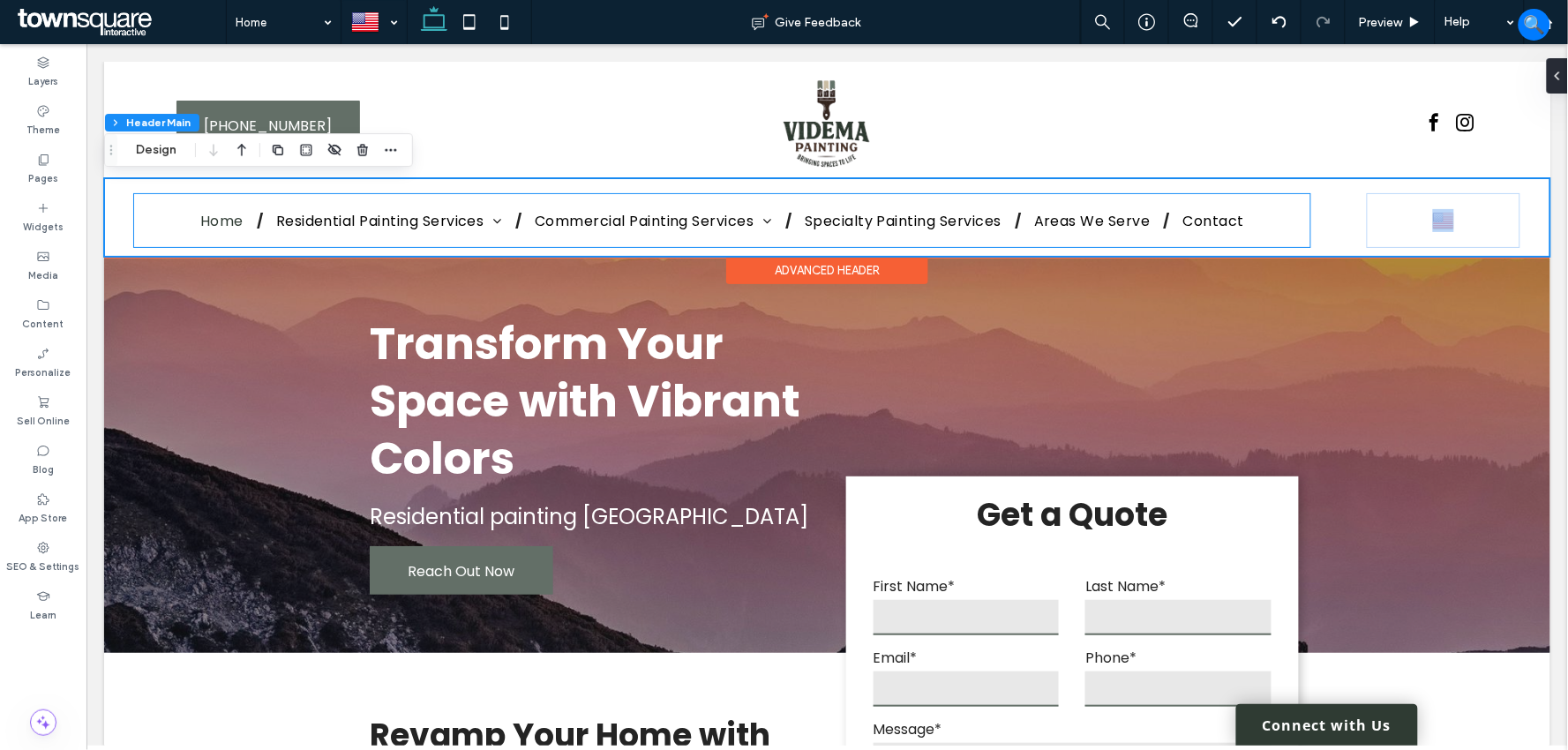
click at [1290, 222] on div "Home Residential Painting Services Residential Interior Painting Residential Ex…" at bounding box center [721, 219] width 1178 height 55
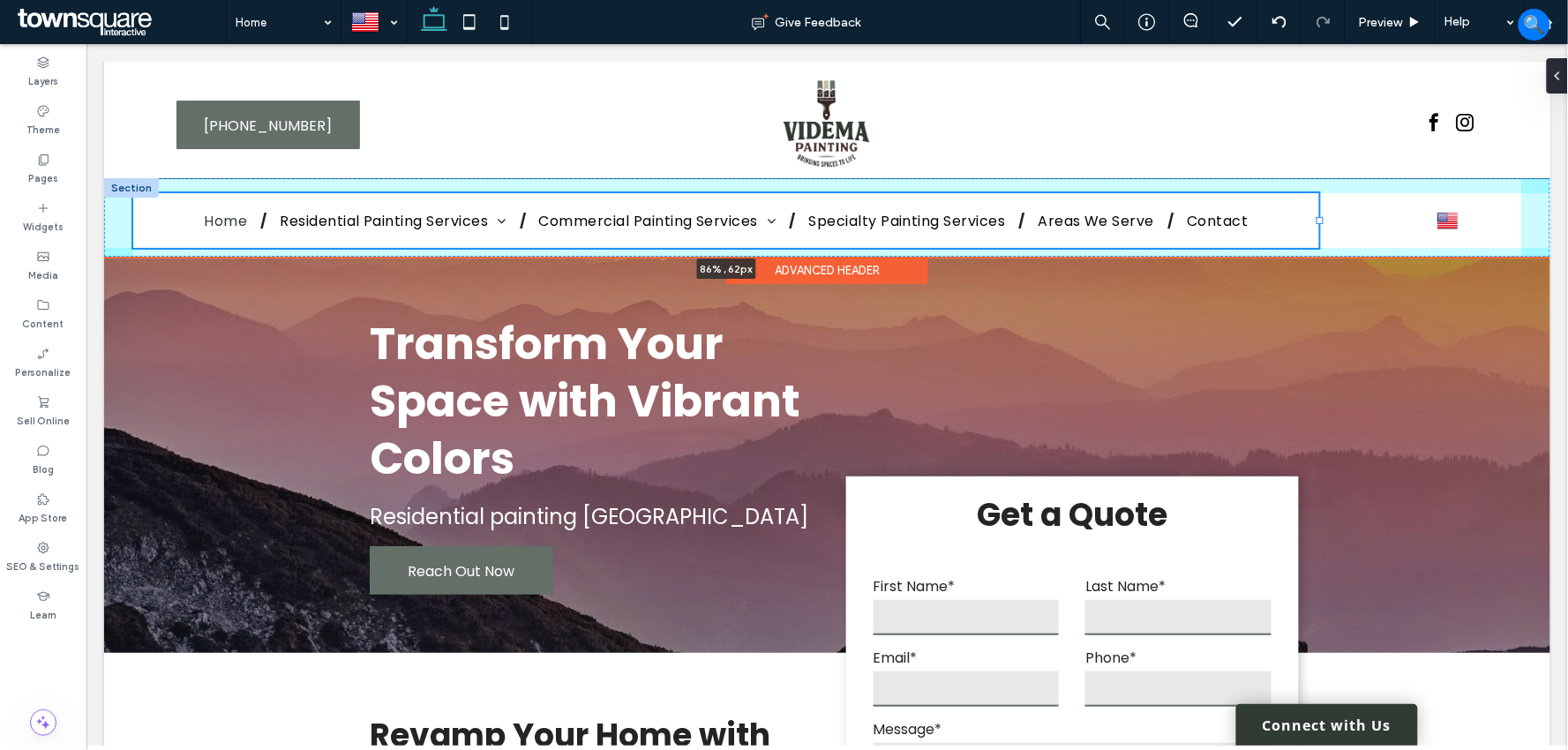
drag, startPoint x: 1298, startPoint y: 218, endPoint x: 1317, endPoint y: 223, distance: 19.6
click at [1317, 223] on div at bounding box center [1319, 220] width 7 height 7
type input "**"
type input "*****"
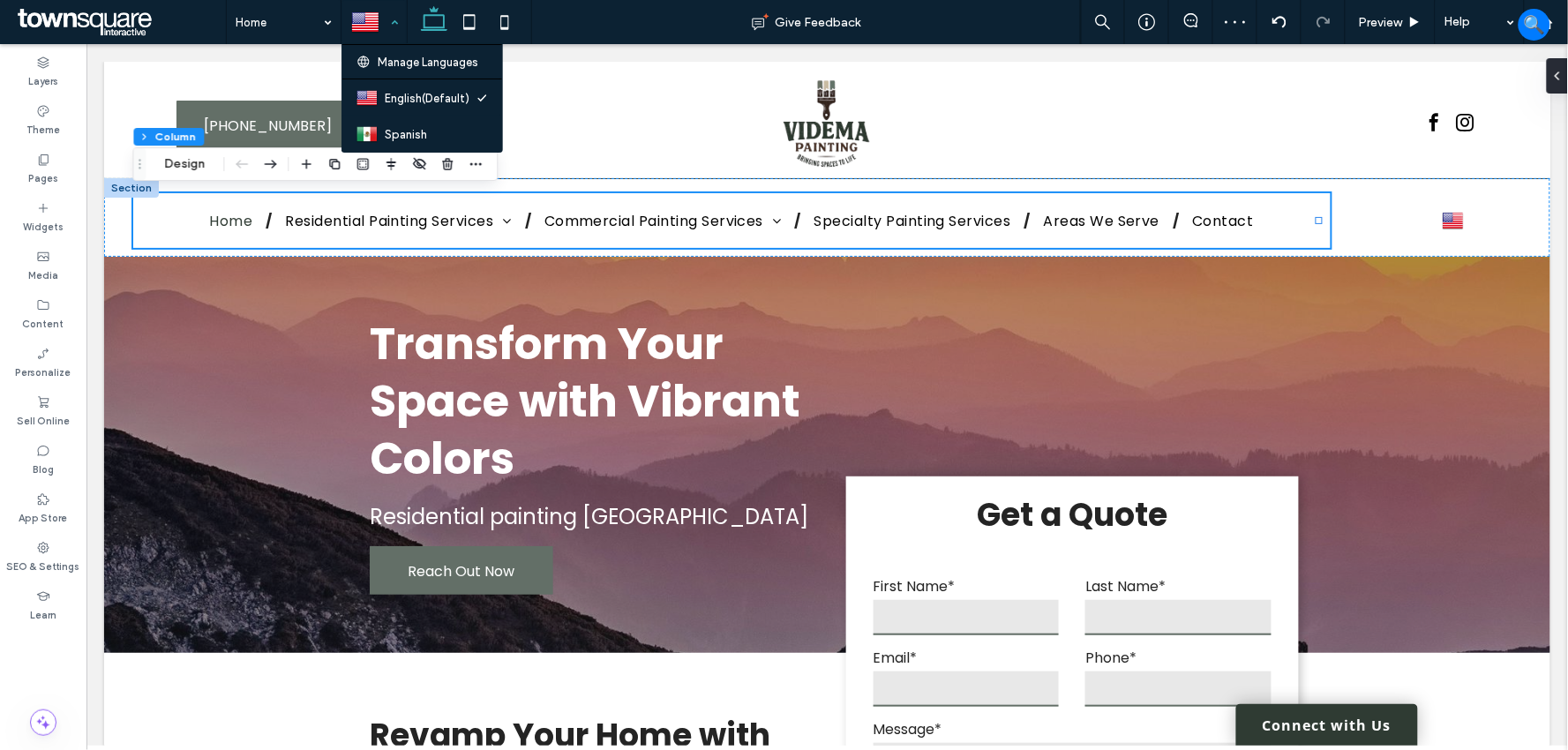
click at [374, 20] on div at bounding box center [374, 21] width 63 height 42
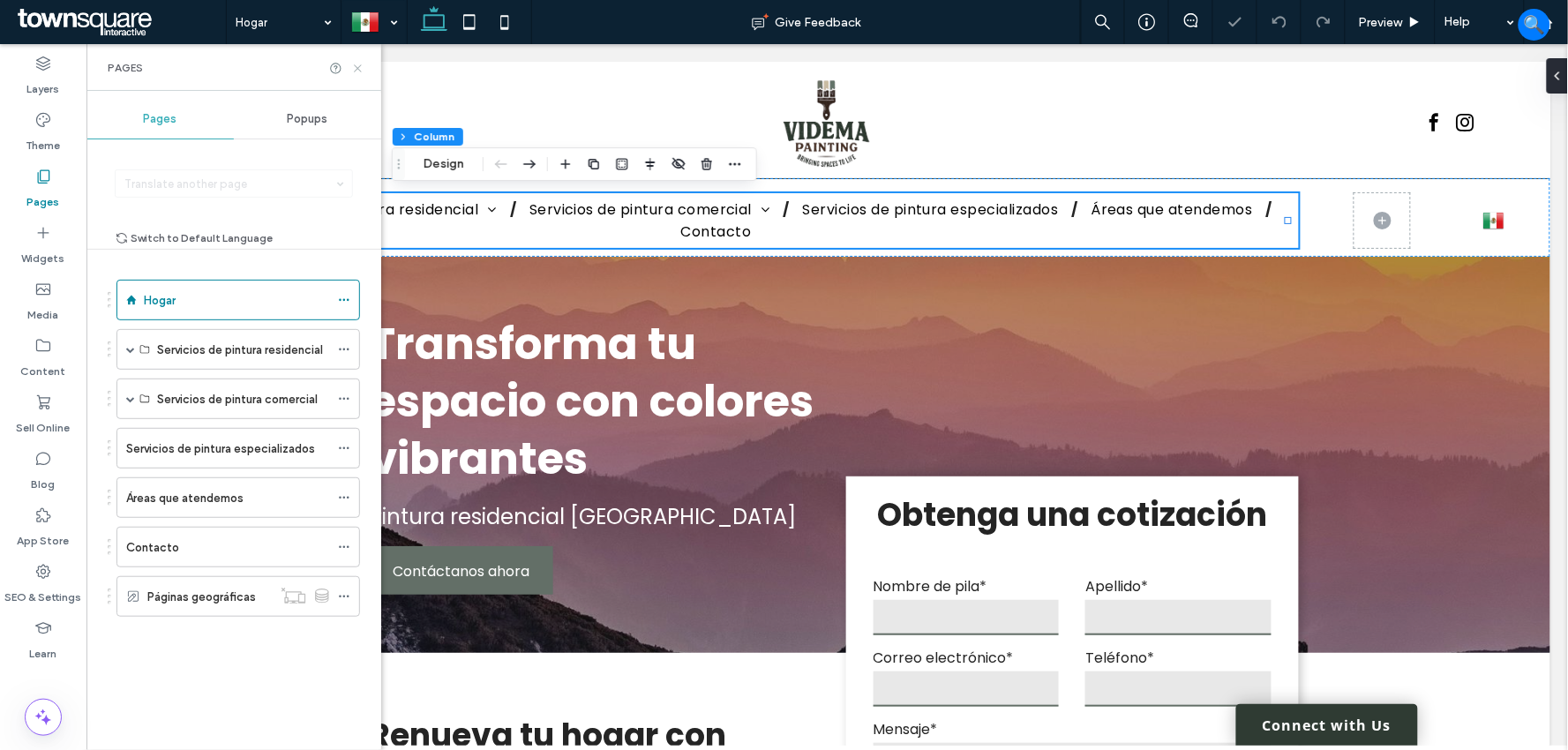
click at [362, 71] on icon at bounding box center [358, 68] width 13 height 13
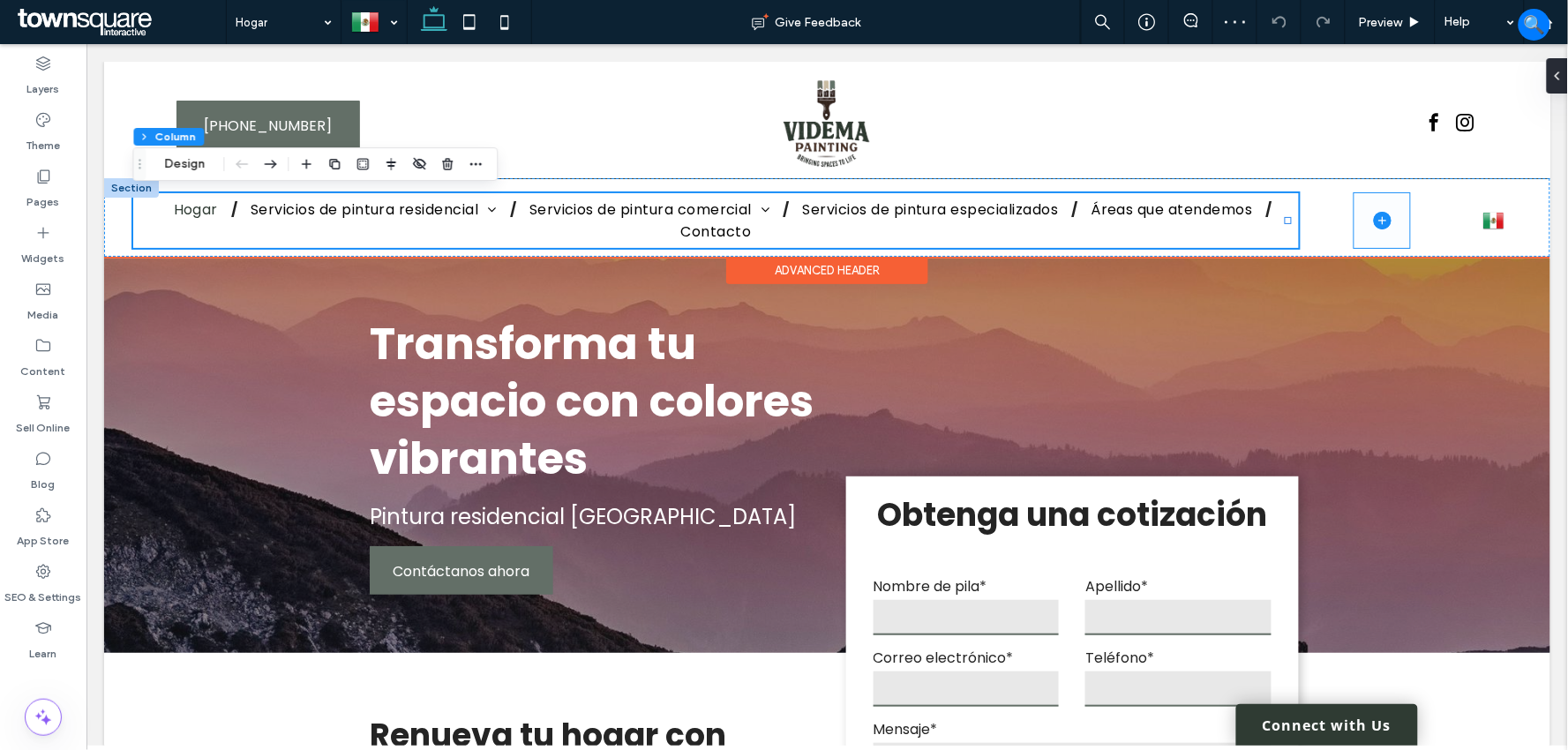
click at [1354, 212] on span at bounding box center [1382, 219] width 56 height 55
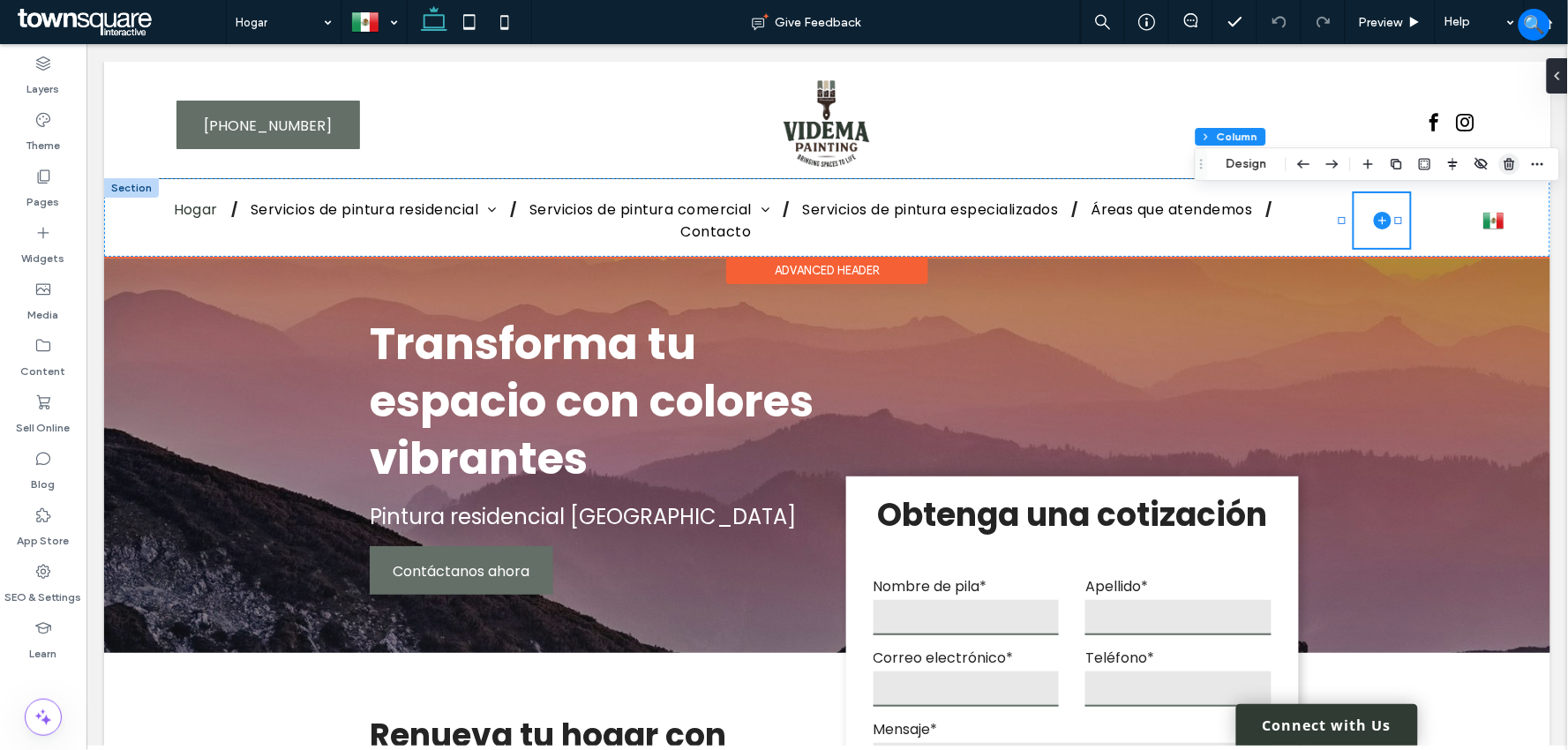
click at [1513, 159] on icon "button" at bounding box center [1509, 164] width 14 height 14
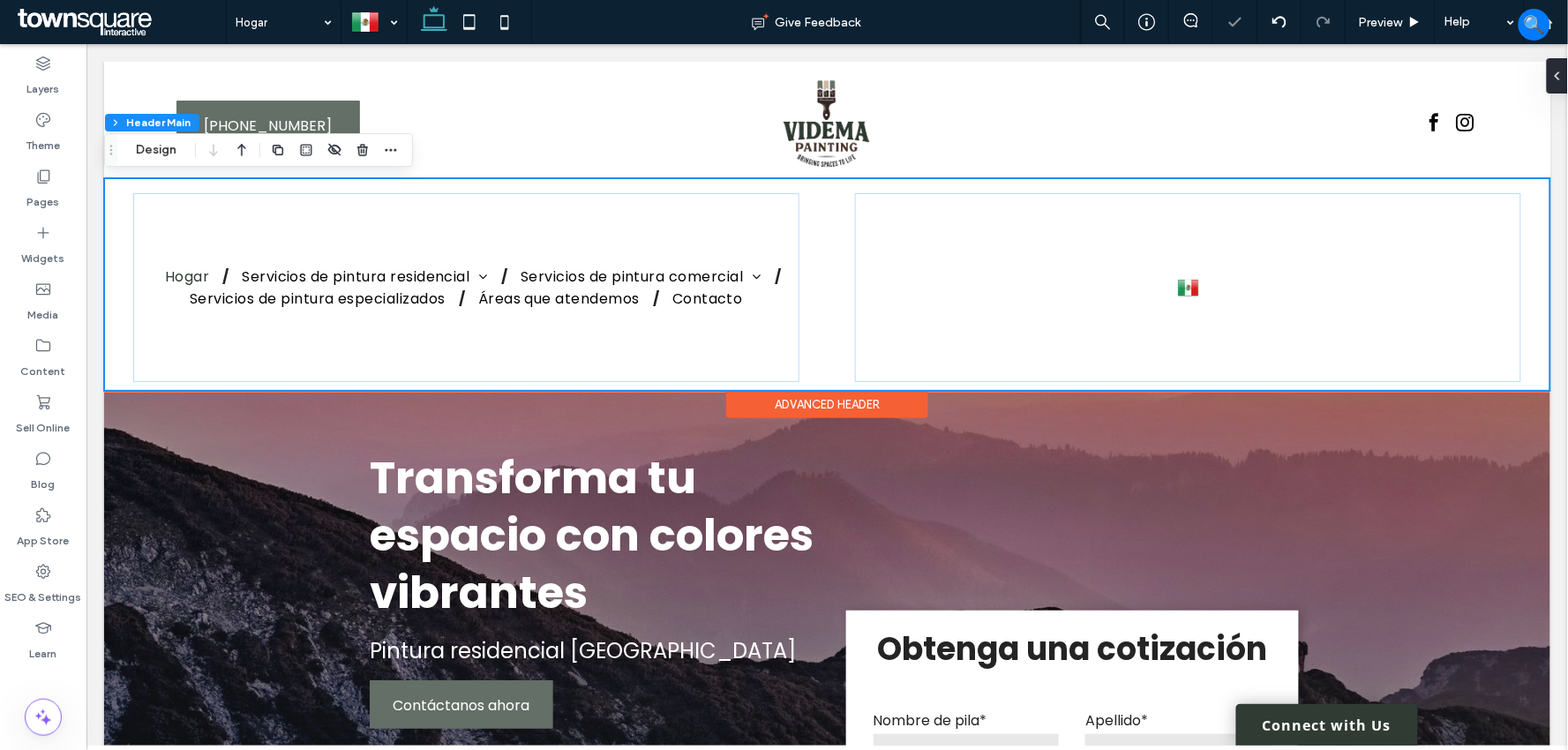
click at [841, 352] on div "Hogar Servicios de pintura residencial Pintura de interiores residenciales Pint…" at bounding box center [826, 283] width 1446 height 211
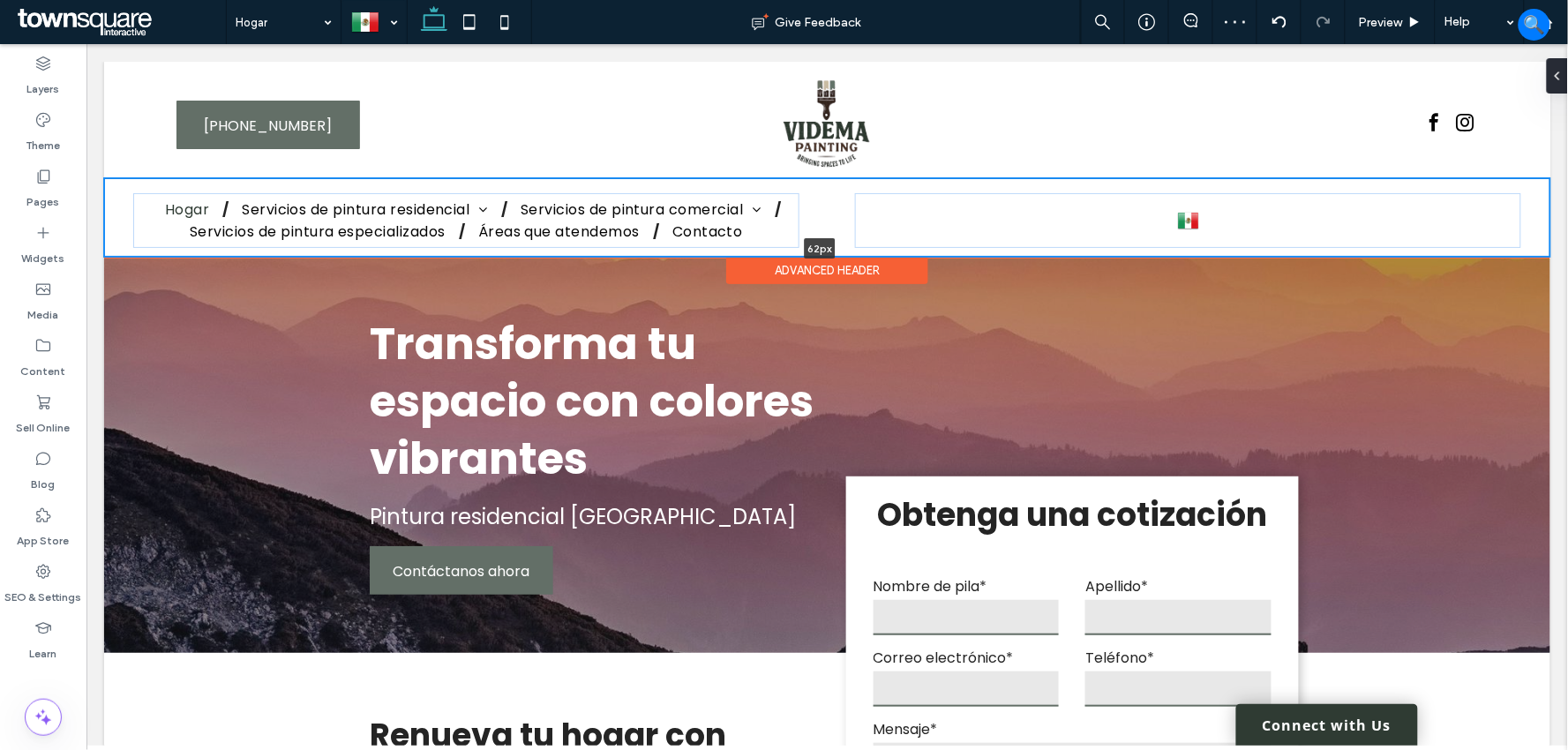
drag, startPoint x: 849, startPoint y: 389, endPoint x: 866, endPoint y: 230, distance: 159.9
click at [866, 230] on div "Hogar Servicios de pintura residencial Pintura de interiores residenciales Pint…" at bounding box center [826, 216] width 1446 height 78
type input "**"
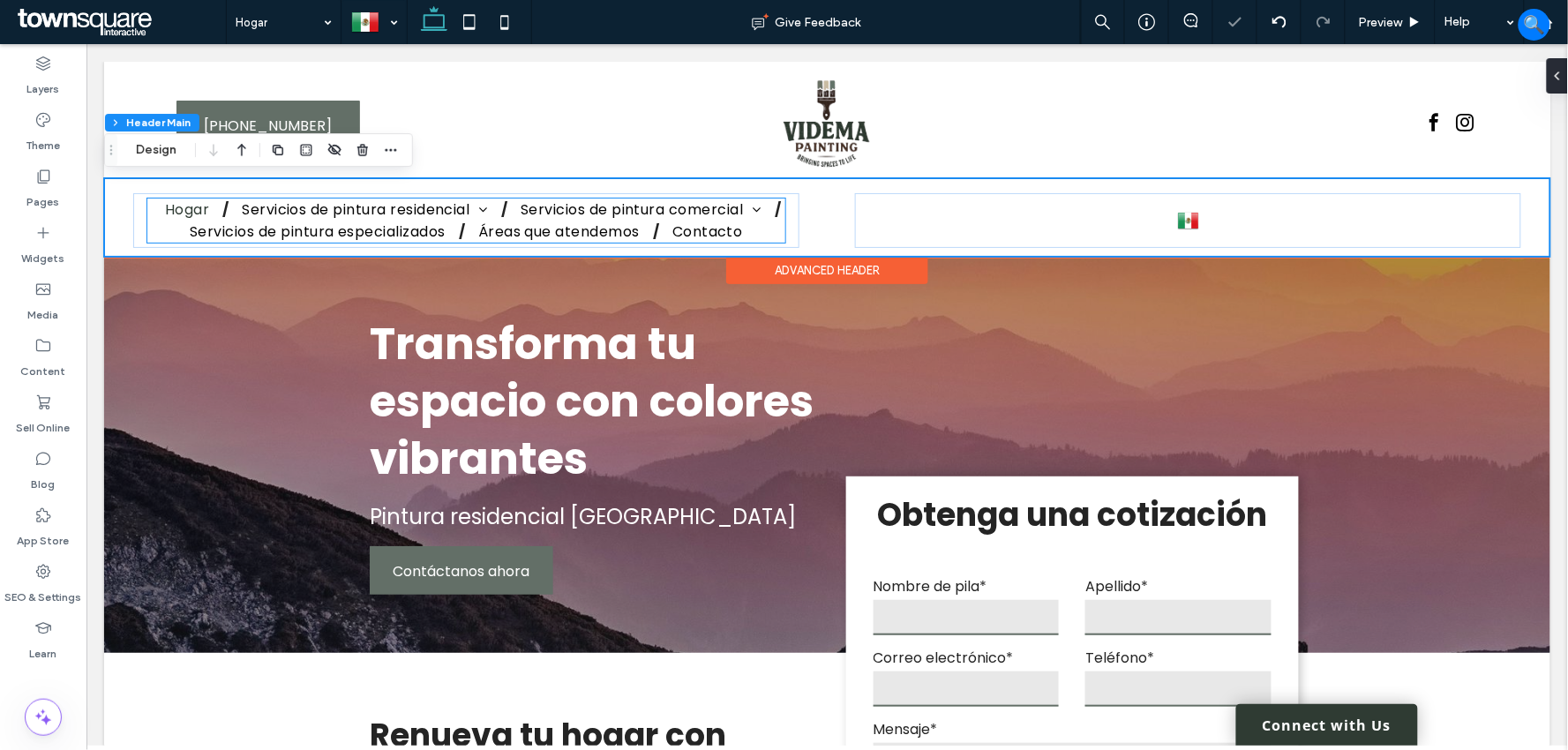
click at [775, 215] on ul "Hogar Servicios de pintura residencial Pintura de interiores residenciales Pint…" at bounding box center [465, 219] width 638 height 44
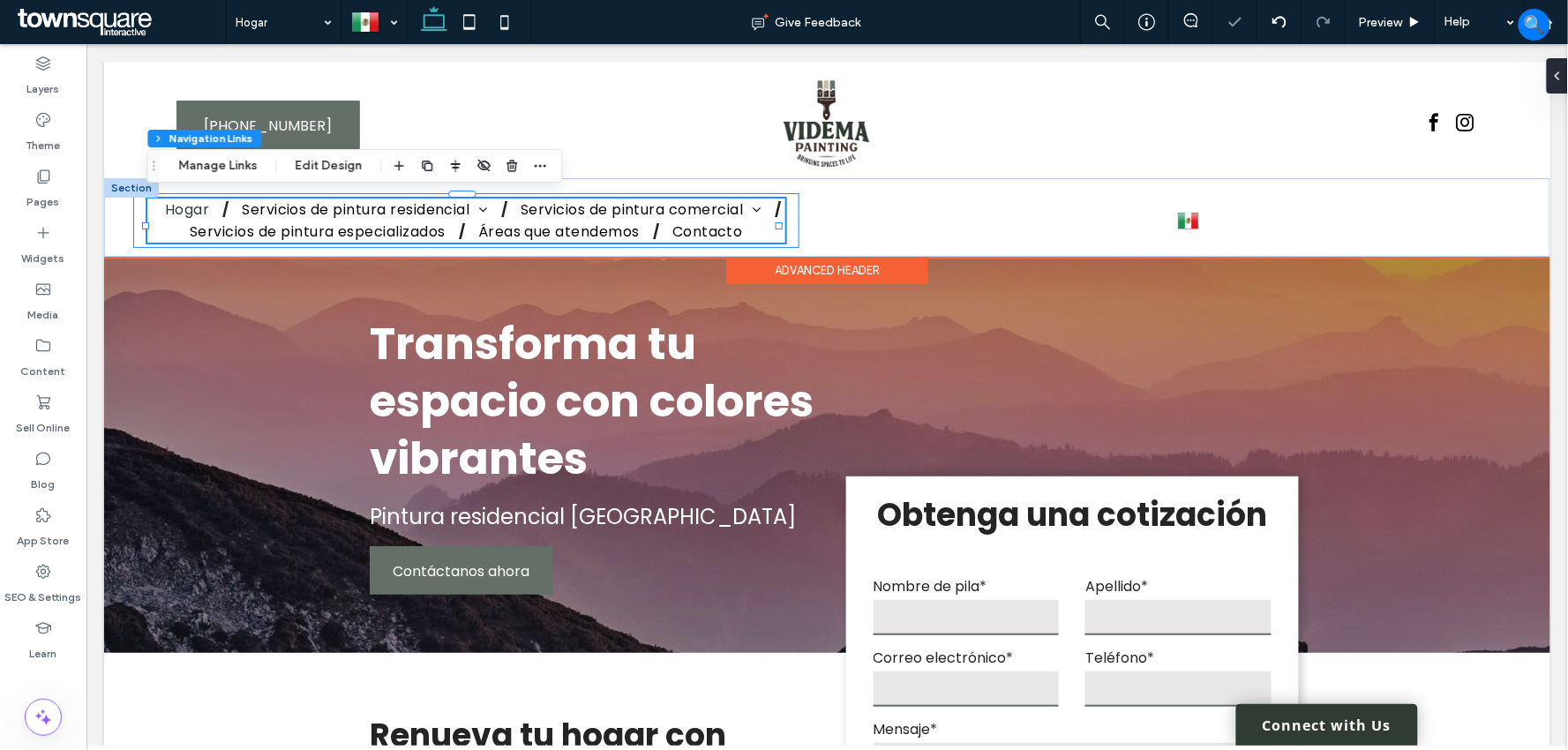
click at [786, 218] on div "Hogar Servicios de pintura residencial Pintura de interiores residenciales Pint…" at bounding box center [465, 219] width 666 height 55
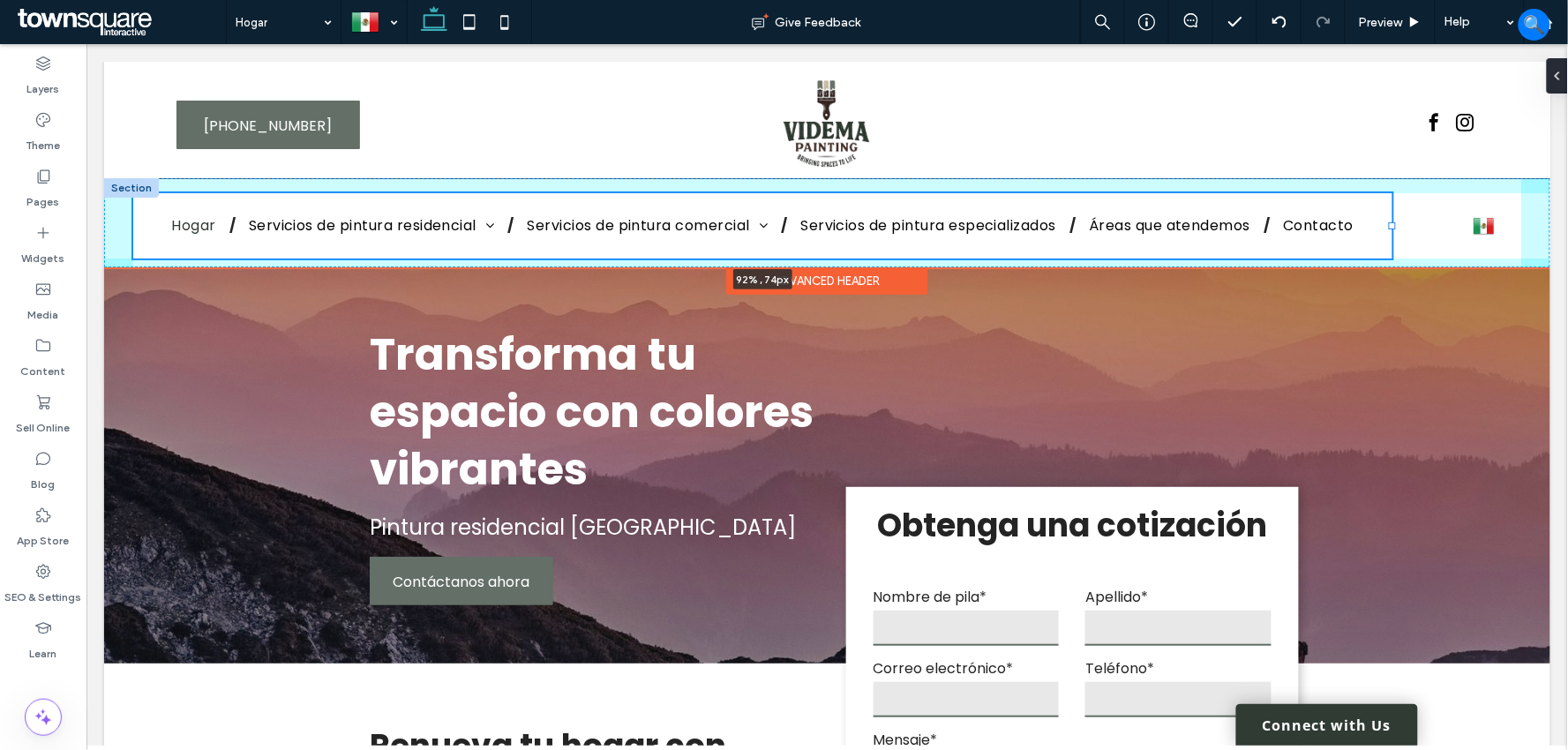
drag, startPoint x: 789, startPoint y: 224, endPoint x: 1388, endPoint y: 222, distance: 599.0
click at [1388, 222] on div at bounding box center [1392, 225] width 7 height 7
type input "**"
type input "*****"
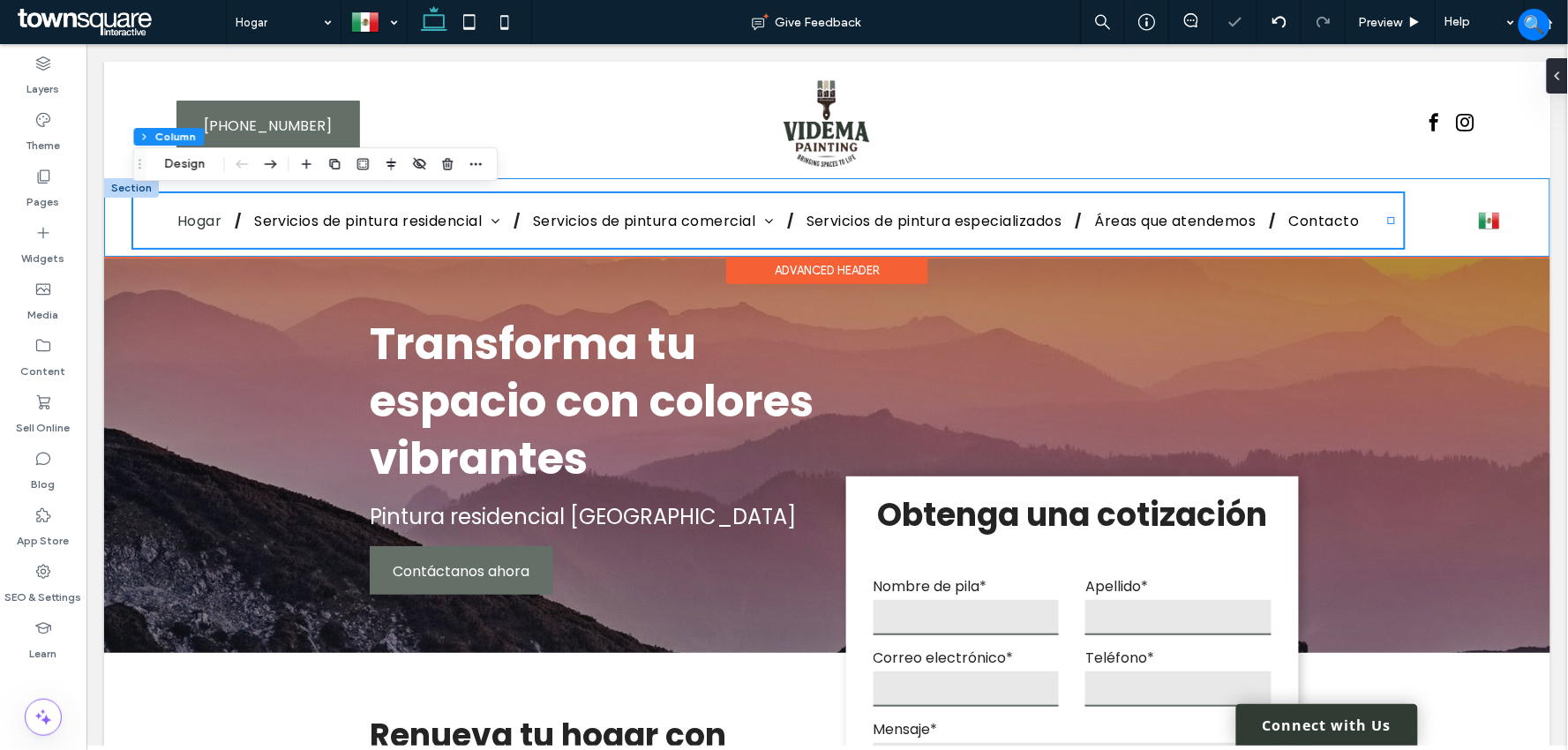
click at [1433, 222] on div "Hogar Servicios de pintura residencial Pintura de interiores residenciales Pint…" at bounding box center [826, 216] width 1446 height 77
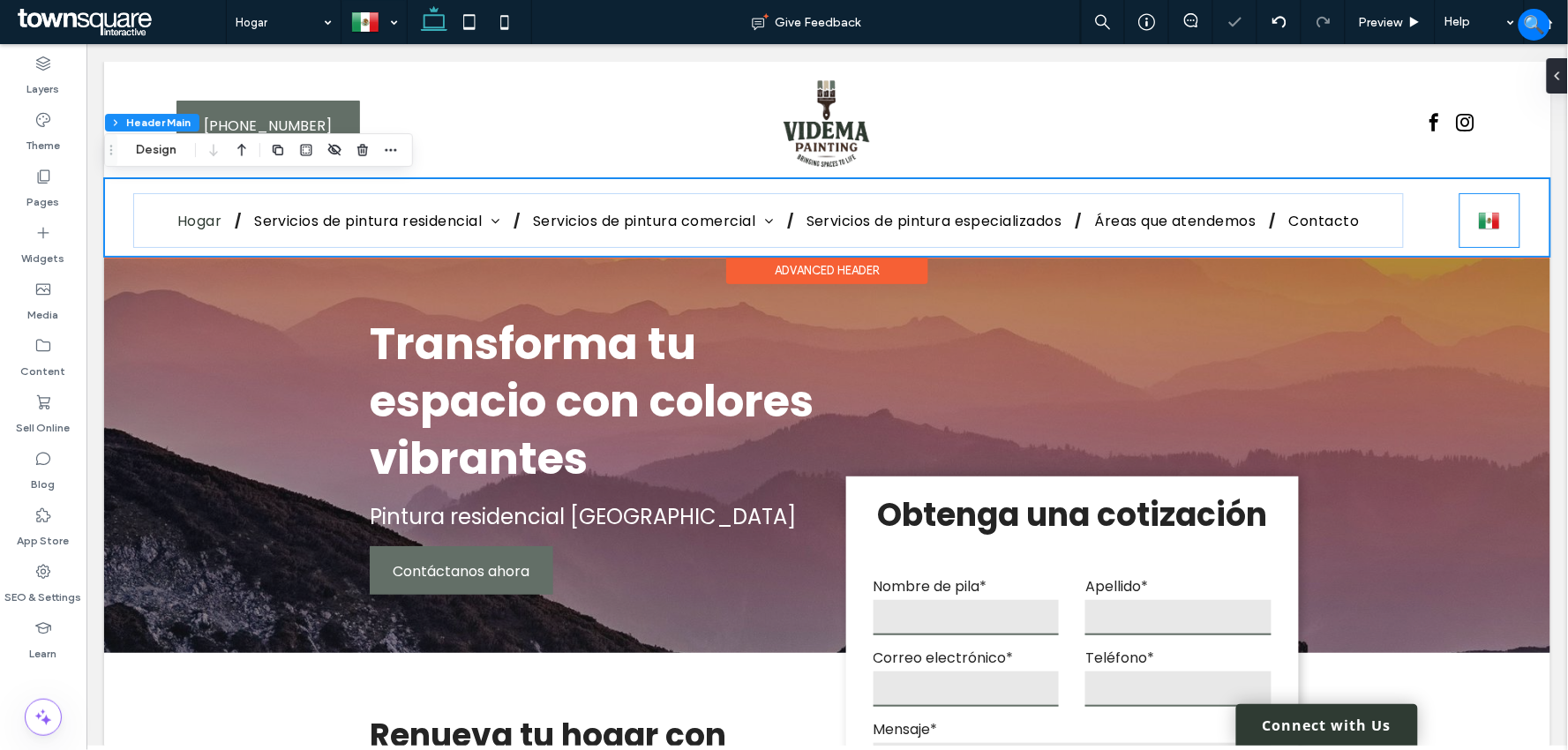
click at [1458, 211] on div "Español es English en" at bounding box center [1489, 219] width 61 height 55
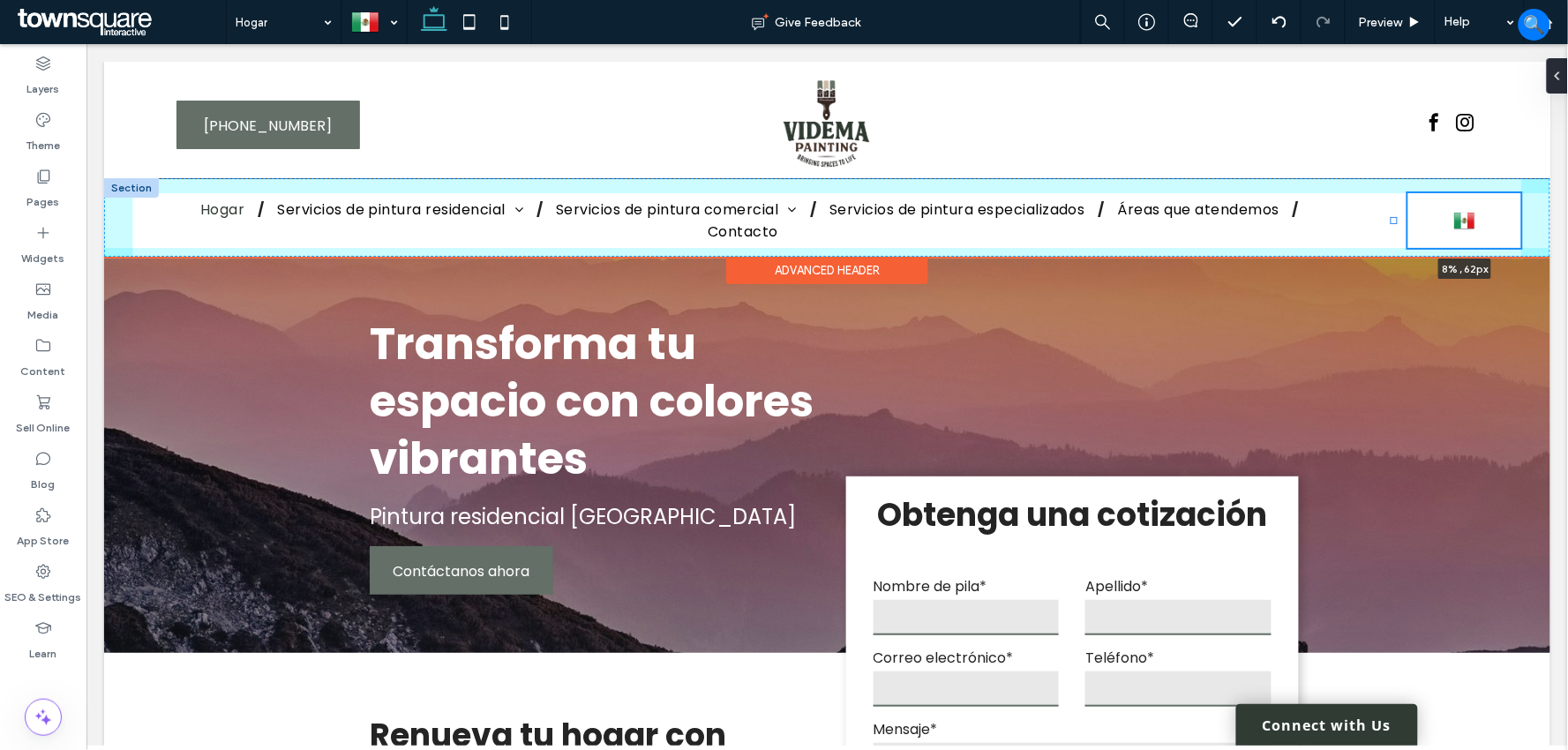
drag, startPoint x: 1440, startPoint y: 216, endPoint x: 1388, endPoint y: 216, distance: 52.0
click at [1389, 216] on div at bounding box center [1393, 220] width 7 height 7
type input "*"
type input "****"
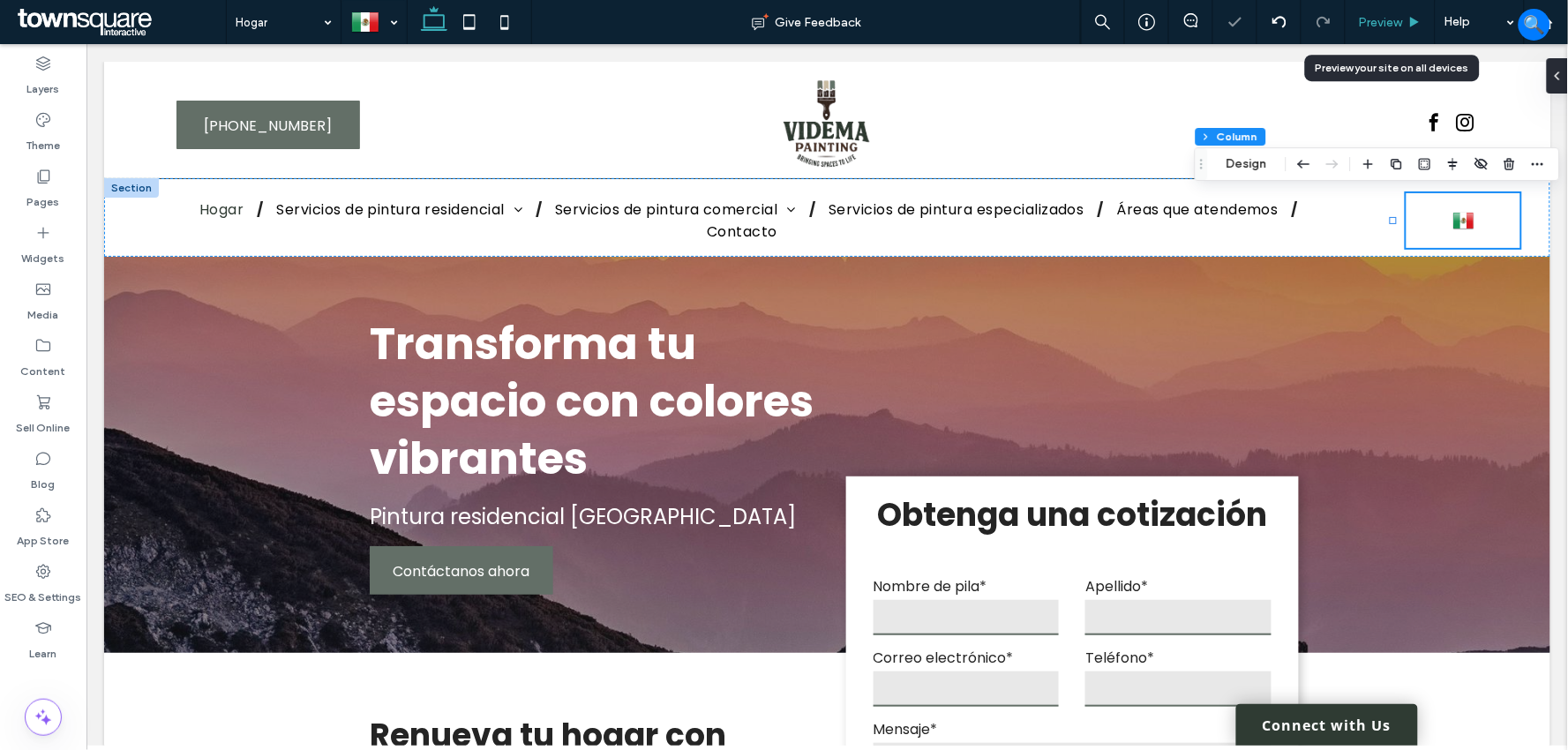
click at [1391, 20] on span "Preview" at bounding box center [1380, 22] width 44 height 15
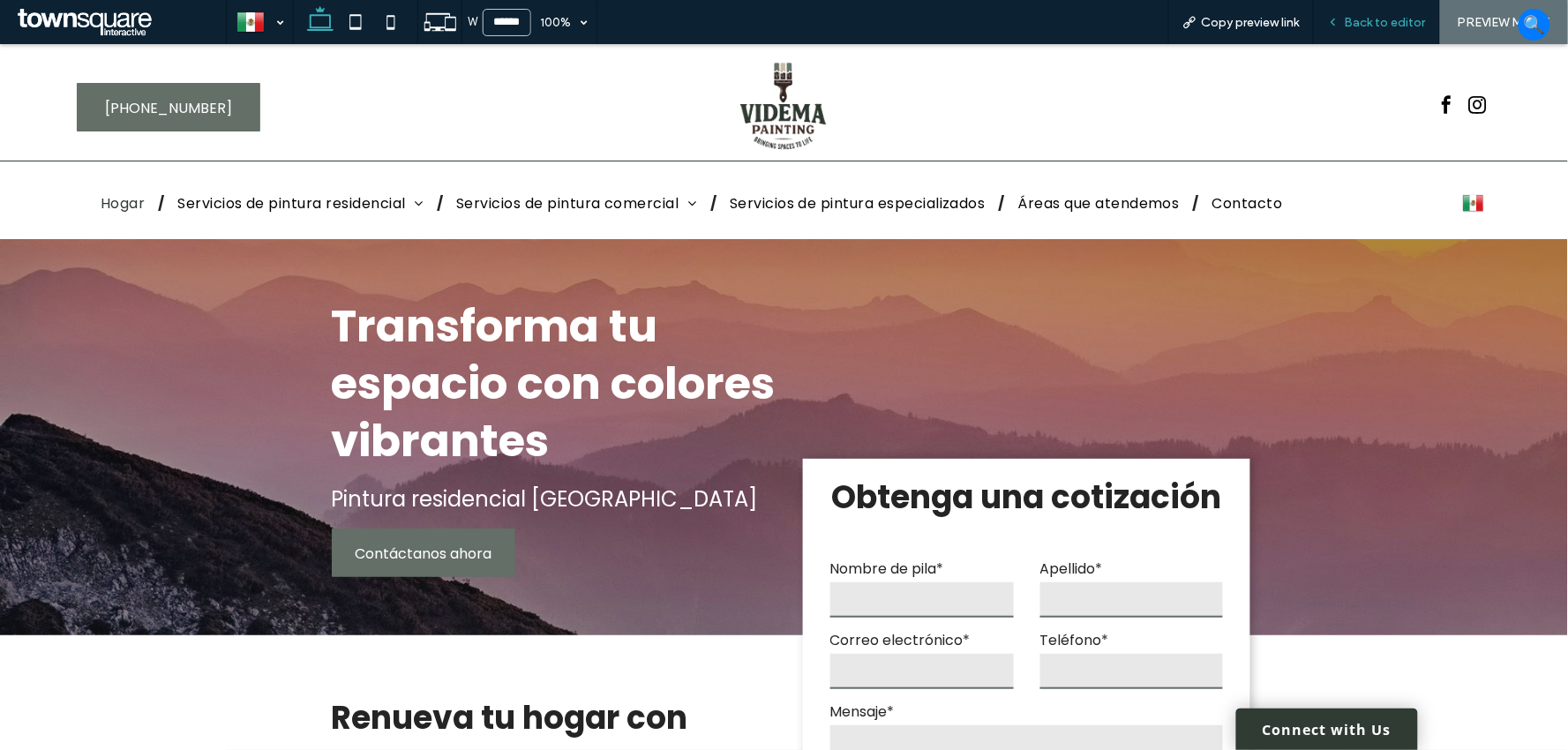
click at [1388, 24] on span "Back to editor" at bounding box center [1384, 22] width 81 height 15
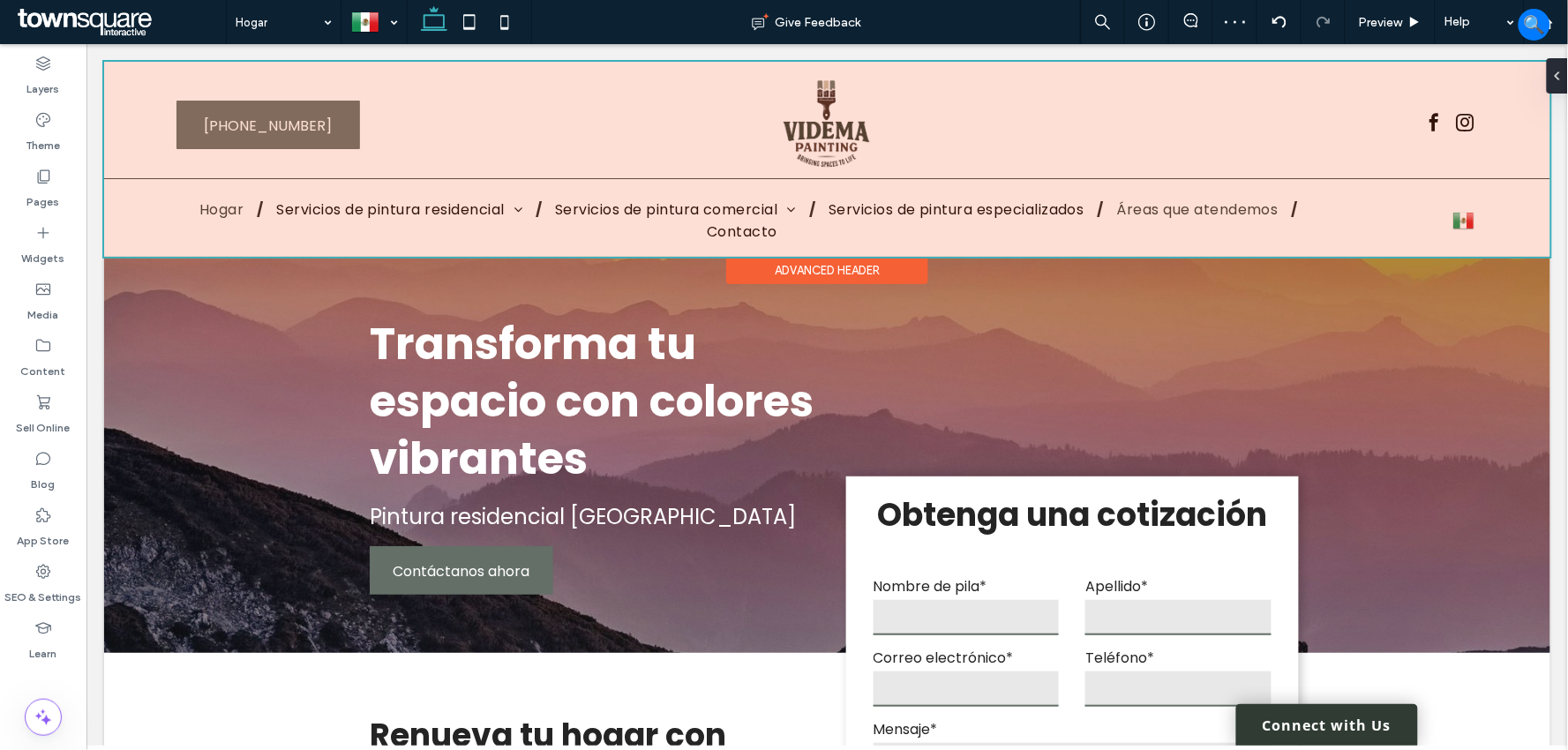
click at [1280, 218] on div at bounding box center [826, 157] width 1446 height 195
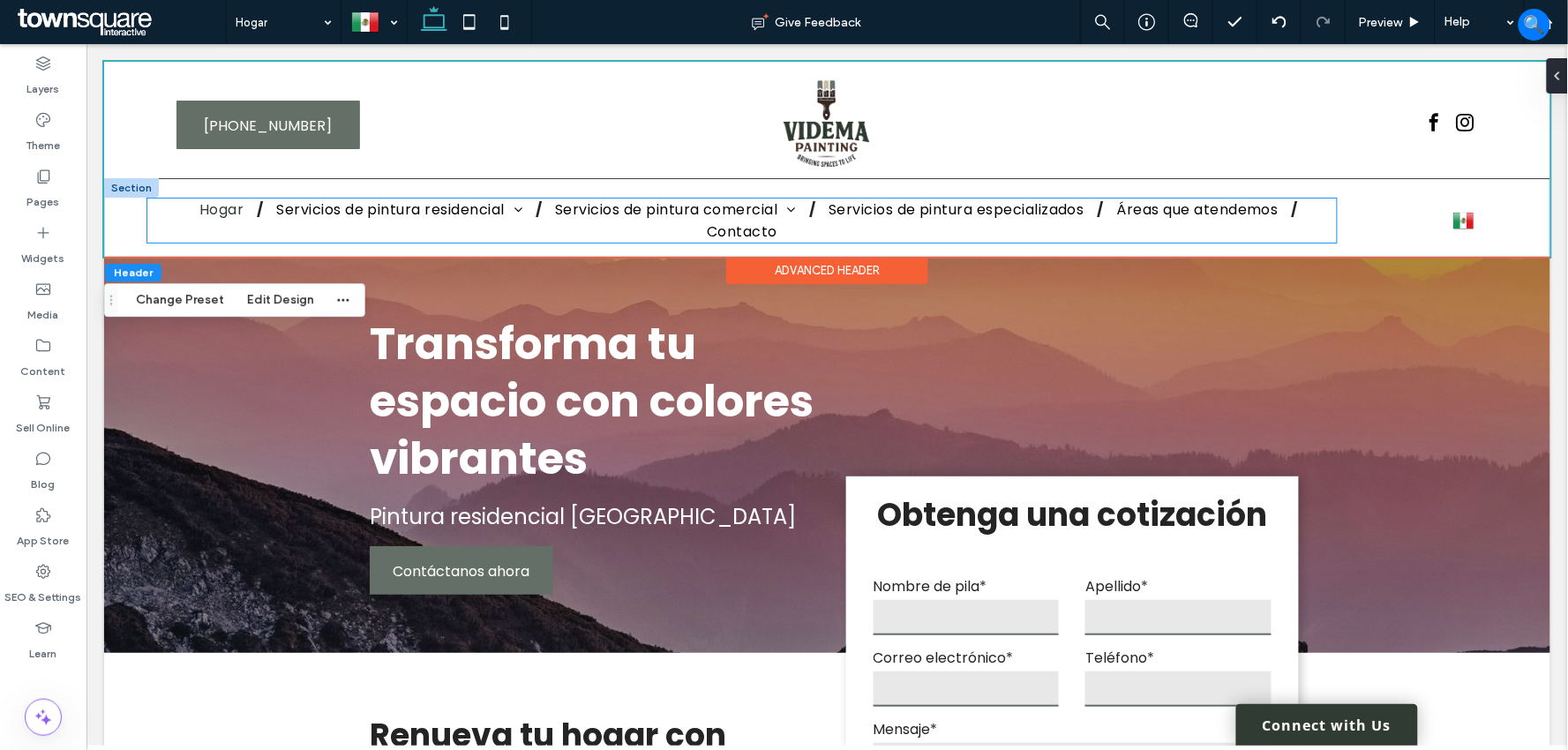
click at [1314, 226] on ul "Hogar Servicios de pintura residencial Pintura de interiores residenciales Pint…" at bounding box center [741, 219] width 1189 height 44
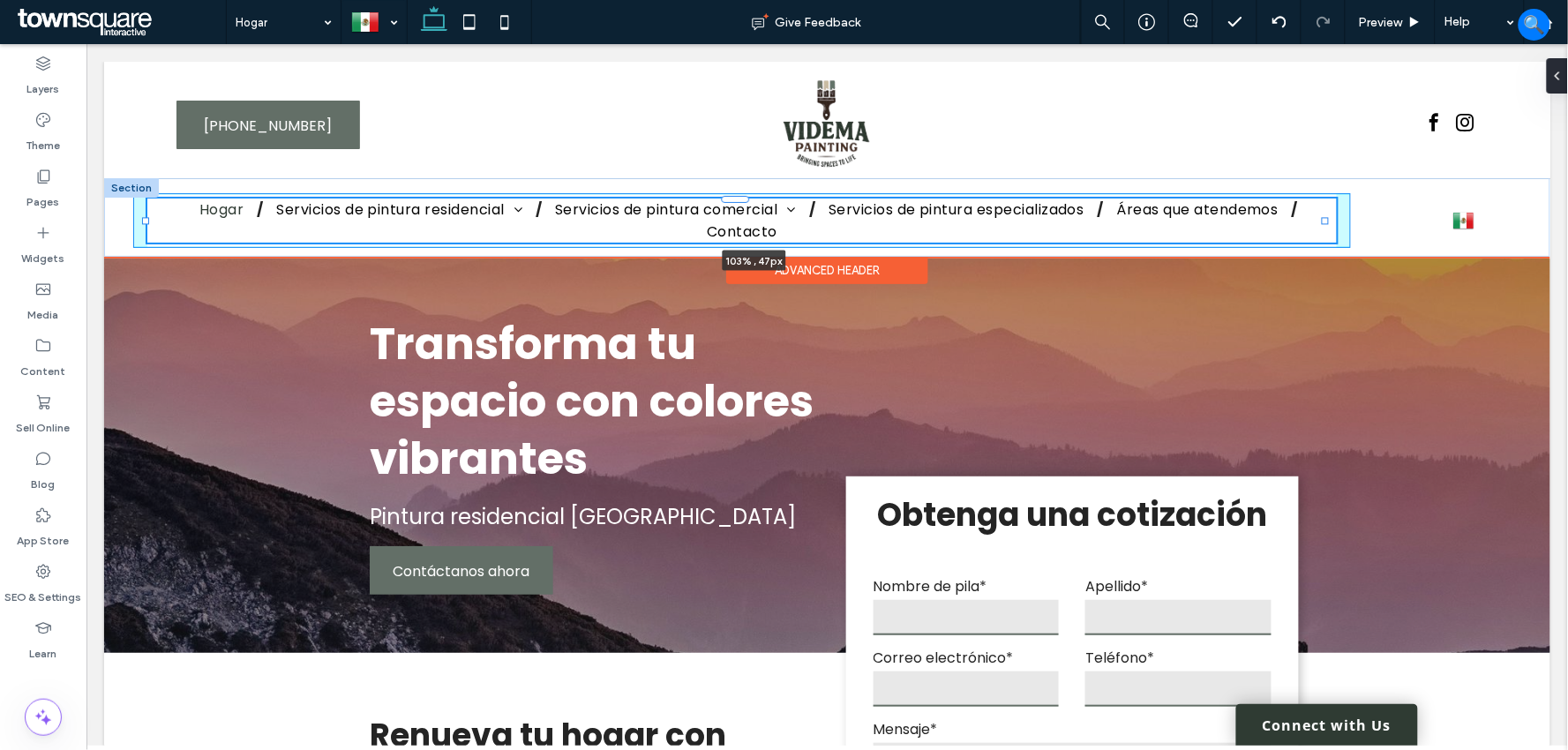
drag, startPoint x: 1323, startPoint y: 221, endPoint x: 1341, endPoint y: 221, distance: 18.0
click at [1341, 221] on div "Hogar Servicios de pintura residencial Pintura de interiores residenciales Pint…" at bounding box center [826, 216] width 1446 height 77
click at [1326, 218] on div at bounding box center [1325, 221] width 7 height 7
click at [1333, 218] on div "Hogar Servicios de pintura residencial Pintura de interiores residenciales Pint…" at bounding box center [741, 219] width 1218 height 55
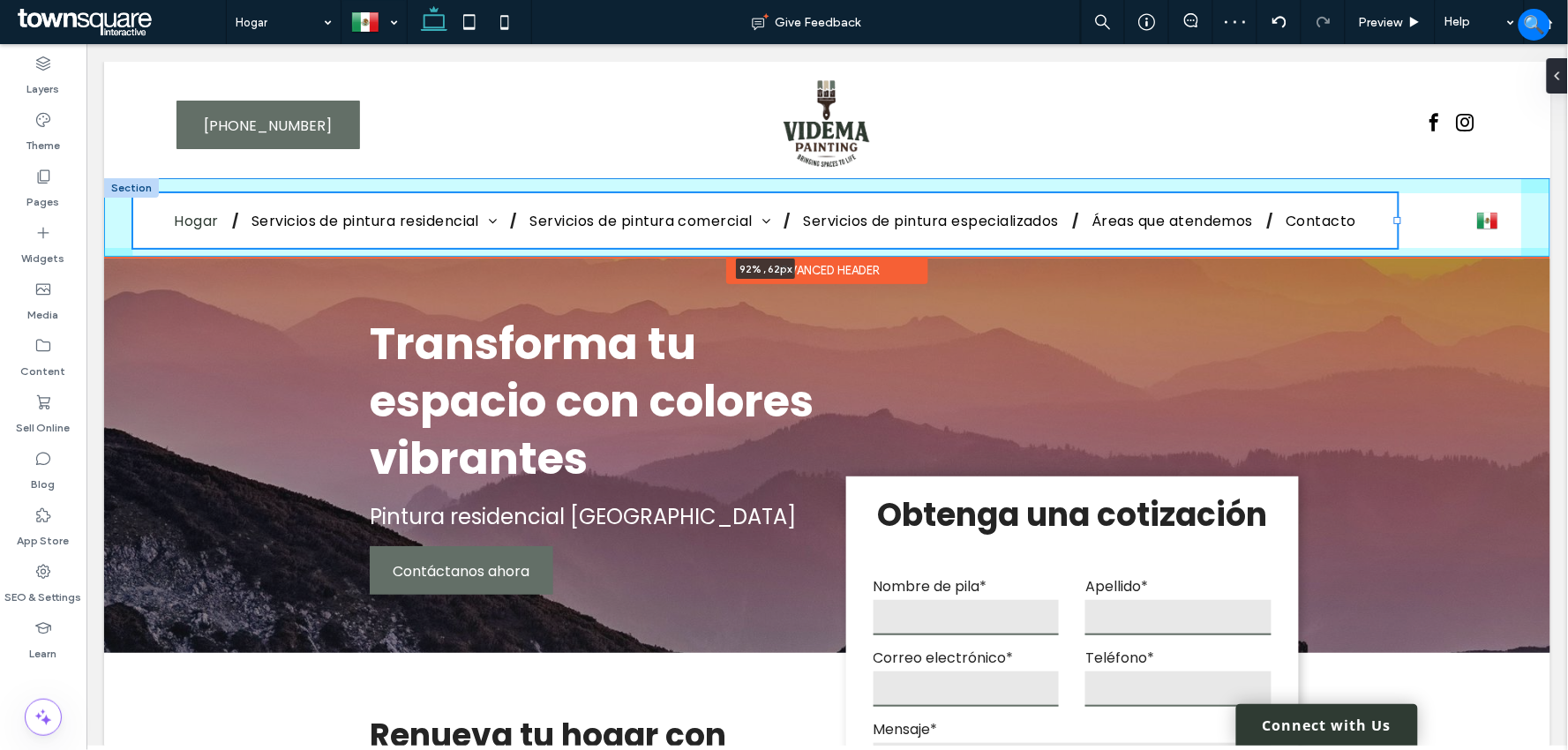
drag, startPoint x: 1338, startPoint y: 220, endPoint x: 1405, endPoint y: 216, distance: 67.1
click at [1405, 216] on div "Hogar Servicios de pintura residencial Pintura de interiores residenciales Pint…" at bounding box center [826, 216] width 1446 height 77
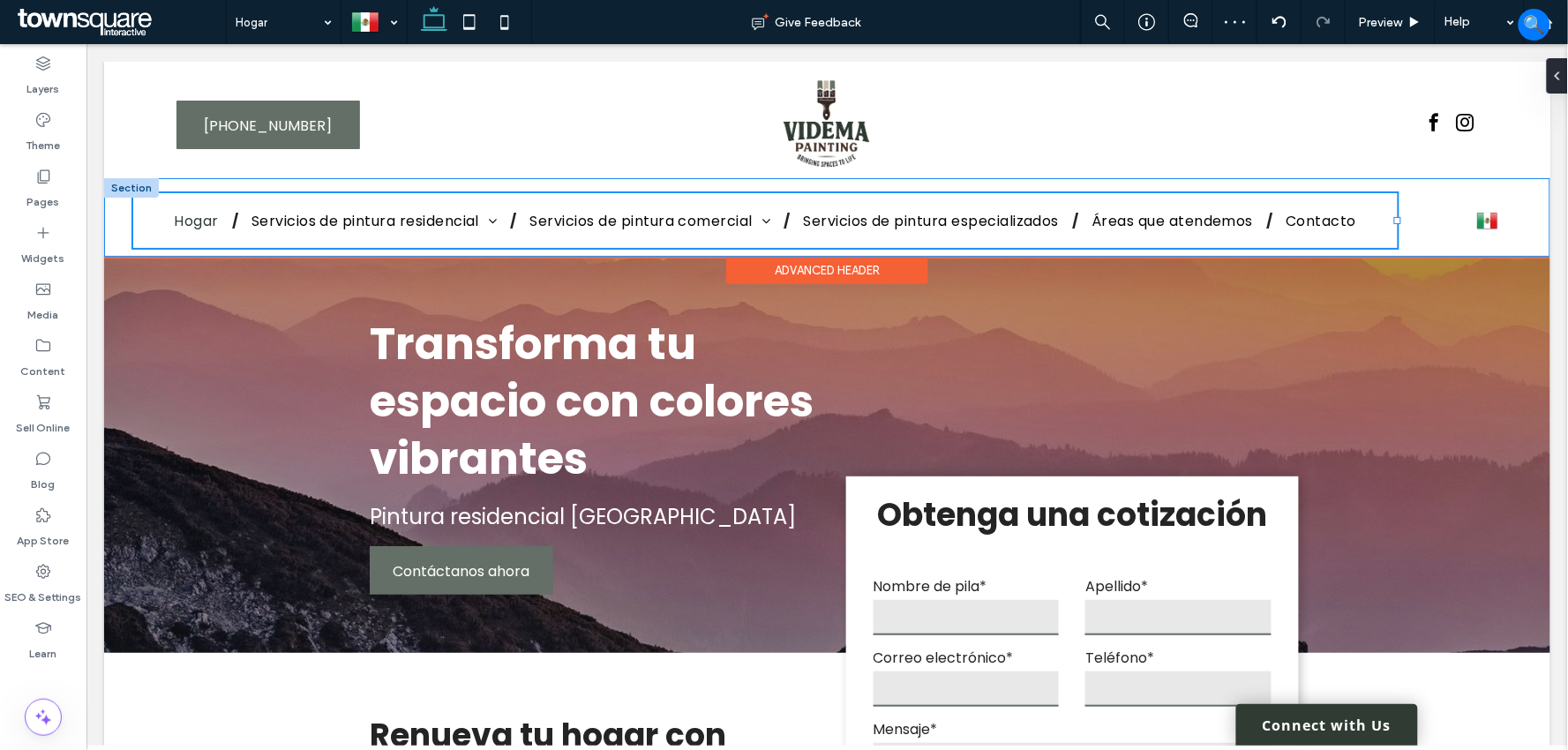
type input "**"
type input "*****"
click at [1443, 220] on div "Hogar Servicios de pintura residencial Pintura de interiores residenciales Pint…" at bounding box center [826, 216] width 1446 height 77
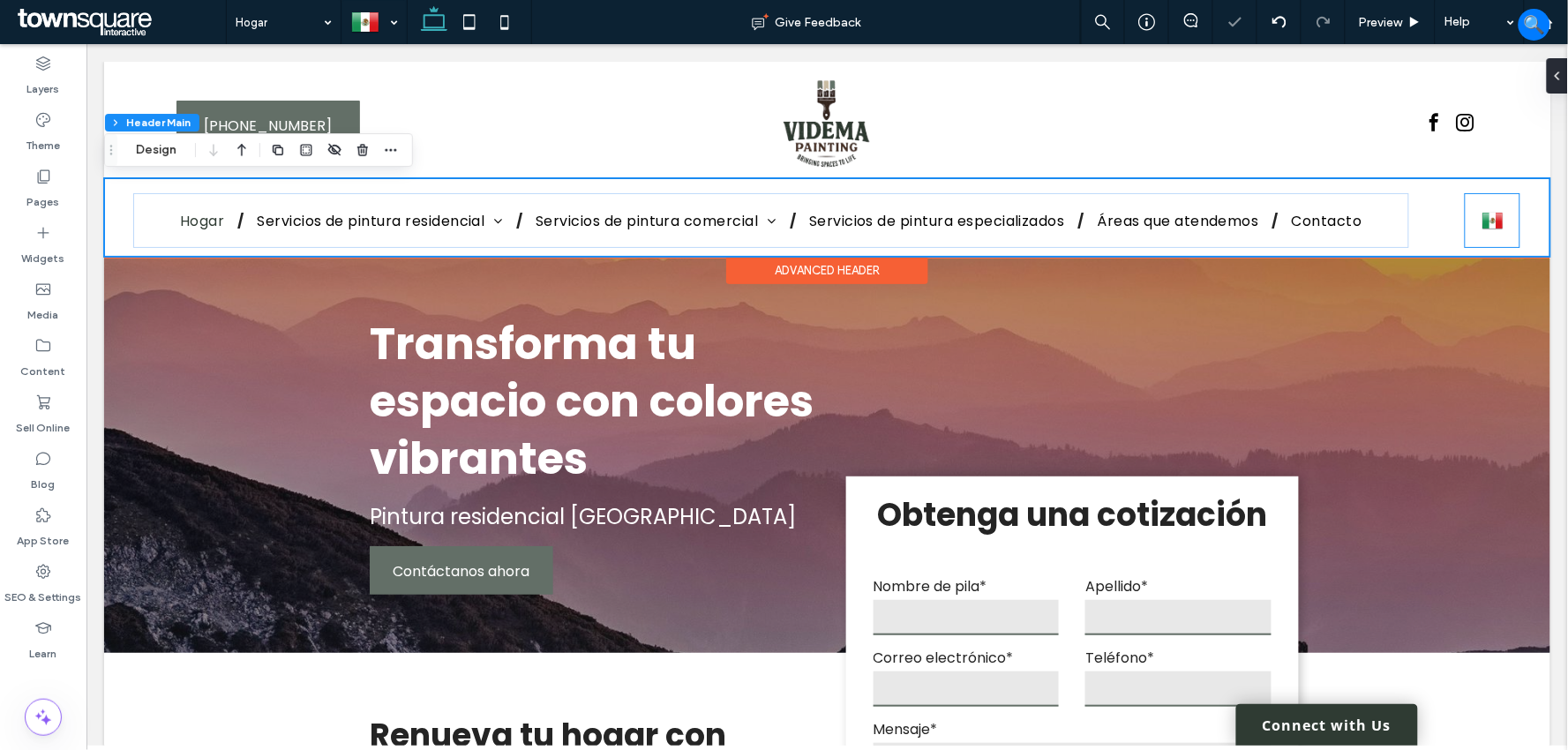
click at [1464, 220] on div "Español es English en" at bounding box center [1492, 219] width 56 height 55
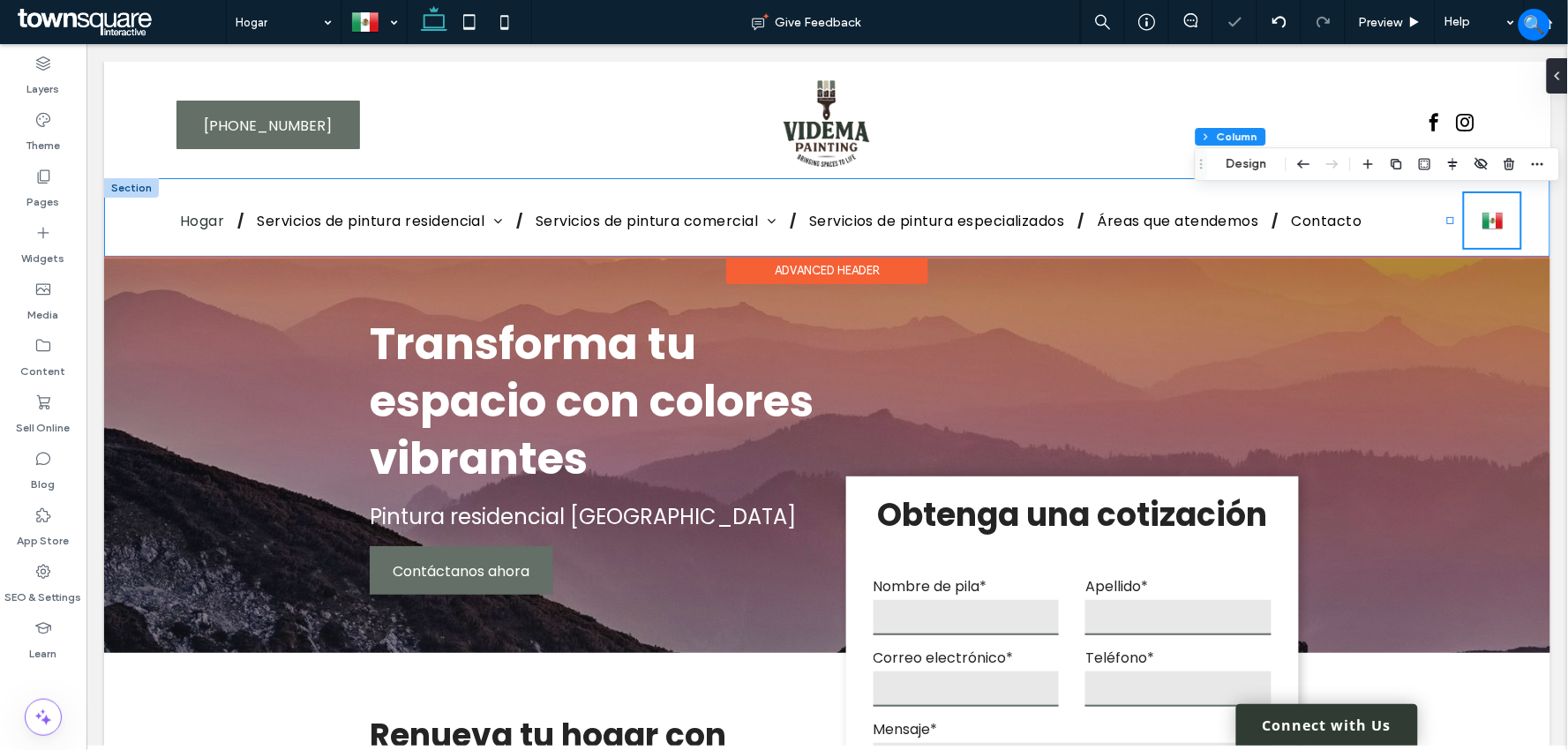
click at [1417, 208] on div "Hogar Servicios de pintura residencial Pintura de interiores residenciales Pint…" at bounding box center [826, 216] width 1446 height 77
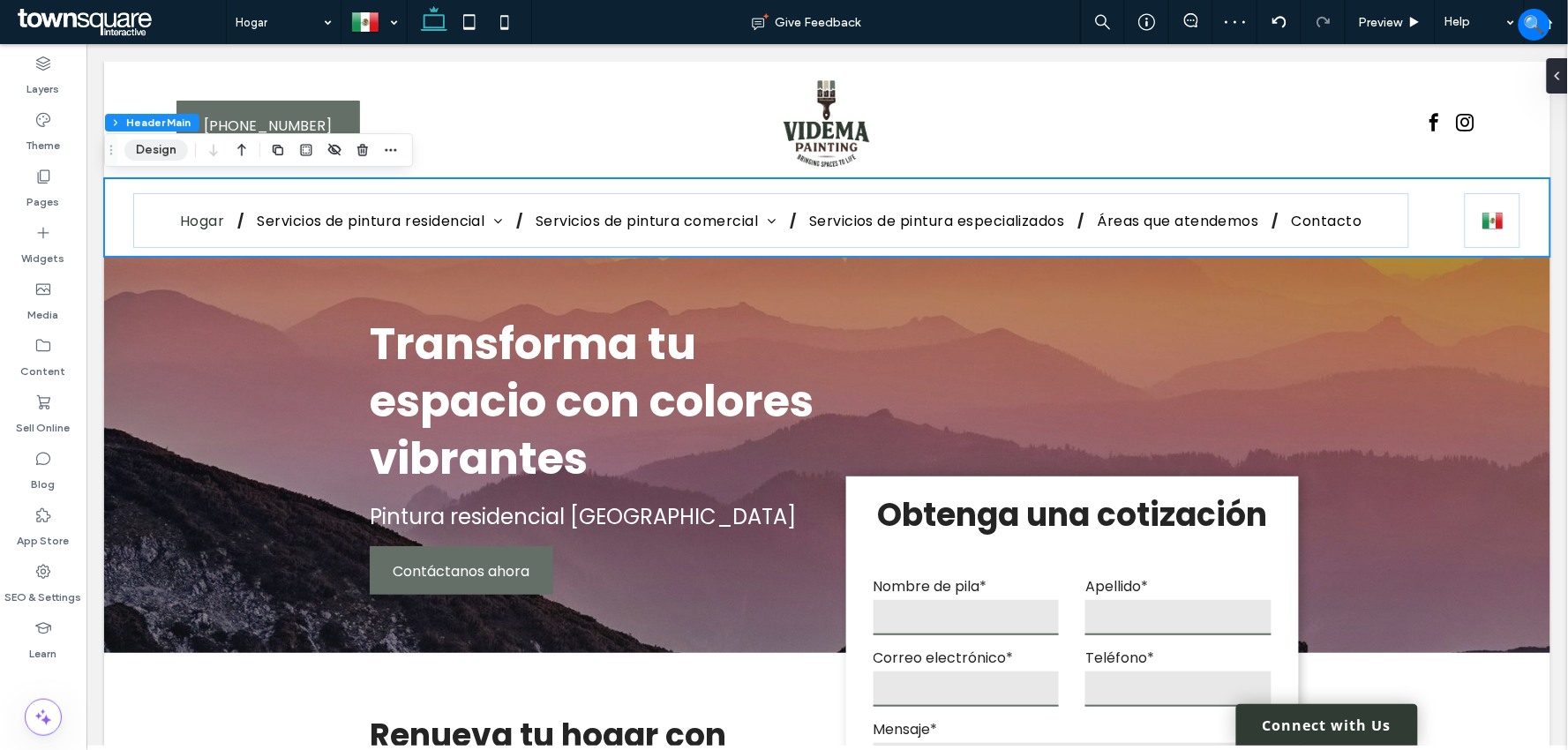
click at [164, 150] on button "Design" at bounding box center [157, 150] width 63 height 21
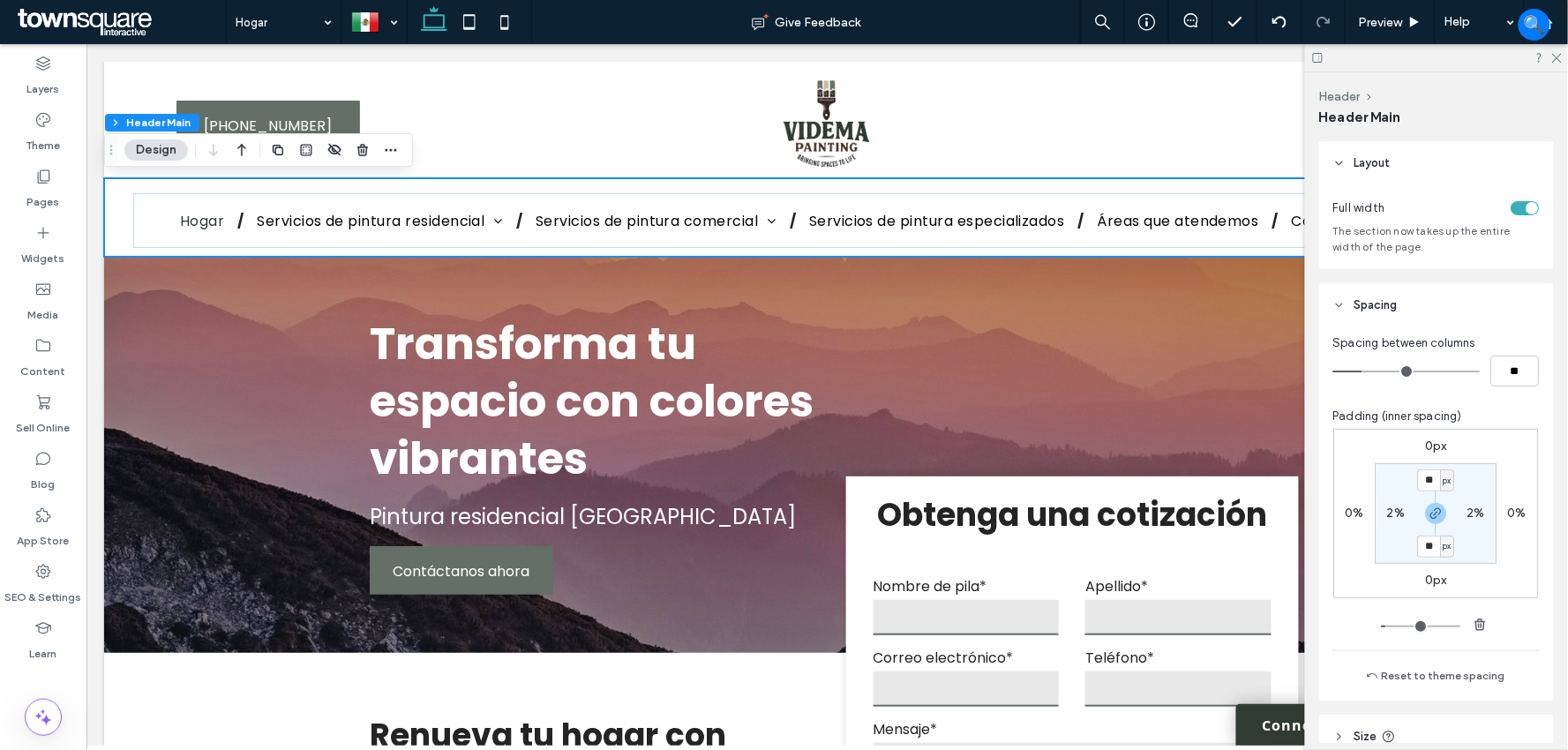
type input "*"
type input "**"
click at [1353, 371] on input "range" at bounding box center [1407, 372] width 147 height 2
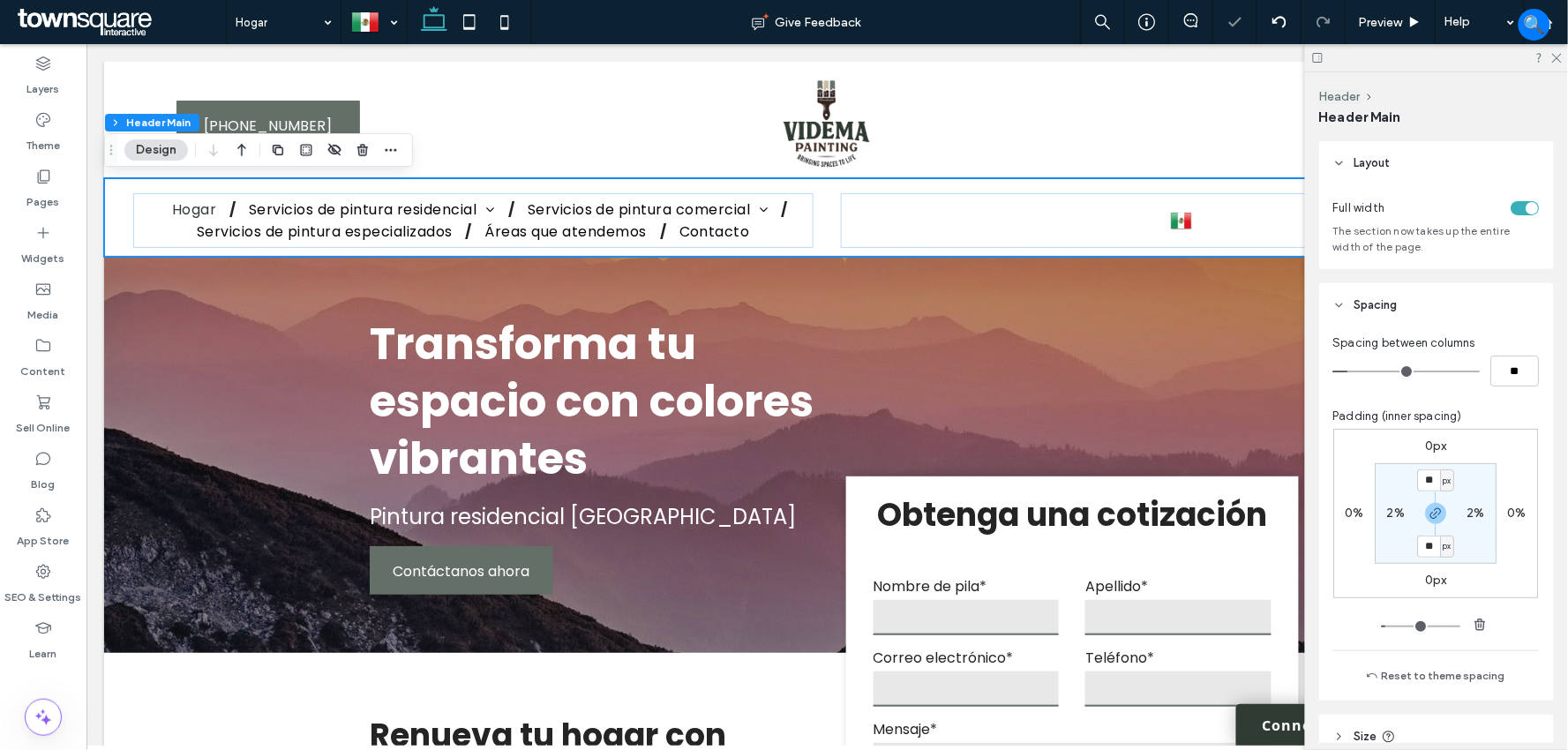
click at [1345, 372] on input "range" at bounding box center [1407, 372] width 147 height 2
type input "*"
type input "**"
type input "*"
type input "**"
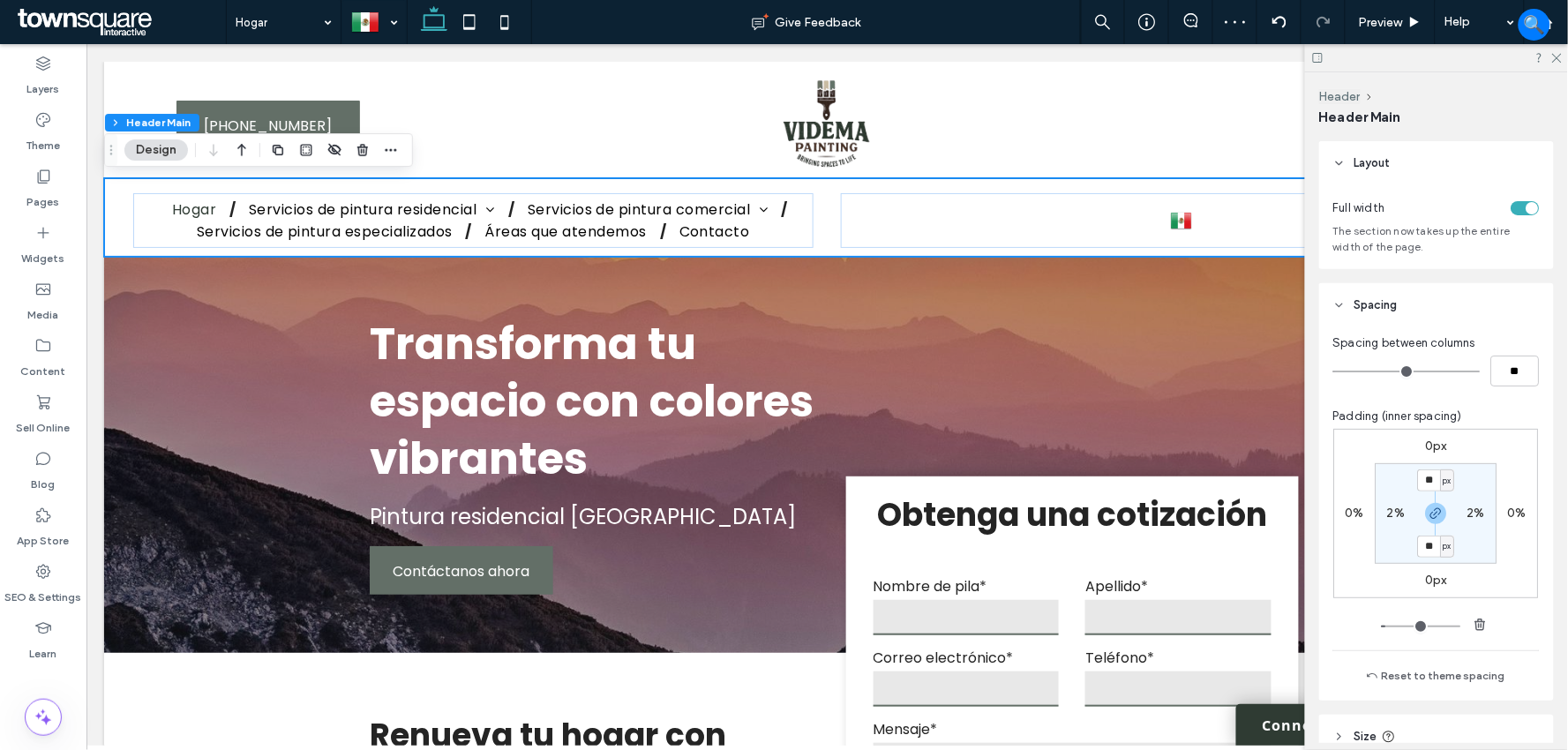
type input "*"
type input "**"
type input "*"
click at [1344, 373] on input "range" at bounding box center [1407, 372] width 147 height 2
click at [1558, 59] on icon at bounding box center [1556, 57] width 11 height 11
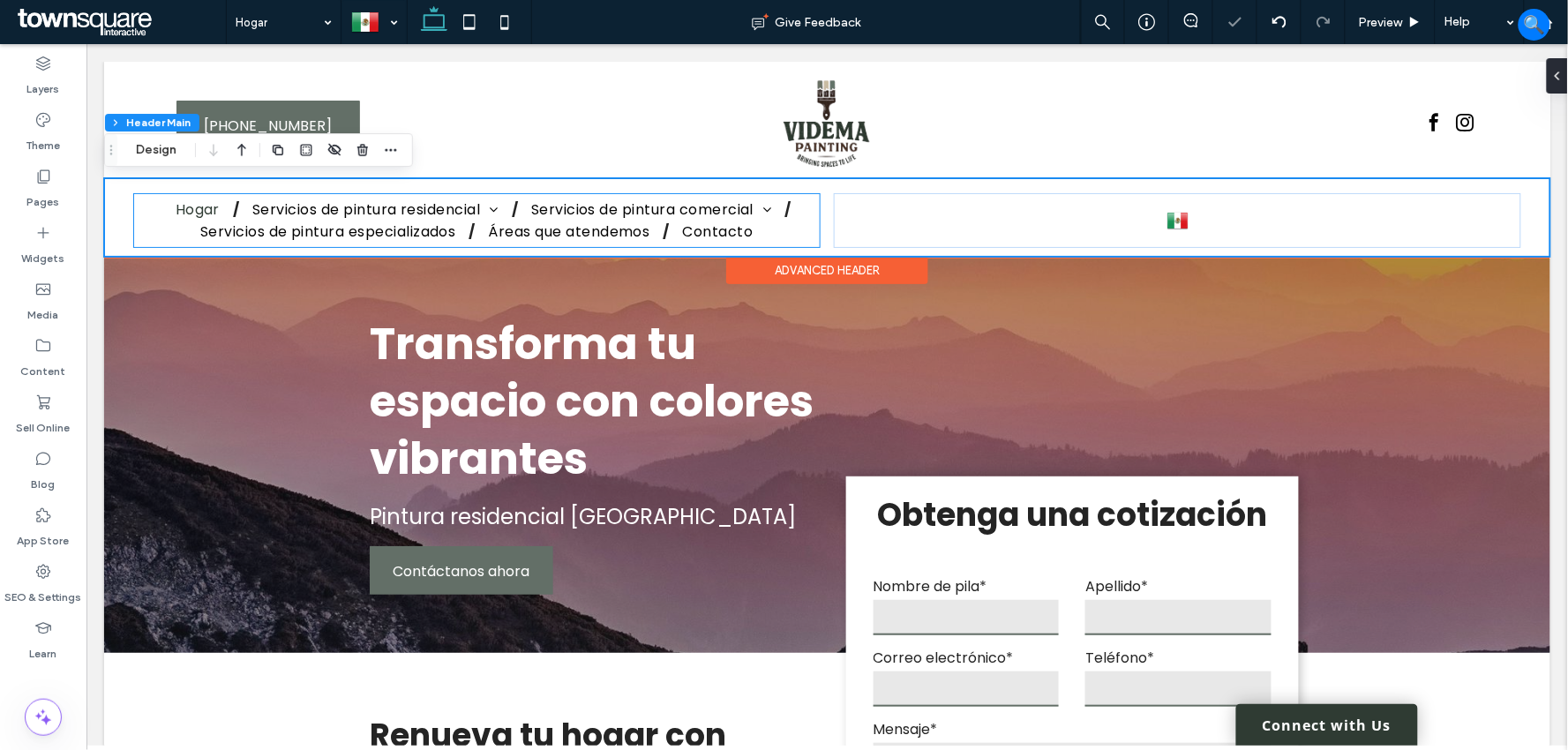
click at [806, 209] on div "Hogar Servicios de pintura residencial Pintura de interiores residenciales Pint…" at bounding box center [476, 219] width 688 height 55
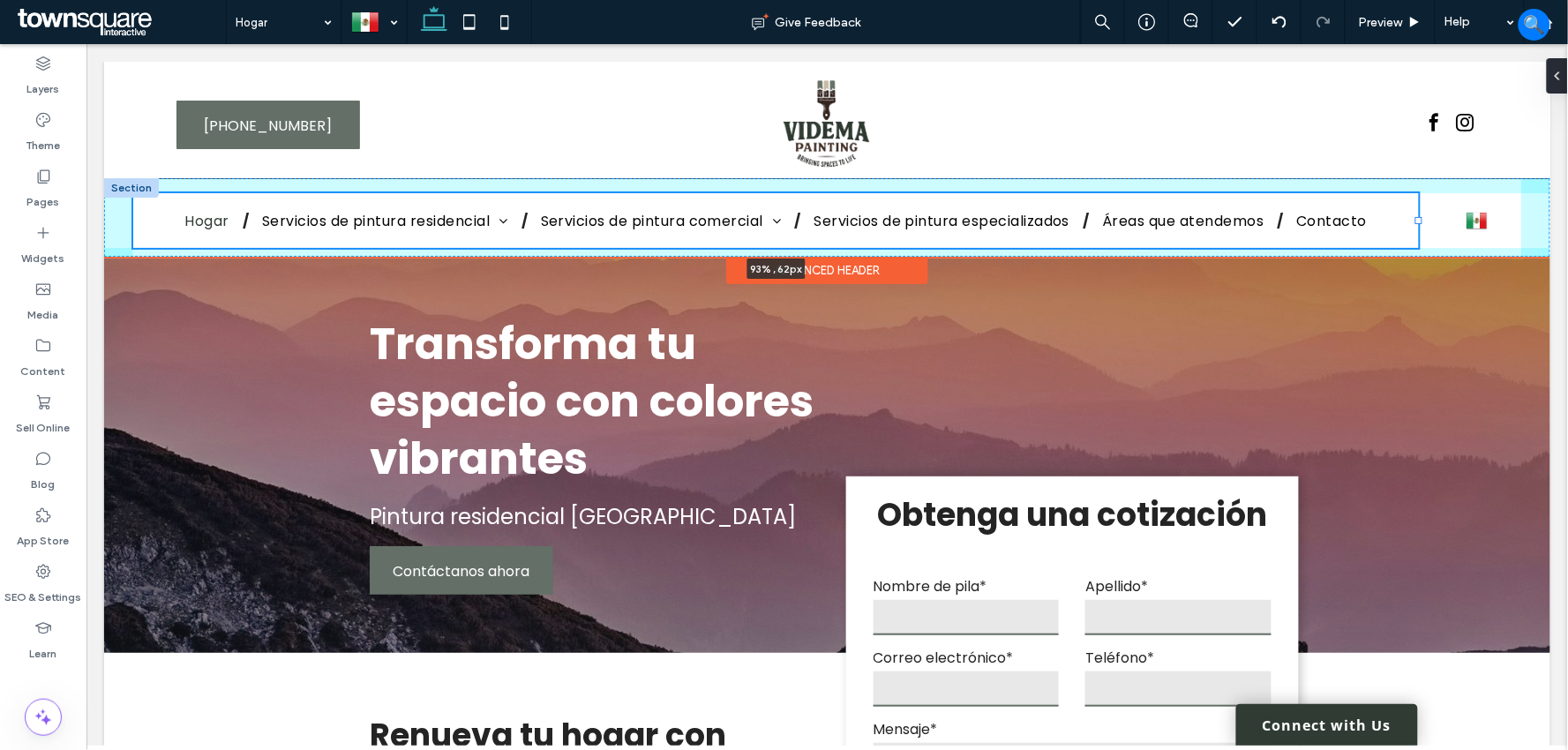
drag, startPoint x: 811, startPoint y: 221, endPoint x: 1417, endPoint y: 205, distance: 606.2
click at [1417, 205] on div "Hogar Servicios de pintura residencial Pintura de interiores residenciales Pint…" at bounding box center [826, 216] width 1446 height 77
type input "**"
type input "*****"
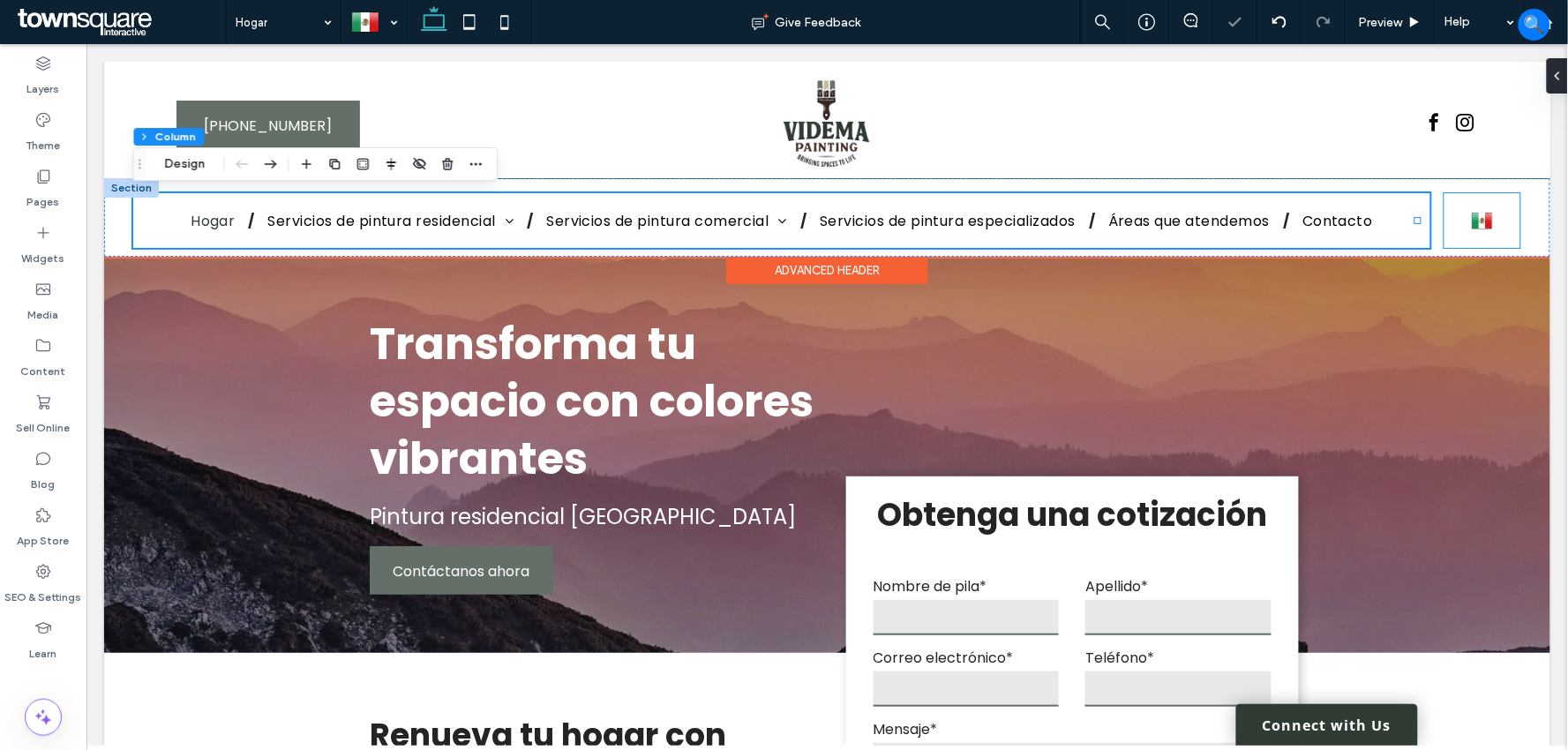
click at [1448, 222] on div "Español es English en" at bounding box center [1480, 219] width 75 height 55
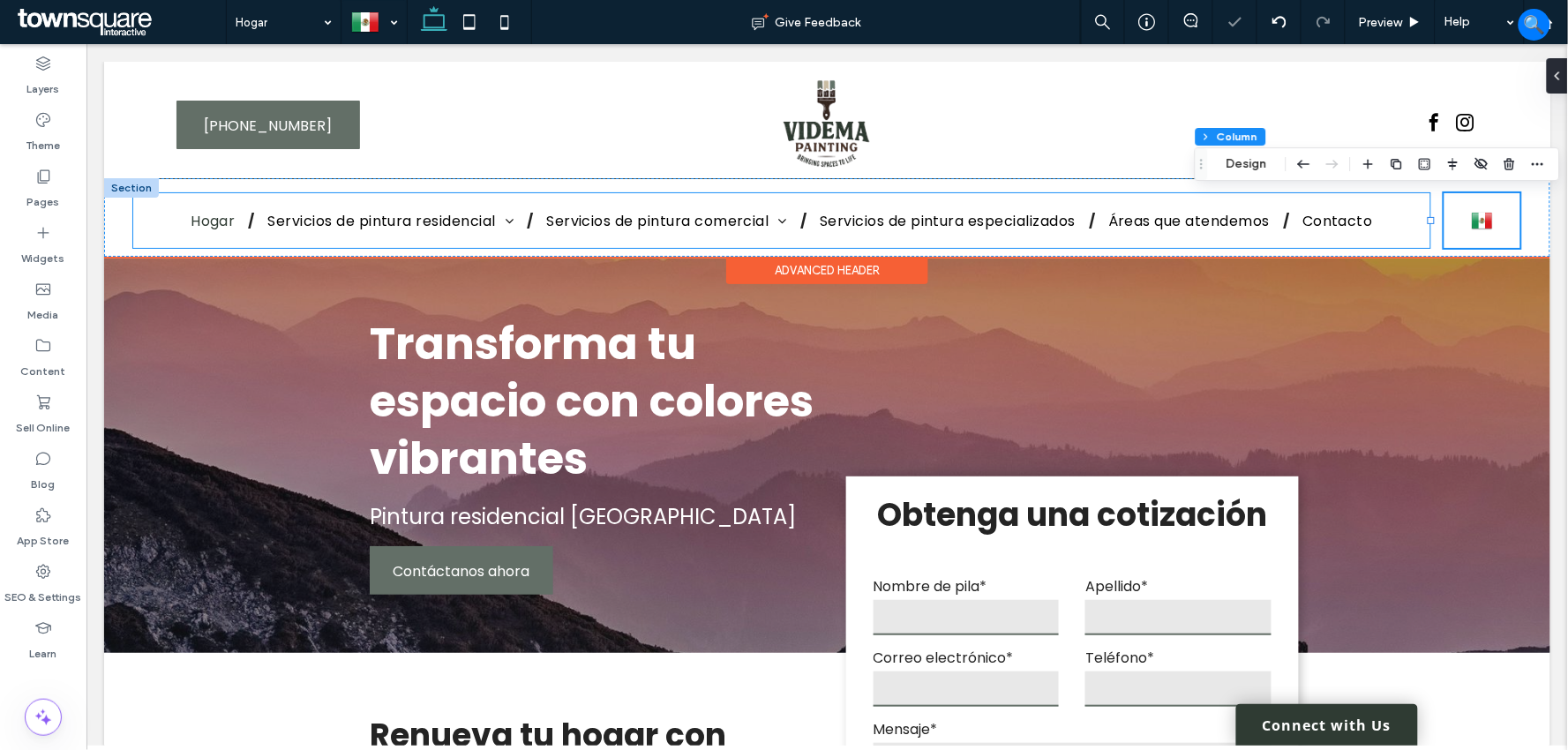
click at [1404, 220] on div "Hogar Servicios de pintura residencial Pintura de interiores residenciales Pint…" at bounding box center [781, 219] width 1298 height 55
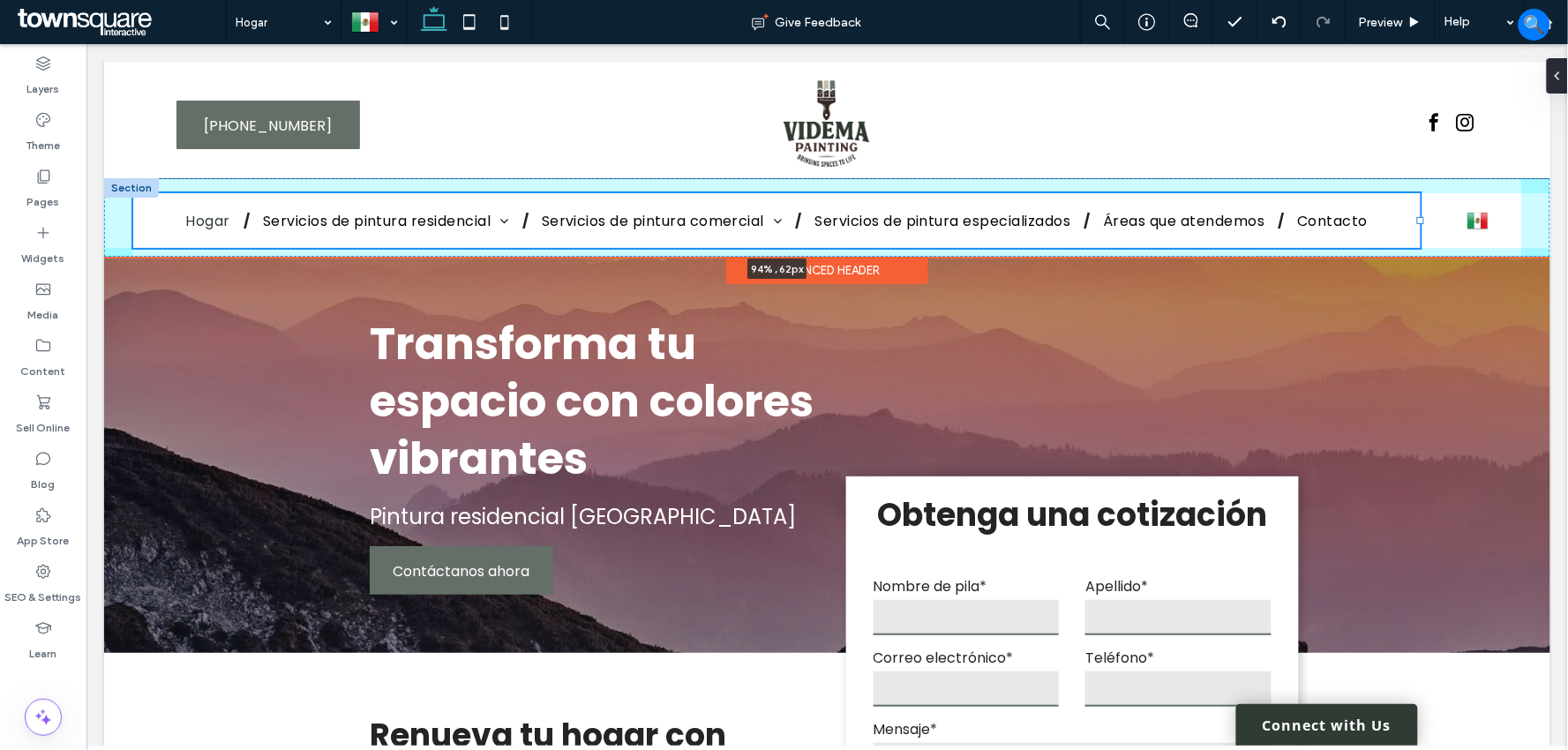
click at [1420, 214] on div "Hogar Servicios de pintura residencial Pintura de interiores residenciales Pint…" at bounding box center [826, 216] width 1446 height 77
type input "**"
type input "*****"
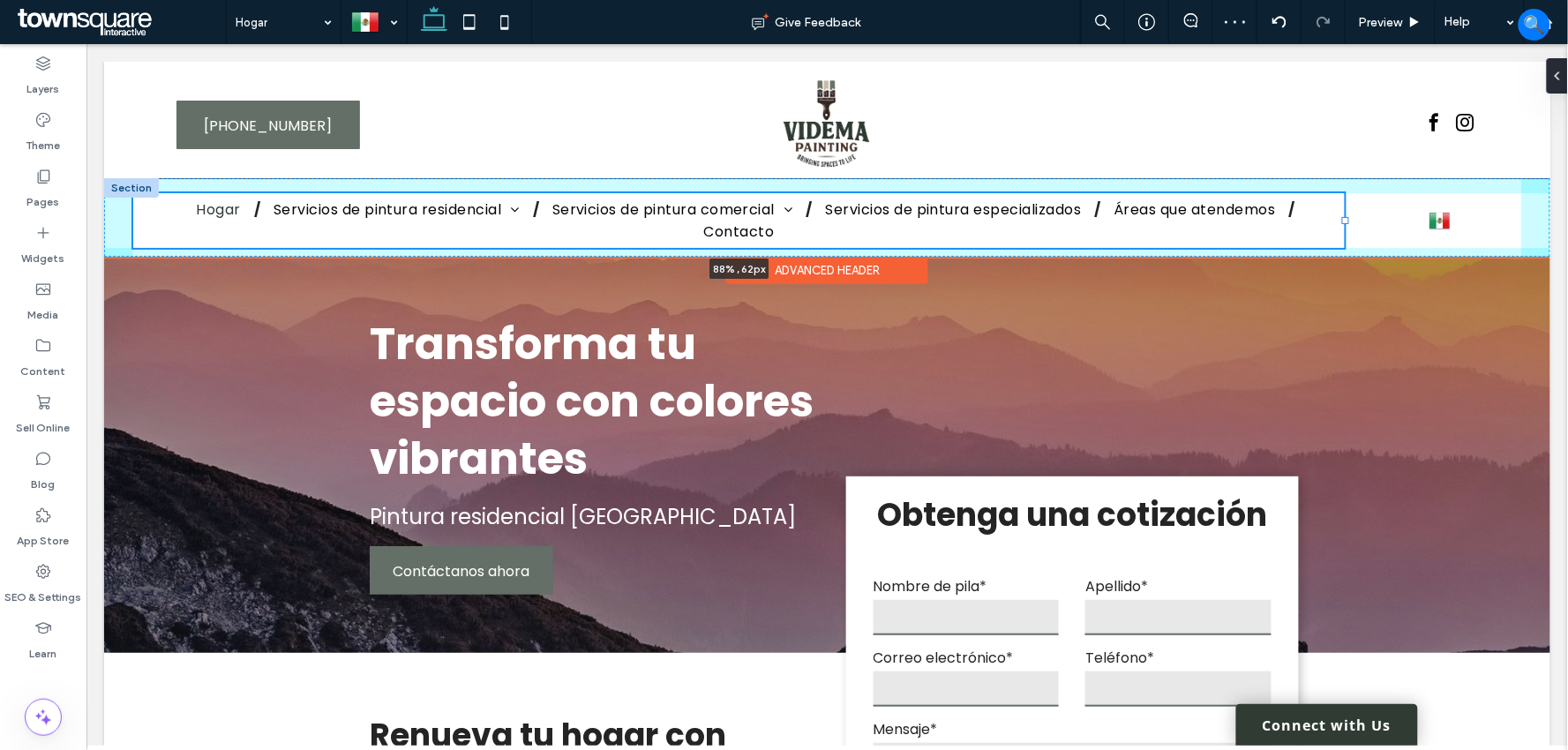
drag, startPoint x: 1418, startPoint y: 221, endPoint x: 1343, endPoint y: 220, distance: 75.0
click at [1343, 220] on div at bounding box center [1344, 220] width 7 height 7
type input "**"
type input "*****"
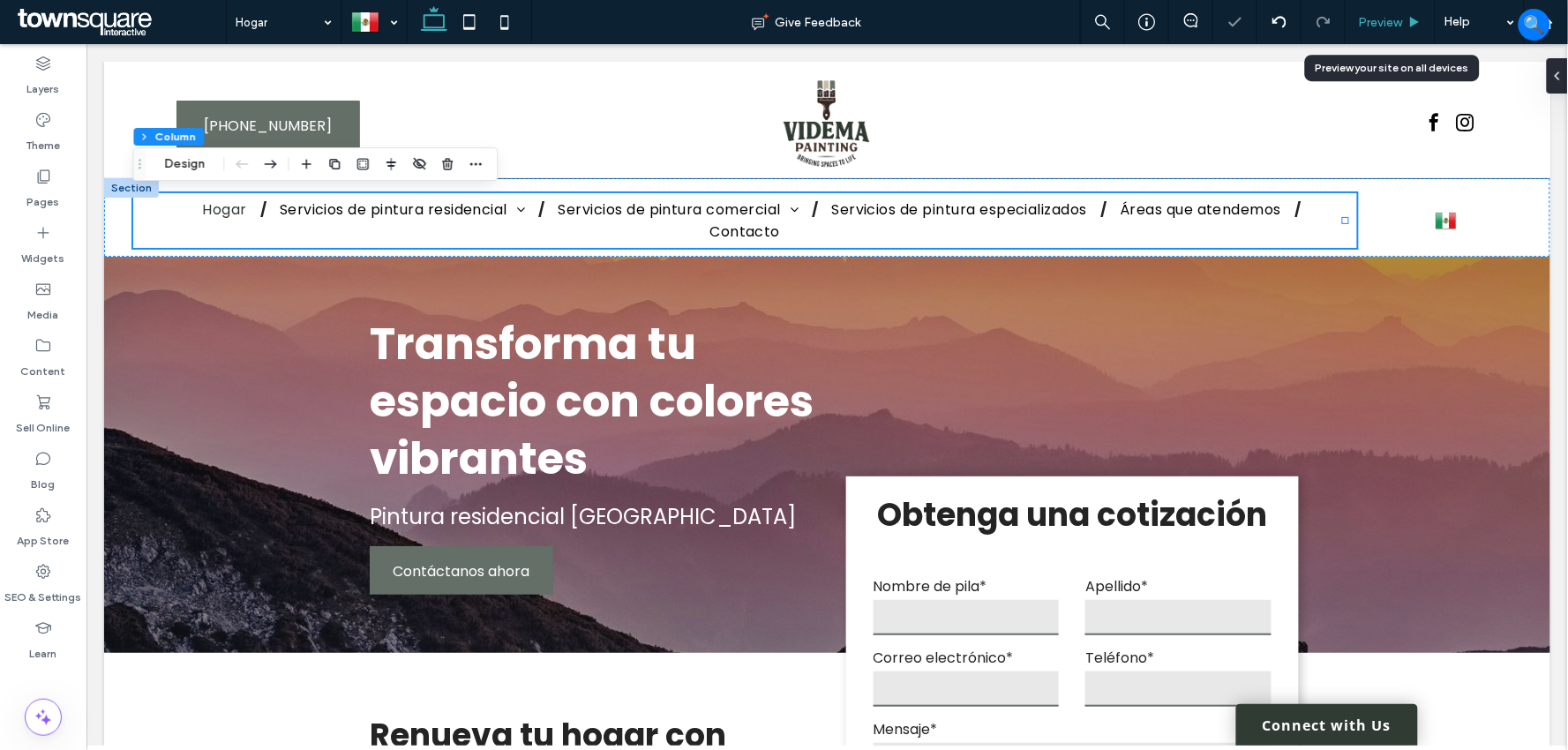
click at [1388, 9] on div "Preview" at bounding box center [1390, 21] width 90 height 44
click at [1380, 18] on span "Preview" at bounding box center [1380, 22] width 44 height 15
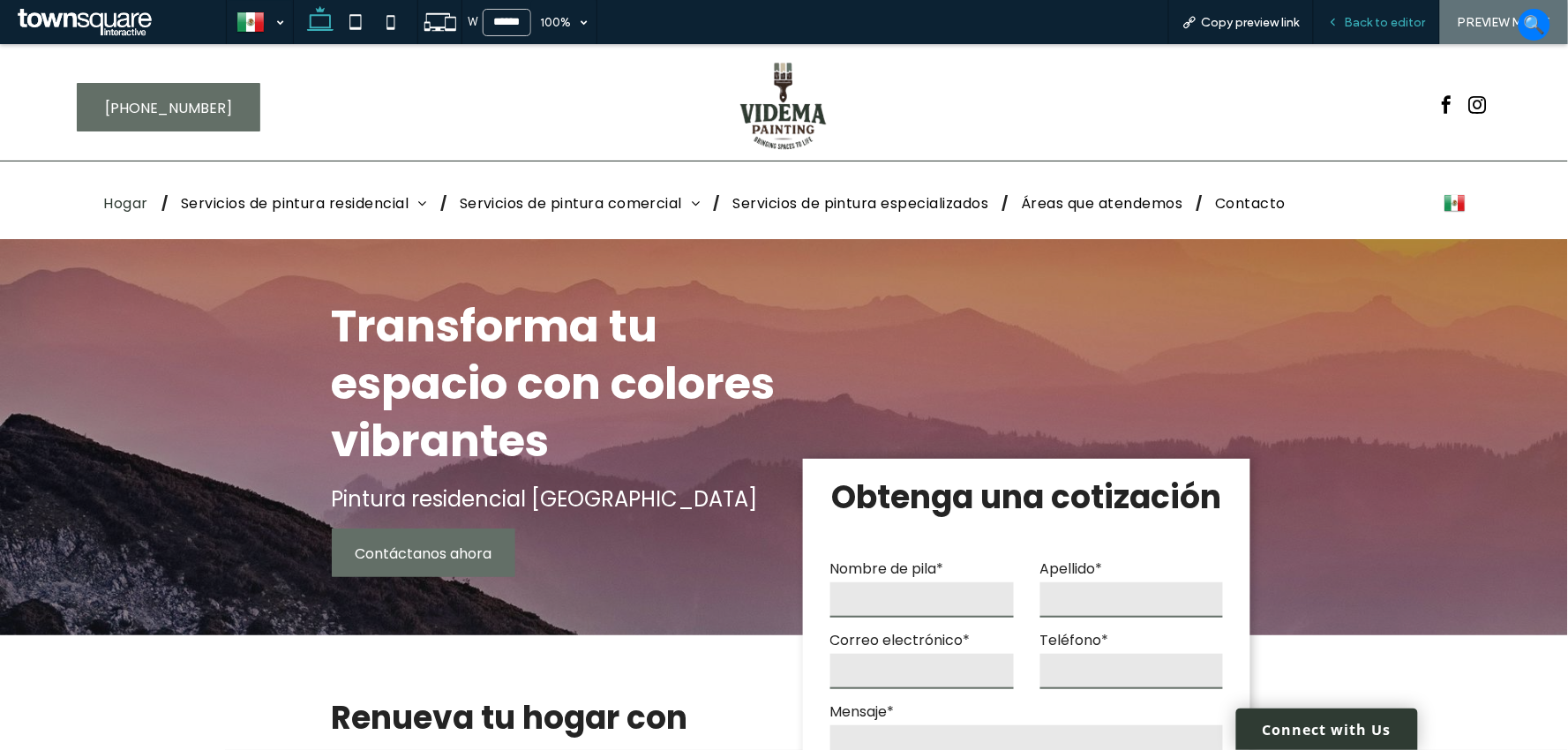
click at [1405, 29] on div "Back to editor" at bounding box center [1376, 21] width 126 height 44
click at [1397, 26] on span "Back to editor" at bounding box center [1384, 22] width 81 height 15
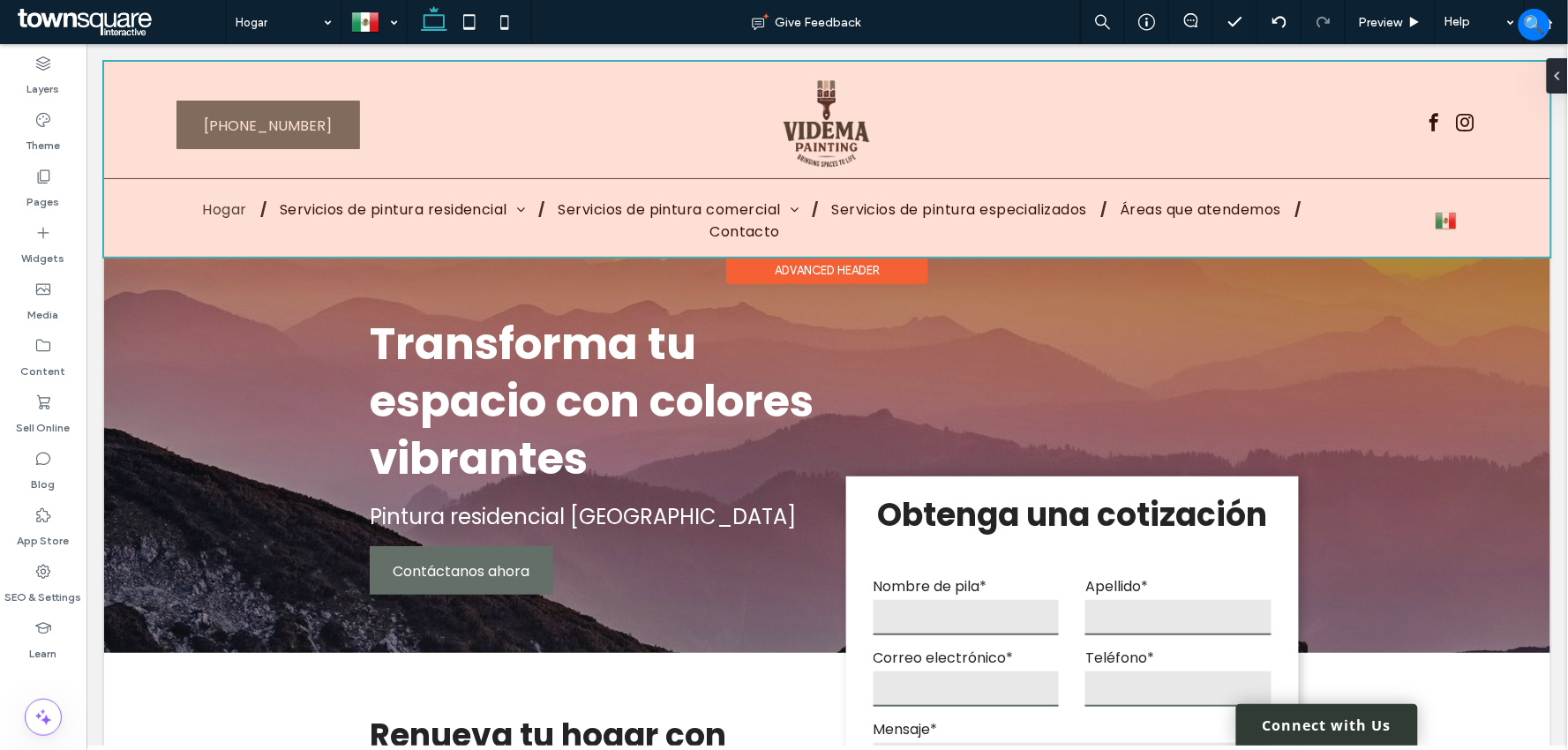
click at [1327, 206] on div at bounding box center [826, 157] width 1446 height 195
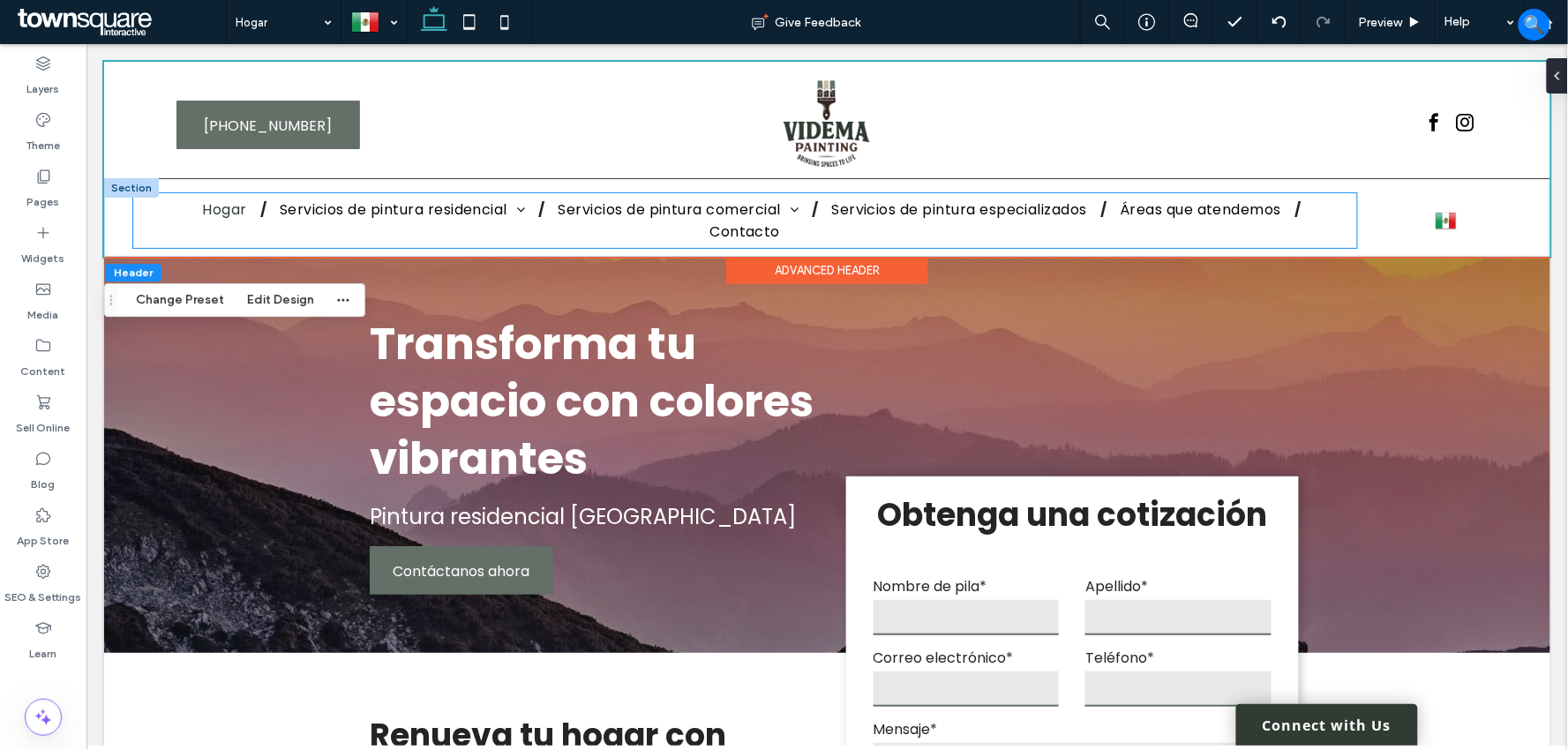
click at [1329, 216] on div "Hogar Servicios de pintura residencial Pintura de interiores residenciales Pint…" at bounding box center [743, 219] width 1223 height 55
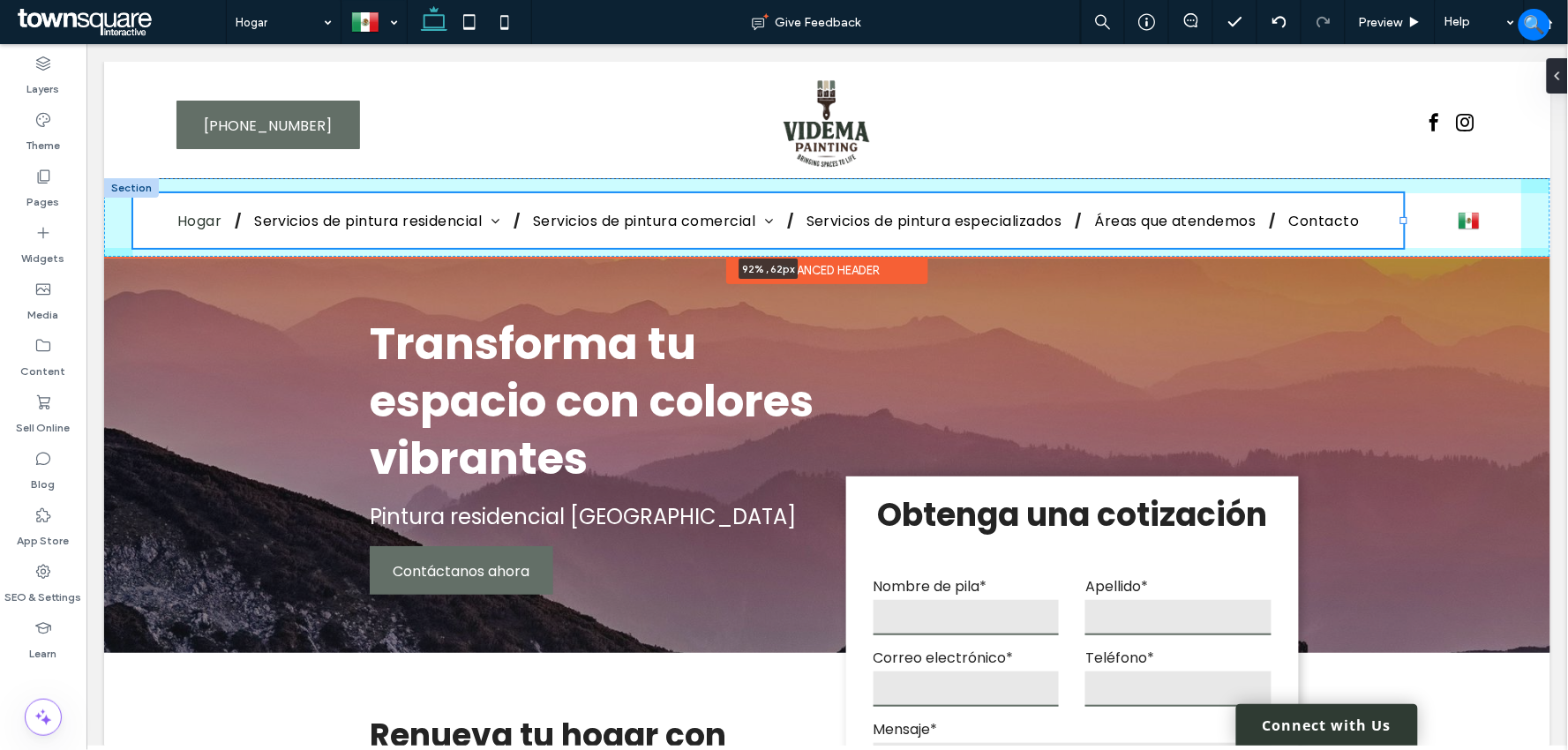
drag, startPoint x: 1343, startPoint y: 216, endPoint x: 1402, endPoint y: 212, distance: 59.1
click at [132, 193] on div at bounding box center [131, 192] width 1 height 1
type input "**"
type input "*****"
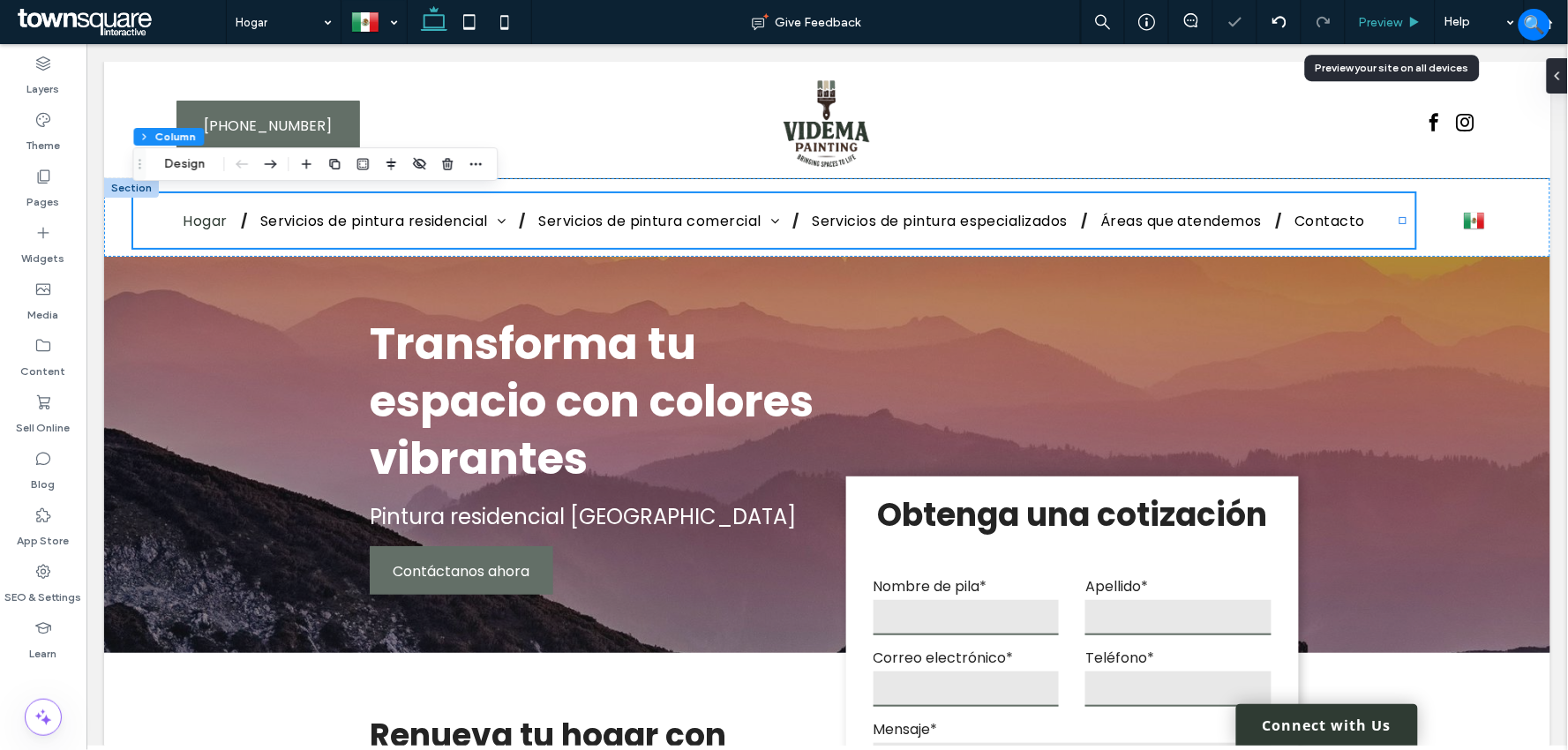
click at [1395, 15] on span "Preview" at bounding box center [1380, 22] width 44 height 15
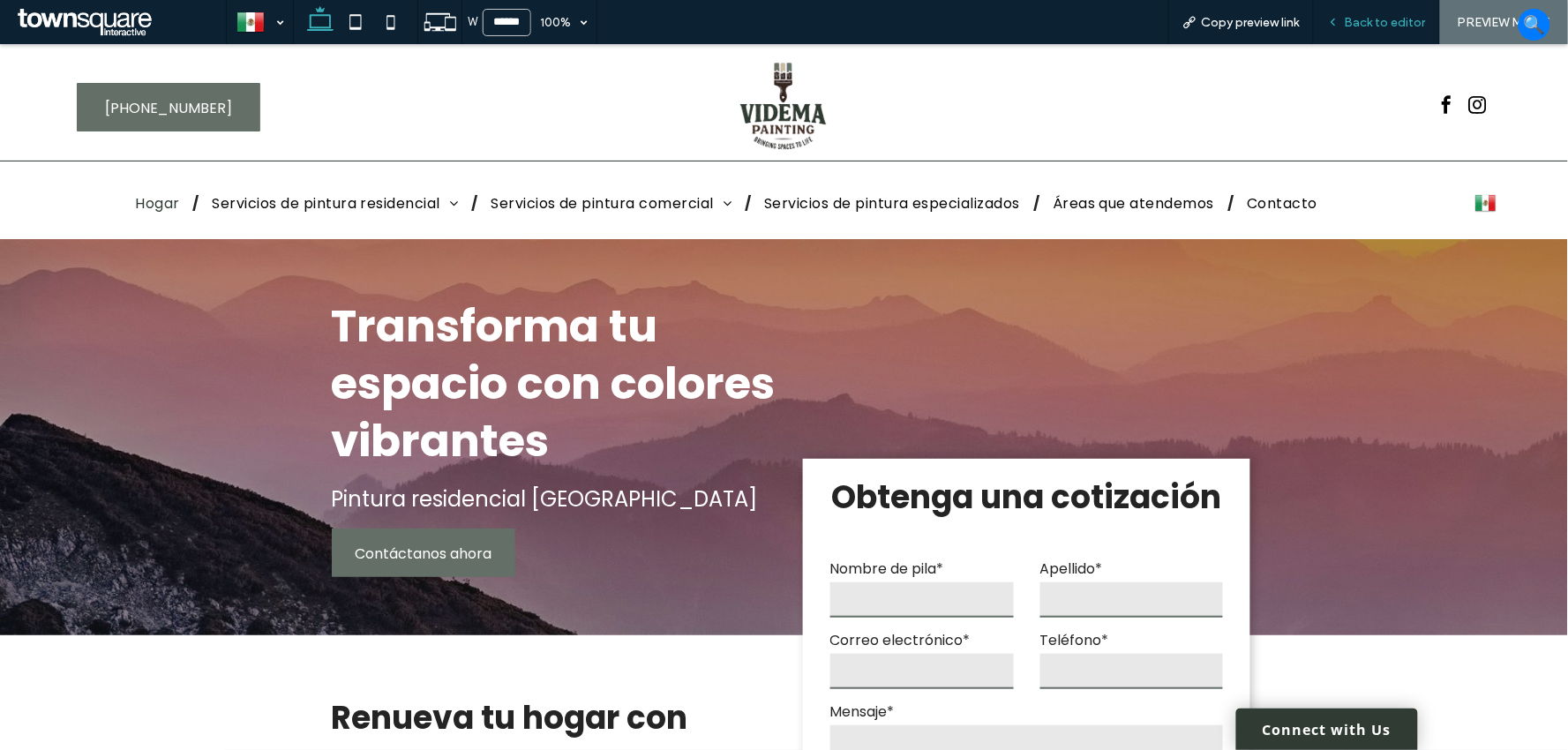
click at [1380, 20] on span "Back to editor" at bounding box center [1384, 22] width 81 height 15
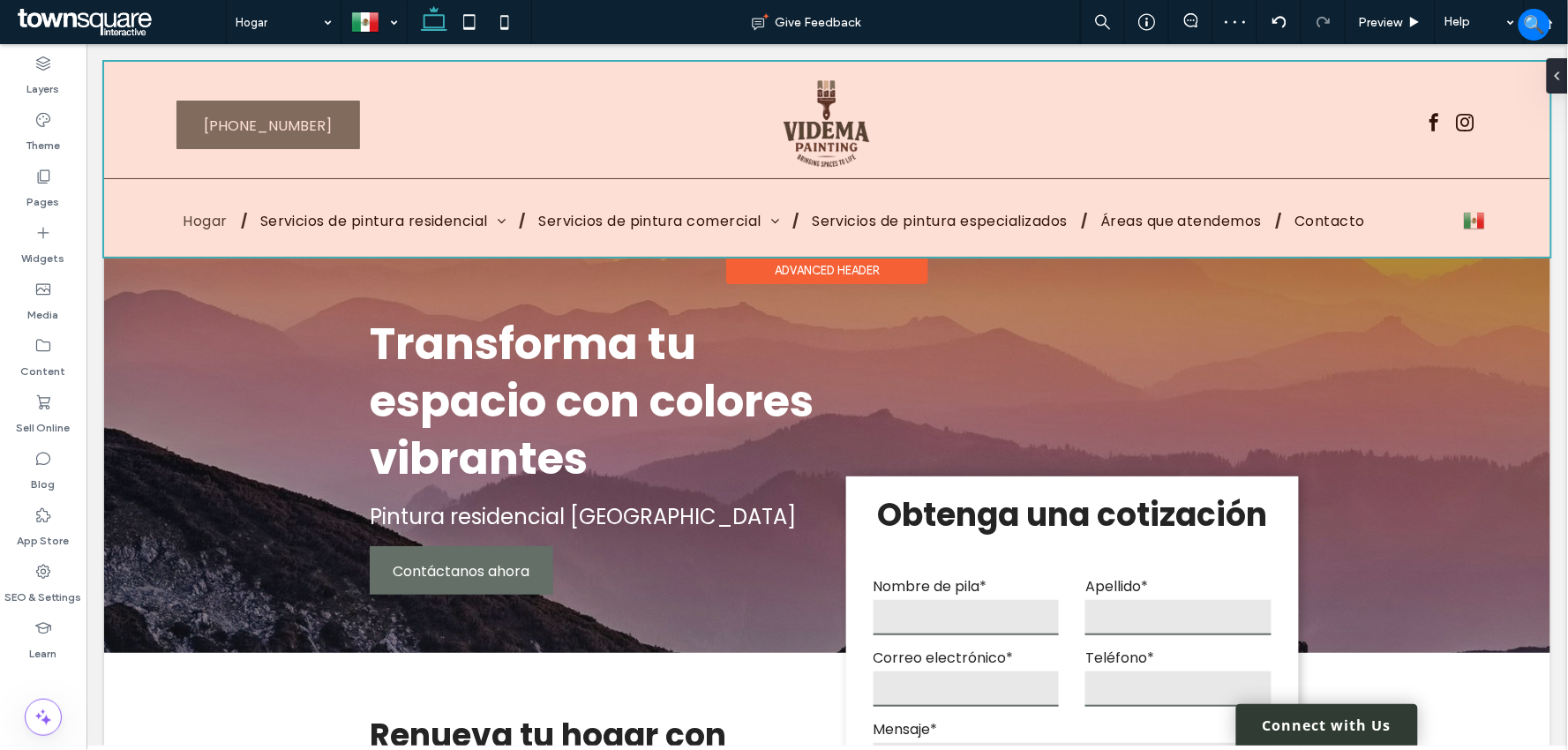
click at [442, 191] on div at bounding box center [826, 157] width 1446 height 195
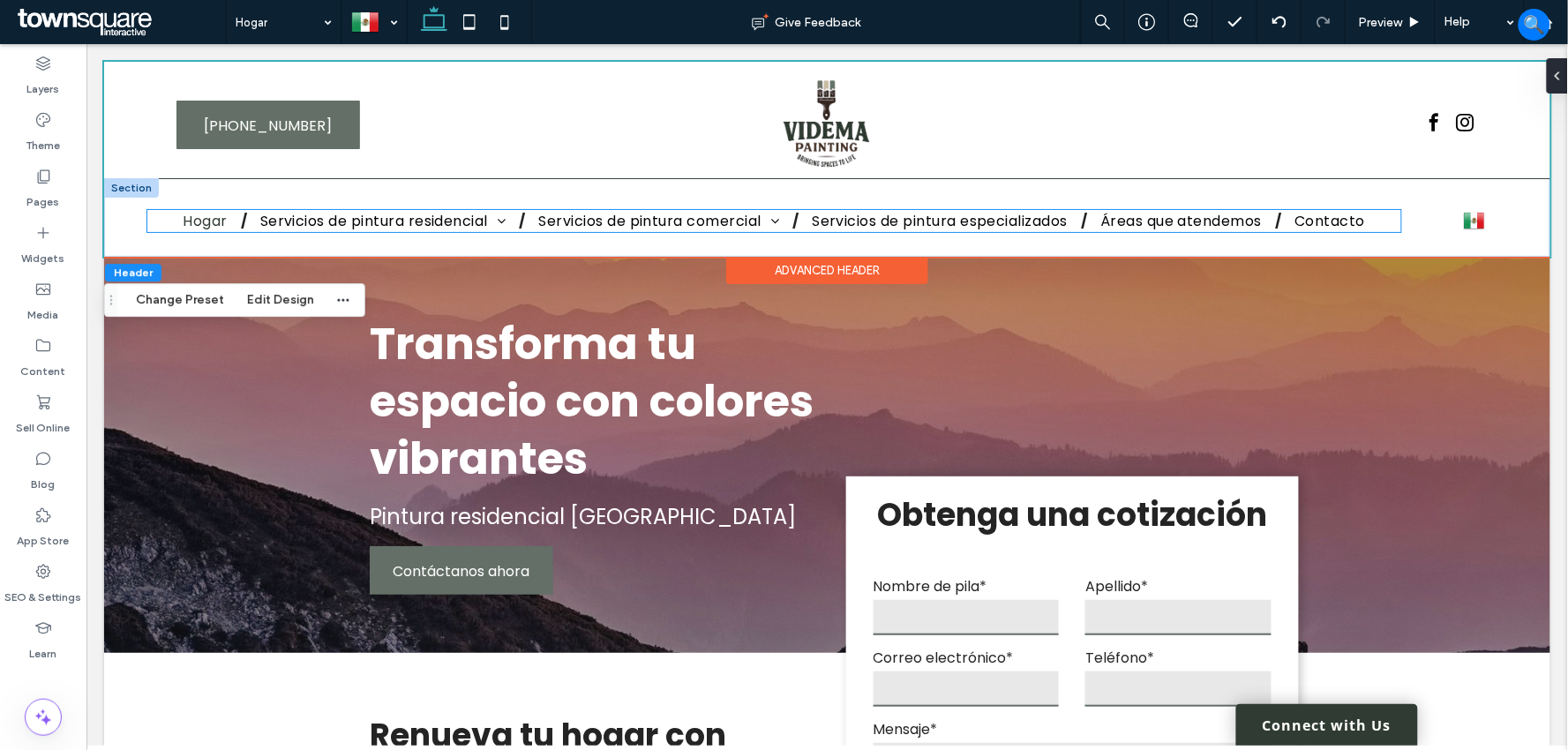
click at [169, 222] on link "Hogar" at bounding box center [204, 220] width 71 height 22
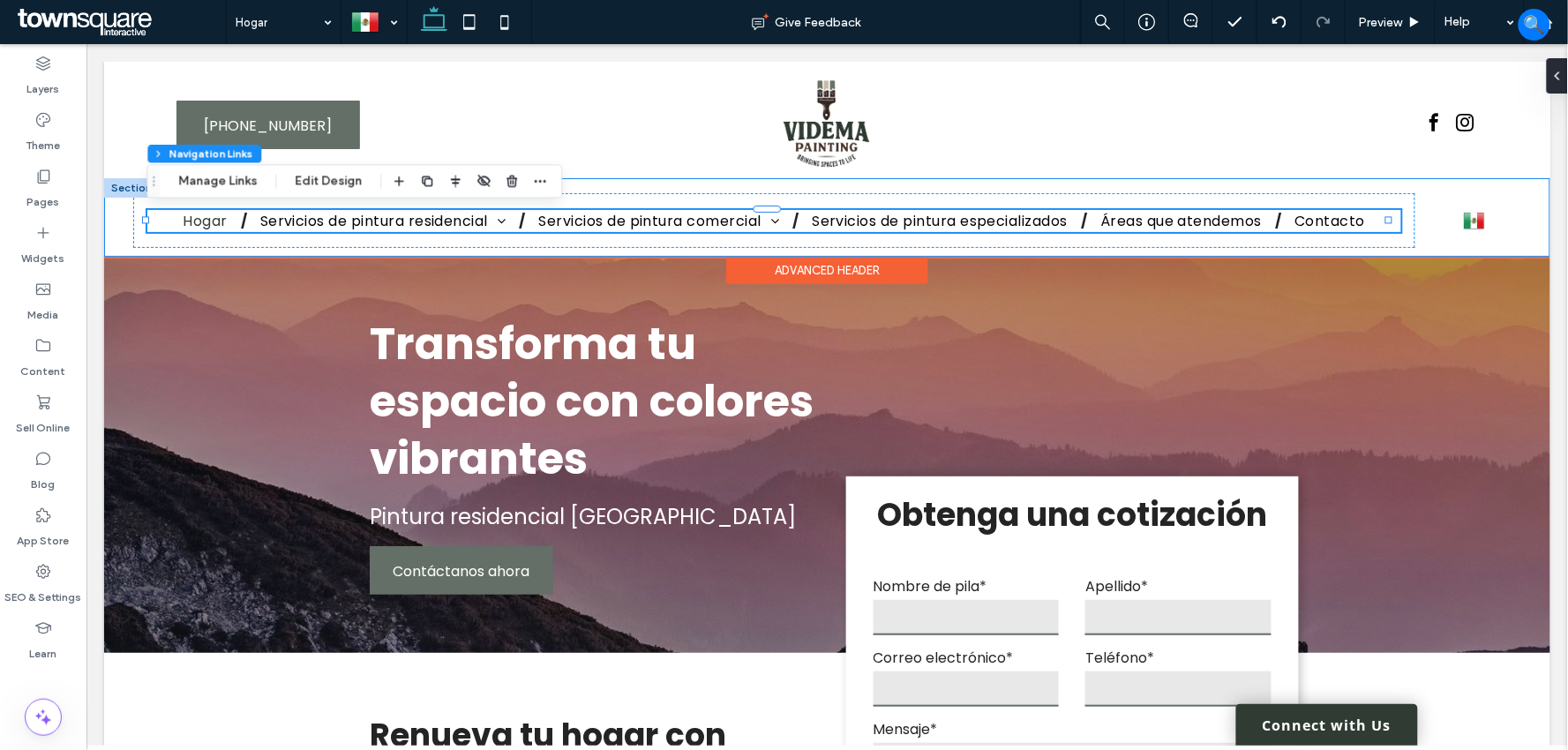
click at [129, 221] on div "Hogar Servicios de pintura residencial Pintura de interiores residenciales Pint…" at bounding box center [826, 216] width 1446 height 77
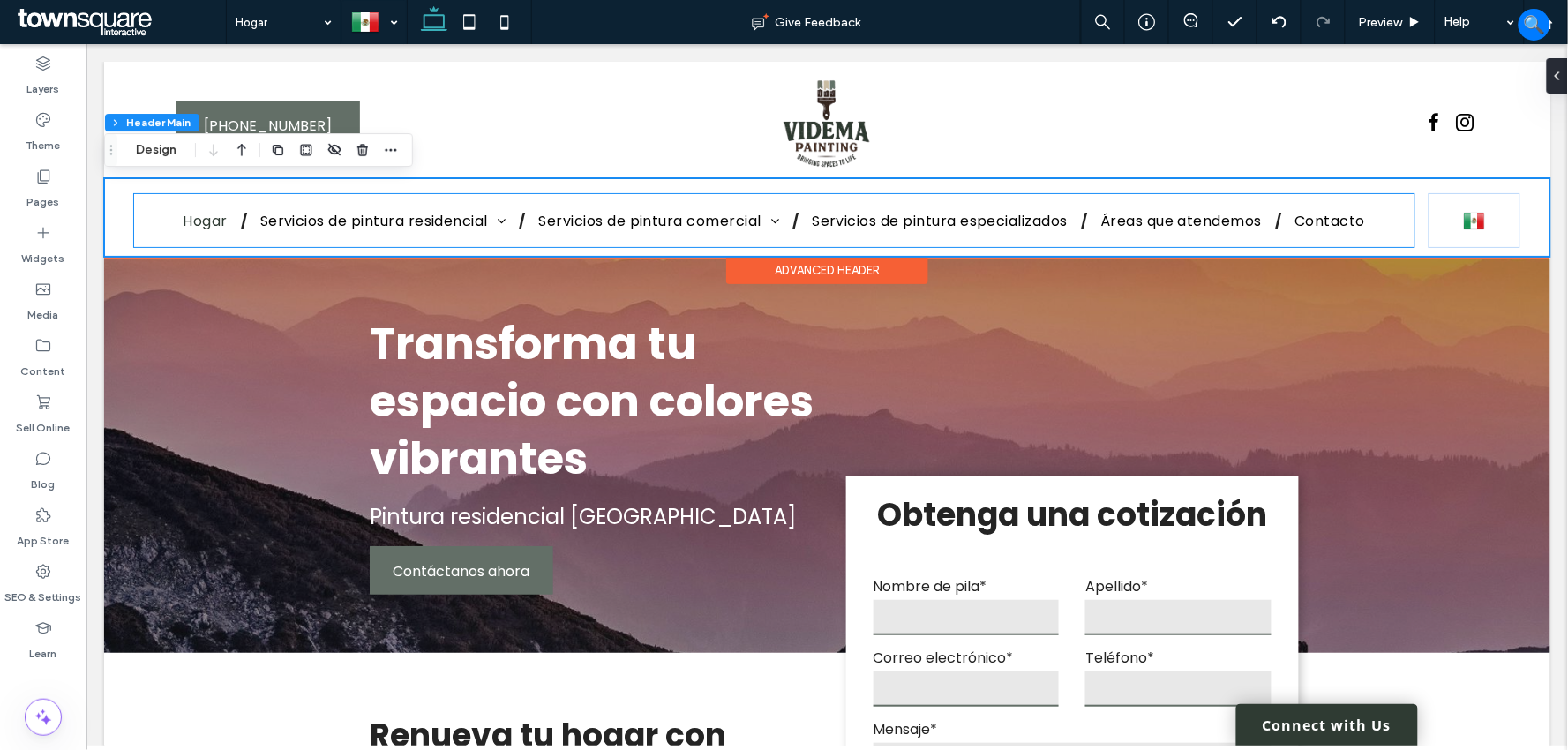
click at [137, 225] on div "Hogar Servicios de pintura residencial Pintura de interiores residenciales Pint…" at bounding box center [773, 219] width 1282 height 55
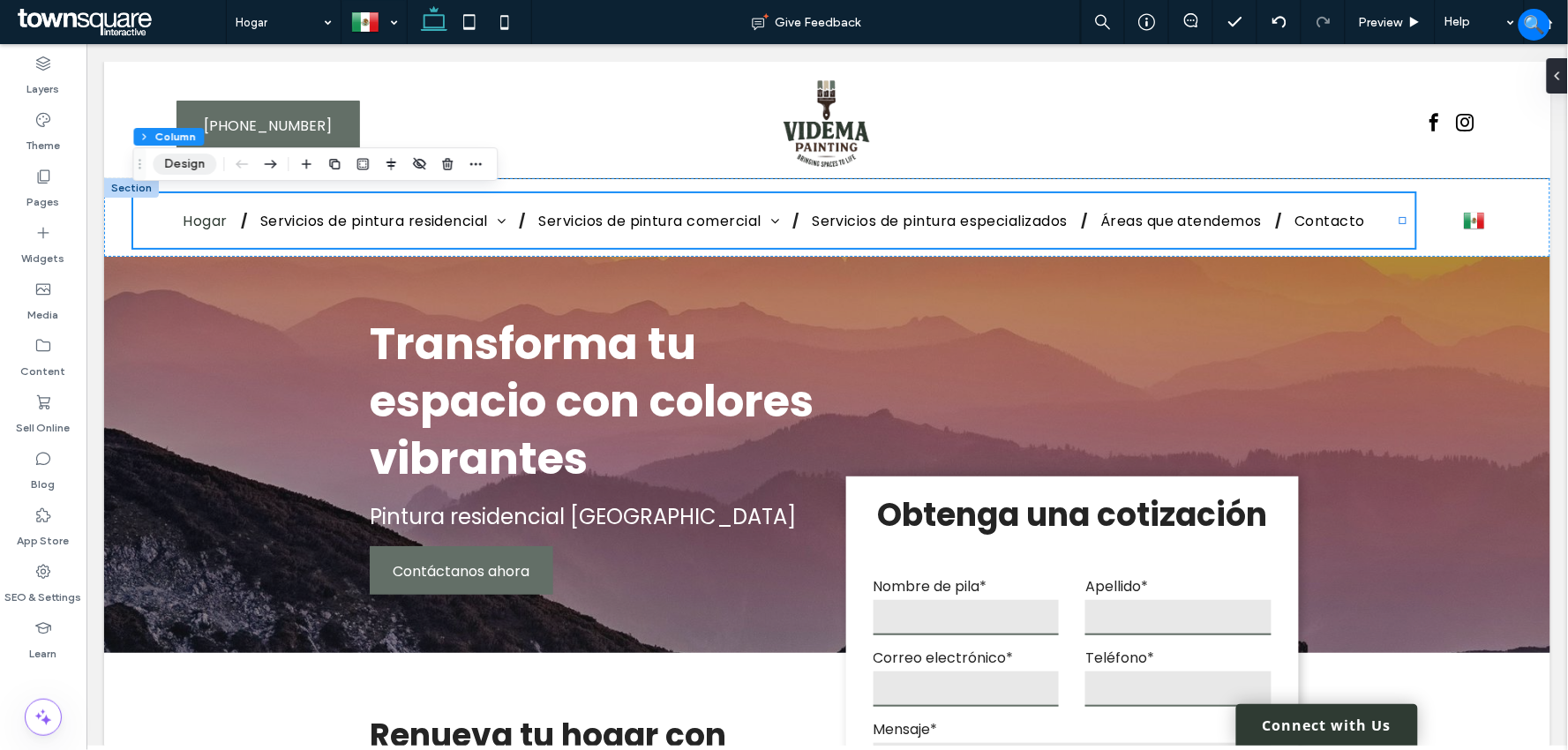
click at [190, 162] on button "Design" at bounding box center [184, 164] width 63 height 21
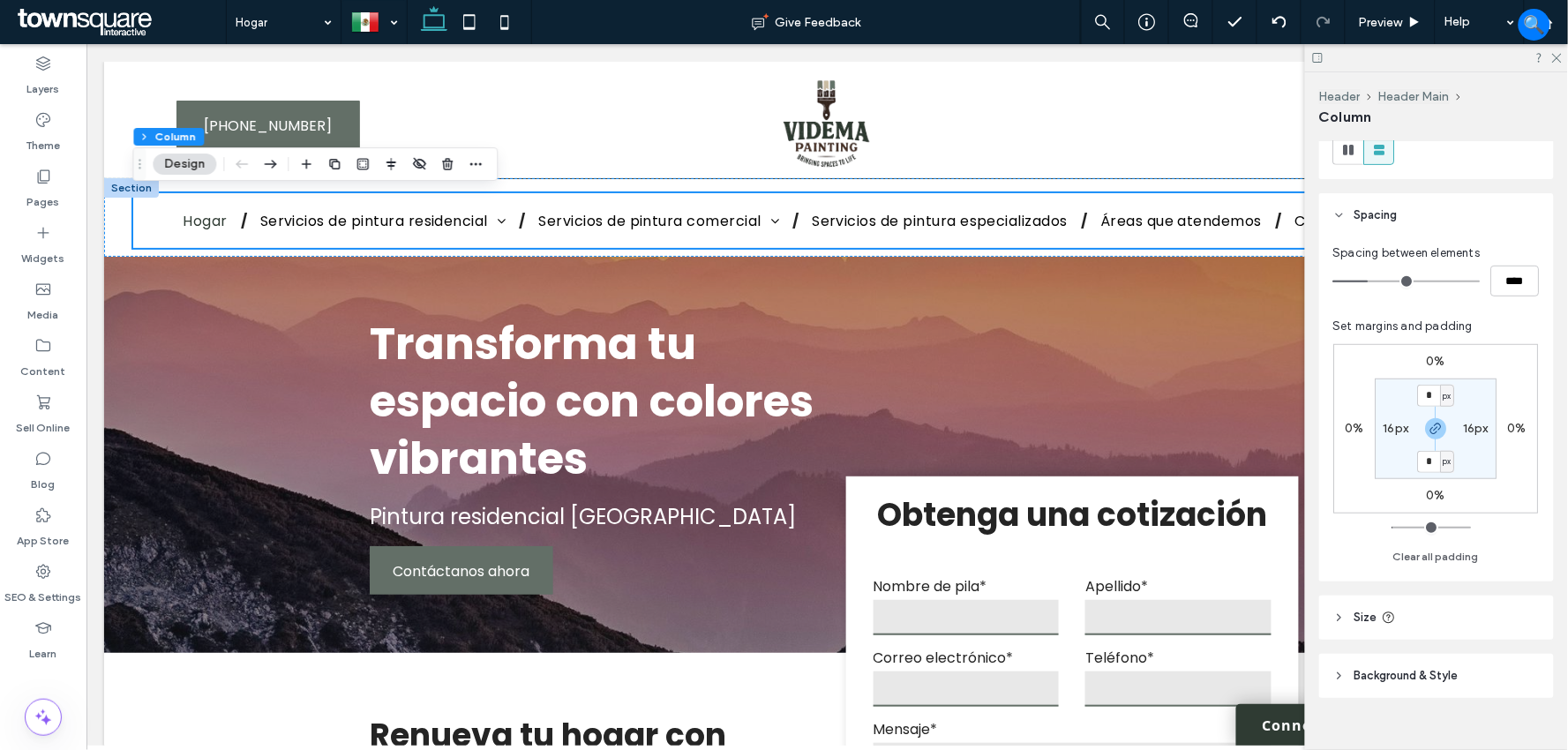
scroll to position [268, 0]
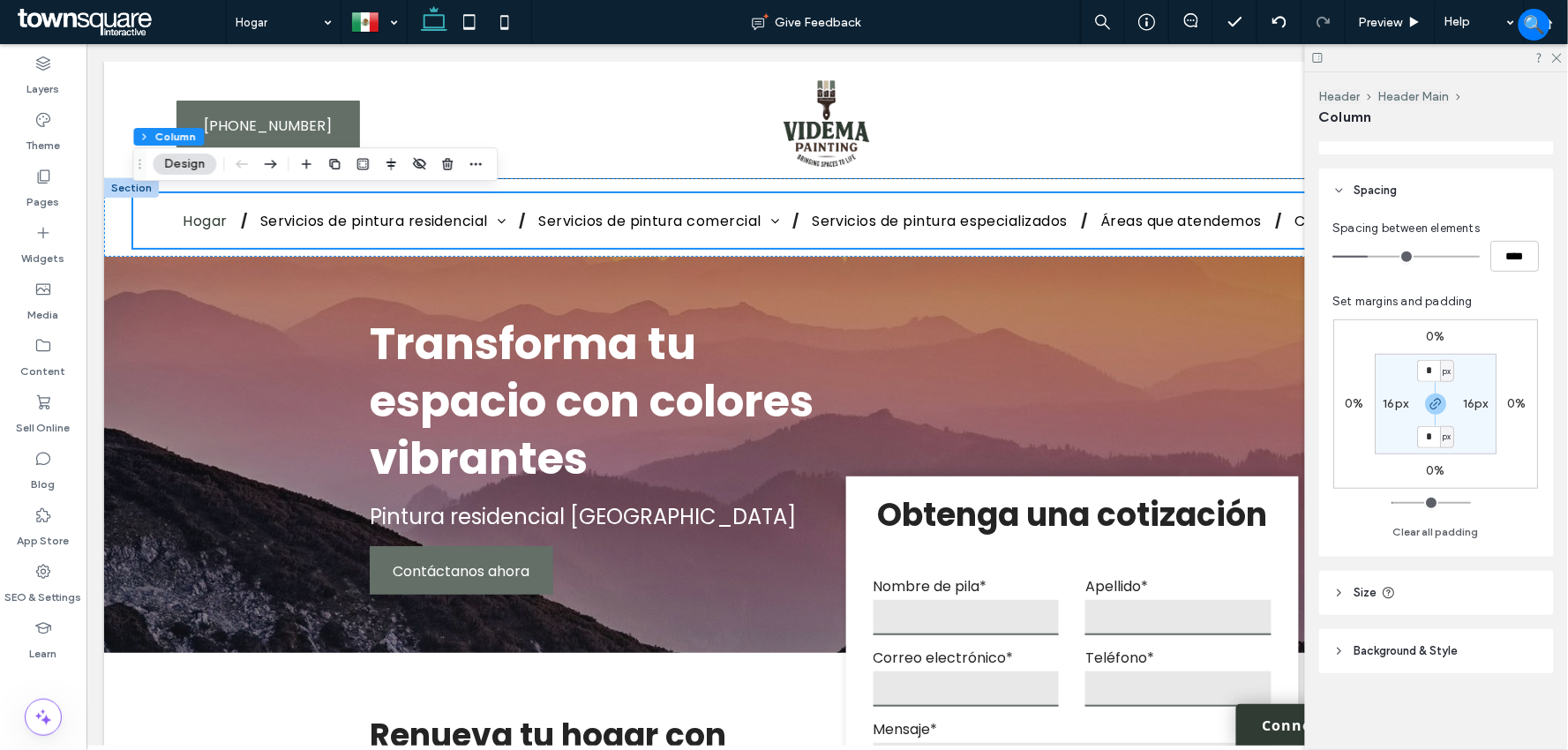
click at [1357, 589] on span "Size" at bounding box center [1366, 593] width 23 height 18
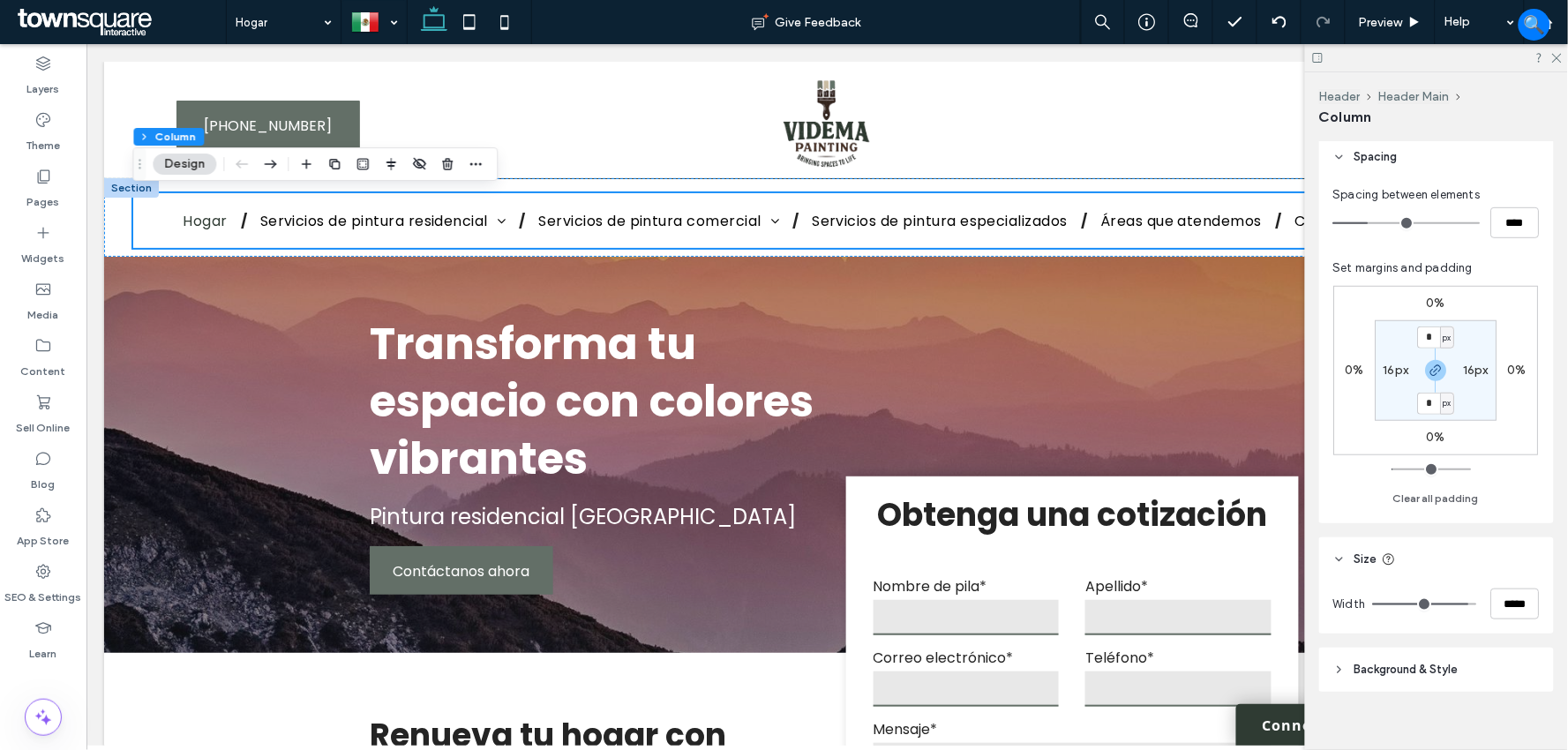
scroll to position [320, 0]
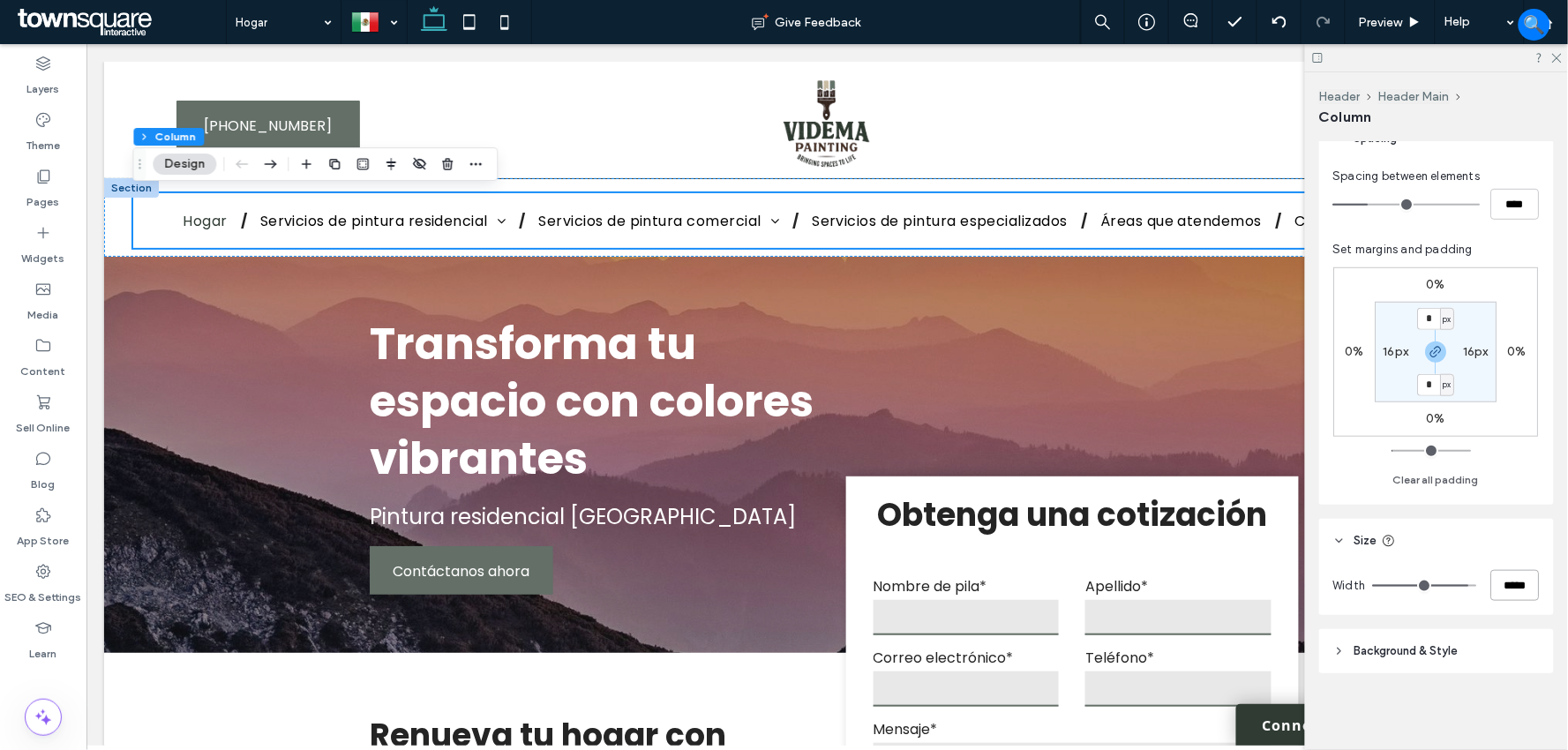
click at [1513, 586] on input "*****" at bounding box center [1515, 585] width 48 height 31
type input "**"
click at [1520, 589] on input "*****" at bounding box center [1515, 585] width 48 height 31
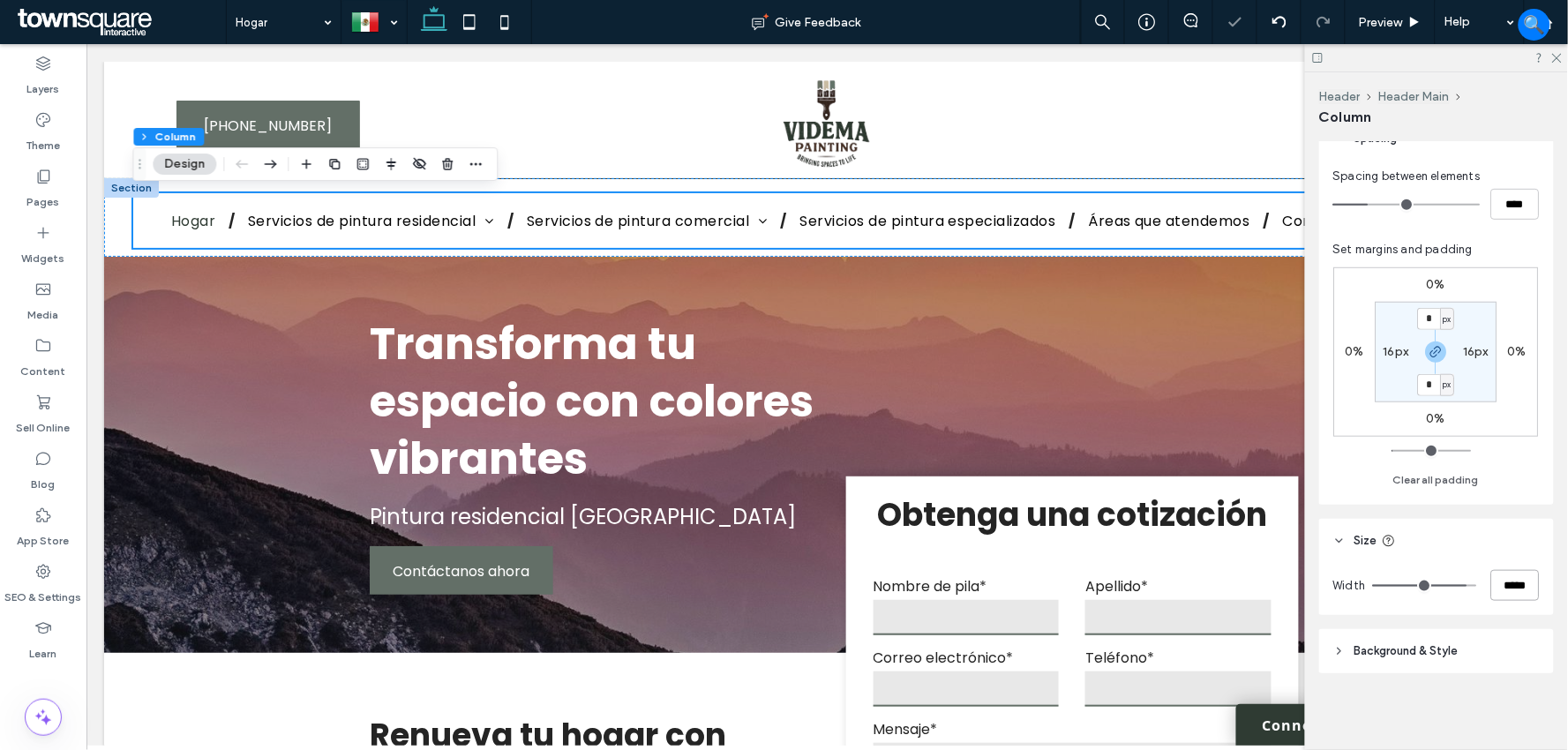
click at [1520, 589] on input "*****" at bounding box center [1515, 585] width 48 height 31
type input "**"
click at [1520, 588] on input "**" at bounding box center [1515, 585] width 48 height 31
click at [1520, 586] on input "**" at bounding box center [1515, 585] width 48 height 31
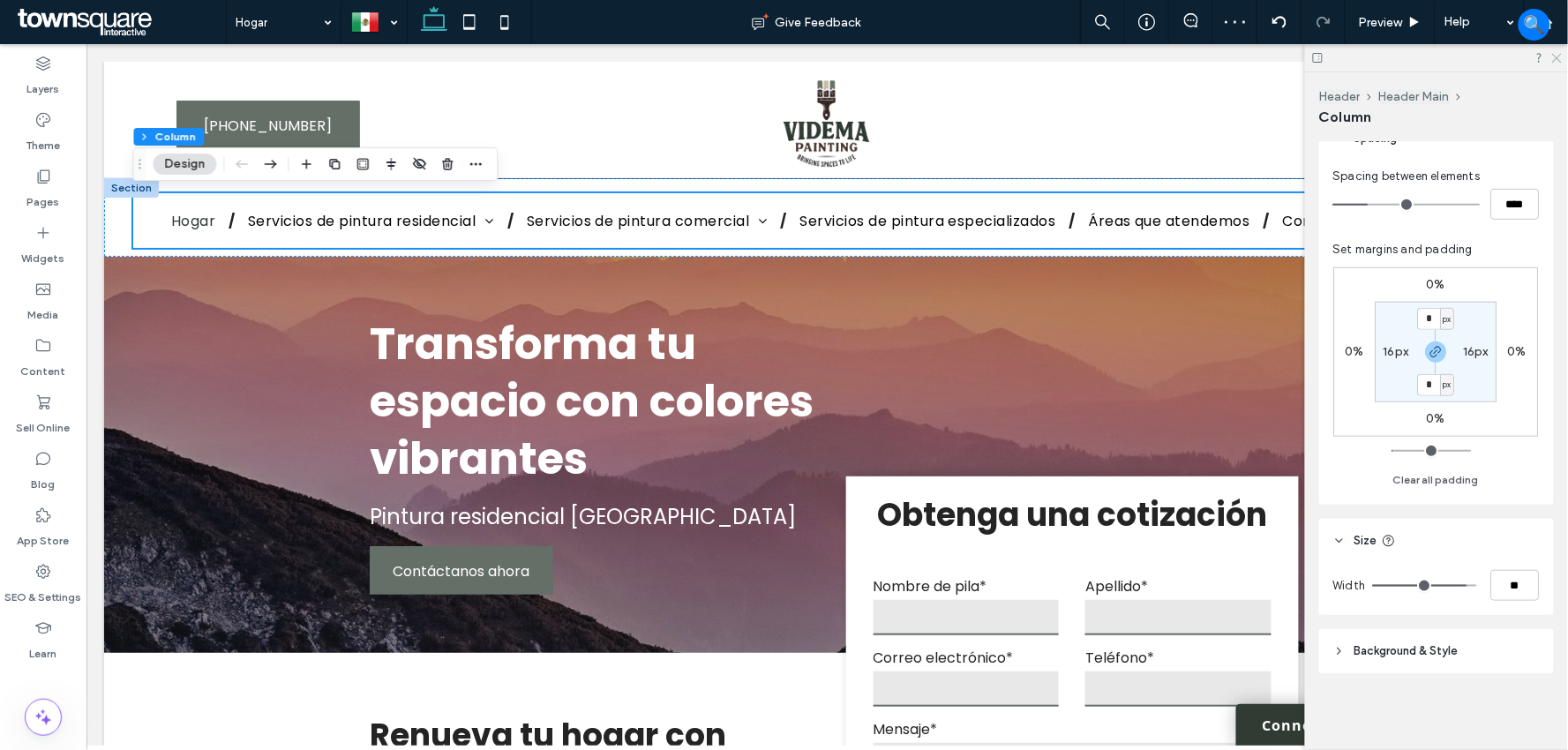
click at [1557, 56] on icon at bounding box center [1556, 57] width 11 height 11
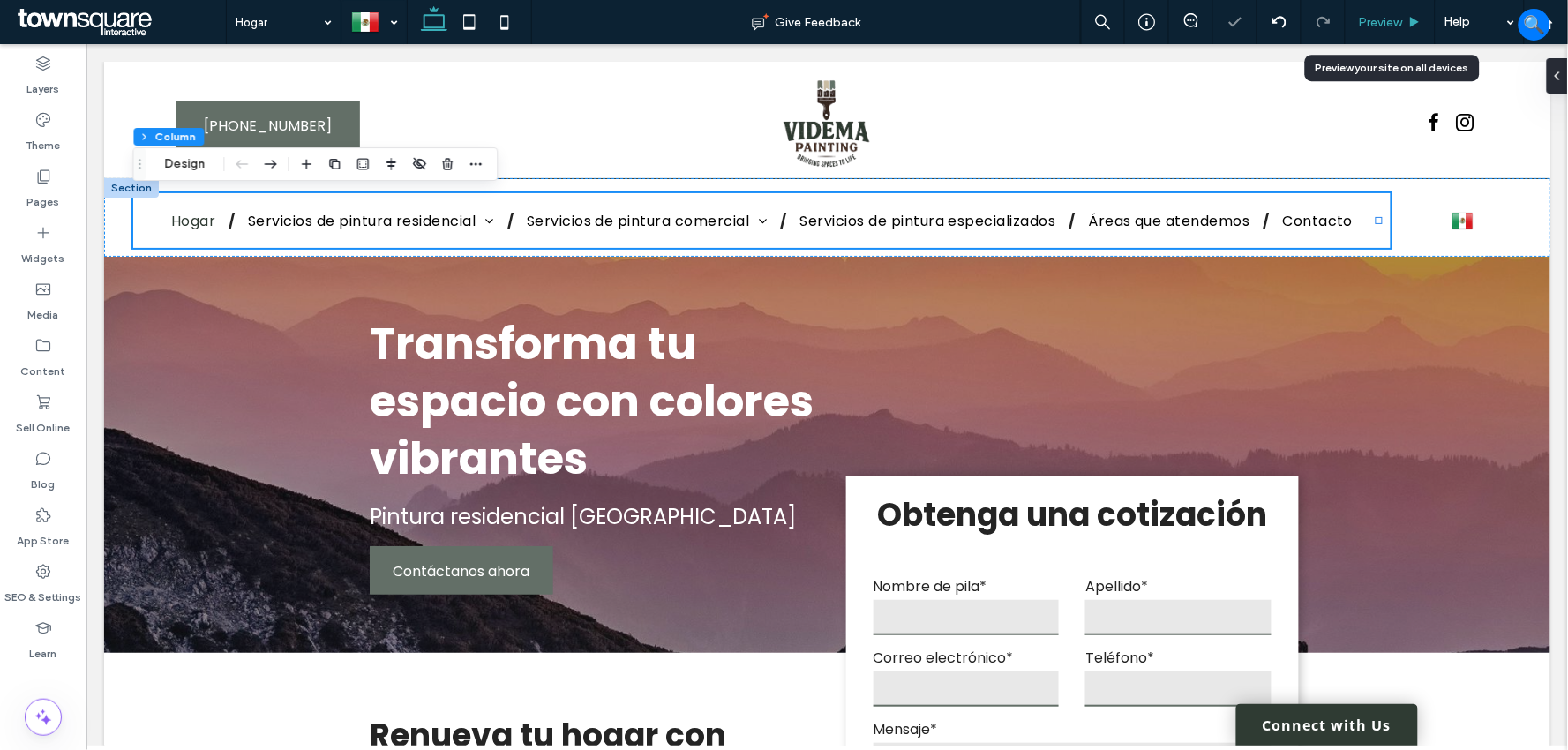
click at [1372, 29] on div "Preview" at bounding box center [1390, 21] width 90 height 44
click at [1377, 22] on span "Preview" at bounding box center [1380, 22] width 44 height 15
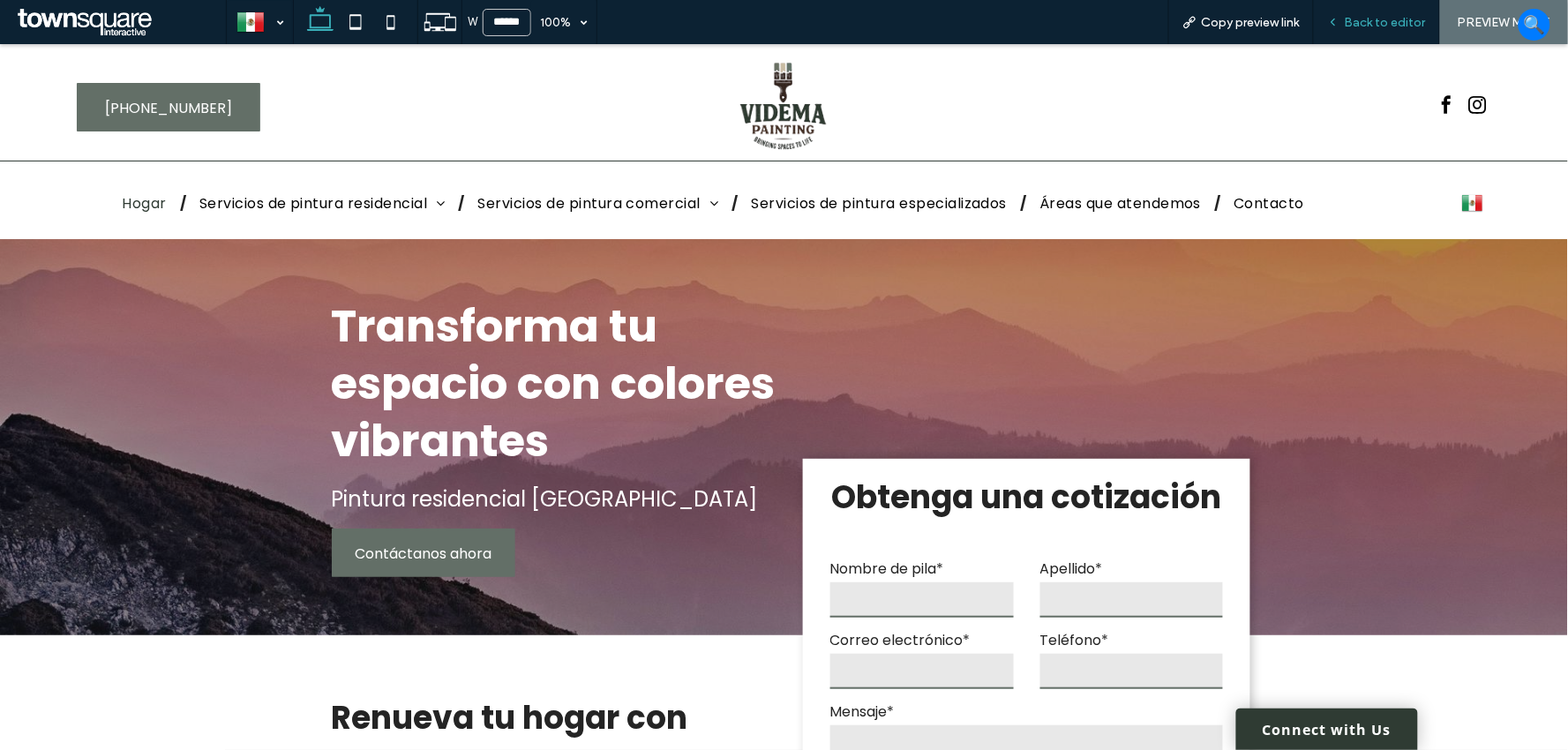
click at [1392, 15] on span "Back to editor" at bounding box center [1384, 22] width 81 height 15
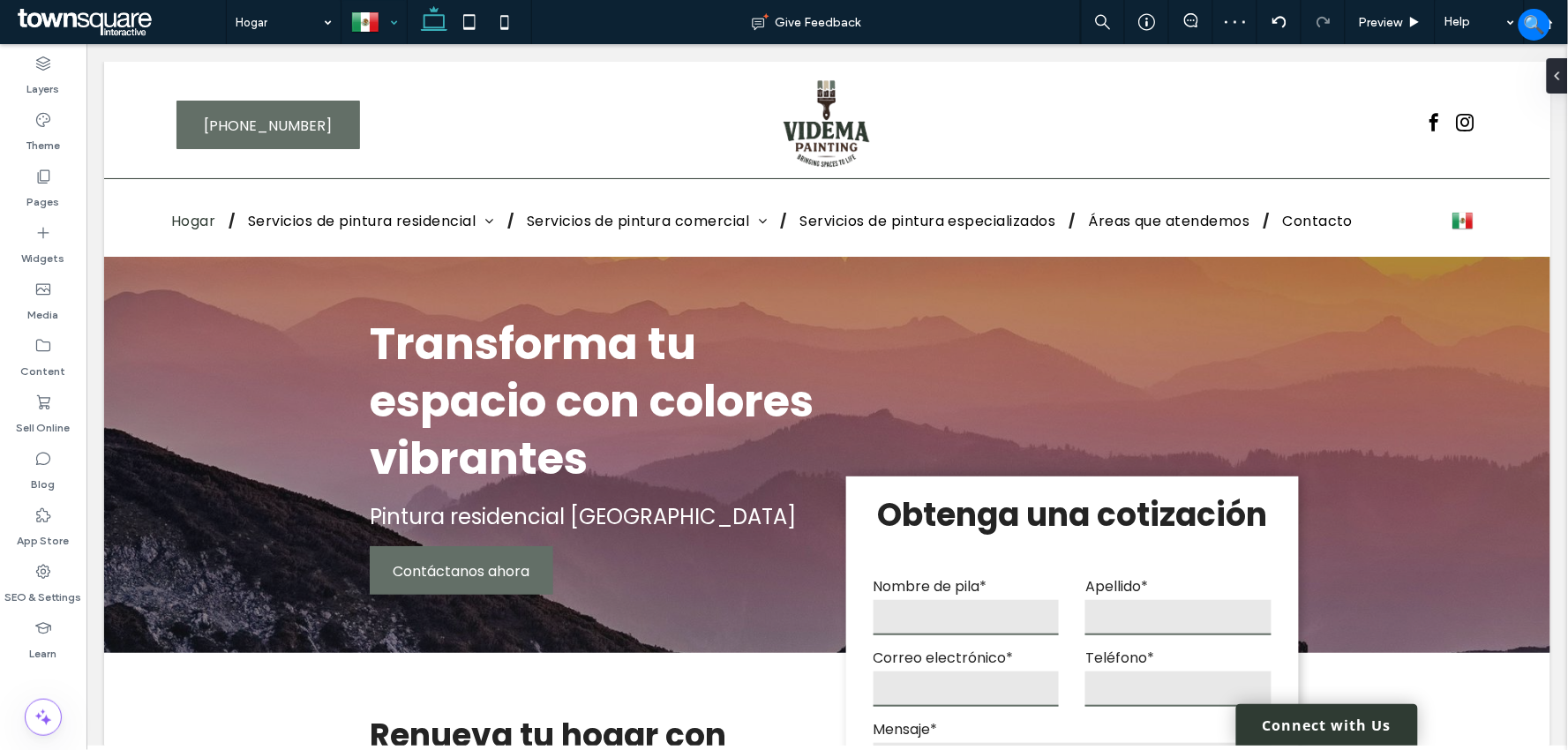
click at [392, 16] on div at bounding box center [374, 21] width 63 height 42
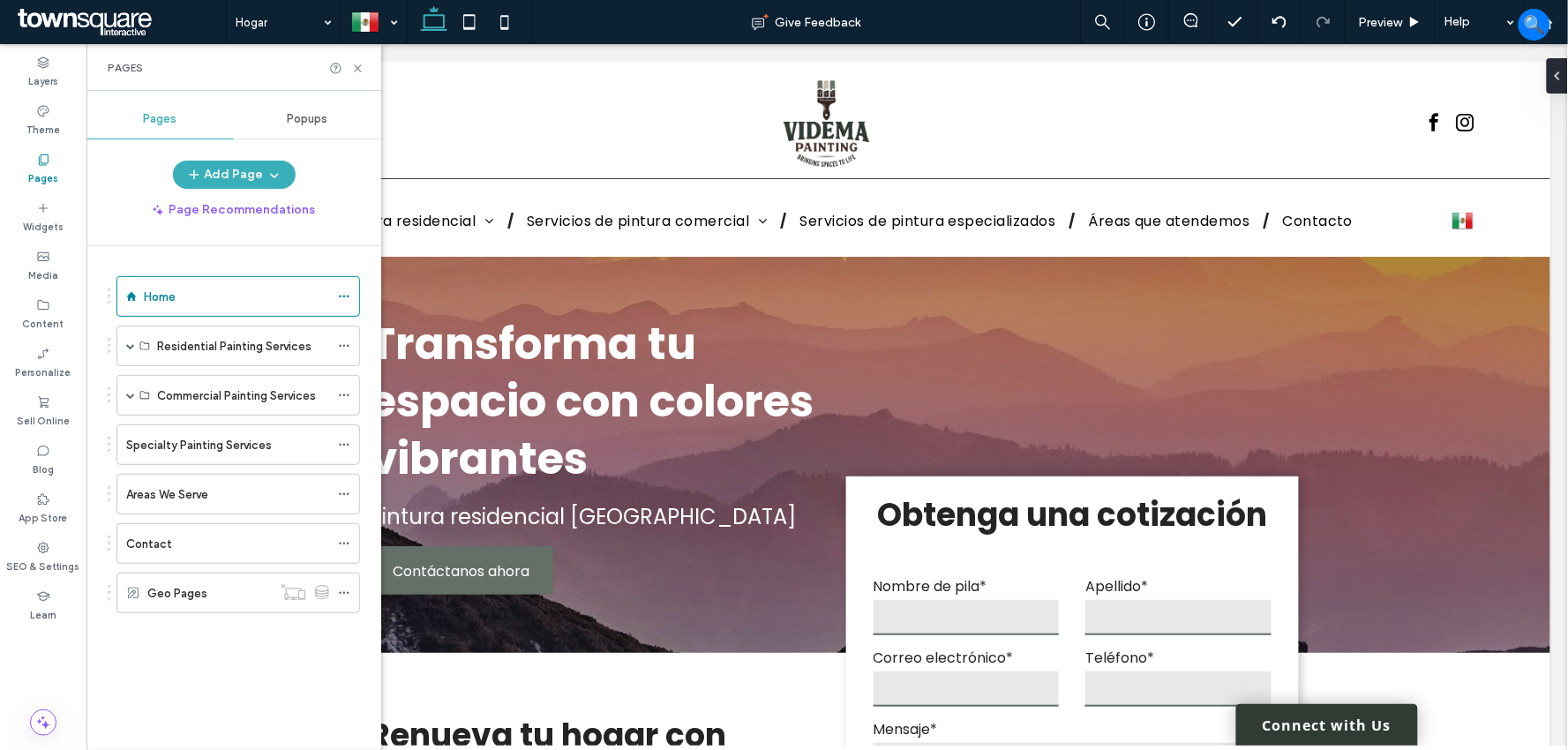
click at [156, 225] on div "Add Page Page Recommendations Home Residential Painting Services Residential In…" at bounding box center [234, 450] width 294 height 580
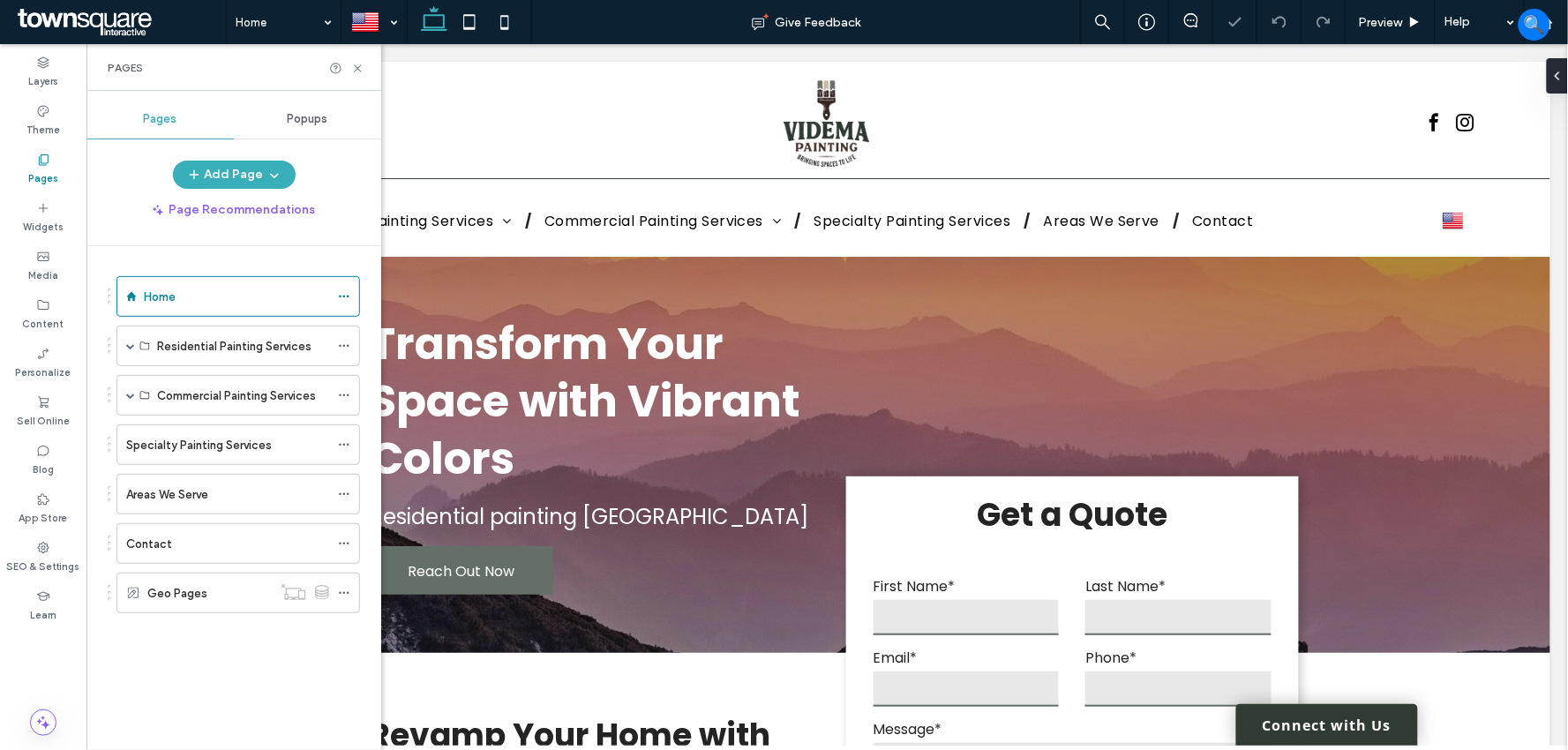
click at [356, 59] on div "Pages" at bounding box center [234, 67] width 294 height 47
drag, startPoint x: 357, startPoint y: 67, endPoint x: 193, endPoint y: 109, distance: 169.3
click at [357, 67] on icon at bounding box center [358, 68] width 13 height 13
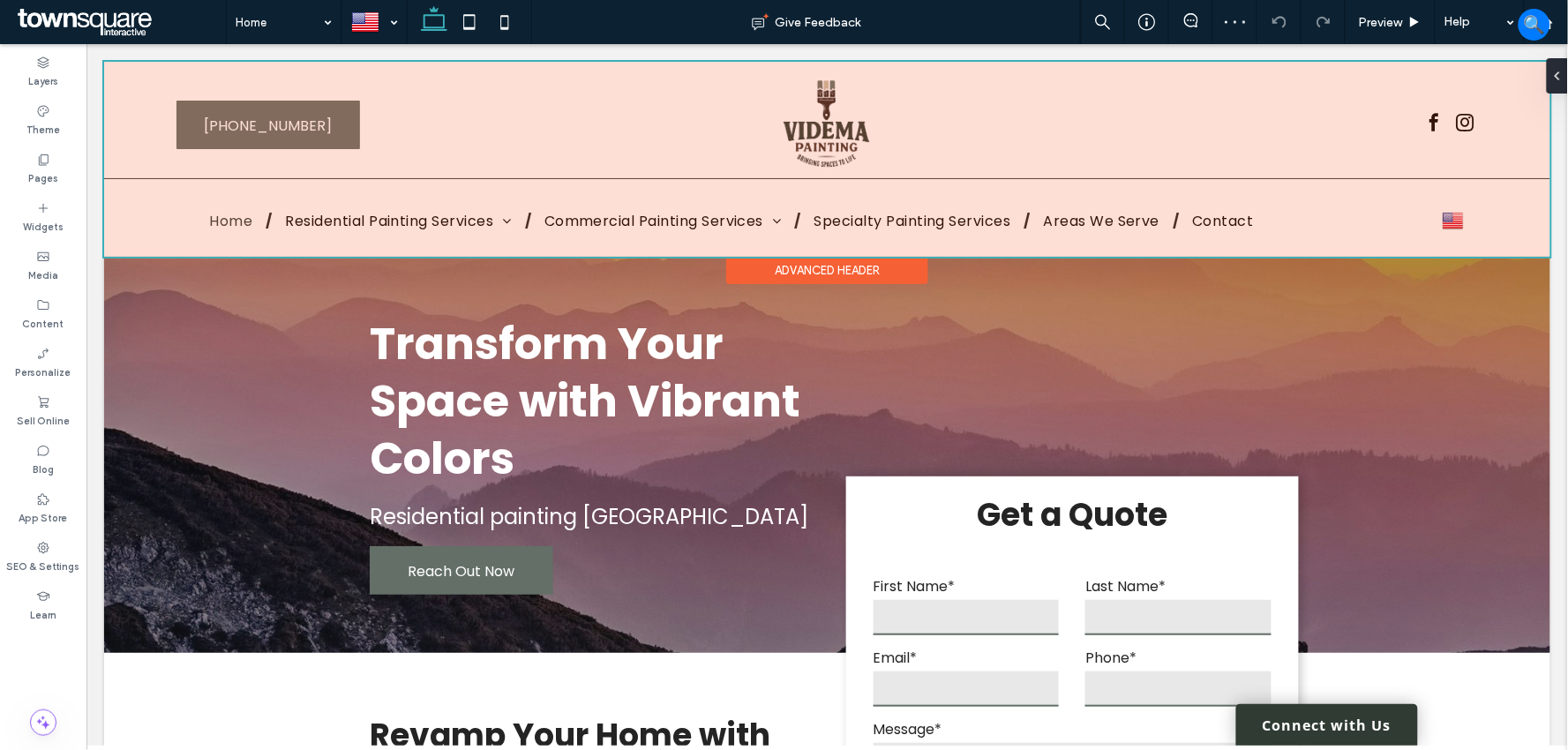
click at [212, 208] on div at bounding box center [826, 157] width 1446 height 195
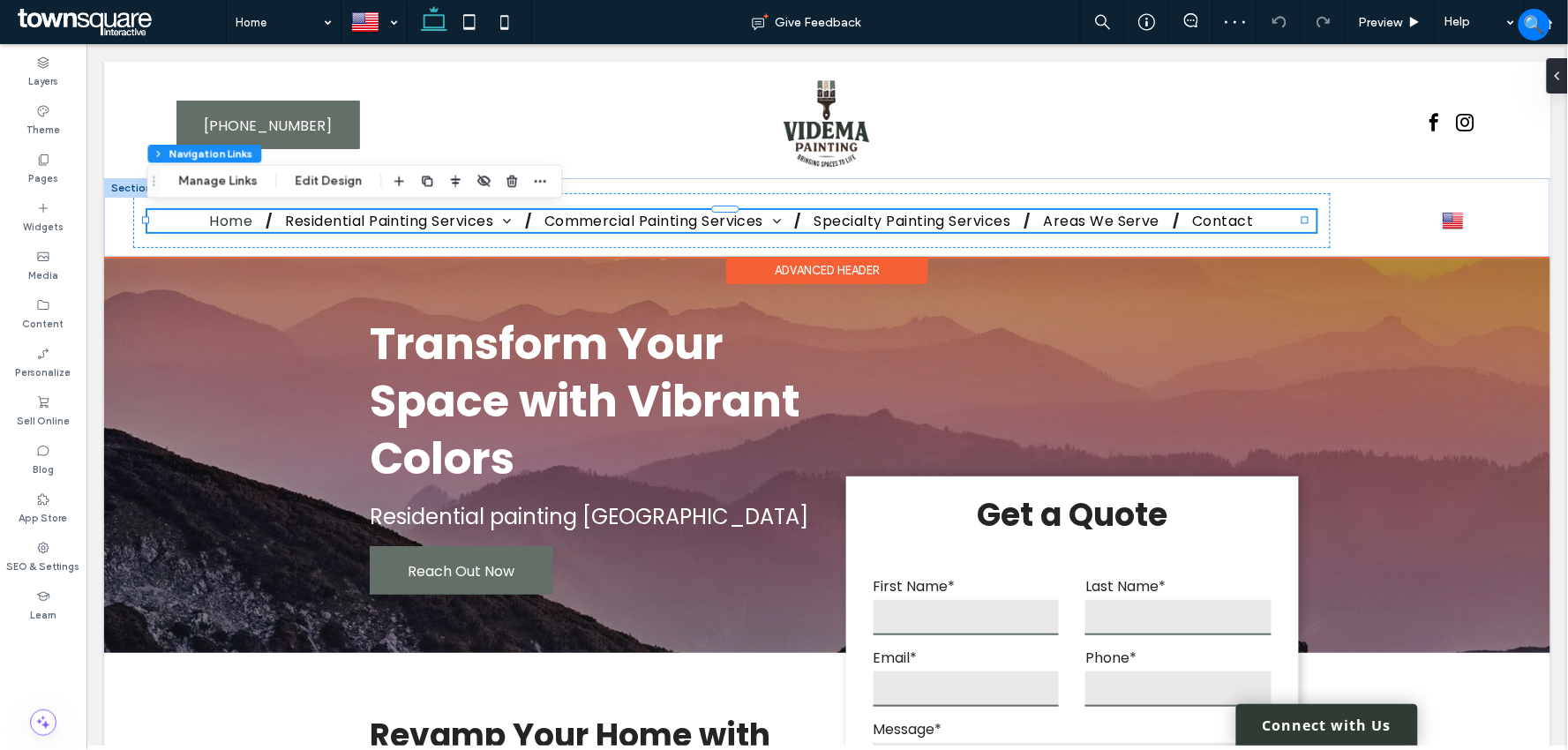
scroll to position [14, 0]
click at [335, 184] on button "Edit Design" at bounding box center [328, 181] width 90 height 21
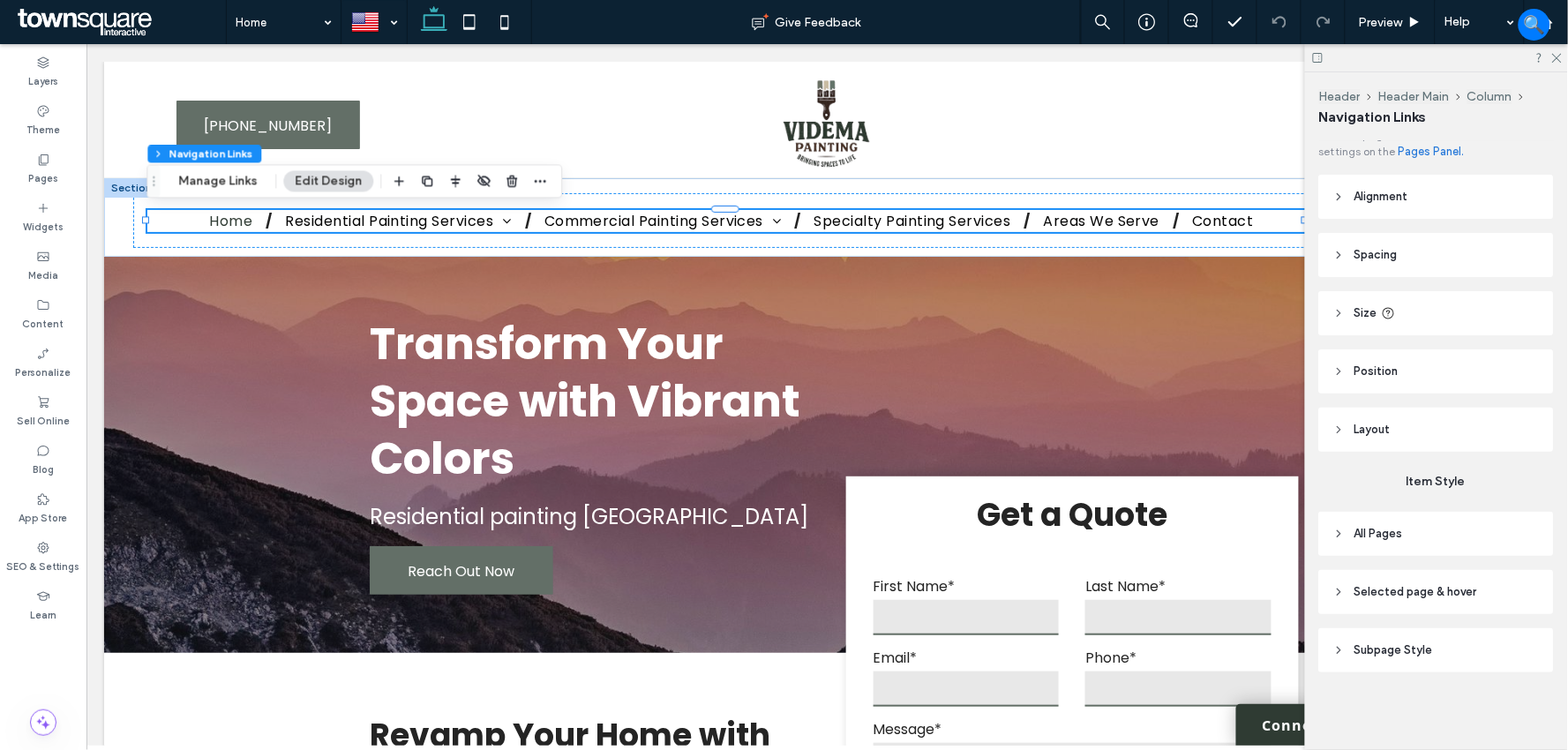
click at [1343, 601] on header "Selected page & hover" at bounding box center [1437, 592] width 235 height 44
click at [1344, 588] on icon at bounding box center [1339, 592] width 12 height 12
click at [1342, 305] on header "Size" at bounding box center [1437, 312] width 235 height 44
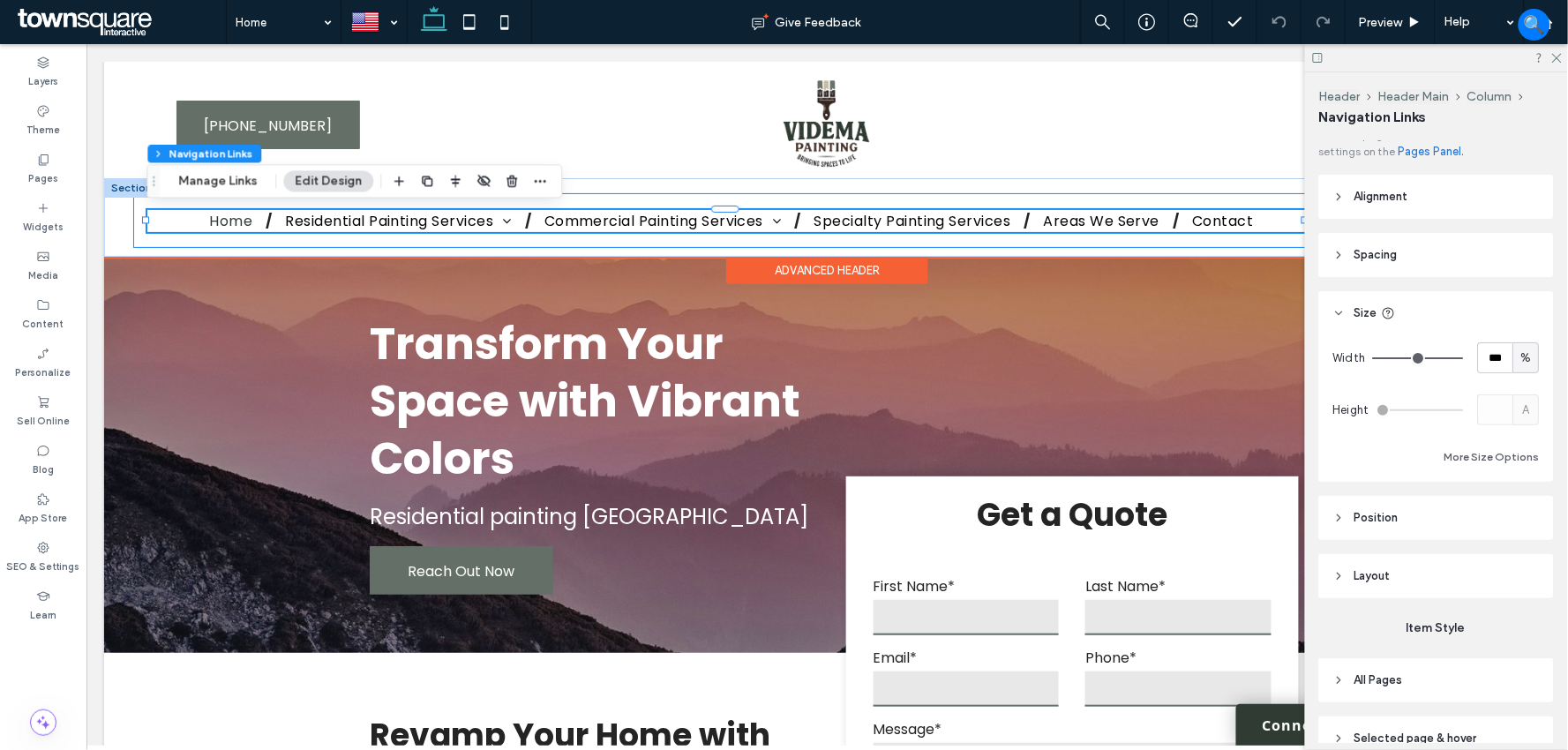
click at [152, 239] on div "Home Residential Painting Services Residential Interior Painting Residential Ex…" at bounding box center [730, 219] width 1197 height 55
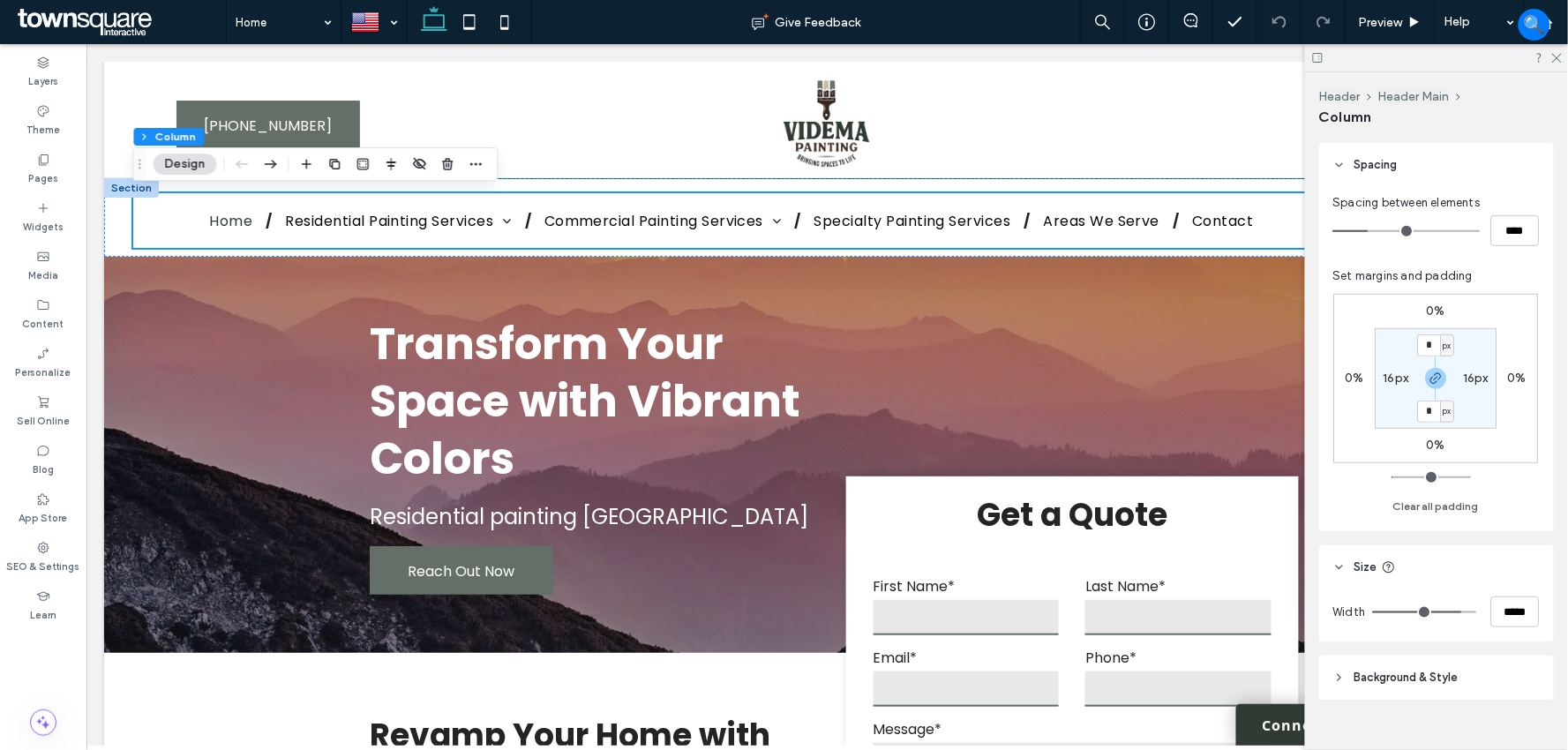
scroll to position [320, 0]
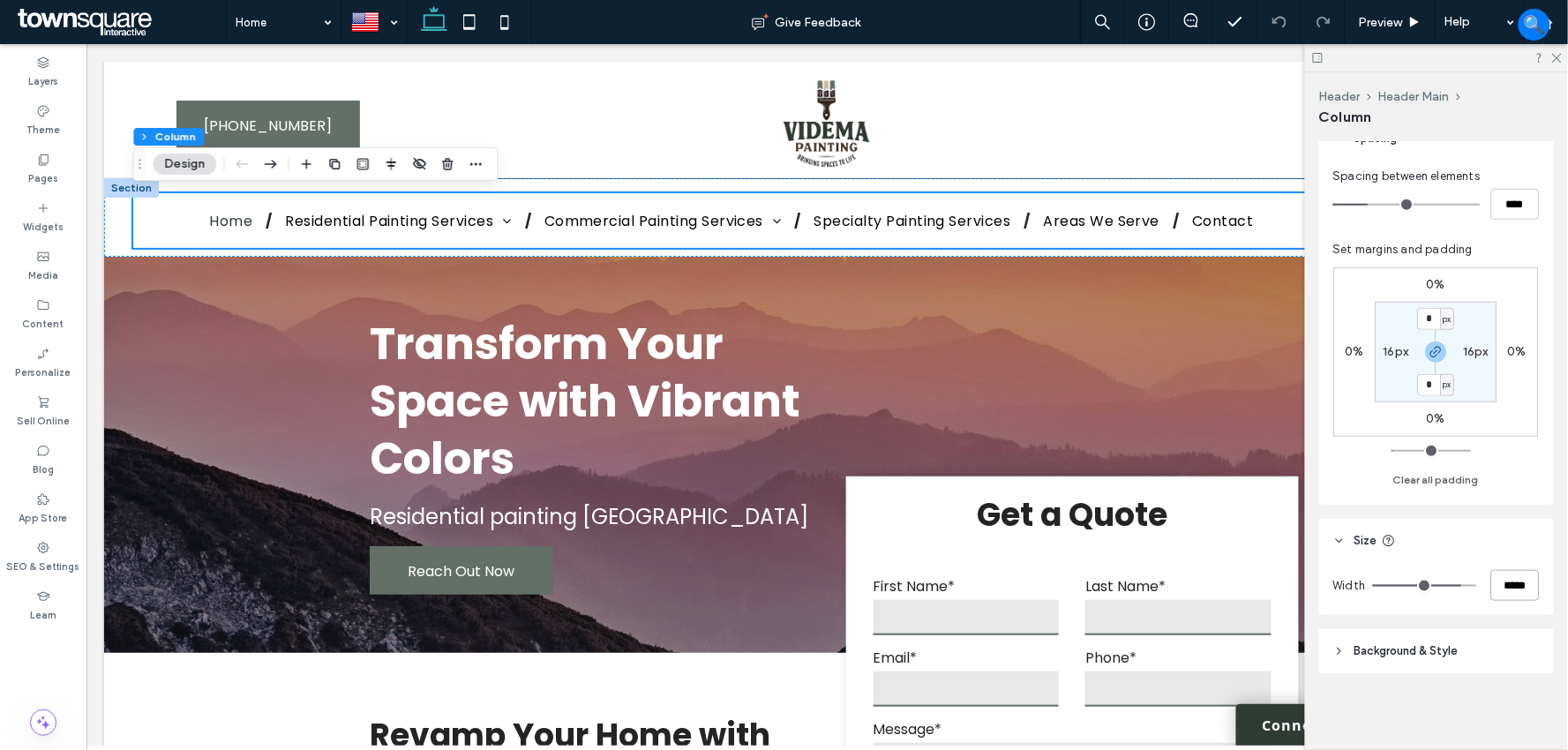
click at [1508, 575] on input "*****" at bounding box center [1515, 585] width 48 height 31
type input "**"
type input "*****"
click at [1557, 55] on icon at bounding box center [1556, 57] width 11 height 11
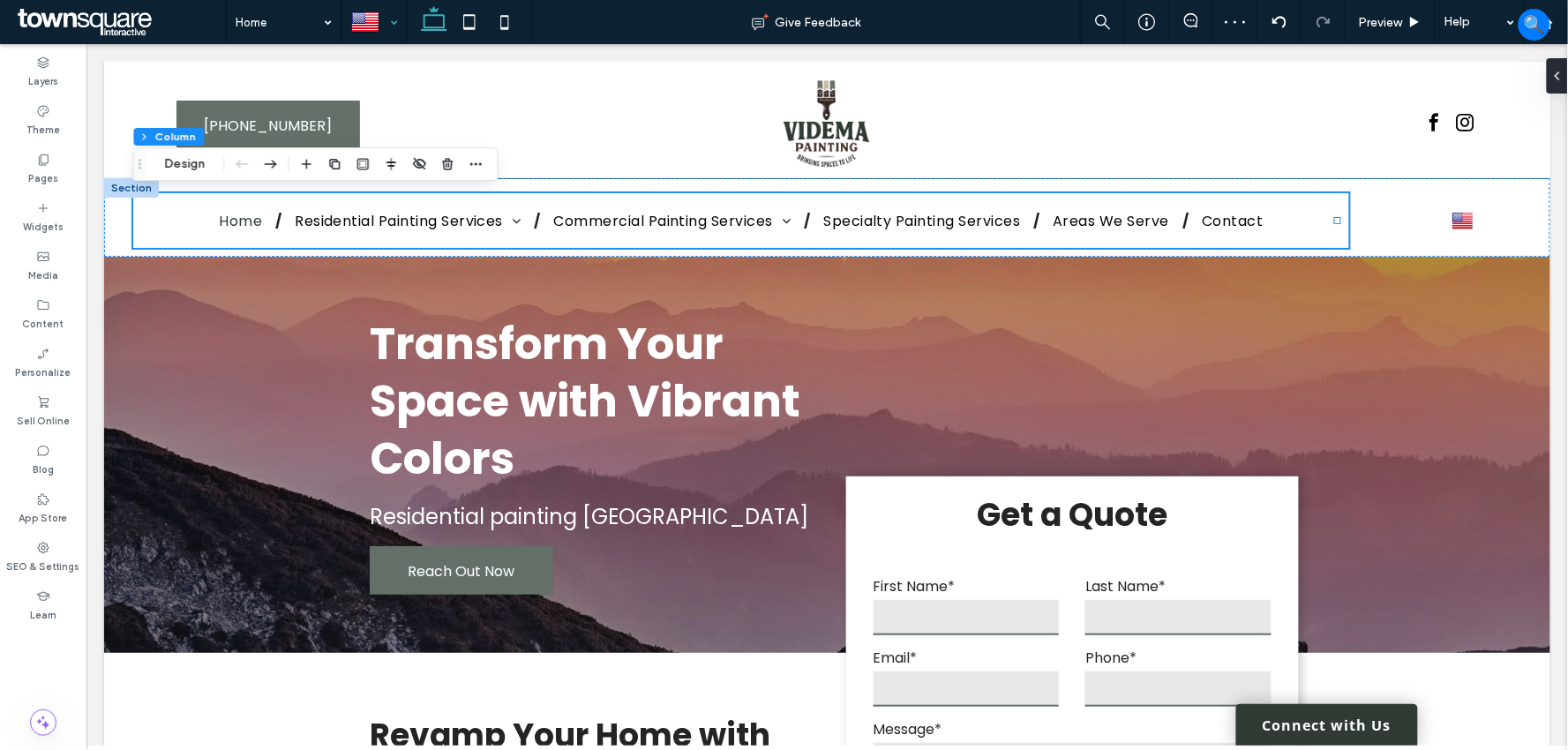
click at [384, 13] on div at bounding box center [374, 21] width 63 height 42
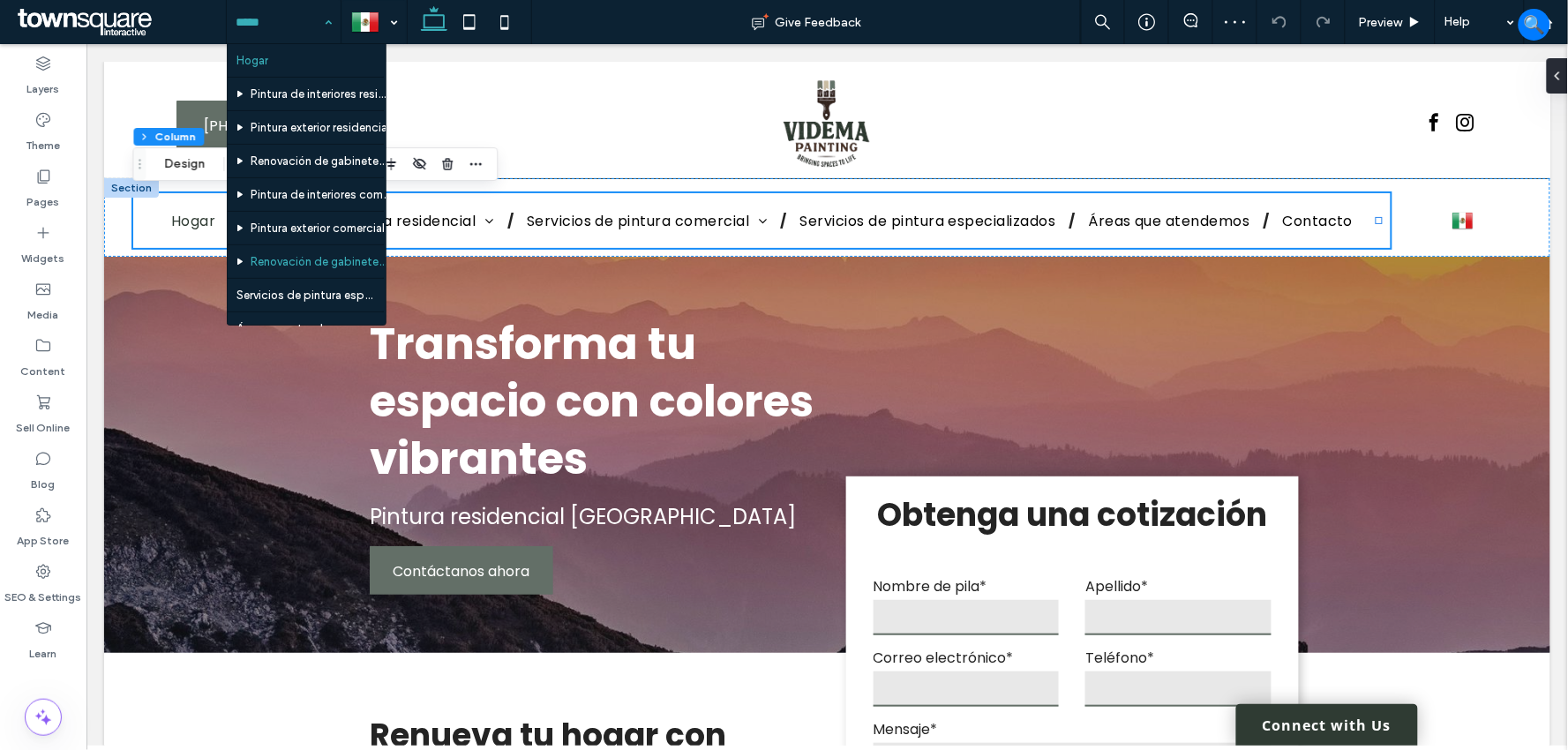
scroll to position [91, 0]
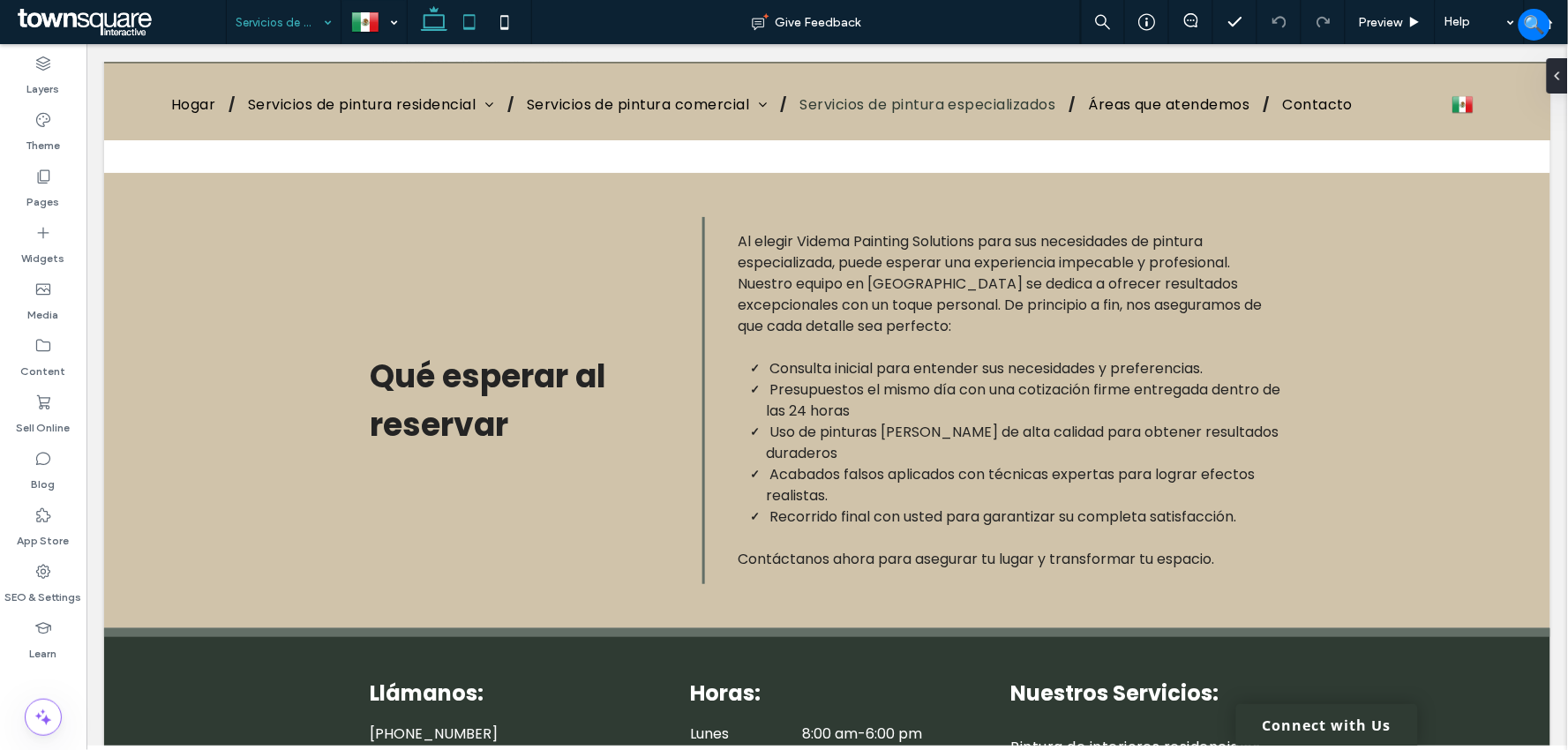
click at [471, 20] on icon at bounding box center [470, 22] width 35 height 35
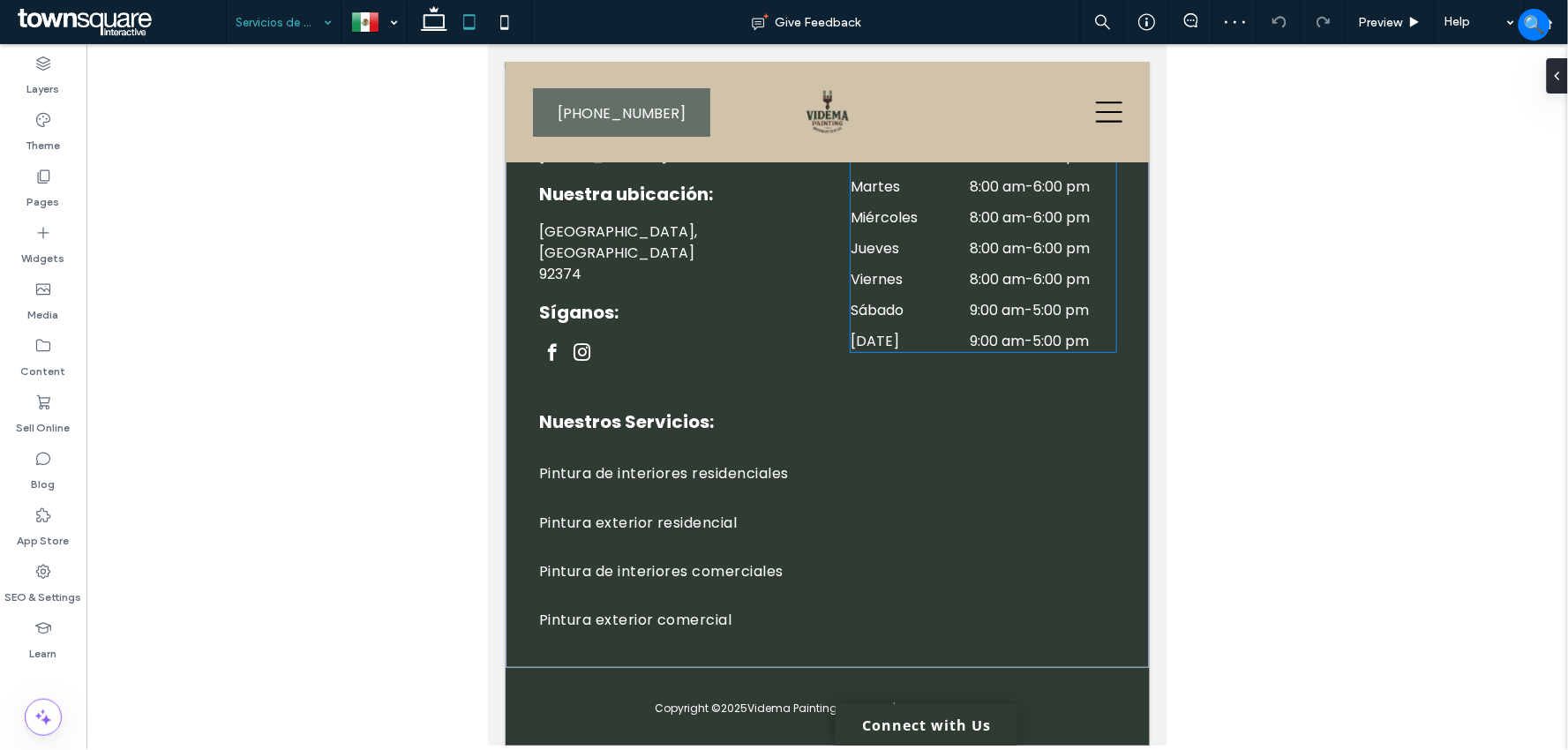
scroll to position [2153, 0]
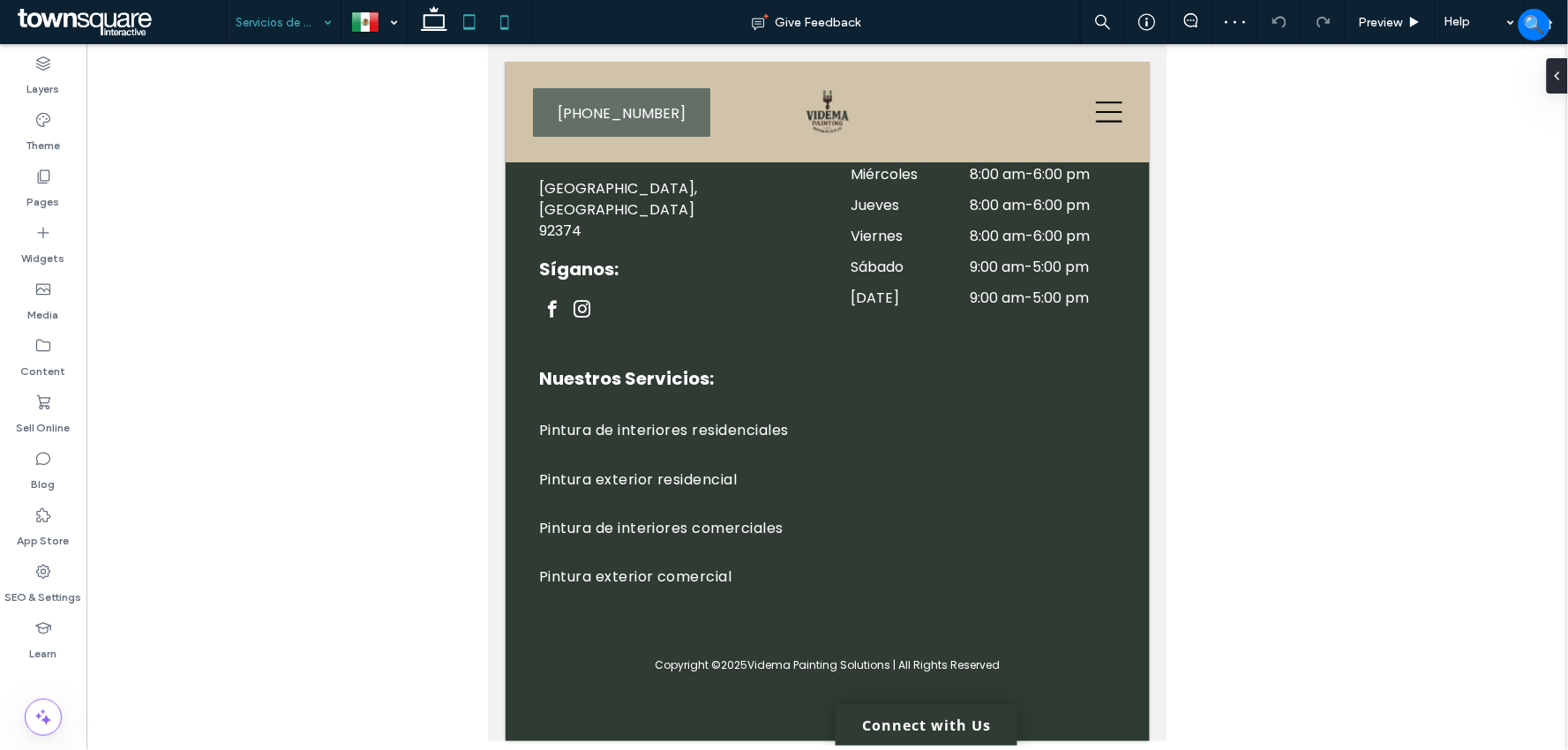
click at [499, 15] on icon at bounding box center [505, 22] width 35 height 35
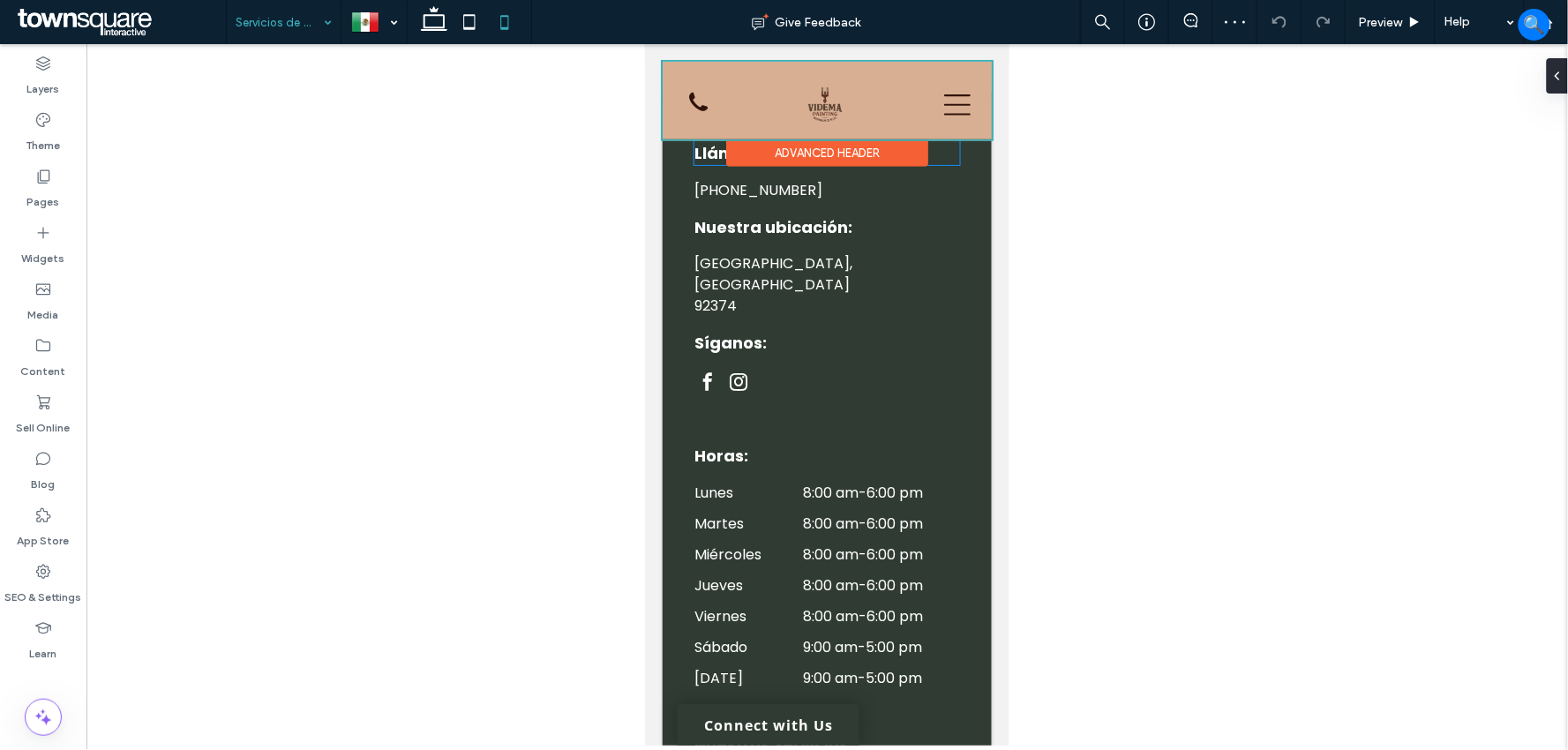
scroll to position [1982, 0]
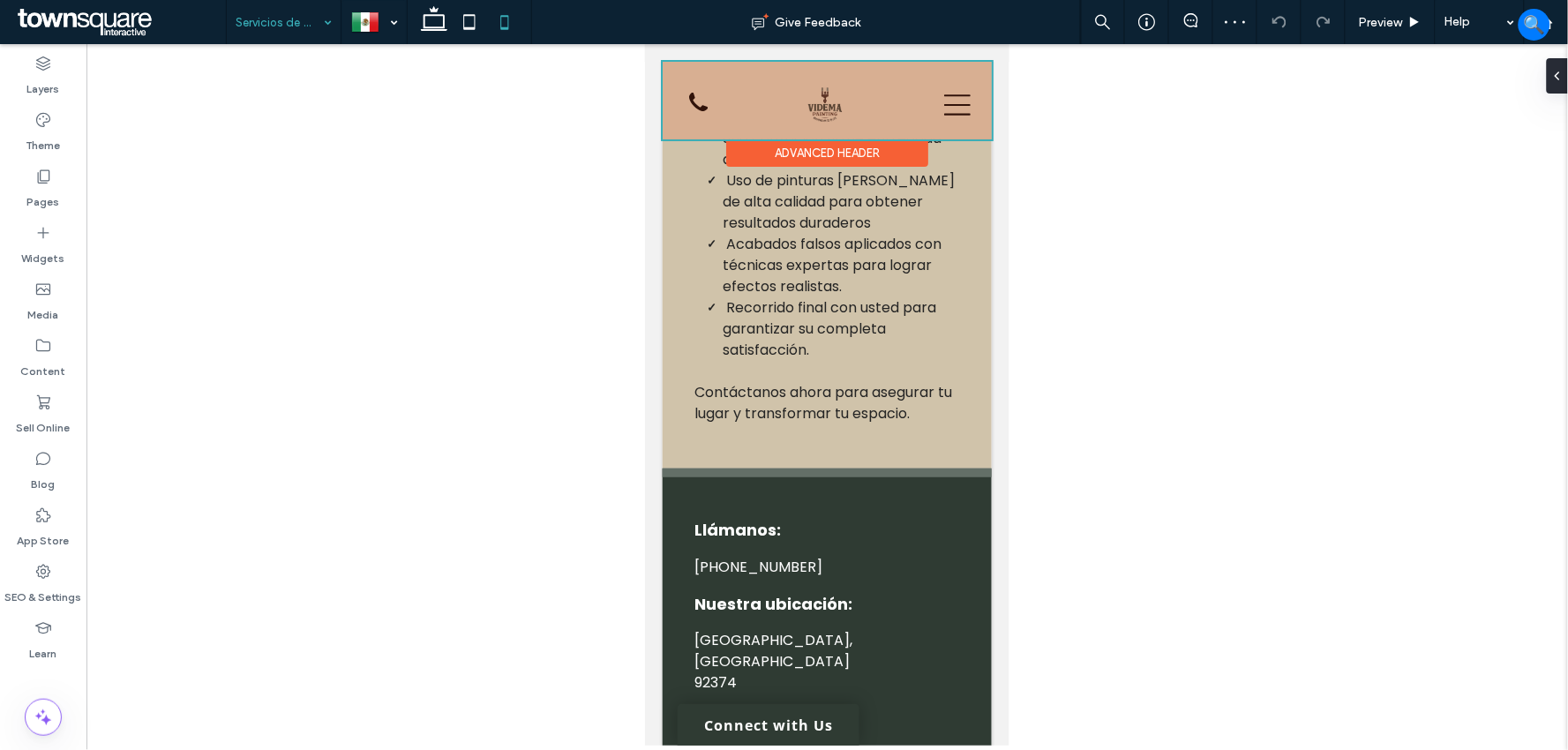
click at [958, 86] on div at bounding box center [825, 99] width 329 height 77
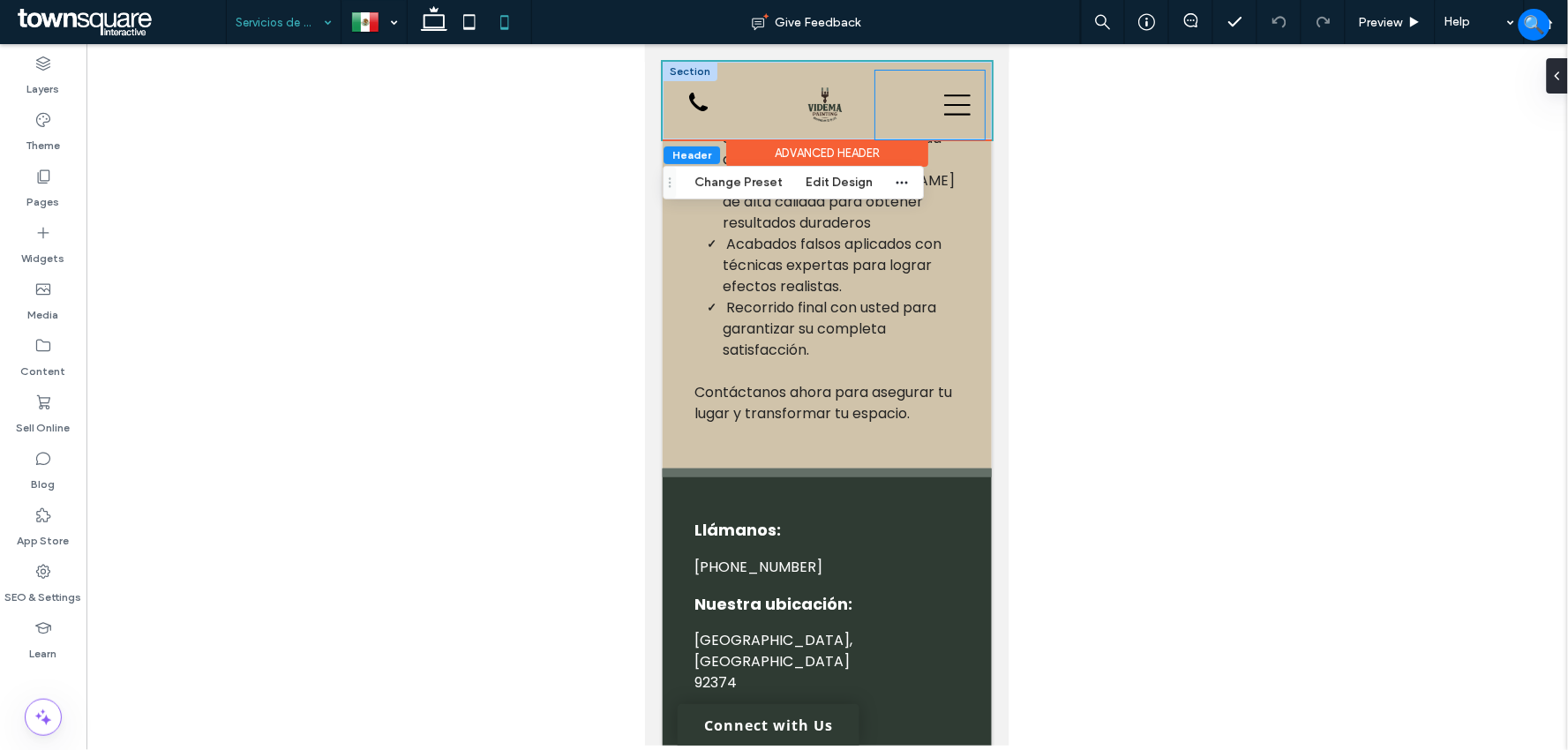
click at [944, 91] on icon at bounding box center [956, 104] width 26 height 26
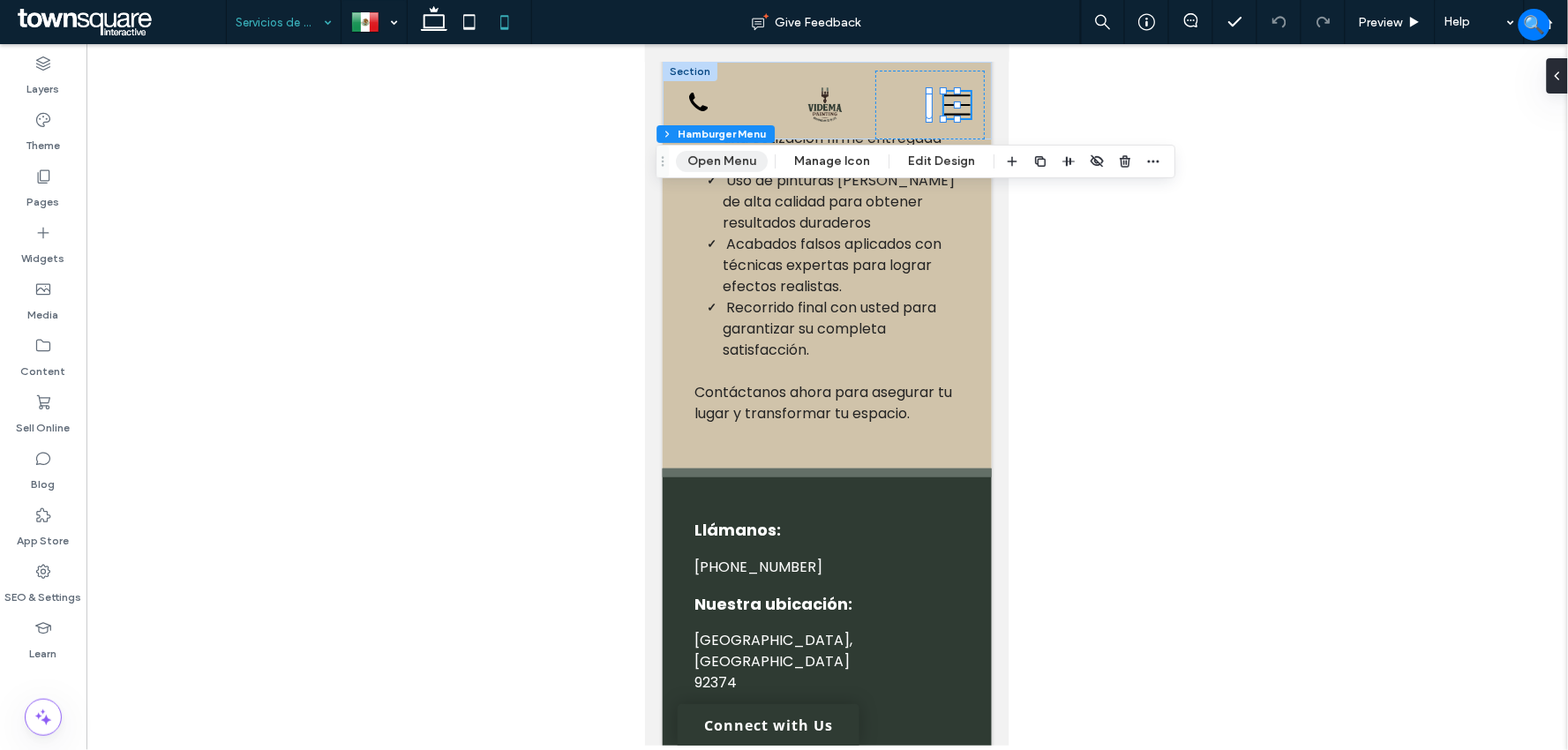
click at [752, 154] on button "Open Menu" at bounding box center [721, 161] width 91 height 21
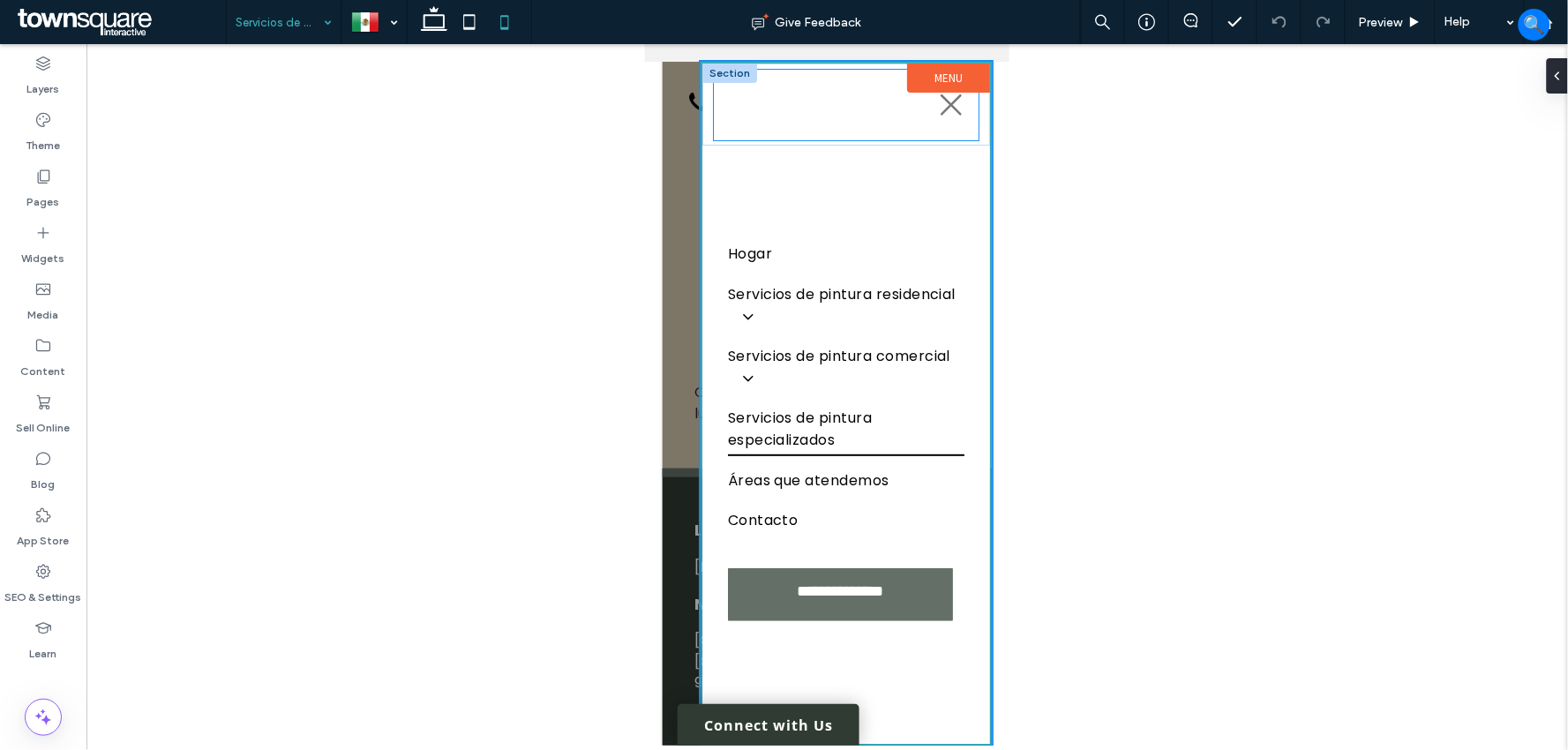
click at [941, 117] on div at bounding box center [845, 104] width 265 height 71
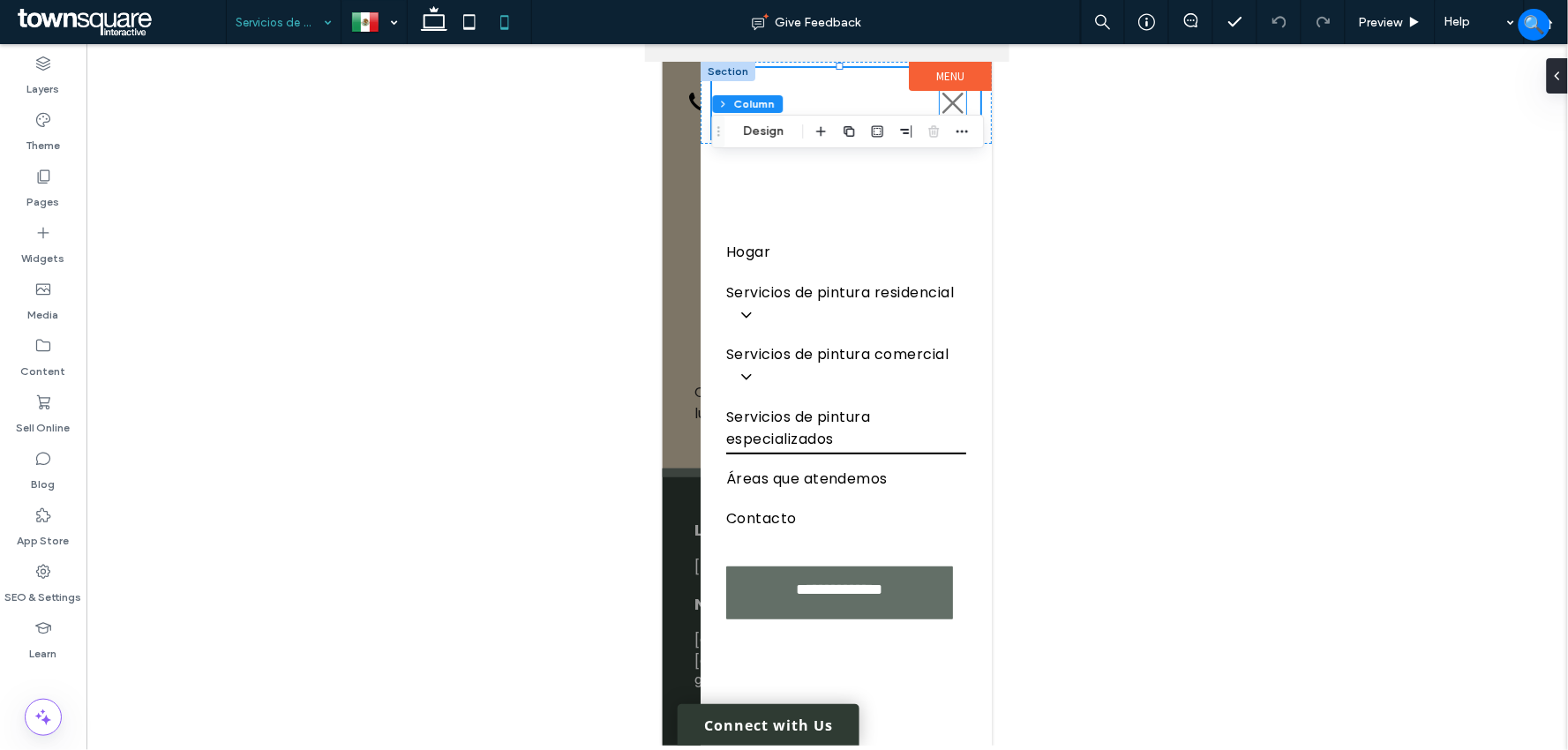
click at [939, 97] on icon at bounding box center [952, 102] width 26 height 26
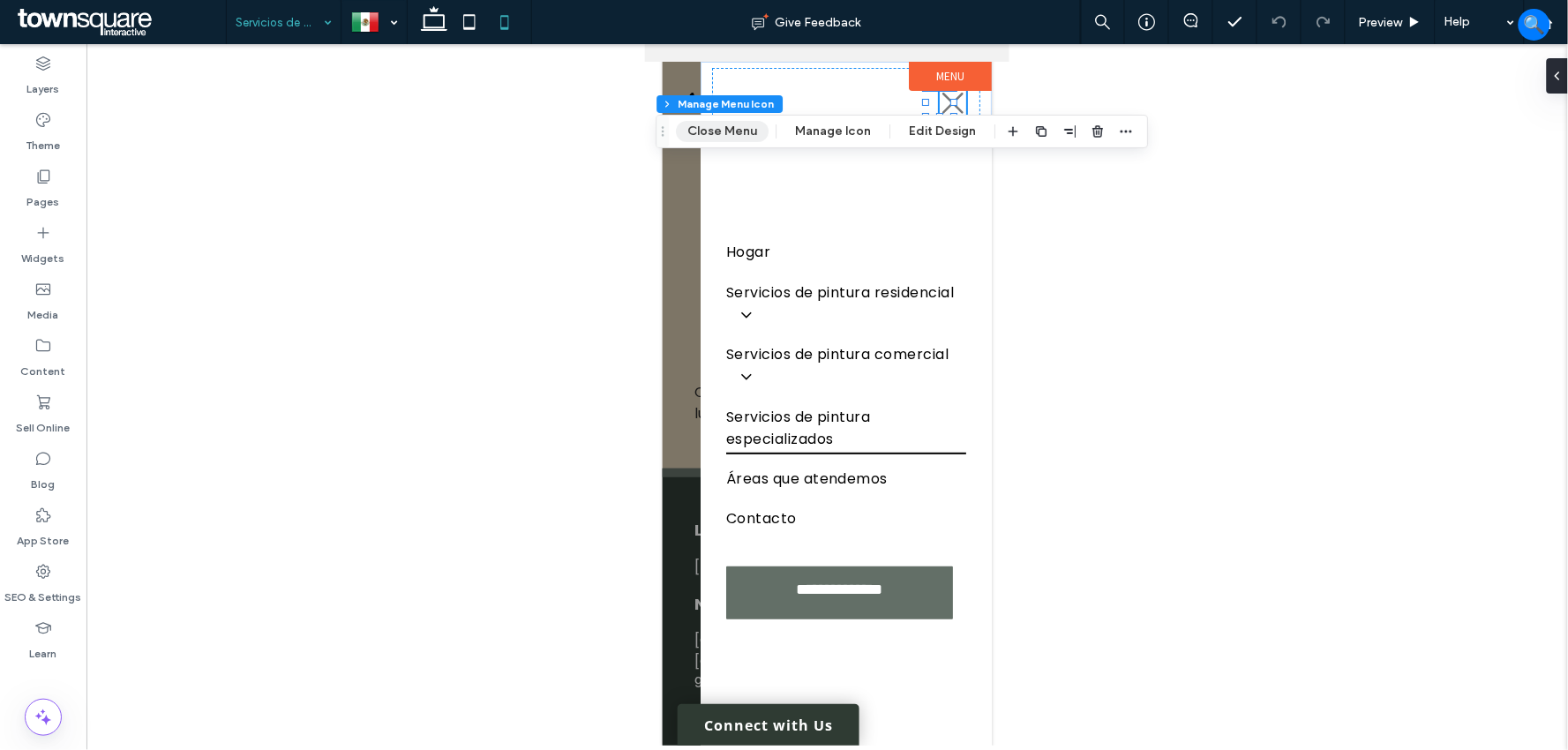
drag, startPoint x: 719, startPoint y: 129, endPoint x: 35, endPoint y: 90, distance: 685.1
click at [719, 129] on button "Close Menu" at bounding box center [721, 131] width 92 height 21
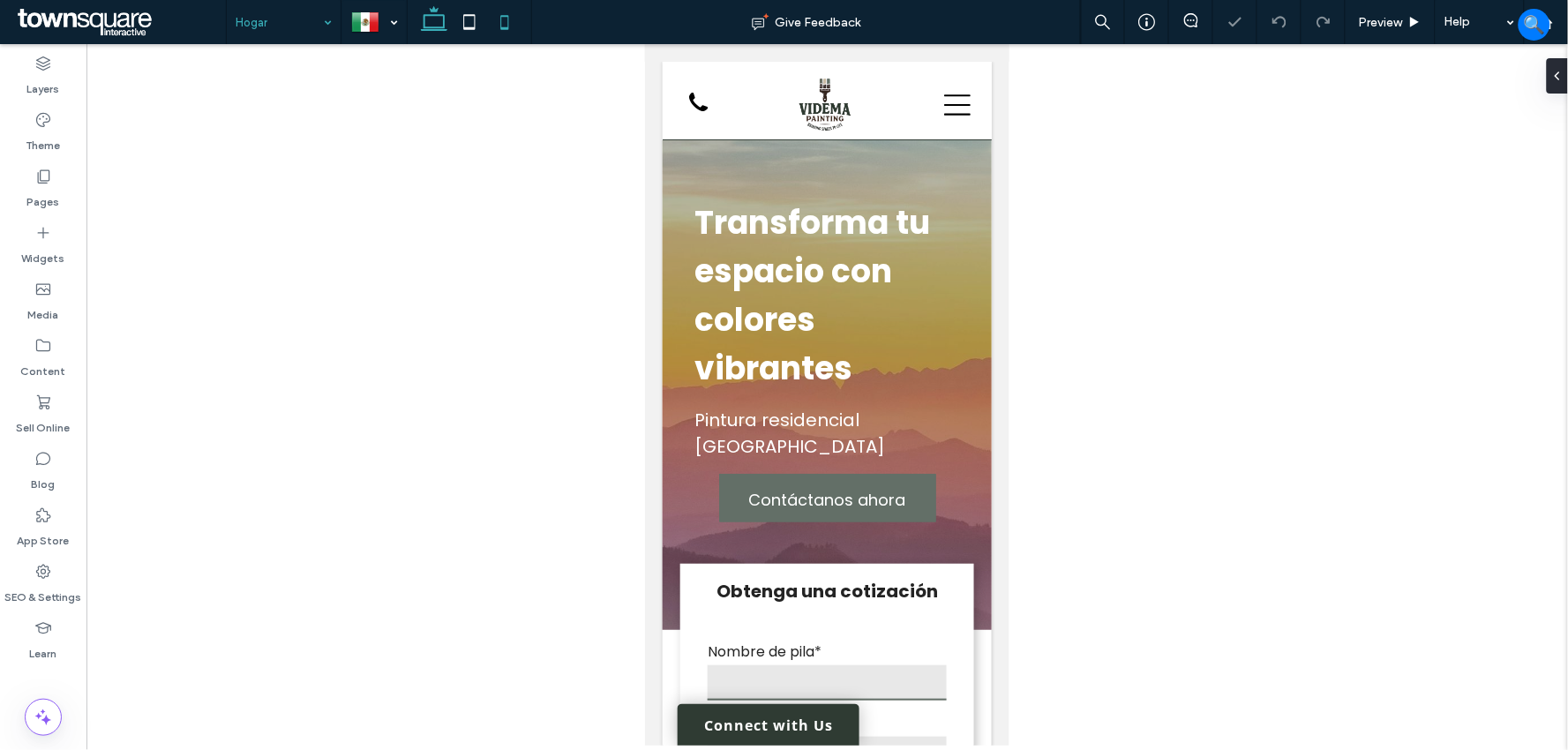
click at [439, 19] on icon at bounding box center [434, 22] width 35 height 35
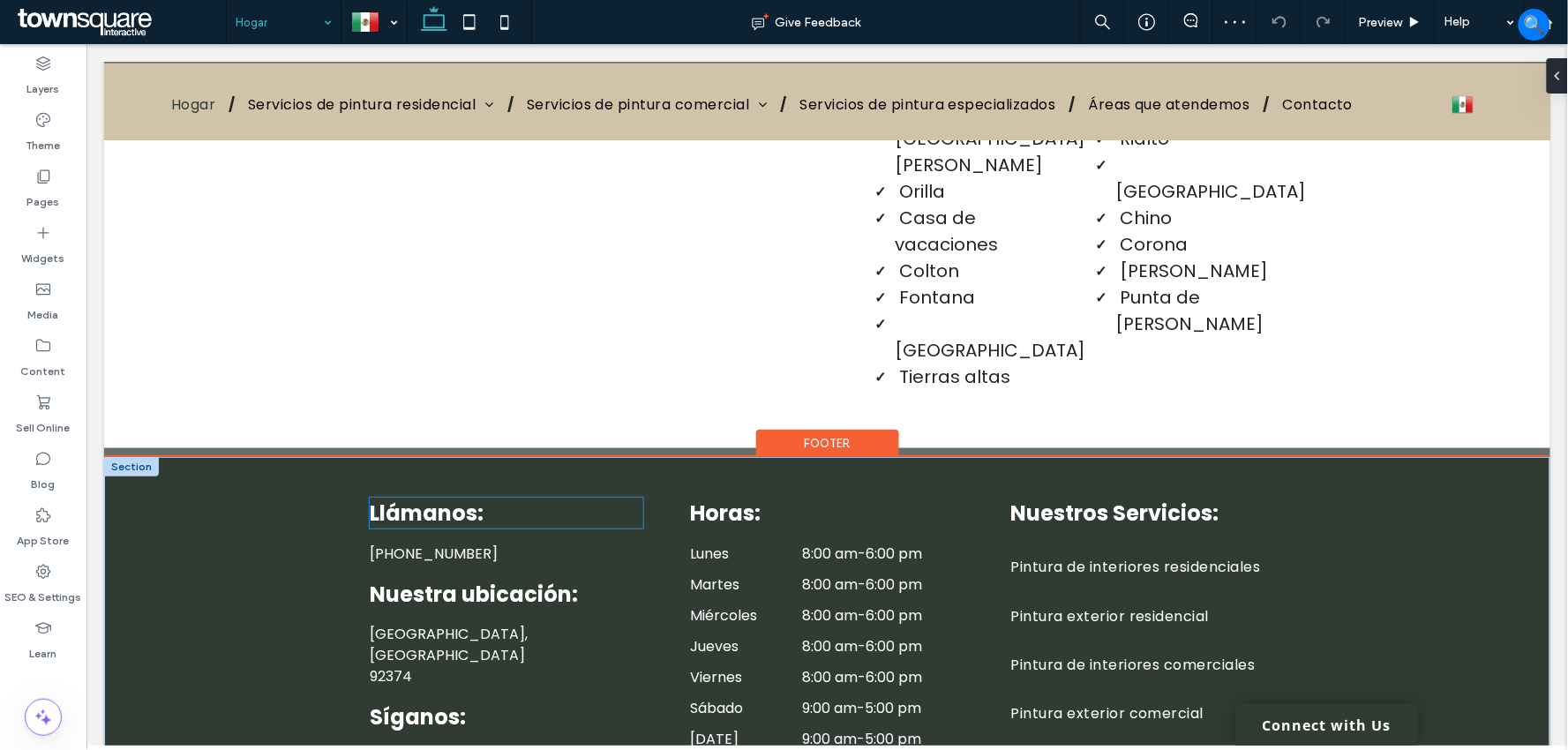
scroll to position [3261, 0]
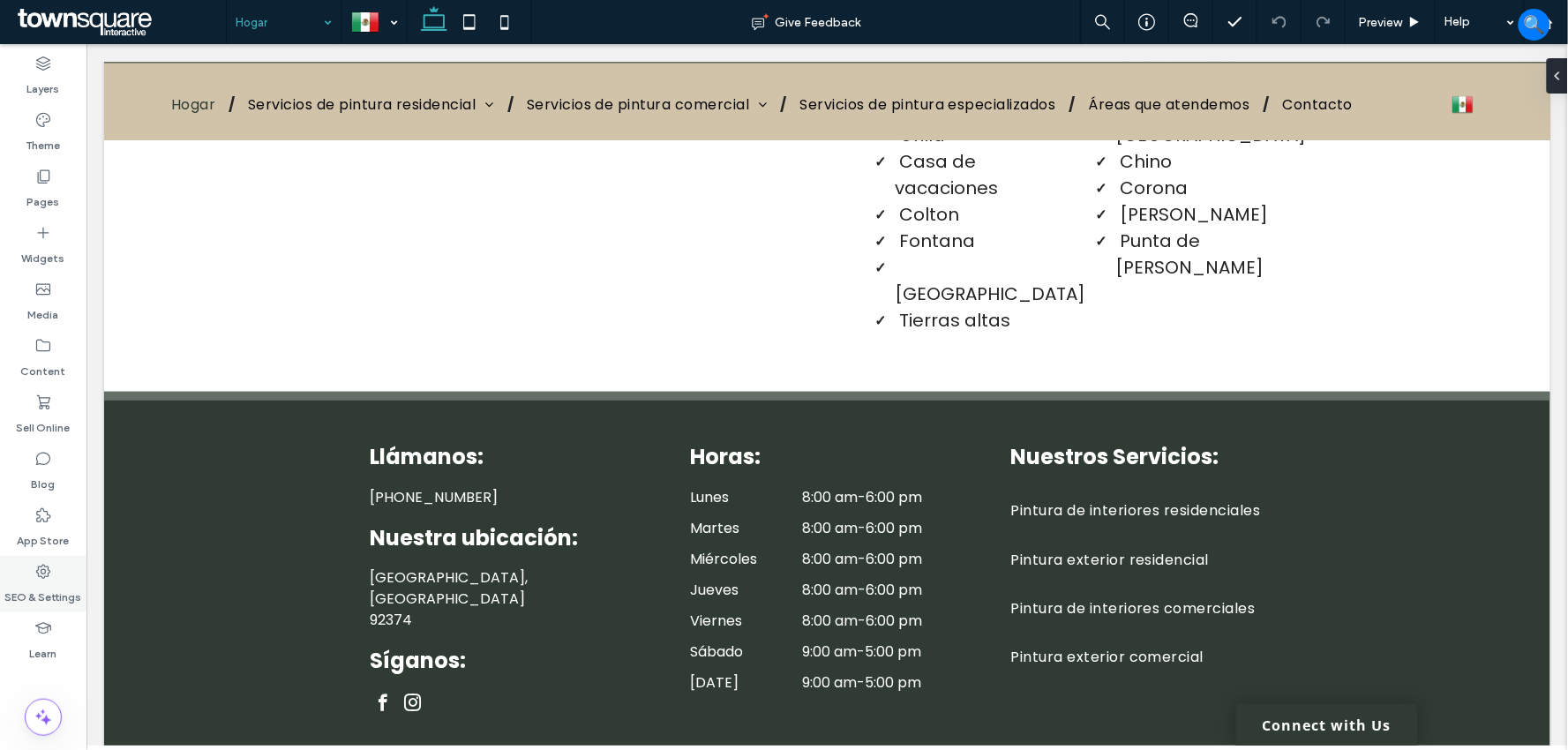
click at [50, 585] on label "SEO & Settings" at bounding box center [44, 593] width 76 height 25
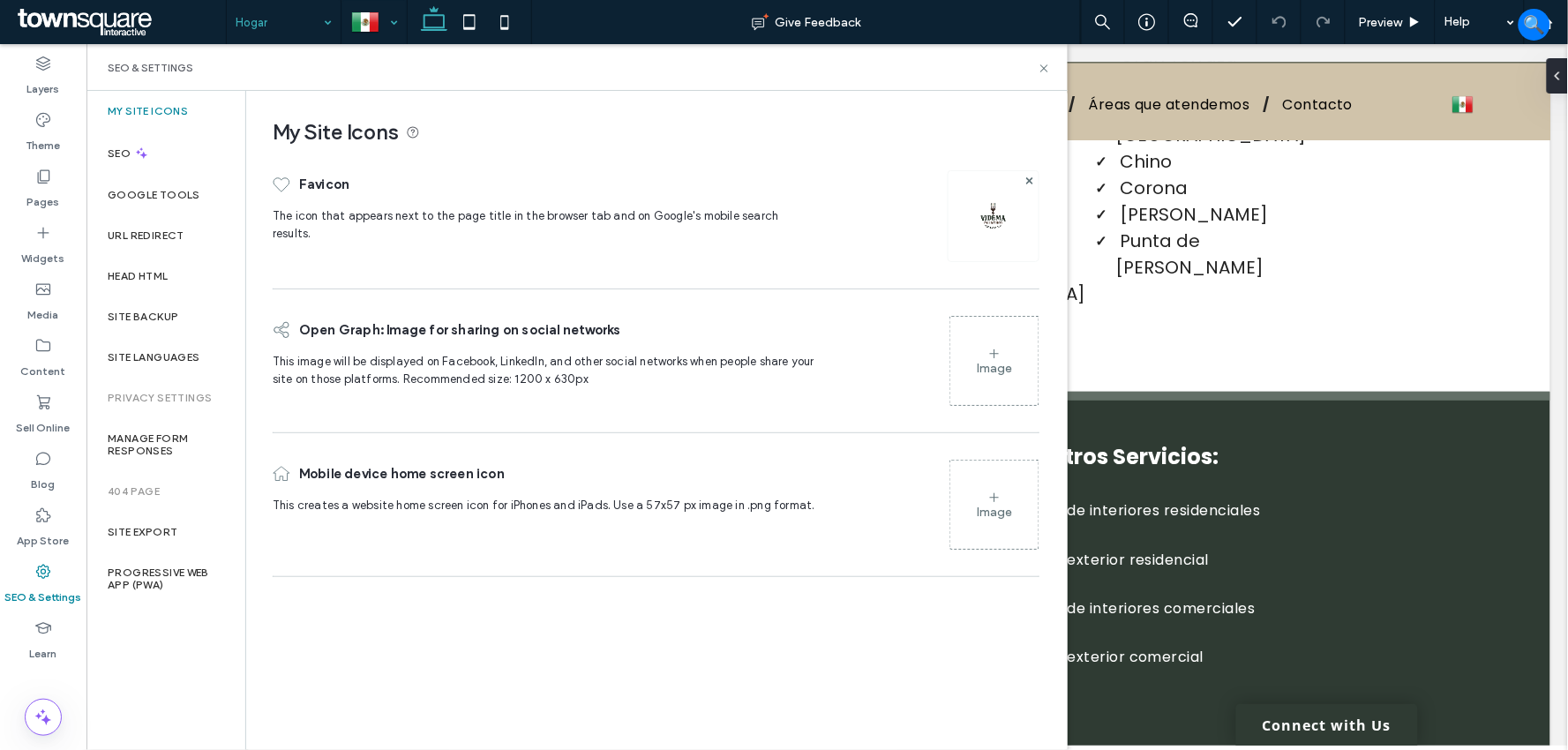
click at [380, 7] on div at bounding box center [374, 21] width 63 height 42
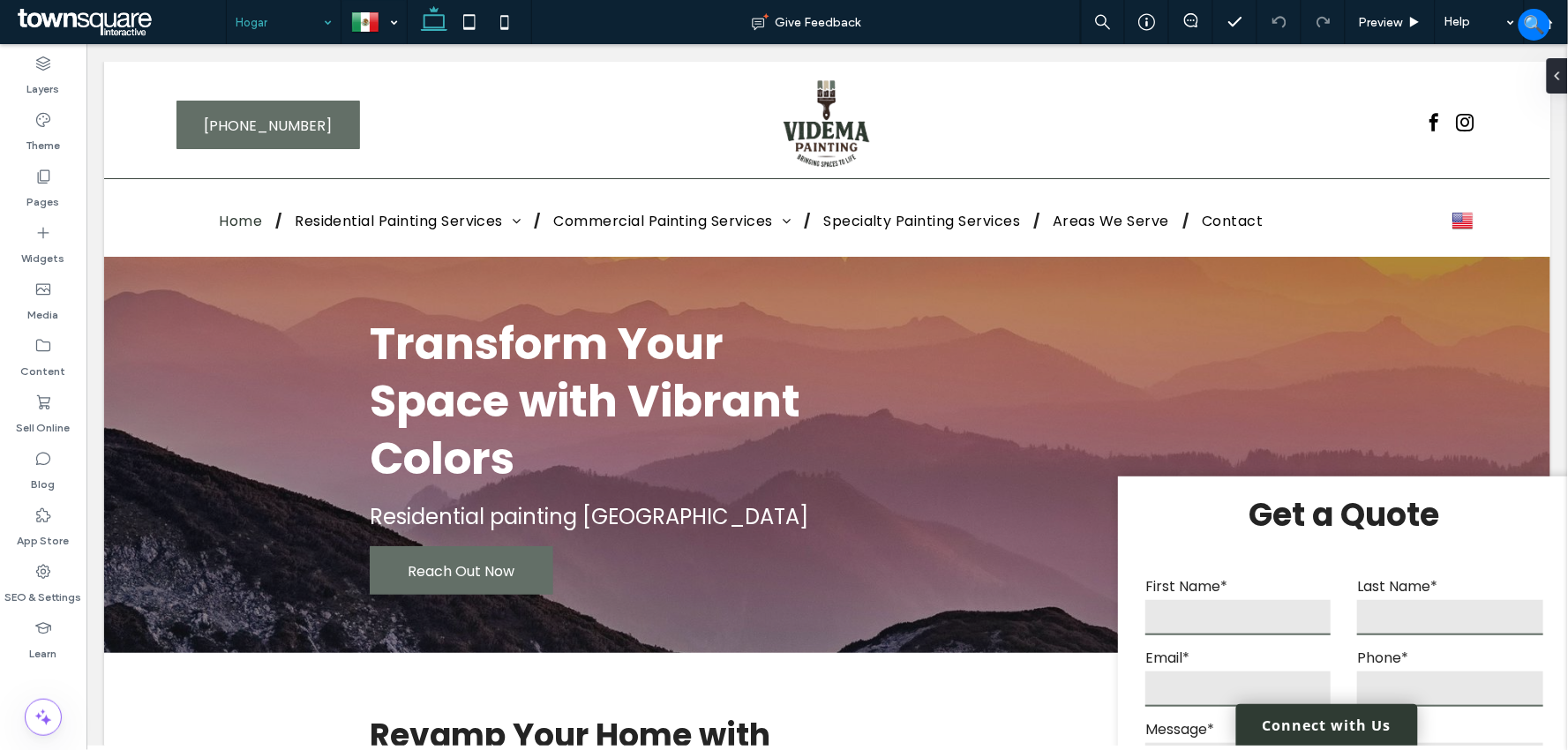
scroll to position [0, 0]
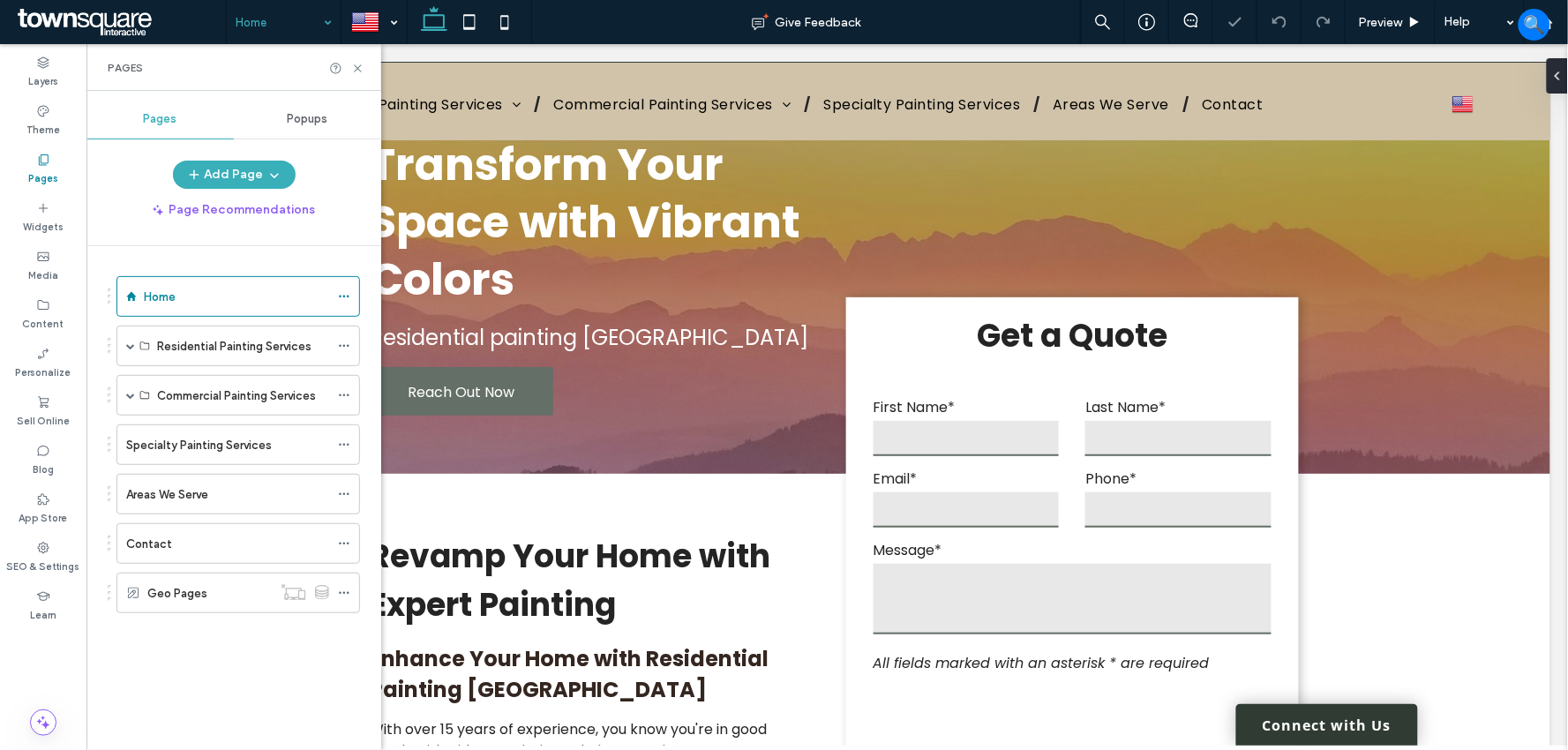
scroll to position [98, 0]
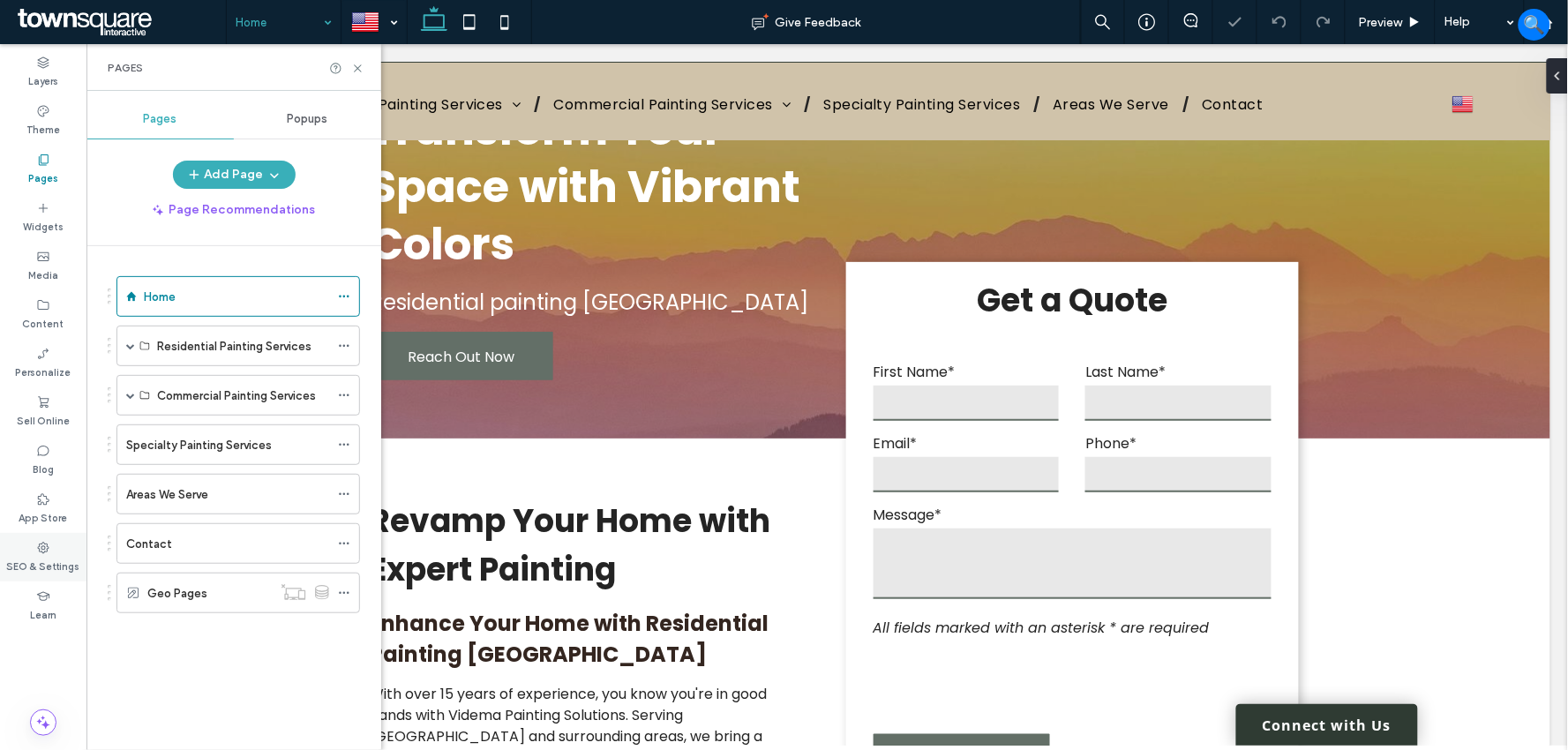
click at [42, 552] on icon at bounding box center [43, 547] width 14 height 14
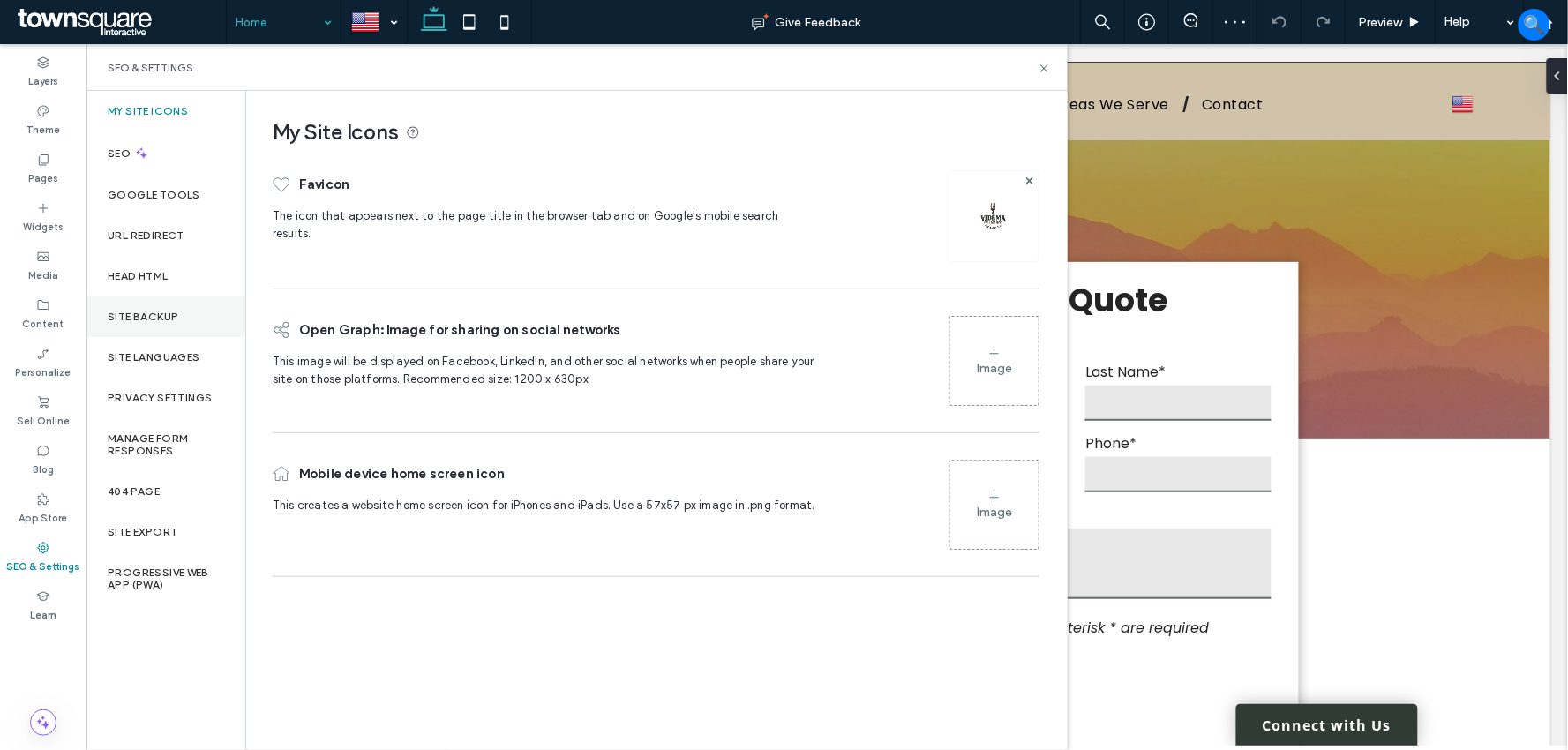
click at [146, 311] on label "Site Backup" at bounding box center [143, 316] width 71 height 12
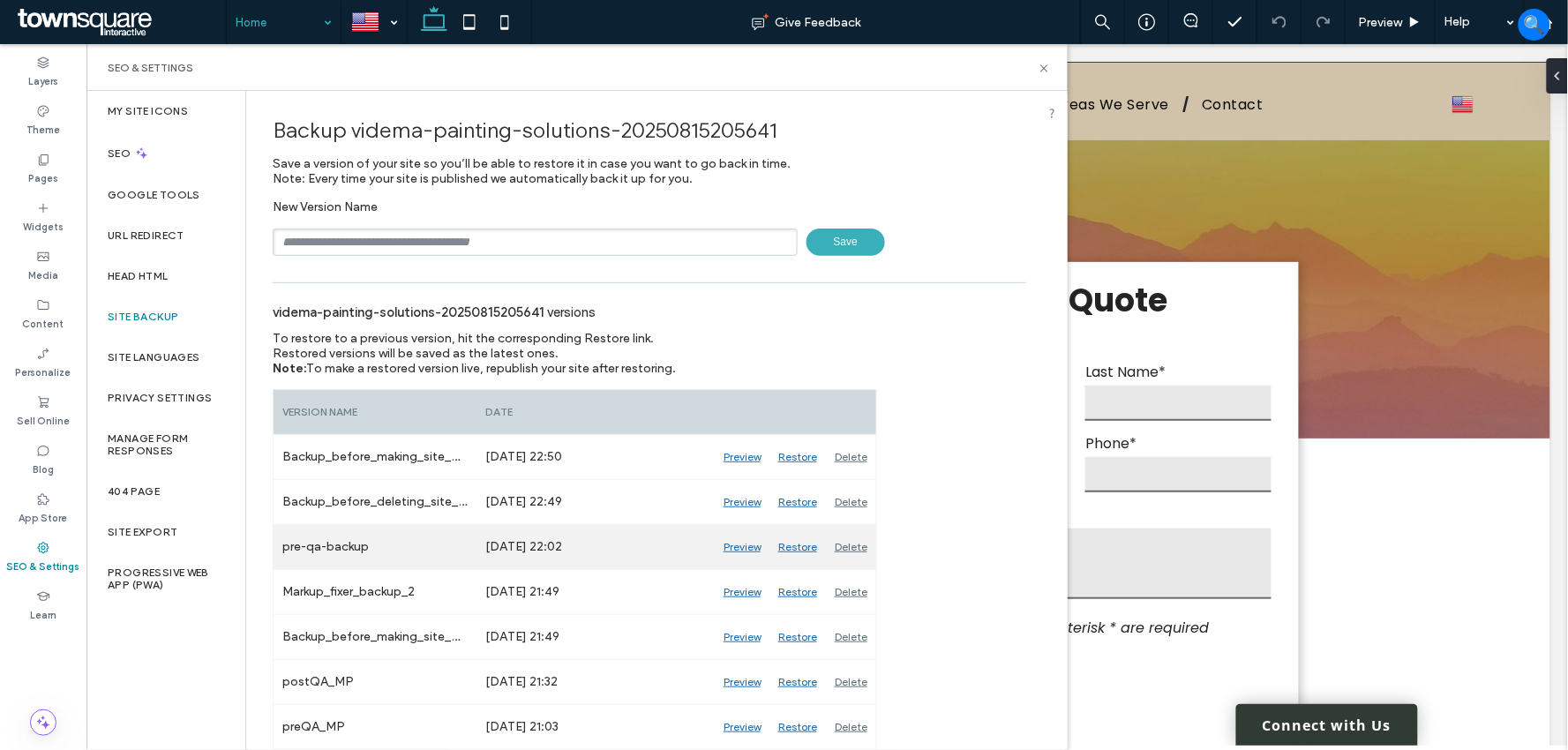
click at [857, 542] on div "Delete" at bounding box center [851, 546] width 50 height 44
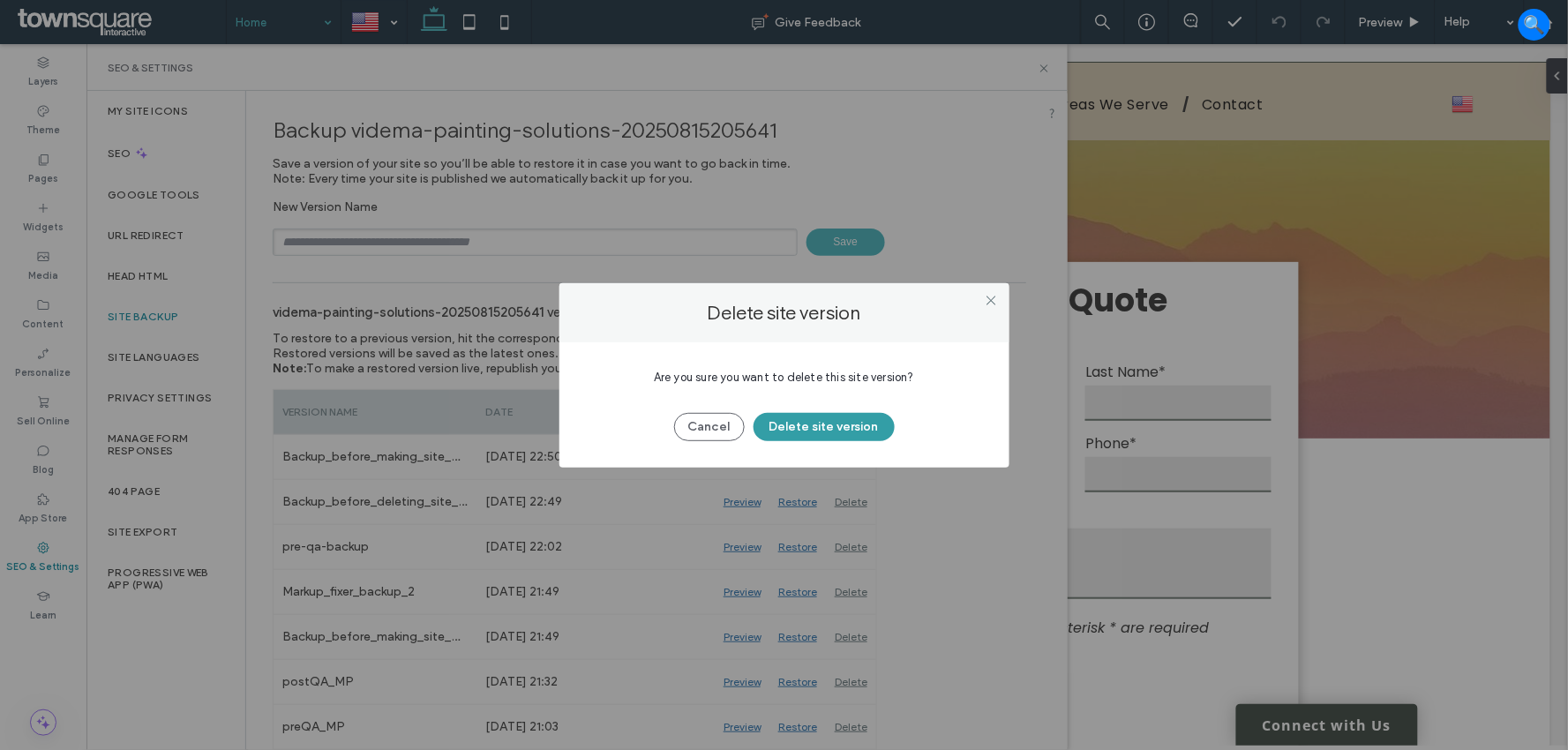
click at [831, 425] on button "Delete site version" at bounding box center [825, 427] width 142 height 28
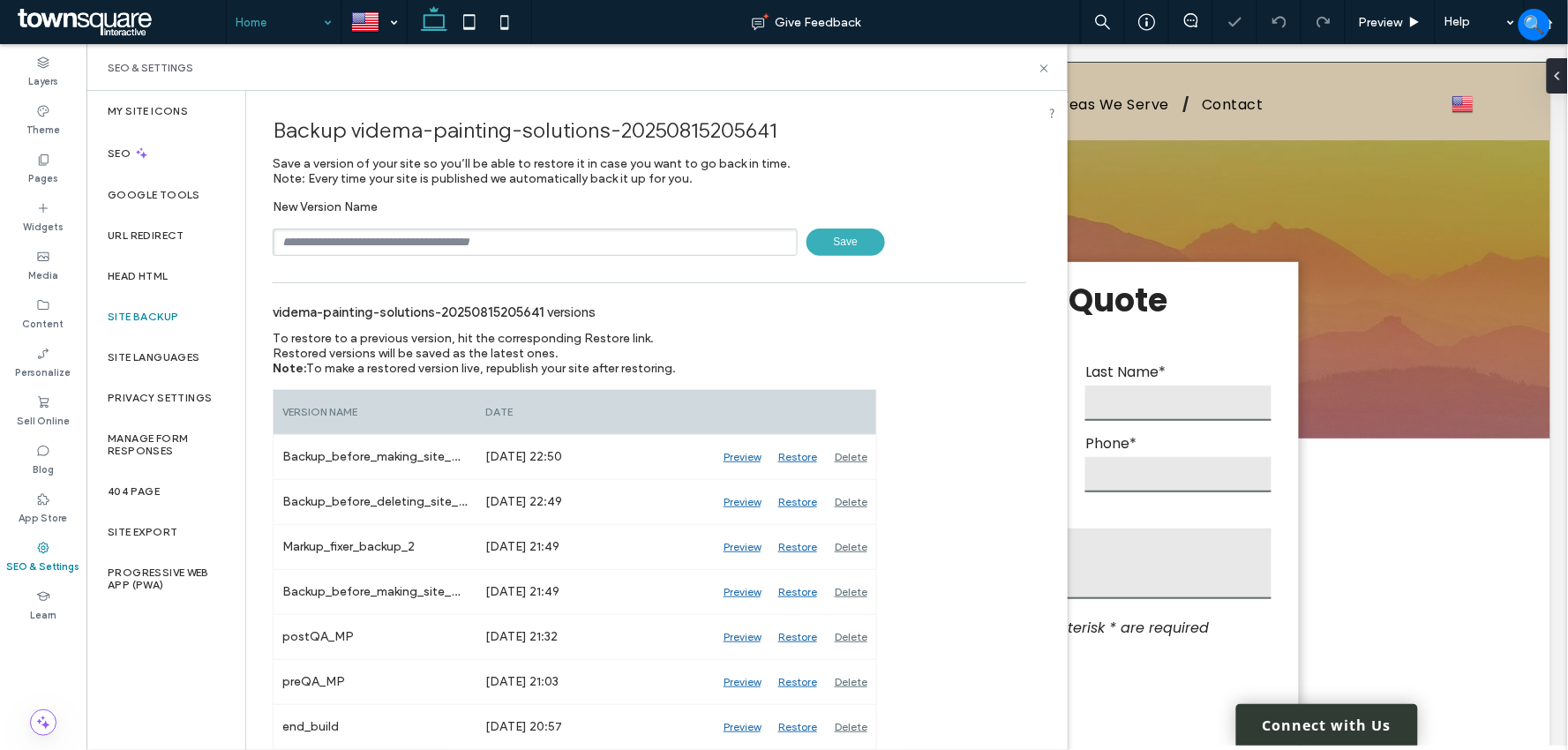
click at [461, 251] on input "text" at bounding box center [535, 241] width 525 height 27
type input "**********"
click at [844, 239] on span "Save" at bounding box center [845, 241] width 78 height 27
click at [1039, 65] on icon at bounding box center [1044, 68] width 13 height 13
